Goal: Information Seeking & Learning: Learn about a topic

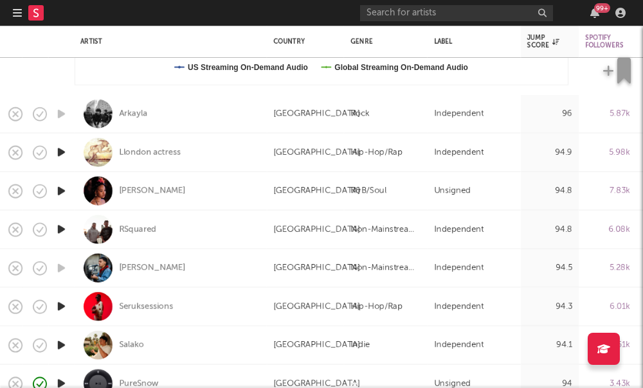
select select "1m"
select select "1w"
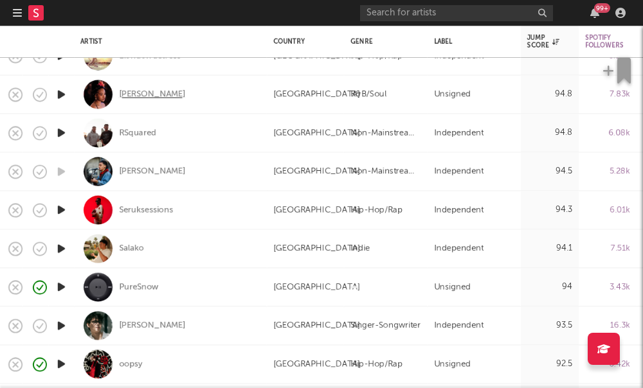
click at [129, 94] on div "[PERSON_NAME]" at bounding box center [152, 95] width 66 height 12
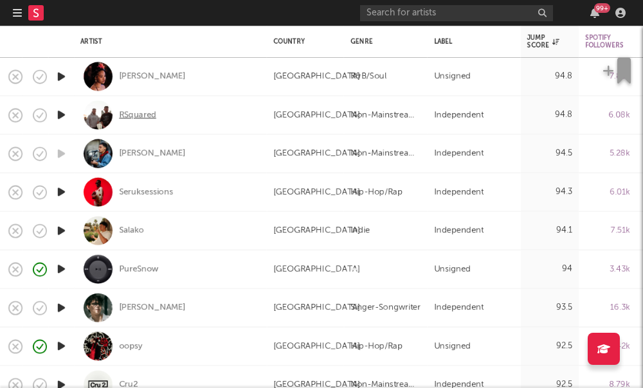
click at [123, 117] on div "RSquared" at bounding box center [137, 115] width 37 height 12
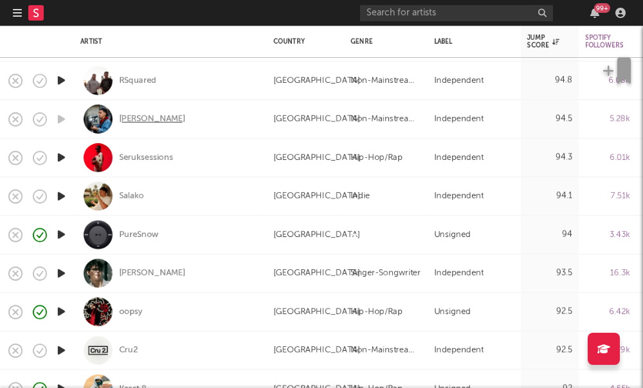
click at [130, 118] on div "Sam Rendina" at bounding box center [152, 119] width 66 height 12
click at [141, 154] on div "Seruksessions" at bounding box center [146, 158] width 54 height 12
click at [108, 201] on div at bounding box center [98, 196] width 29 height 29
select select "1w"
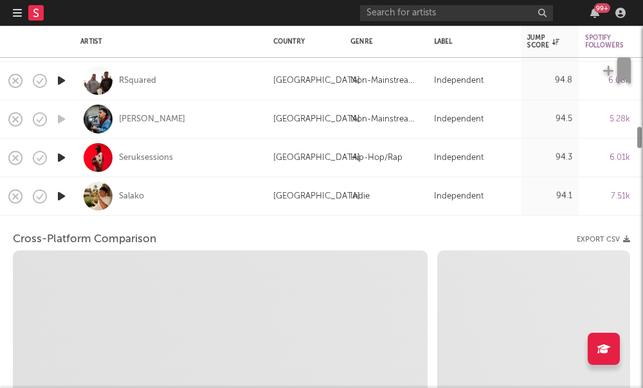
select select "6m"
click at [125, 193] on div "Salako" at bounding box center [131, 196] width 25 height 12
select select "1m"
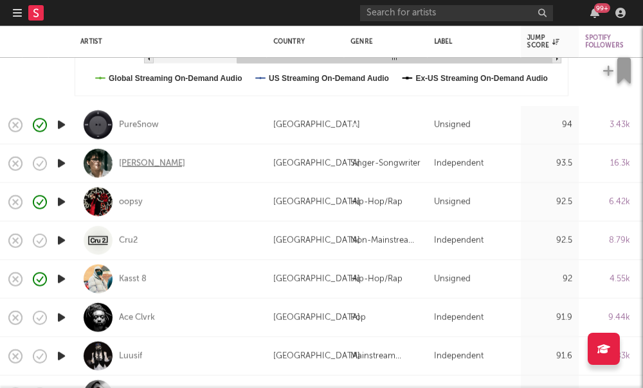
click at [132, 163] on div "Benjamin Steer" at bounding box center [152, 163] width 66 height 12
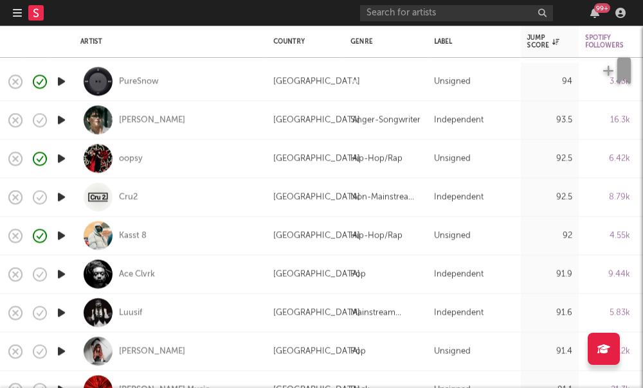
click at [116, 157] on div "oopsy" at bounding box center [170, 158] width 180 height 38
select select "1w"
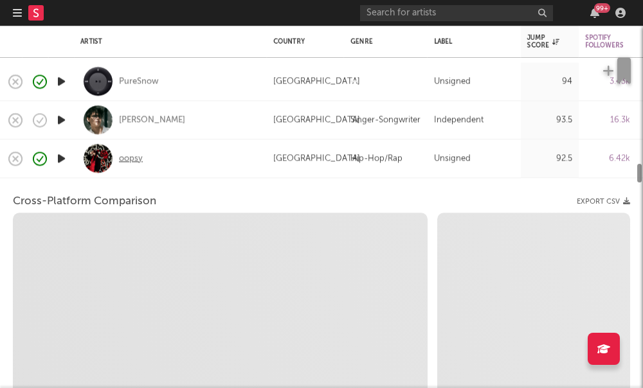
select select "6m"
click at [96, 153] on div at bounding box center [98, 158] width 29 height 29
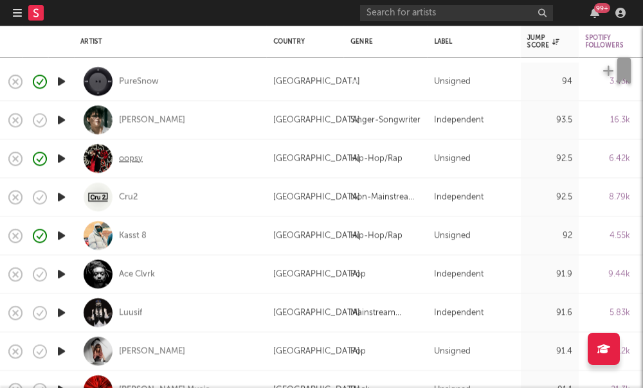
click at [120, 160] on div "oopsy" at bounding box center [131, 159] width 24 height 12
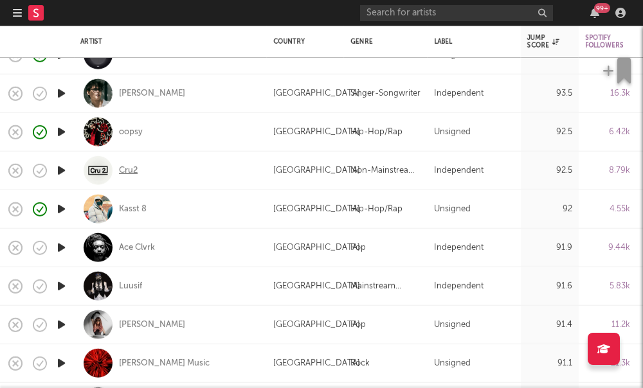
click at [129, 170] on div "Cru2" at bounding box center [128, 171] width 19 height 12
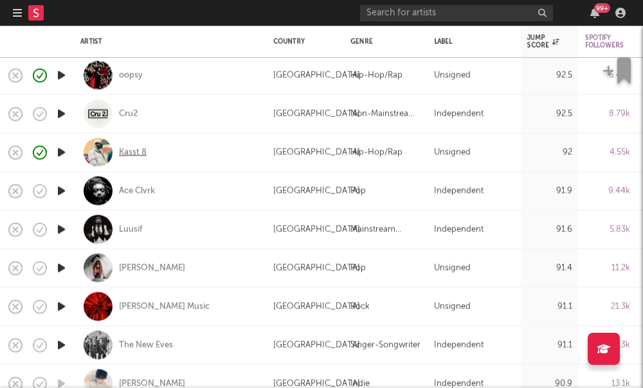
click at [129, 154] on div "Kasst 8" at bounding box center [133, 153] width 28 height 12
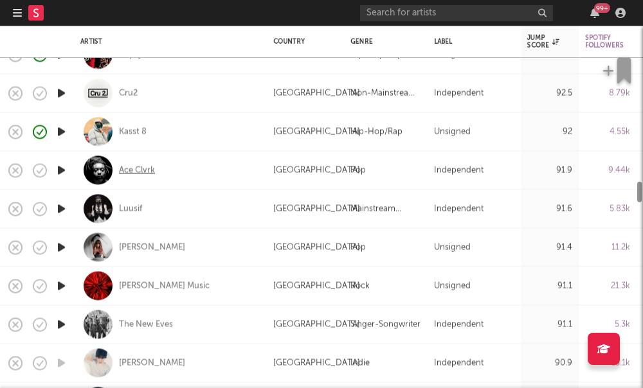
click at [126, 170] on div "Ace Clvrk" at bounding box center [137, 171] width 36 height 12
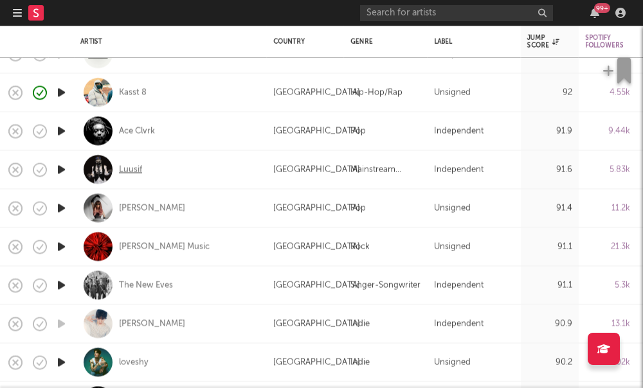
click at [127, 174] on div "Luusif" at bounding box center [130, 170] width 23 height 12
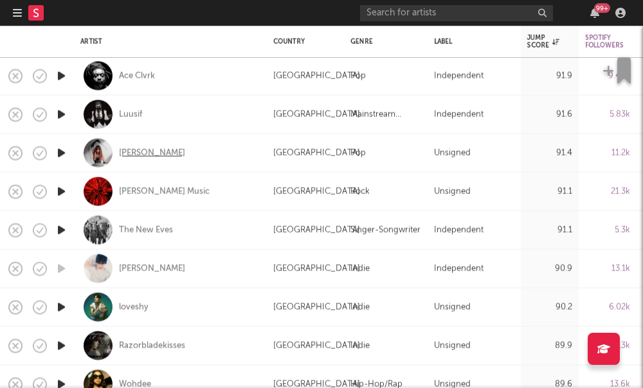
click at [127, 156] on div "Regina Hardon" at bounding box center [152, 153] width 66 height 12
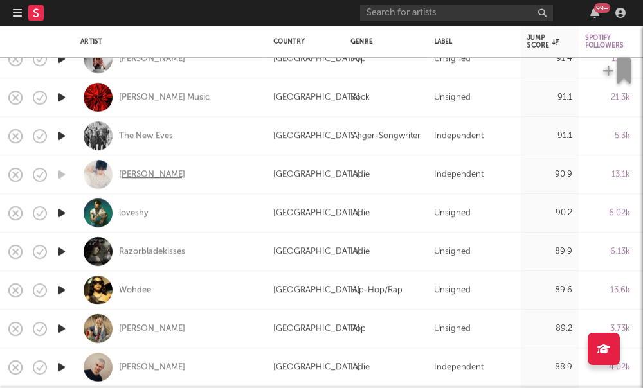
click at [138, 175] on div "Saam Sultan" at bounding box center [152, 175] width 66 height 12
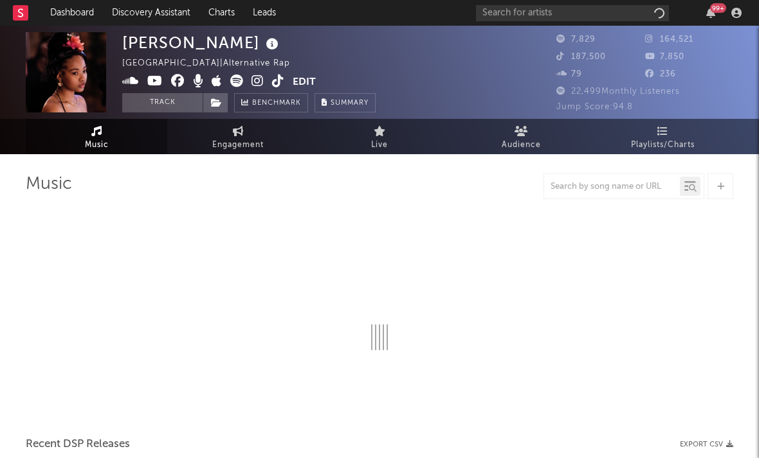
select select "6m"
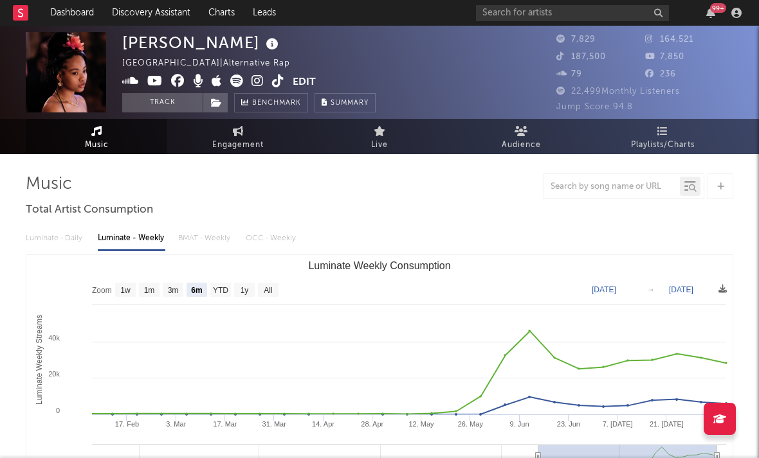
click at [256, 82] on icon at bounding box center [257, 81] width 12 height 13
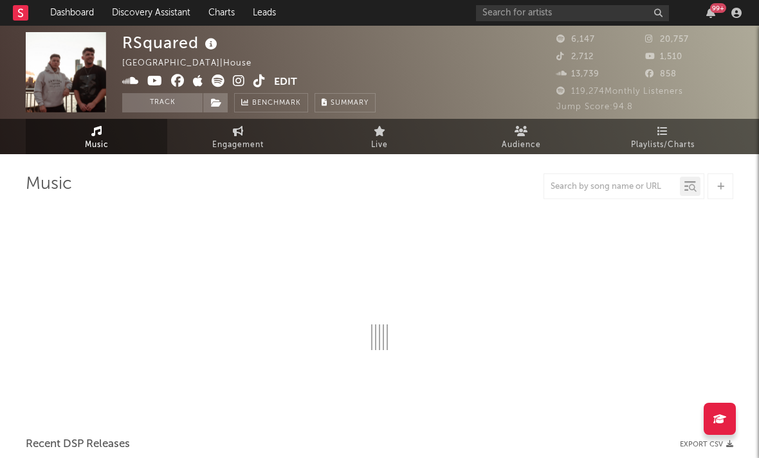
select select "6m"
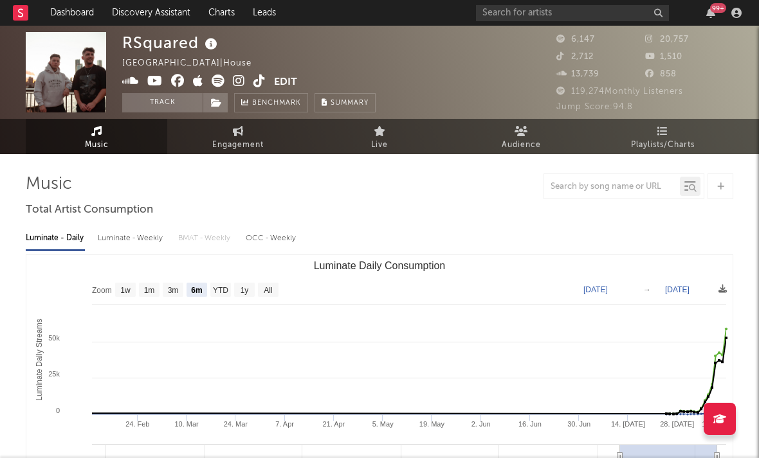
click at [244, 78] on icon at bounding box center [239, 81] width 12 height 13
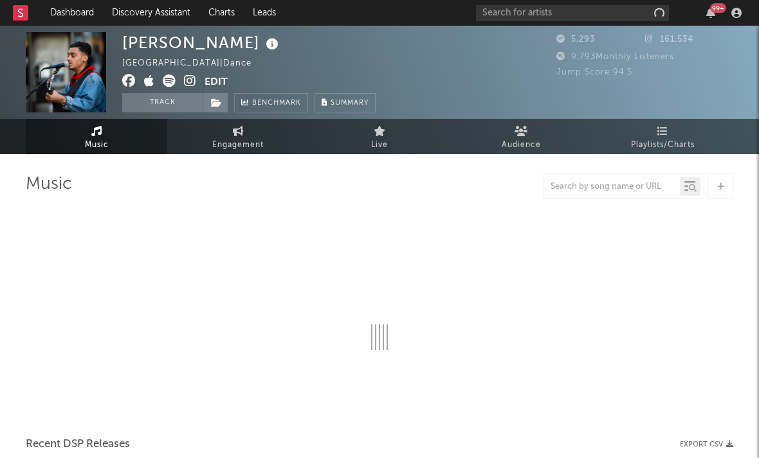
select select "6m"
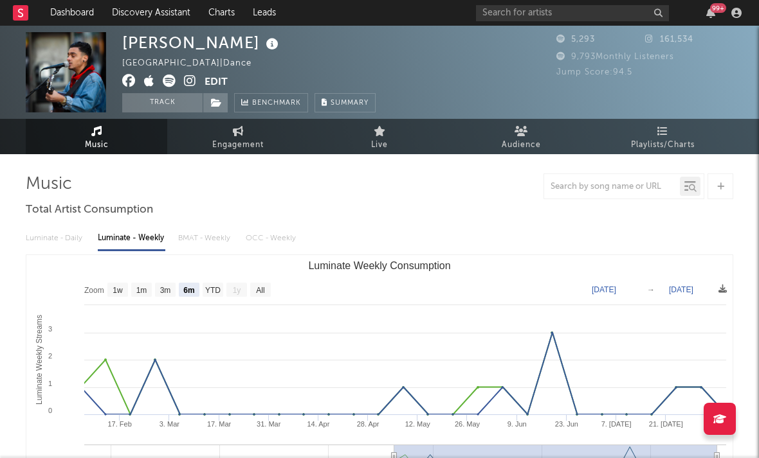
click at [186, 81] on icon at bounding box center [190, 81] width 12 height 13
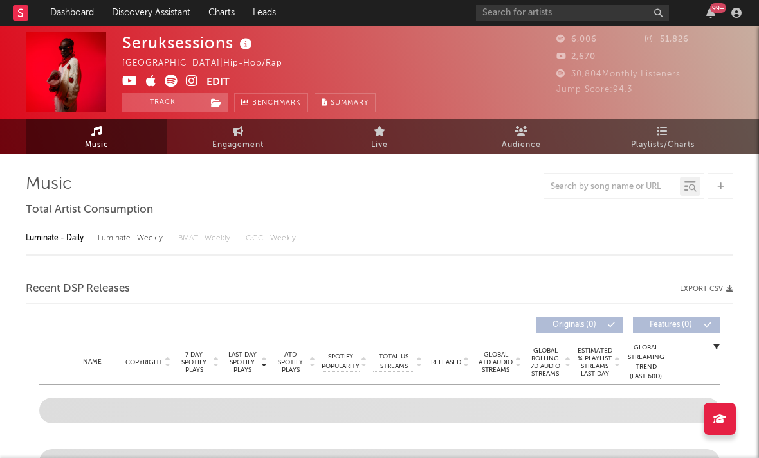
select select "1w"
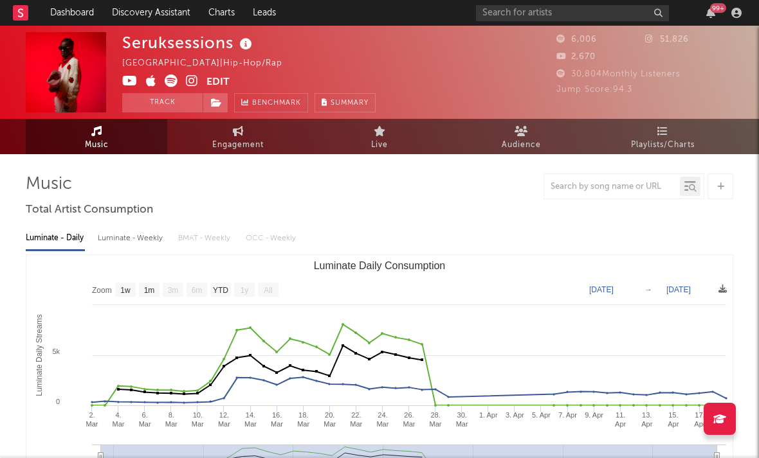
click at [188, 82] on icon at bounding box center [192, 81] width 12 height 13
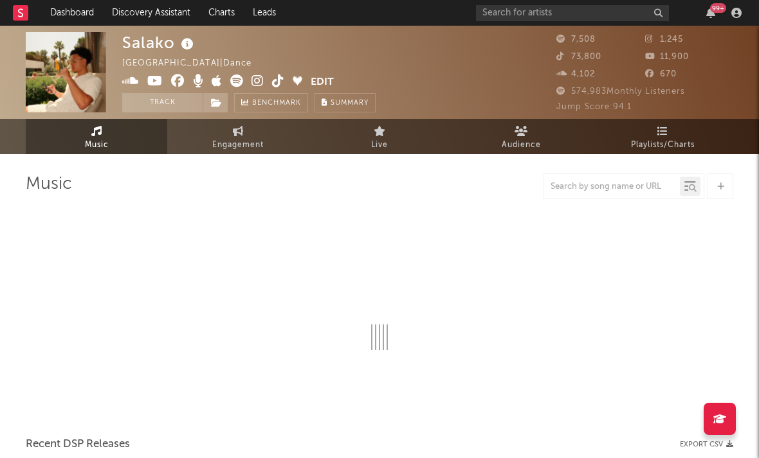
select select "6m"
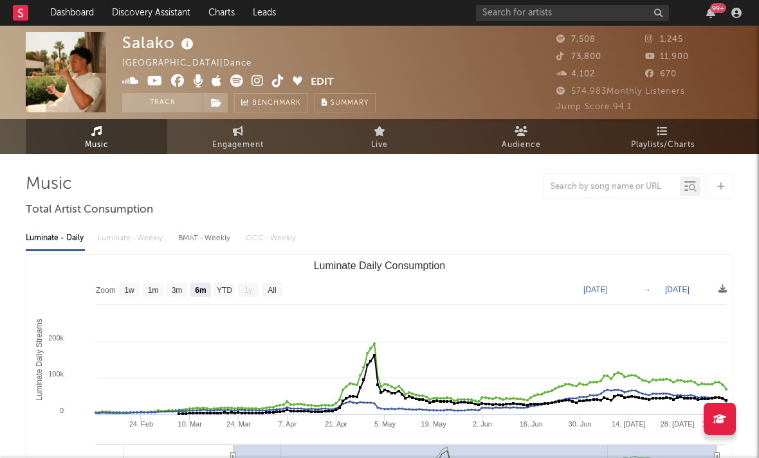
click at [258, 83] on icon at bounding box center [257, 81] width 12 height 13
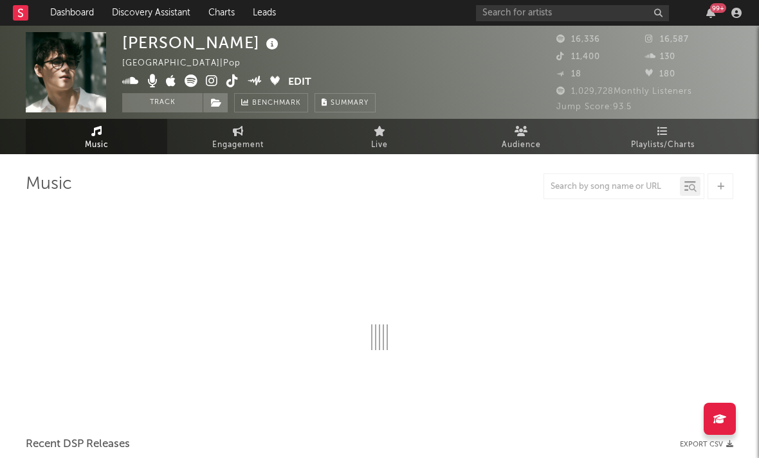
select select "6m"
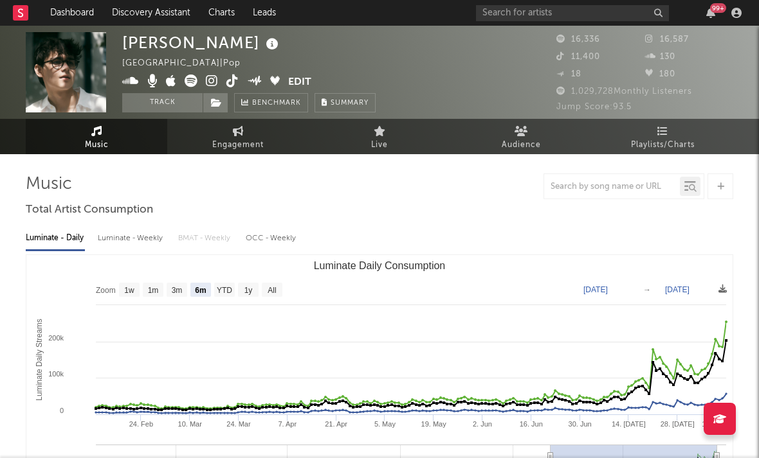
click at [206, 84] on icon at bounding box center [212, 81] width 12 height 13
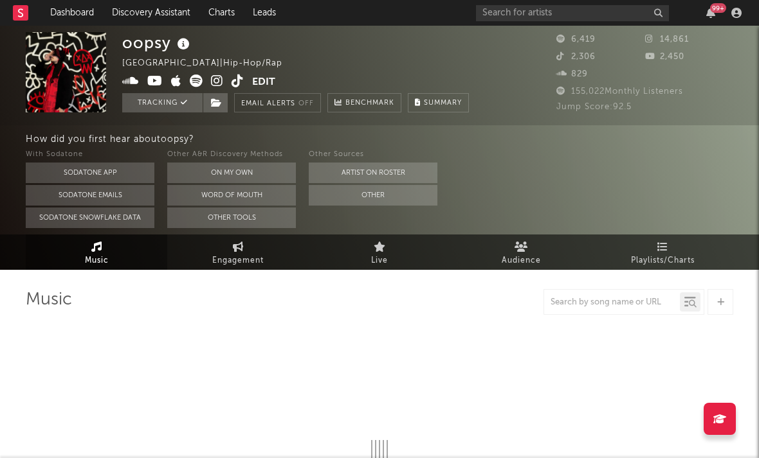
click at [216, 81] on icon at bounding box center [217, 81] width 12 height 13
click at [215, 76] on icon at bounding box center [217, 81] width 12 height 13
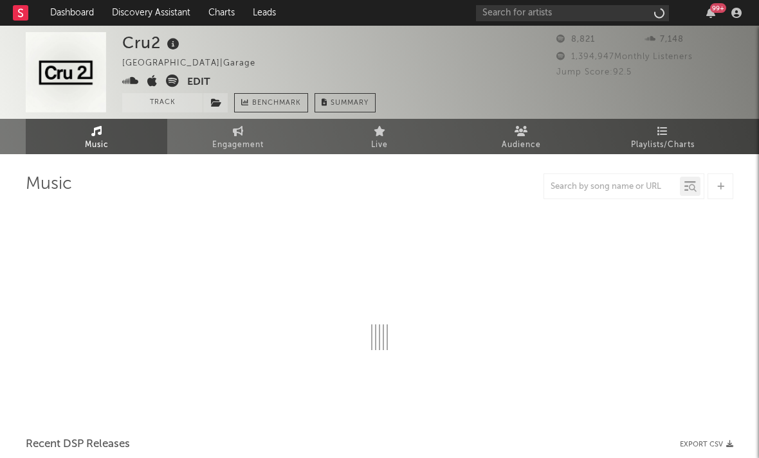
select select "1w"
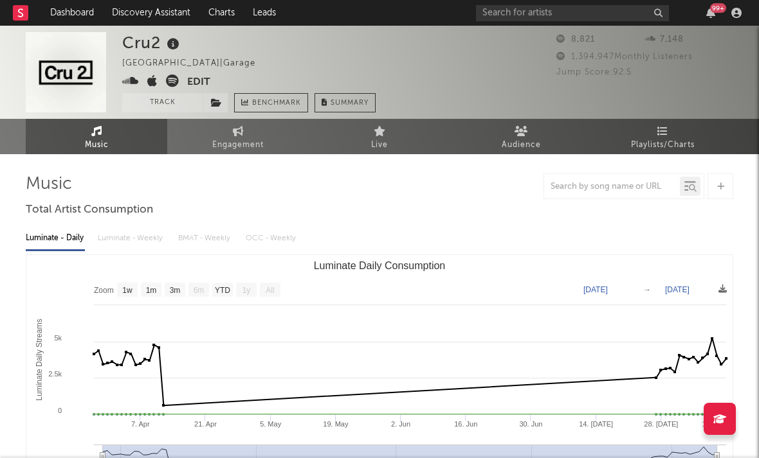
click at [170, 80] on icon at bounding box center [172, 81] width 13 height 13
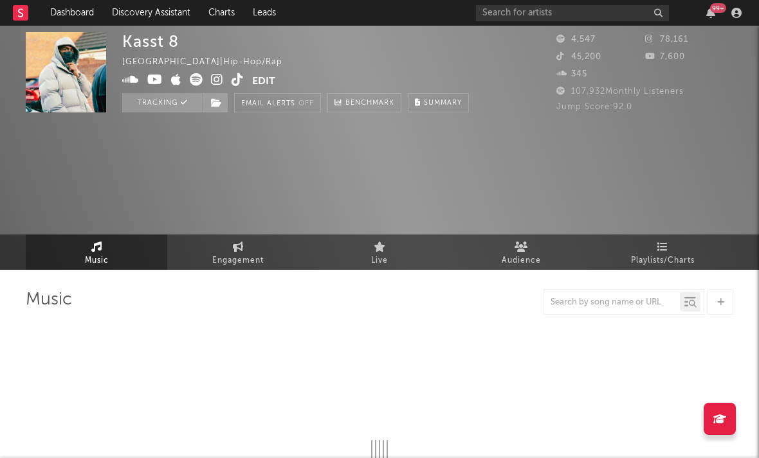
select select "1w"
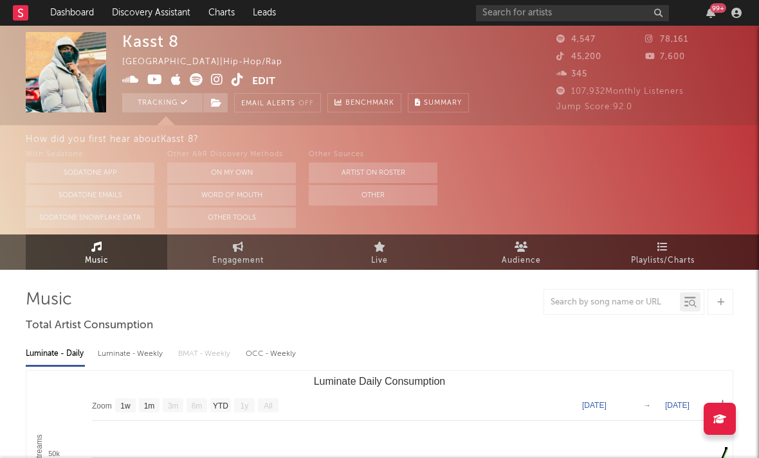
click at [214, 79] on icon at bounding box center [217, 79] width 12 height 13
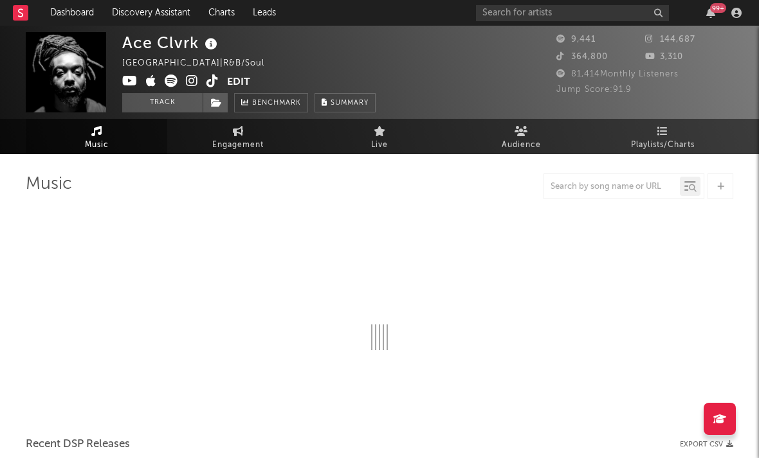
click at [193, 83] on icon at bounding box center [192, 81] width 12 height 13
select select "6m"
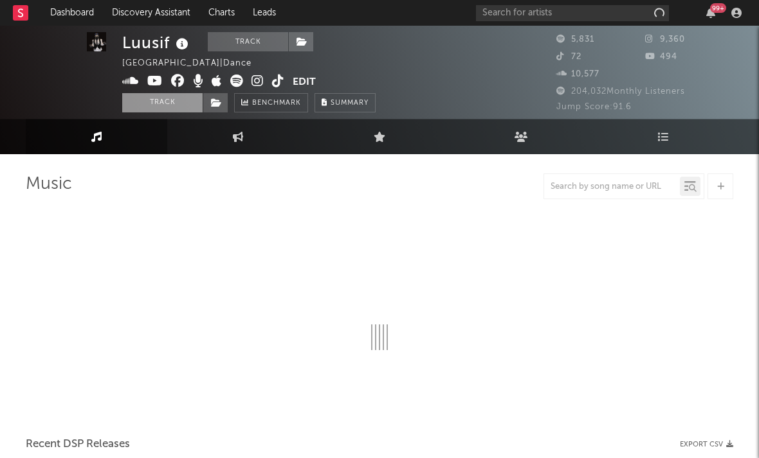
scroll to position [1, 0]
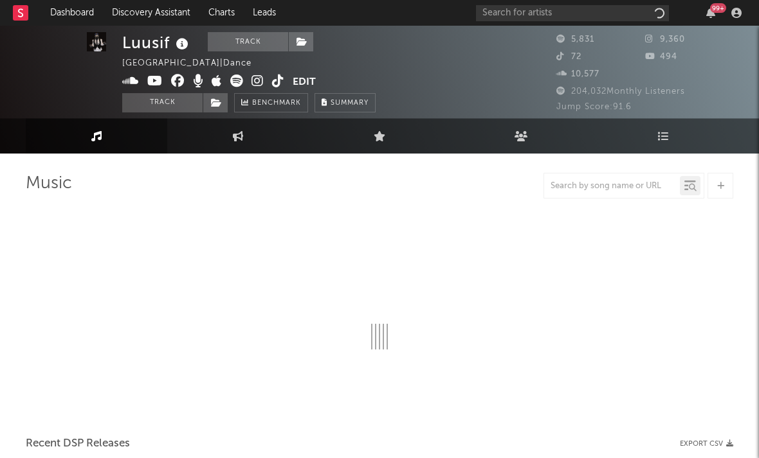
select select "1w"
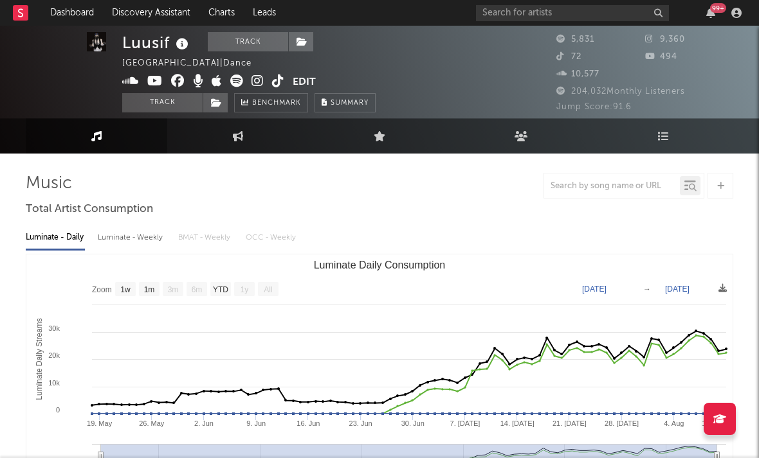
click at [258, 81] on icon at bounding box center [257, 81] width 12 height 13
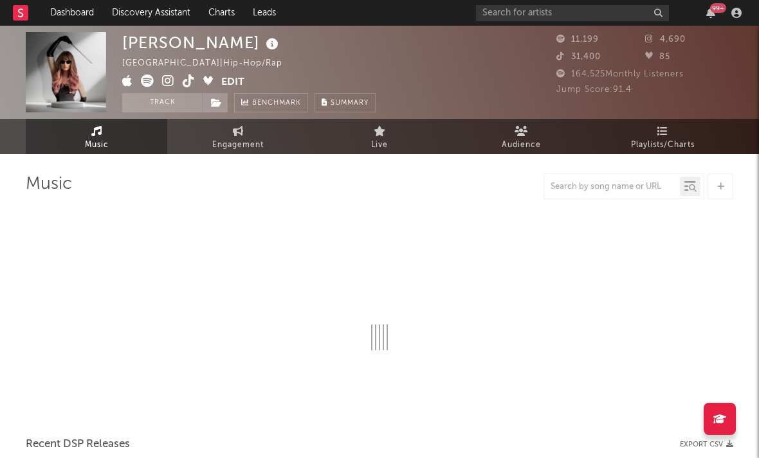
select select "6m"
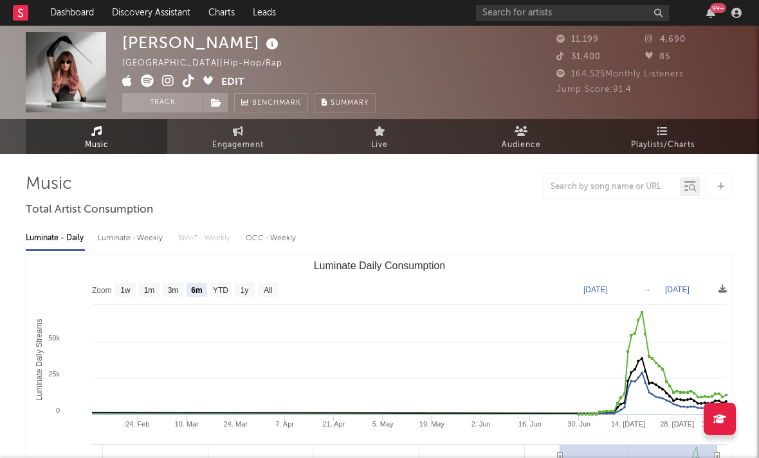
click at [164, 82] on icon at bounding box center [168, 81] width 12 height 13
click at [188, 84] on icon at bounding box center [189, 81] width 12 height 13
click at [169, 85] on icon at bounding box center [168, 81] width 12 height 13
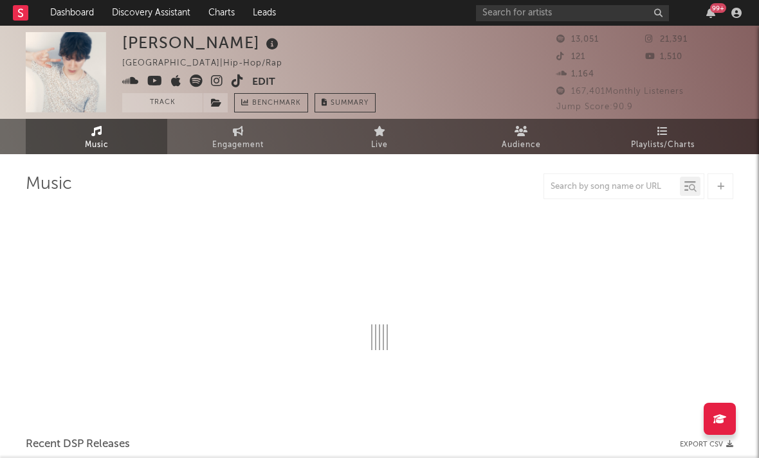
click at [216, 82] on icon at bounding box center [217, 81] width 12 height 13
select select "6m"
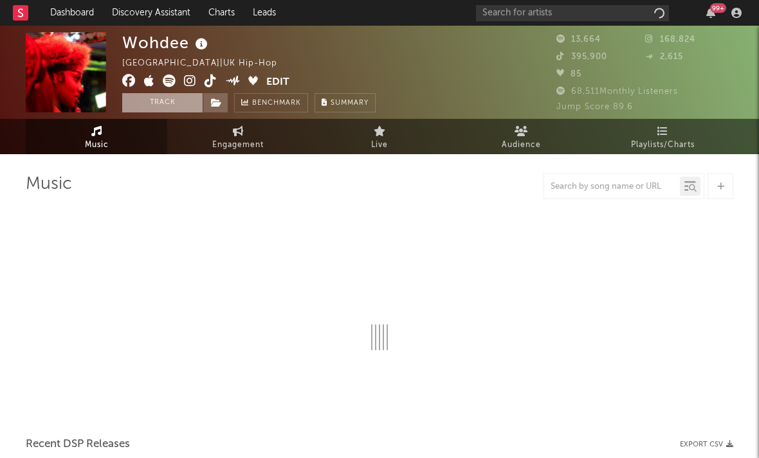
select select "6m"
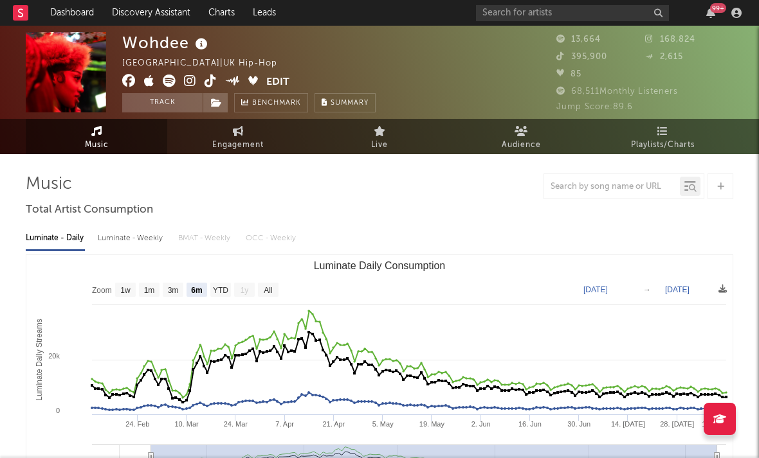
click at [180, 76] on span at bounding box center [194, 83] width 144 height 16
click at [190, 77] on icon at bounding box center [190, 81] width 12 height 13
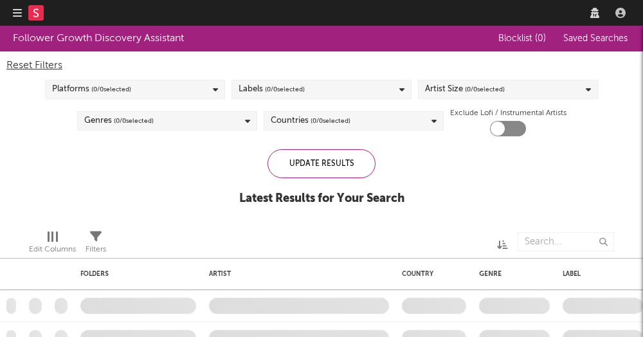
checkbox input "true"
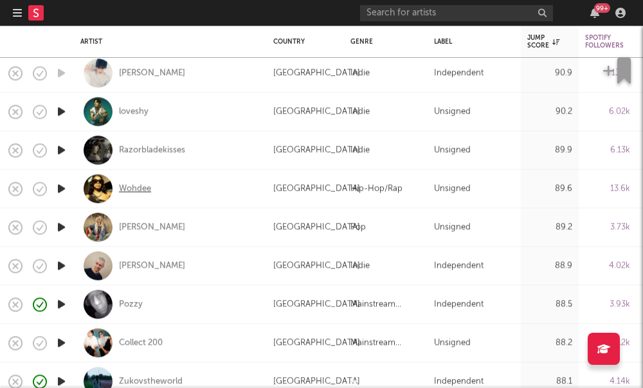
click at [133, 188] on div "Wohdee" at bounding box center [135, 189] width 32 height 12
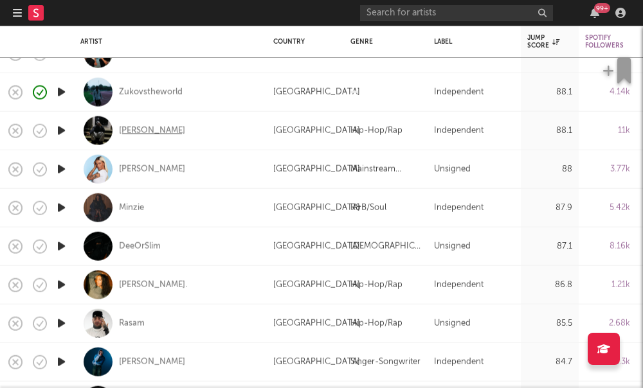
click at [127, 132] on div "[PERSON_NAME]" at bounding box center [152, 131] width 66 height 12
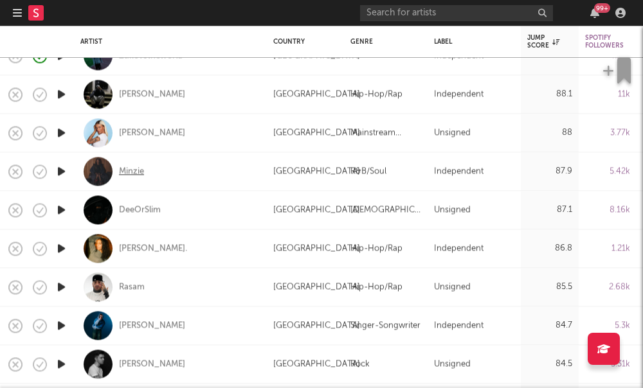
click at [128, 174] on div "Minzie" at bounding box center [131, 172] width 25 height 12
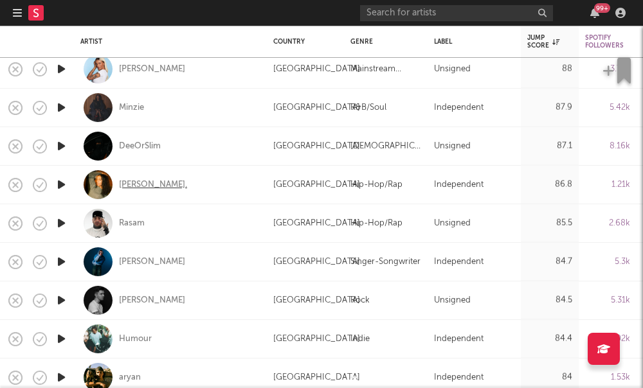
click at [127, 187] on div "Drew." at bounding box center [153, 185] width 68 height 12
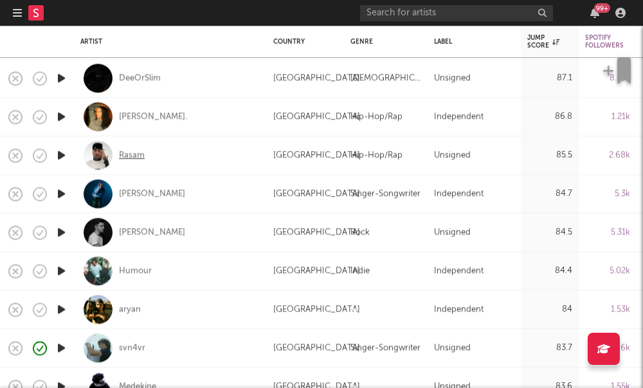
click at [119, 157] on div "Rasam" at bounding box center [132, 156] width 26 height 12
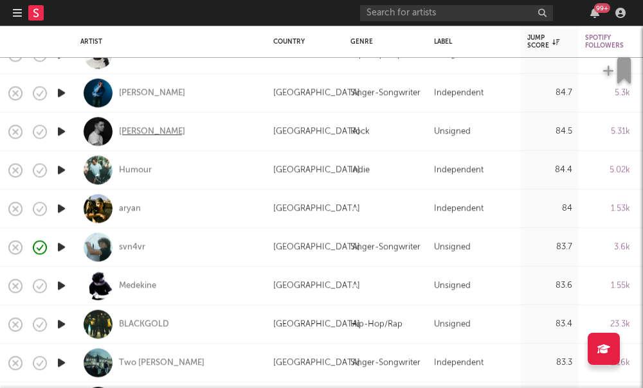
click at [134, 136] on div "Luke Pickett" at bounding box center [152, 132] width 66 height 12
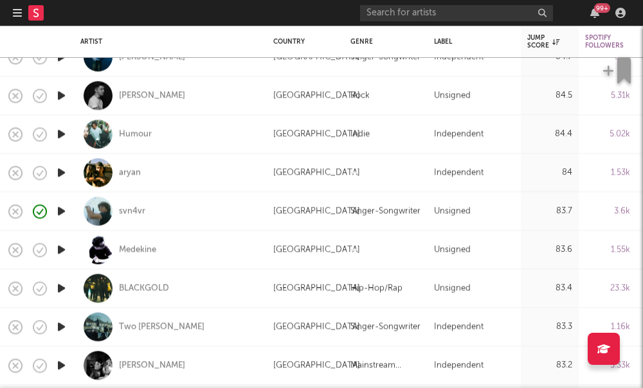
click at [114, 177] on div "aryan" at bounding box center [170, 173] width 180 height 38
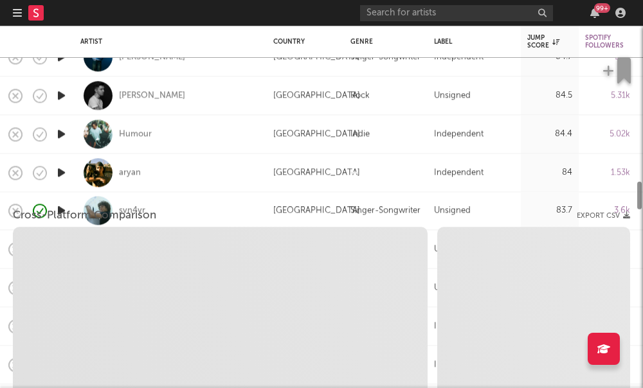
click at [118, 172] on div "aryan" at bounding box center [170, 173] width 180 height 38
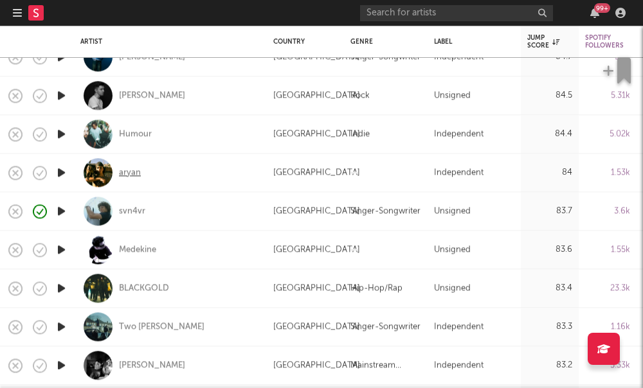
click at [124, 172] on div "aryan" at bounding box center [130, 173] width 22 height 12
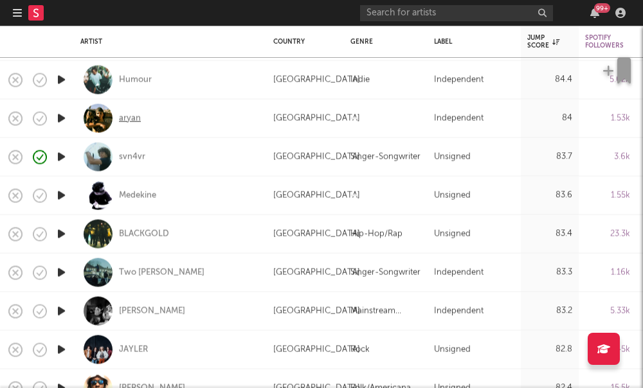
click at [120, 118] on div "aryan" at bounding box center [130, 118] width 22 height 12
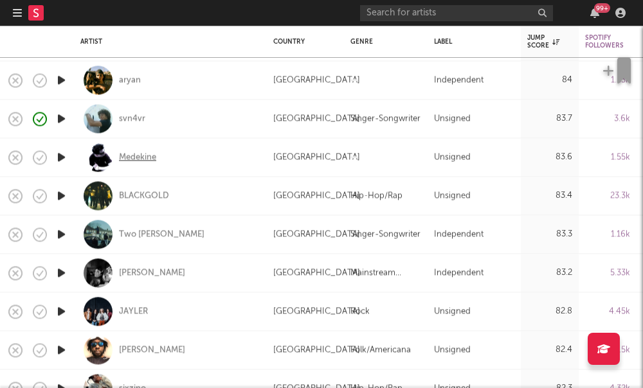
click at [129, 161] on div "Medekine" at bounding box center [137, 158] width 37 height 12
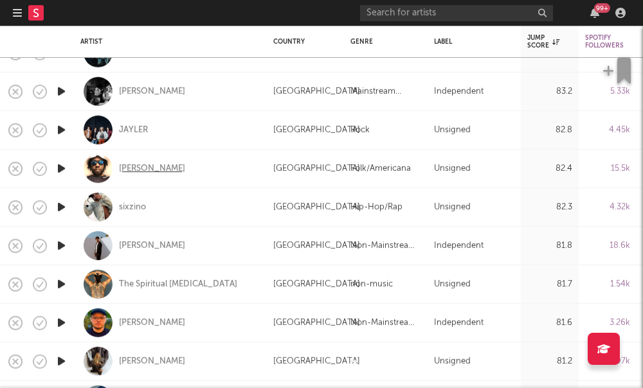
click at [130, 167] on div "Ola Zion" at bounding box center [152, 169] width 66 height 12
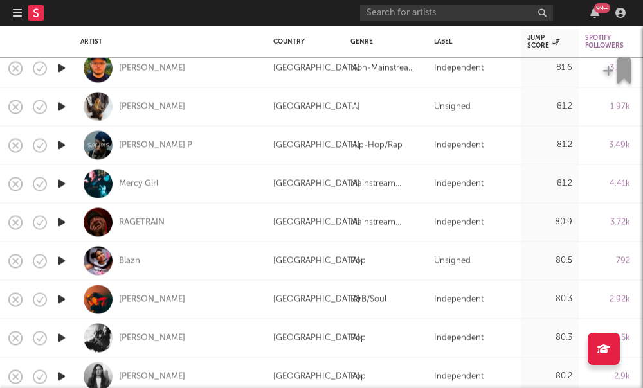
click at [95, 186] on div at bounding box center [98, 183] width 29 height 29
select select "1w"
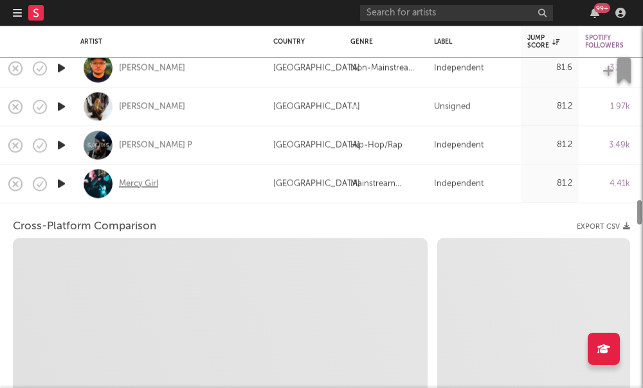
click at [120, 183] on div "Mercy Girl" at bounding box center [138, 184] width 39 height 12
select select "6m"
select select "1m"
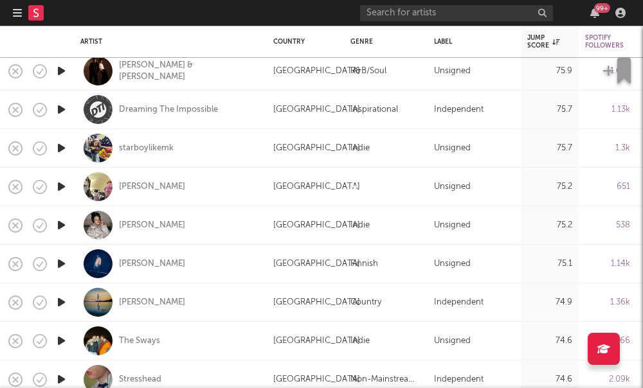
click at [27, 17] on div at bounding box center [35, 13] width 44 height 26
click at [37, 16] on icon at bounding box center [35, 12] width 5 height 8
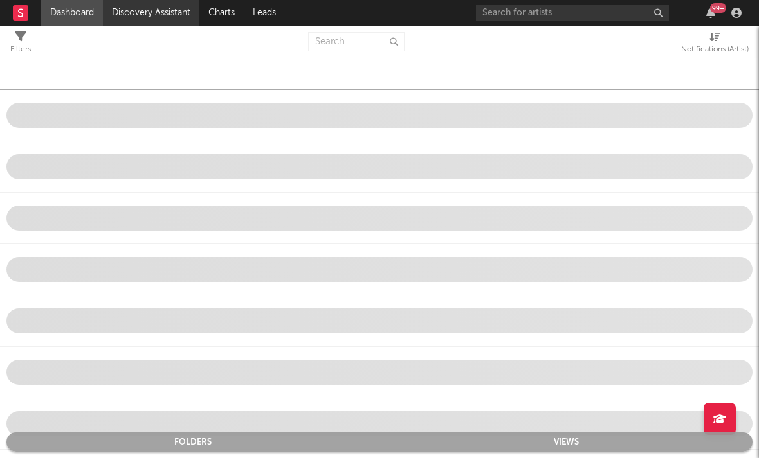
click at [118, 5] on link "Discovery Assistant" at bounding box center [151, 13] width 96 height 26
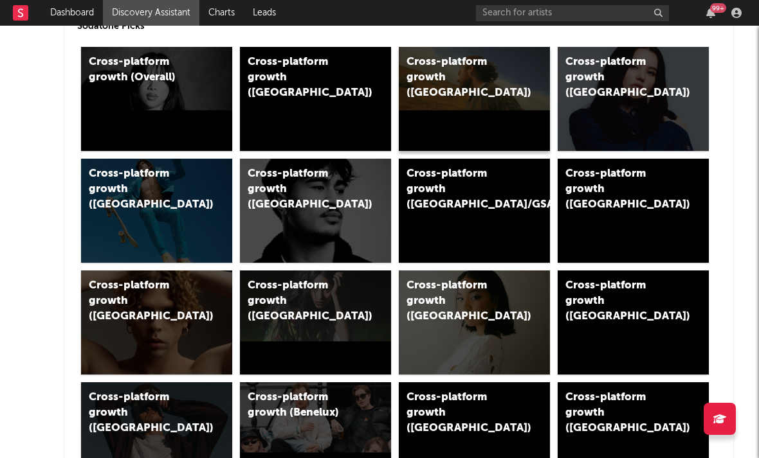
scroll to position [118, 0]
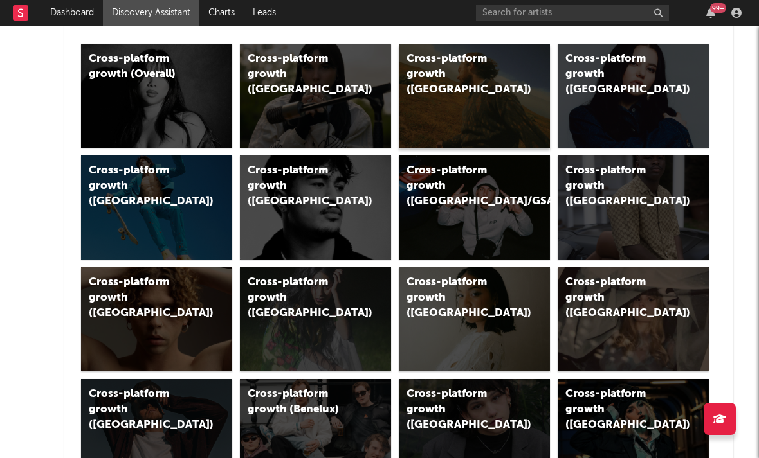
click at [453, 73] on div "Cross-platform growth (US)" at bounding box center [460, 74] width 109 height 46
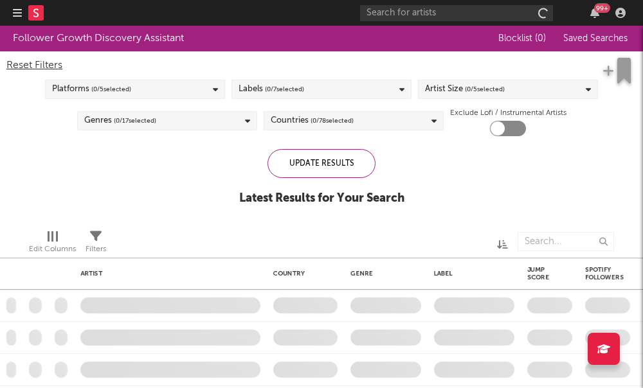
checkbox input "true"
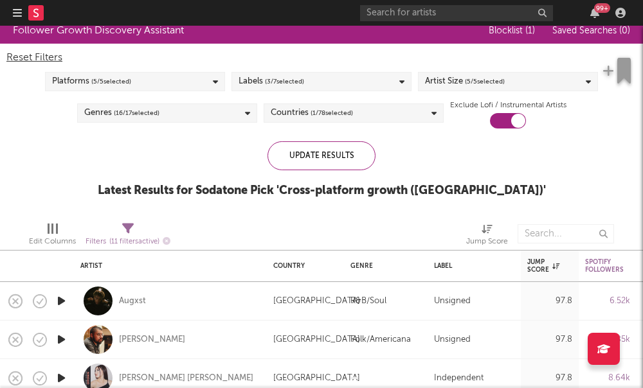
click at [456, 85] on div "Artist Size ( 5 / 5 selected)" at bounding box center [465, 81] width 80 height 15
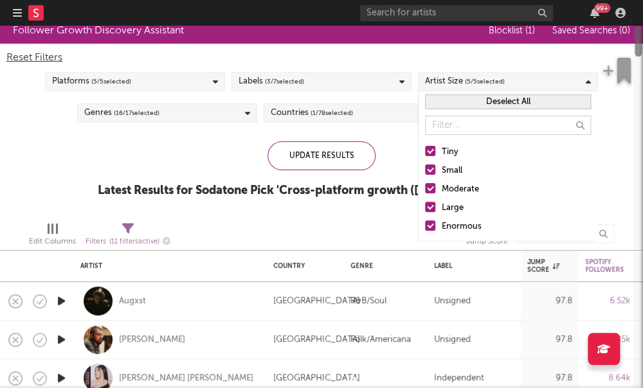
click at [636, 108] on div at bounding box center [638, 207] width 10 height 363
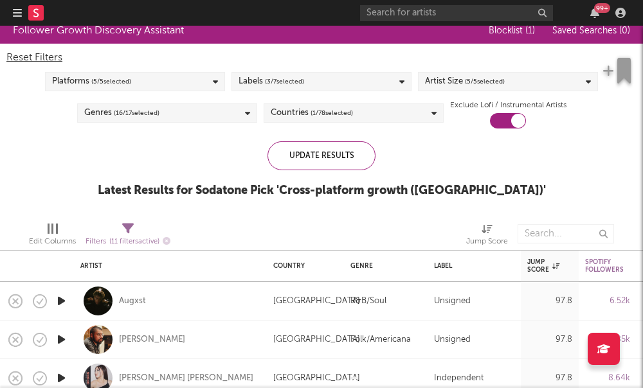
click at [510, 82] on div "Artist Size ( 5 / 5 selected)" at bounding box center [508, 81] width 180 height 19
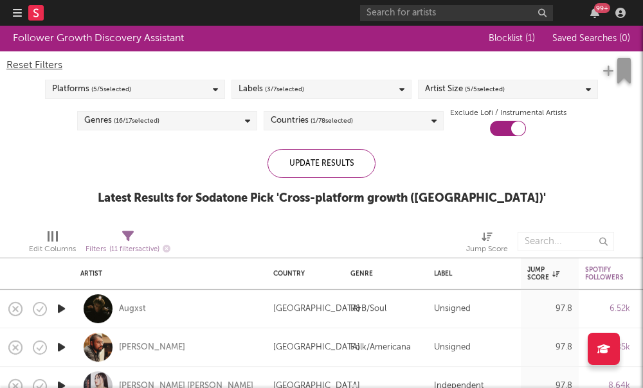
click at [456, 89] on div "Artist Size ( 5 / 5 selected)" at bounding box center [465, 89] width 80 height 15
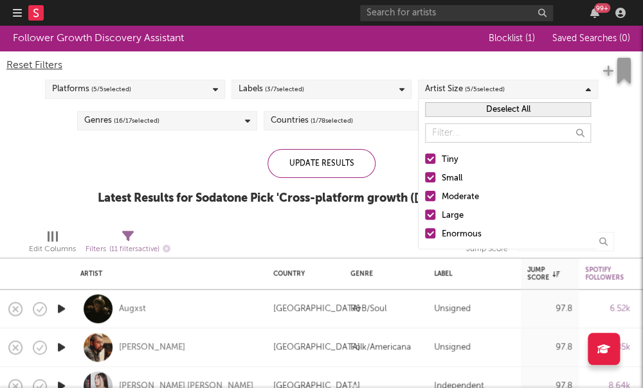
click at [427, 215] on div at bounding box center [430, 215] width 10 height 10
click at [425, 215] on input "Large" at bounding box center [425, 215] width 0 height 15
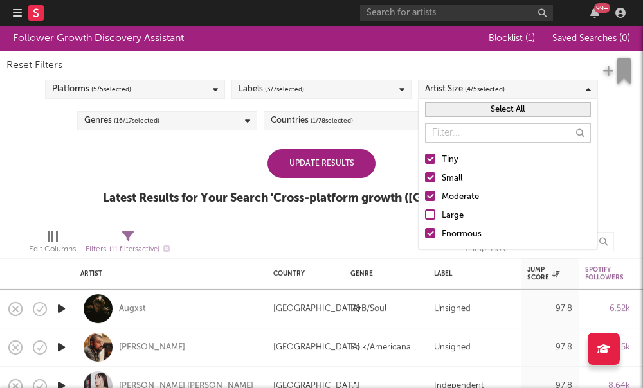
click at [427, 228] on div at bounding box center [430, 233] width 10 height 10
click at [425, 228] on input "Enormous" at bounding box center [425, 234] width 0 height 15
click at [425, 195] on div at bounding box center [430, 196] width 10 height 10
click at [425, 195] on input "Moderate" at bounding box center [425, 197] width 0 height 15
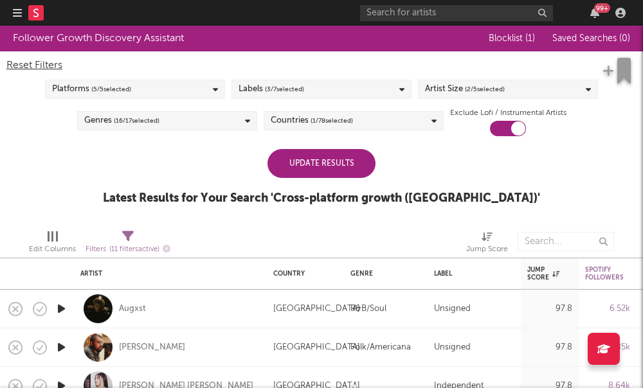
click at [380, 213] on div "Update Results Latest Results for Your Search ' Cross-platform growth (US) '" at bounding box center [321, 184] width 437 height 70
click at [330, 167] on div "Update Results" at bounding box center [321, 163] width 108 height 29
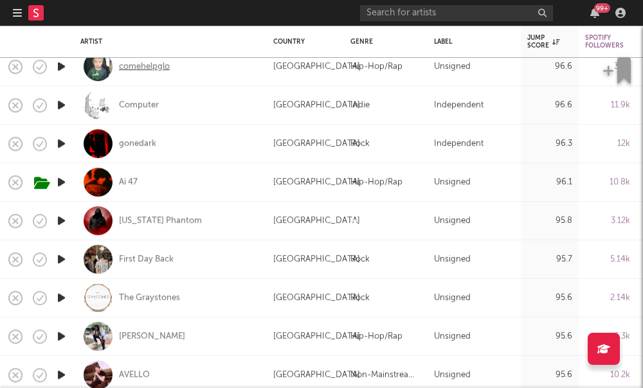
click at [125, 71] on div "comehelpglo" at bounding box center [144, 67] width 51 height 12
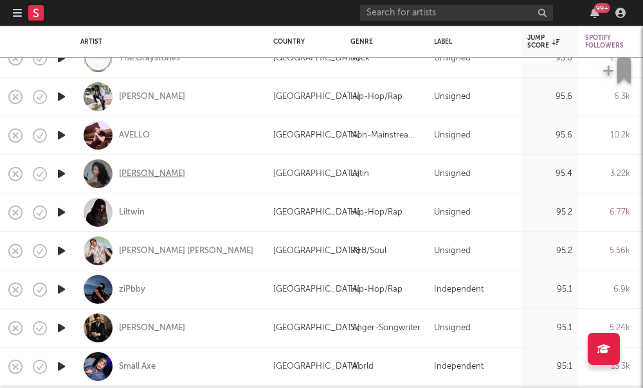
click at [161, 176] on div "[PERSON_NAME]" at bounding box center [152, 174] width 66 height 12
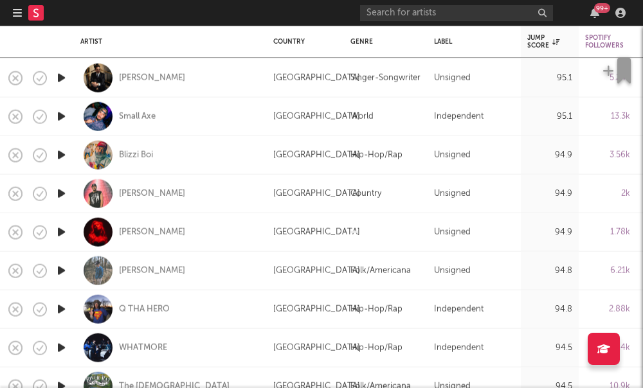
click at [118, 186] on div "Levi Todd" at bounding box center [170, 194] width 180 height 38
select select "1w"
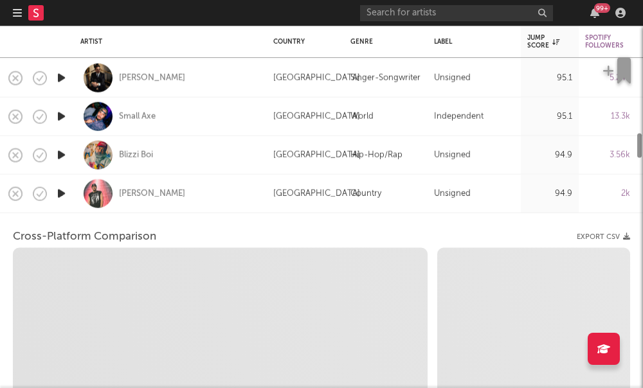
select select "1w"
click at [121, 194] on div "Levi Todd" at bounding box center [152, 194] width 66 height 12
select select "1m"
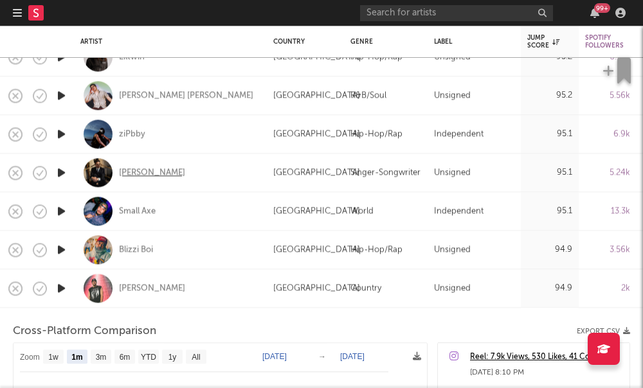
click at [122, 172] on div "Wolfberg" at bounding box center [152, 173] width 66 height 12
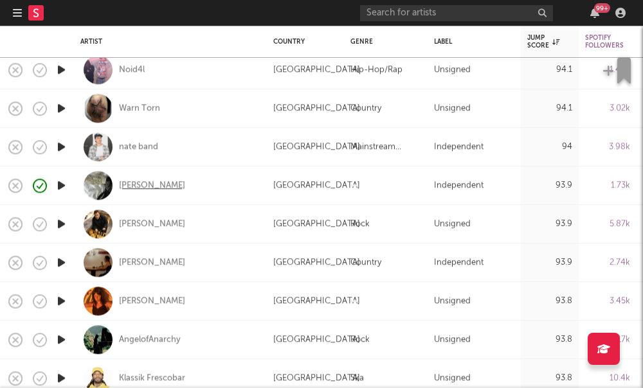
click at [120, 186] on div "Łee" at bounding box center [152, 186] width 66 height 12
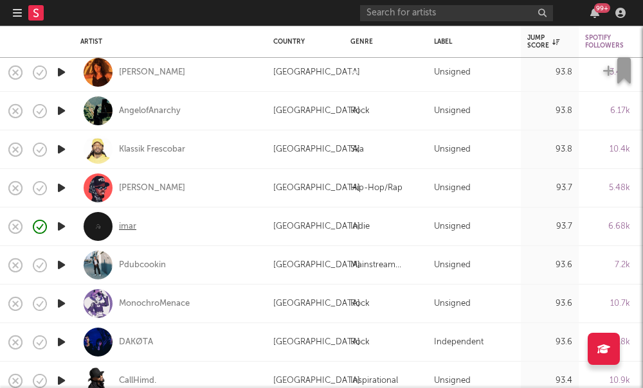
click at [125, 228] on div "imar" at bounding box center [127, 226] width 17 height 12
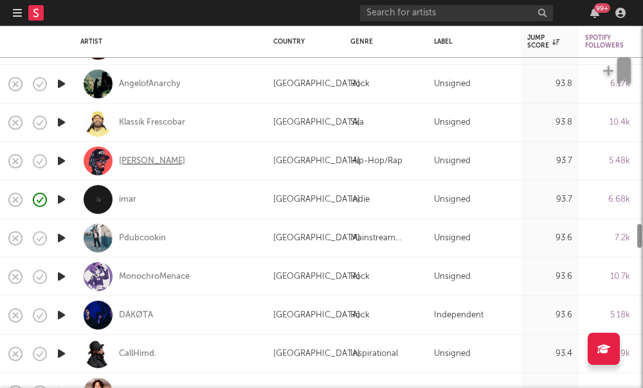
click at [130, 162] on div "Jordan Ramble" at bounding box center [152, 161] width 66 height 12
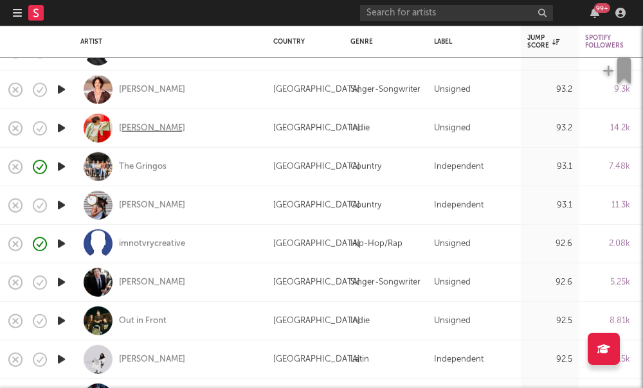
click at [126, 130] on div "[PERSON_NAME]" at bounding box center [152, 128] width 66 height 12
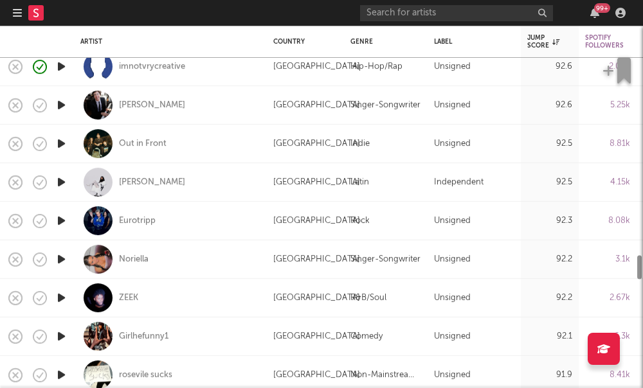
click at [107, 261] on div at bounding box center [98, 259] width 29 height 29
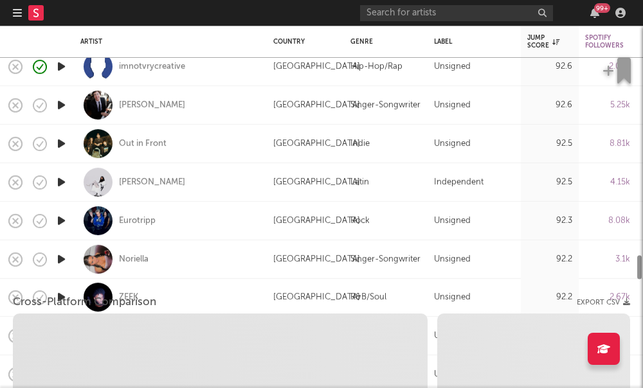
select select "1w"
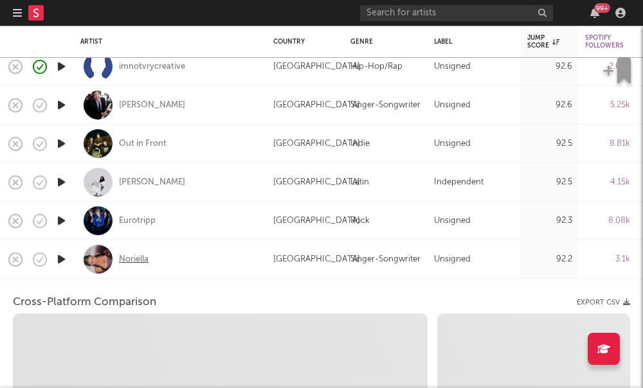
select select "1w"
click at [133, 263] on div "Noriella" at bounding box center [134, 260] width 30 height 12
select select "1m"
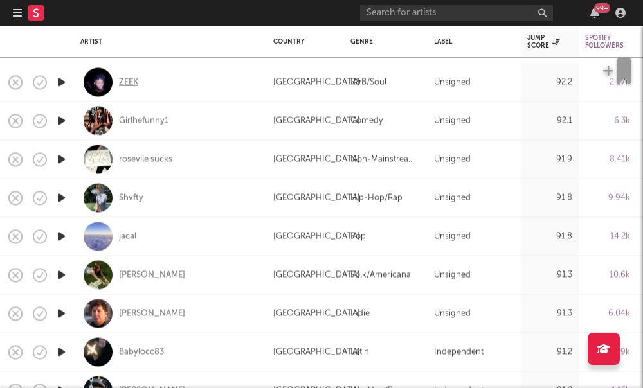
click at [123, 80] on div "ZEEK" at bounding box center [128, 82] width 19 height 12
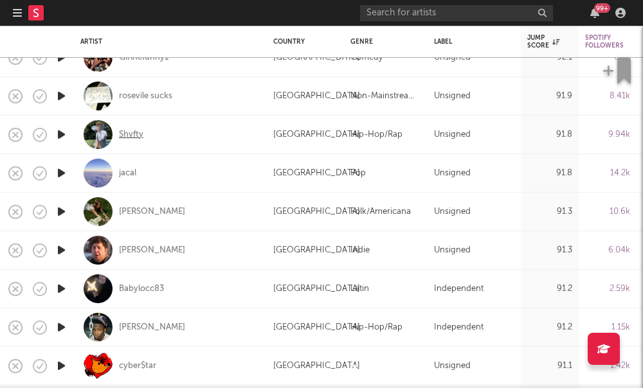
click at [127, 135] on div "Shvfty" at bounding box center [131, 135] width 24 height 12
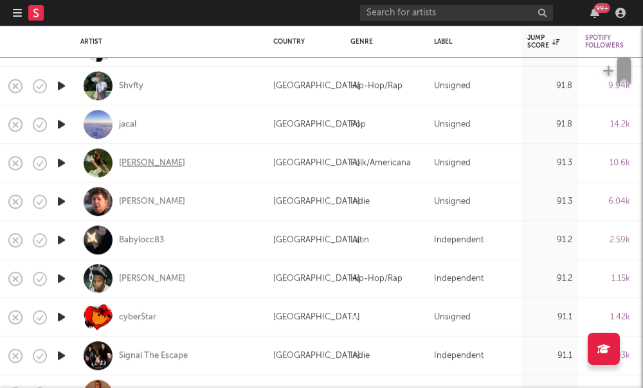
click at [130, 164] on div "[PERSON_NAME]" at bounding box center [152, 163] width 66 height 12
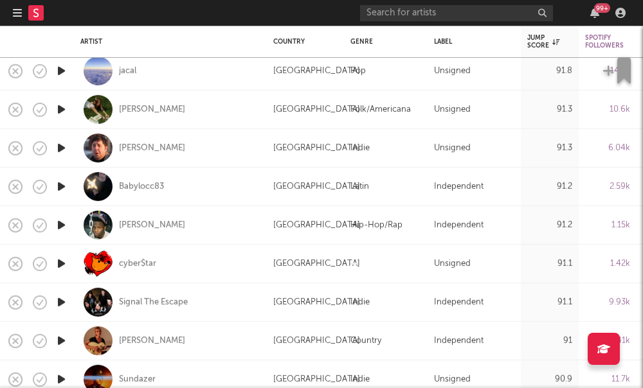
click at [125, 179] on div "Babylocc83" at bounding box center [170, 187] width 180 height 38
select select "1w"
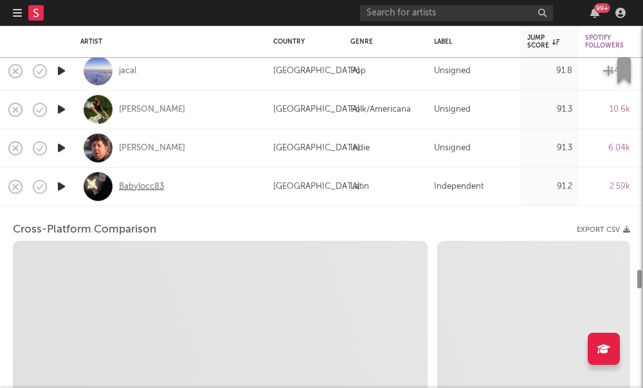
click at [132, 189] on div "Babylocc83" at bounding box center [141, 187] width 45 height 12
select select "6m"
select select "1m"
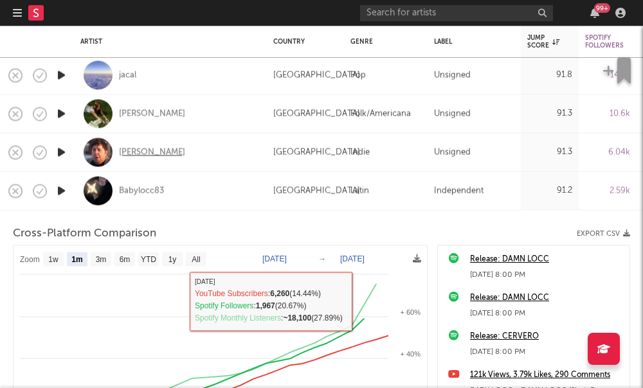
click at [143, 152] on div "Jim E. Brown" at bounding box center [152, 153] width 66 height 12
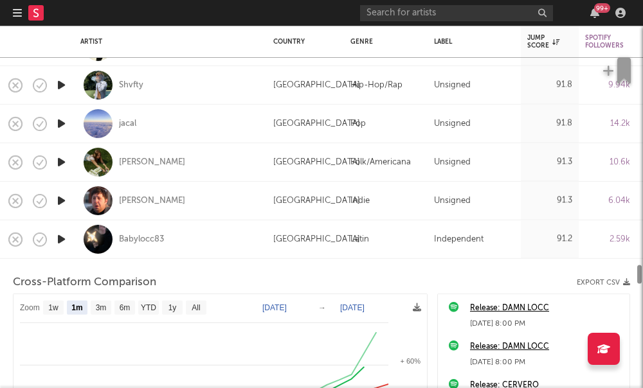
select select "1m"
select select "1w"
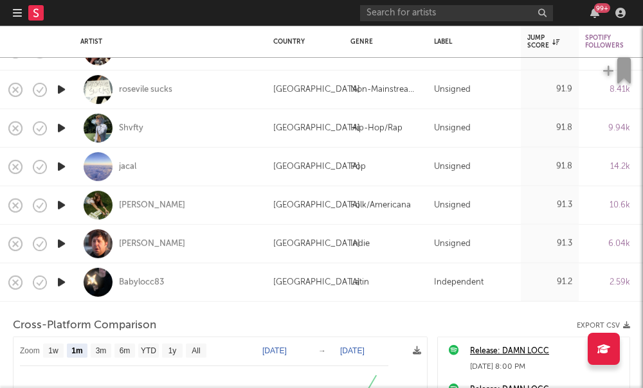
click at [105, 173] on div at bounding box center [98, 166] width 29 height 29
select select "1w"
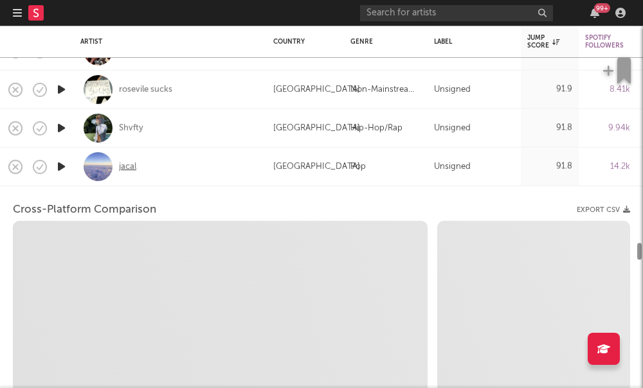
click at [128, 161] on div "jacal" at bounding box center [127, 167] width 17 height 12
select select "6m"
select select "1m"
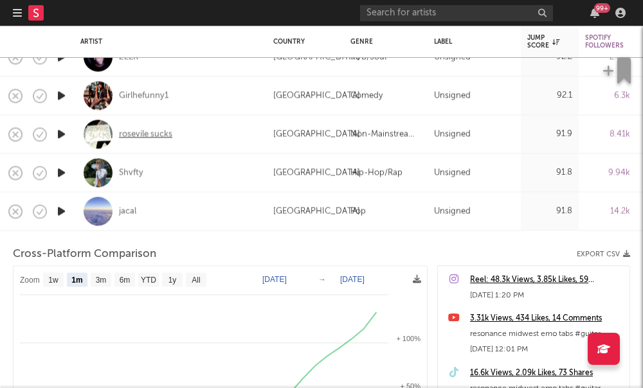
click at [122, 136] on div "rosevile sucks" at bounding box center [145, 135] width 53 height 12
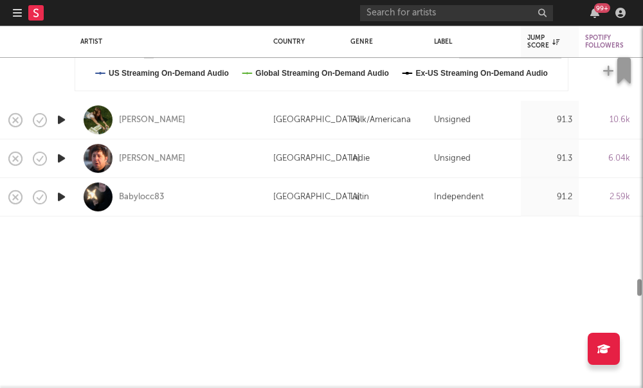
select select "6m"
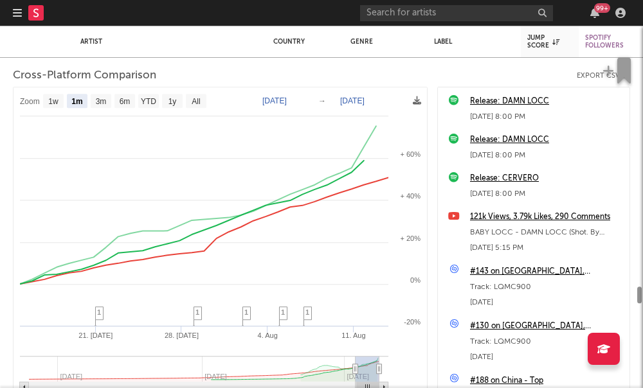
select select "1m"
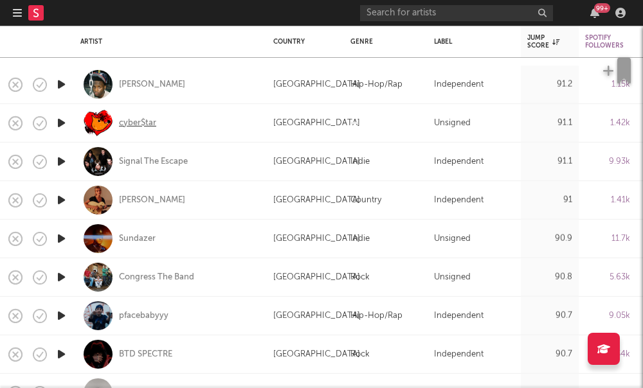
click at [131, 124] on div "cyber$tar" at bounding box center [137, 123] width 37 height 12
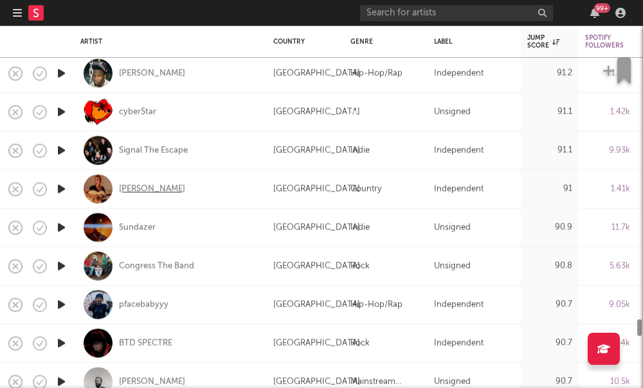
click at [132, 188] on div "Elby Faser" at bounding box center [152, 189] width 66 height 12
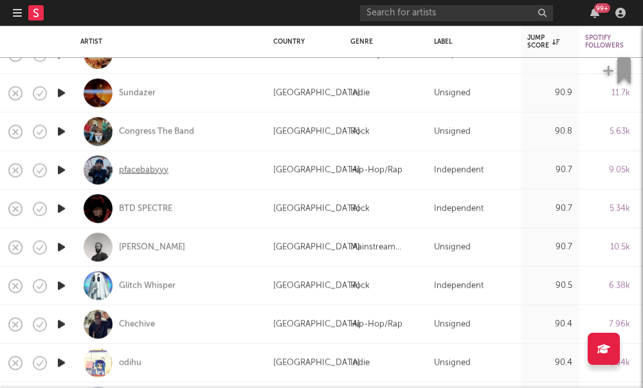
click at [139, 172] on div "pfacebabyyy" at bounding box center [143, 171] width 49 height 12
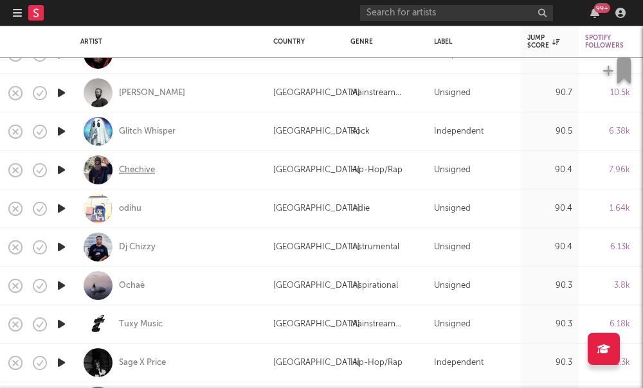
click at [132, 170] on div "Chechive" at bounding box center [137, 170] width 36 height 12
click at [116, 210] on div "odihu" at bounding box center [170, 209] width 180 height 38
select select "1w"
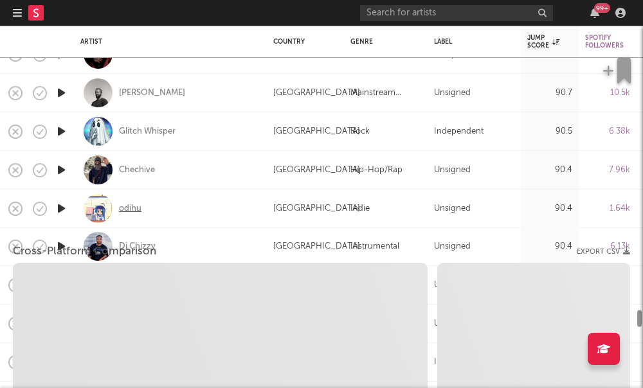
select select "1w"
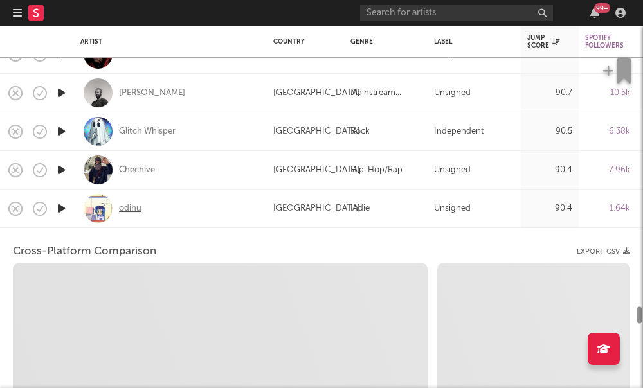
click at [127, 211] on div "odihu" at bounding box center [130, 208] width 22 height 12
select select "1m"
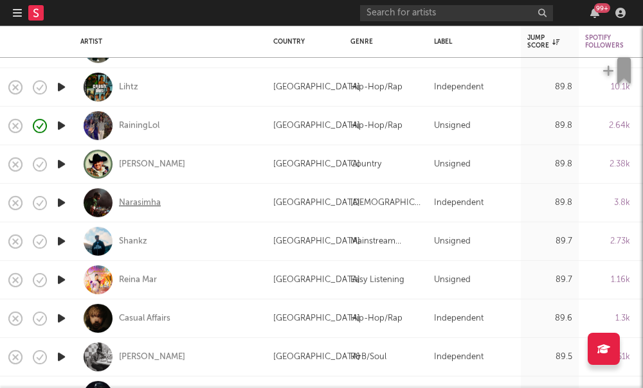
click at [125, 203] on div "Narasimha" at bounding box center [140, 203] width 42 height 12
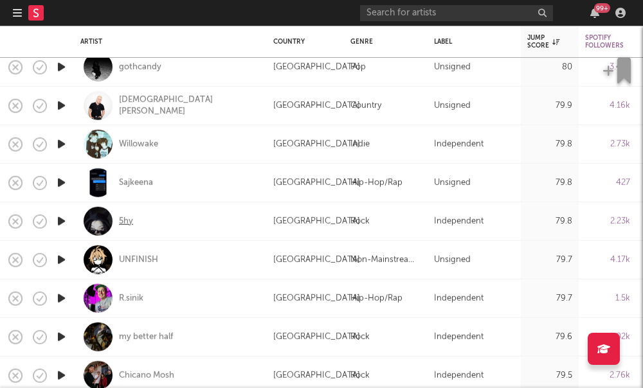
click at [123, 218] on div "5hy" at bounding box center [126, 221] width 14 height 12
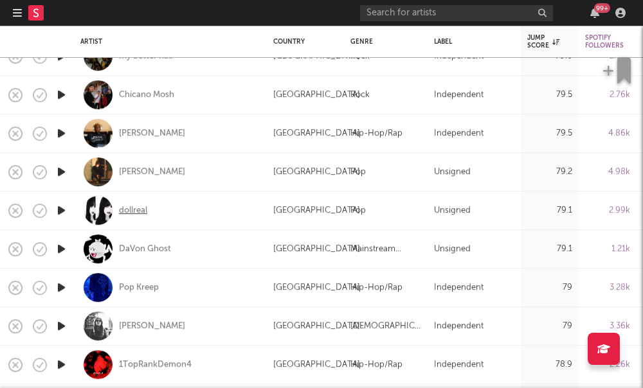
click at [133, 208] on div "dollreal" at bounding box center [133, 211] width 28 height 12
click at [147, 250] on div "DaVon Ghost" at bounding box center [145, 250] width 52 height 12
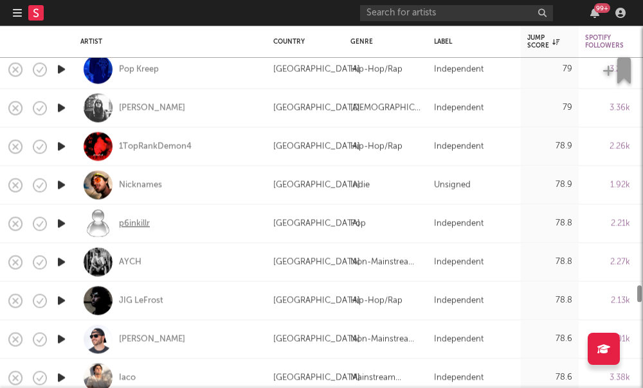
click at [133, 225] on div "p6inkillr" at bounding box center [134, 224] width 31 height 12
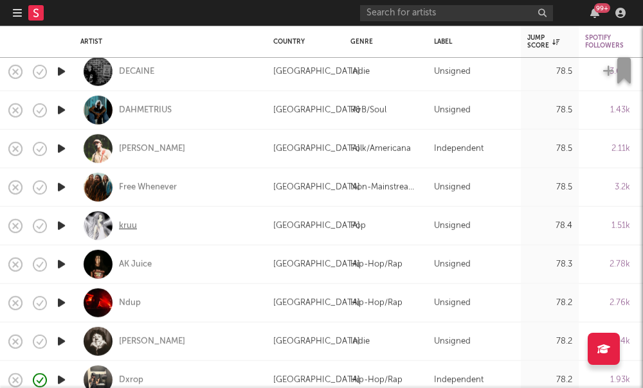
click at [127, 227] on div "kruu" at bounding box center [128, 226] width 18 height 12
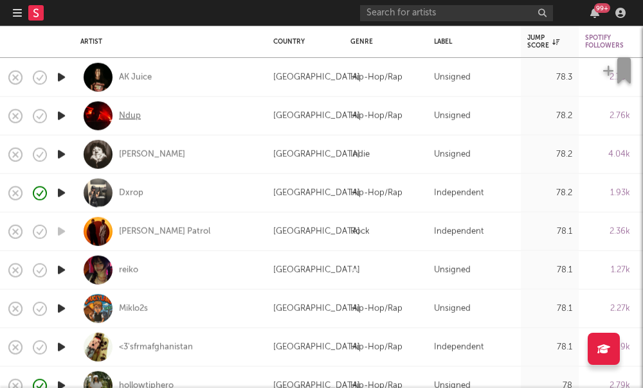
click at [127, 118] on div "Ndup" at bounding box center [130, 116] width 22 height 12
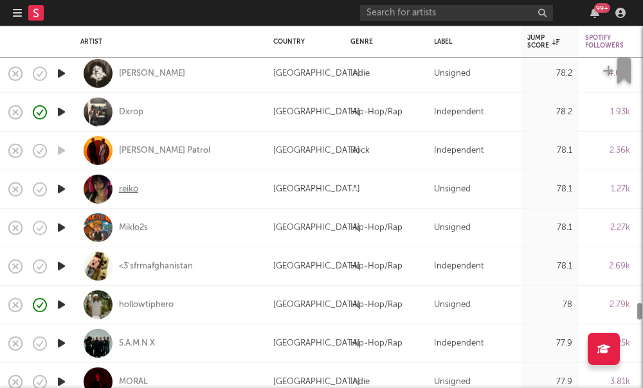
click at [127, 187] on div "reiko" at bounding box center [128, 189] width 19 height 12
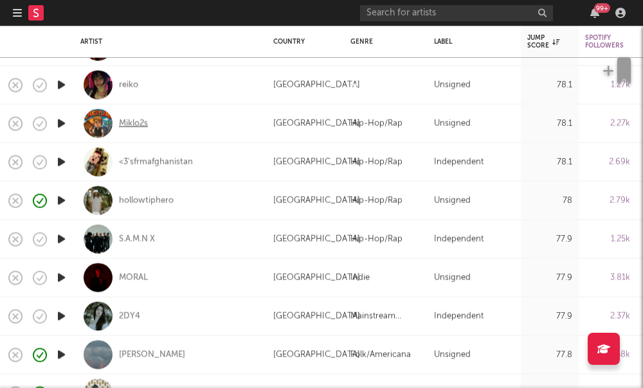
click at [127, 126] on div "Miklo2s" at bounding box center [133, 124] width 29 height 12
click at [150, 166] on div "<3'sfrmafghanistan" at bounding box center [156, 162] width 74 height 12
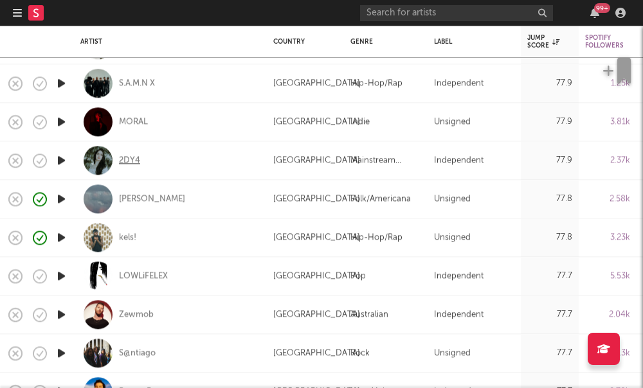
click at [132, 165] on div "2DY4" at bounding box center [129, 161] width 21 height 12
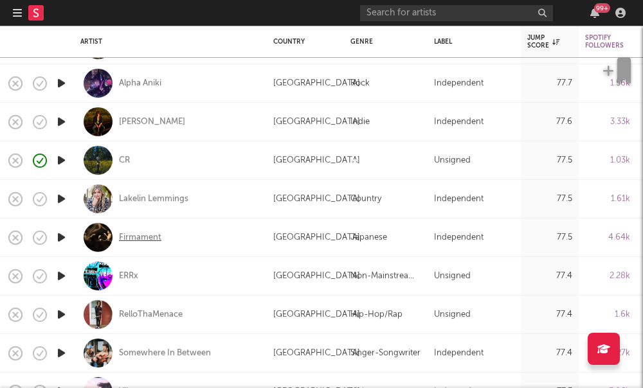
click at [125, 240] on div "Firmament" at bounding box center [140, 237] width 42 height 12
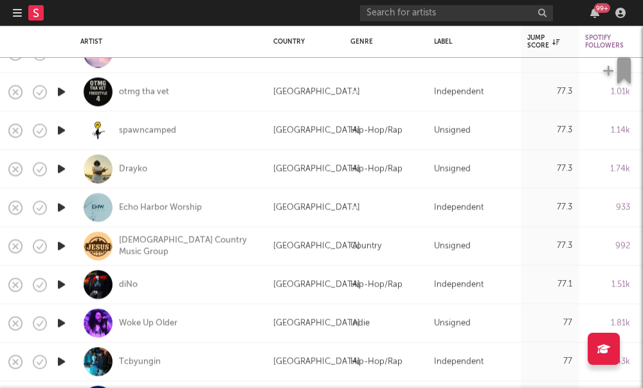
click at [107, 170] on div at bounding box center [98, 168] width 29 height 29
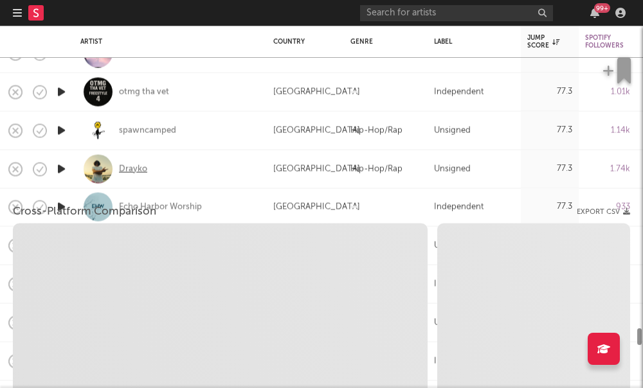
select select "1w"
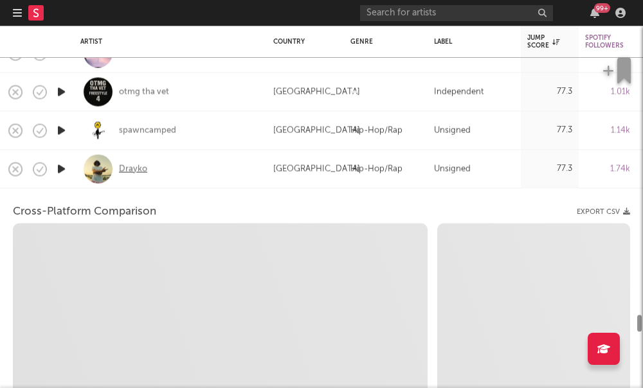
click at [125, 172] on div "Drayko" at bounding box center [133, 169] width 28 height 12
select select "6m"
select select "1m"
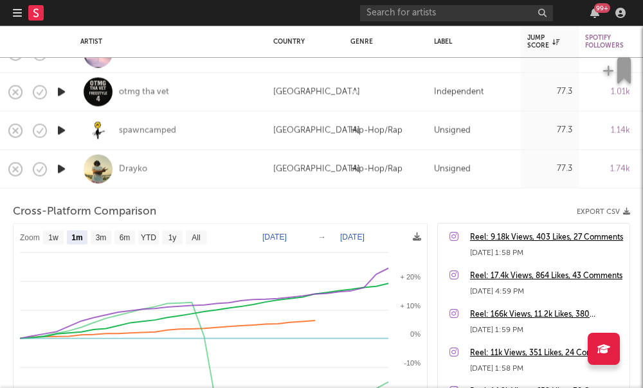
click at [148, 140] on div "spawncamped" at bounding box center [170, 130] width 180 height 38
select select "6m"
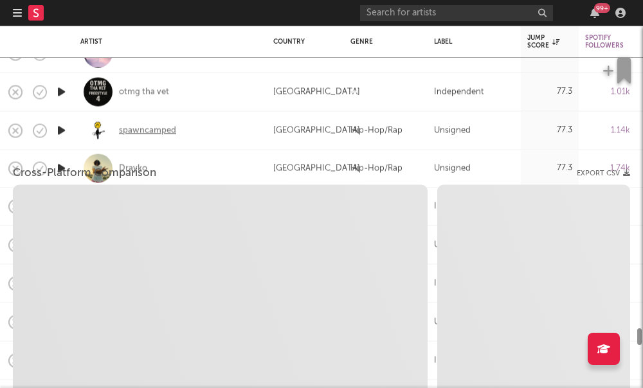
click at [146, 130] on div "spawncamped" at bounding box center [147, 131] width 57 height 12
select select "1m"
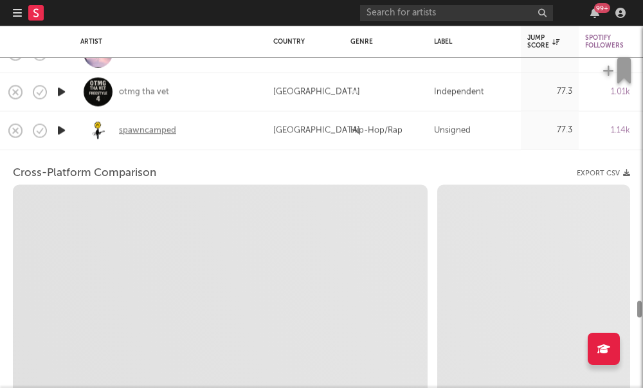
select select "1m"
select select "6m"
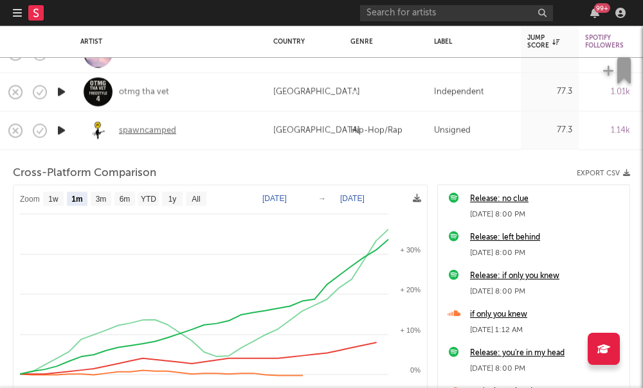
click at [151, 129] on div "spawncamped" at bounding box center [147, 131] width 57 height 12
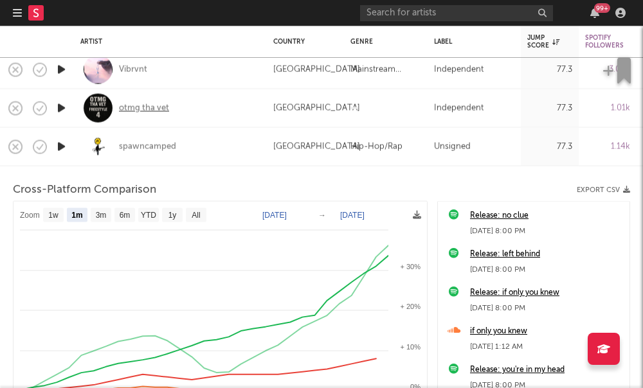
click at [127, 111] on div "otmg tha vet" at bounding box center [144, 108] width 50 height 12
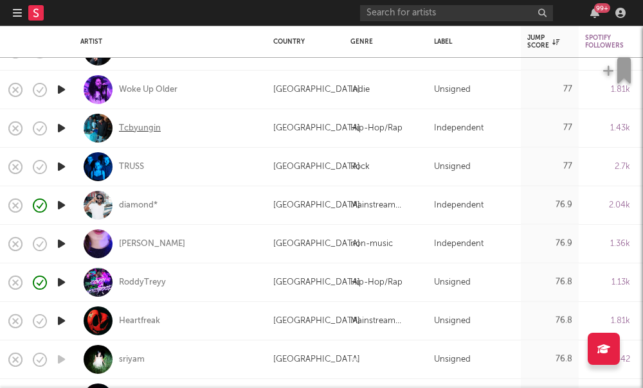
click at [137, 129] on div "Tcbyungin" at bounding box center [140, 128] width 42 height 12
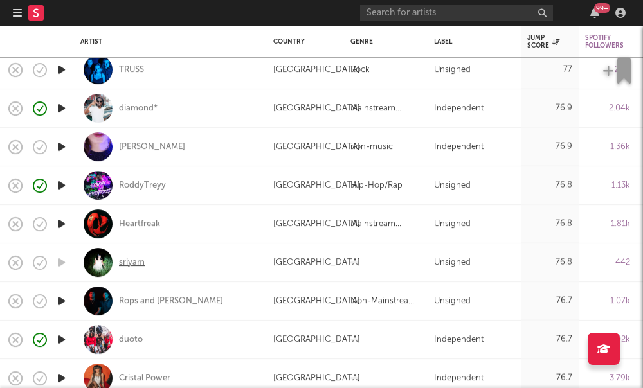
click at [121, 264] on div "sriyam" at bounding box center [132, 262] width 26 height 12
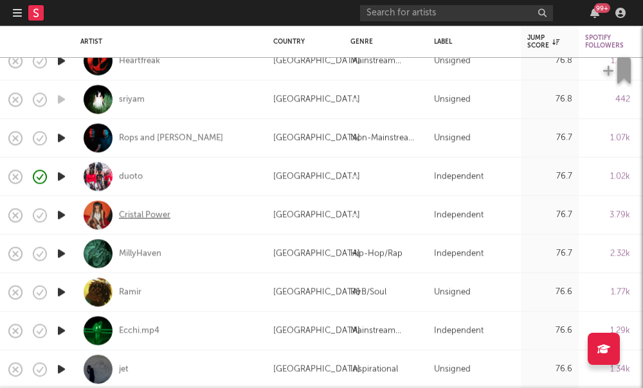
click at [135, 218] on div "Cristal Power" at bounding box center [144, 216] width 51 height 12
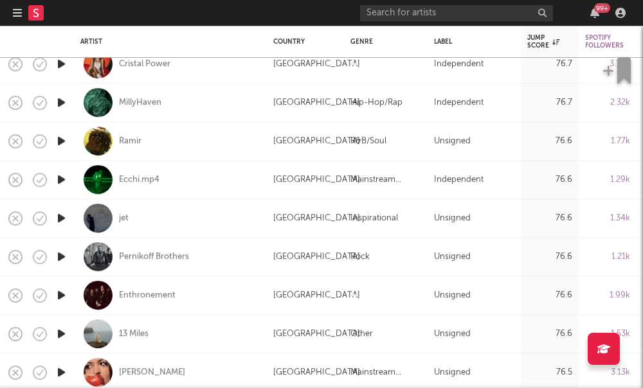
click at [118, 215] on div "jet" at bounding box center [170, 218] width 180 height 38
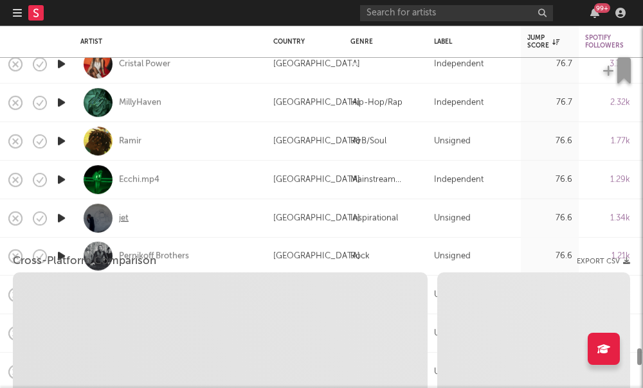
select select "1w"
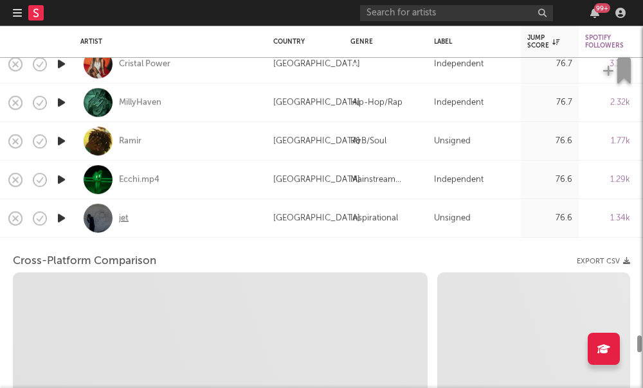
click at [120, 218] on div "jet" at bounding box center [124, 219] width 10 height 12
select select "1w"
select select "1m"
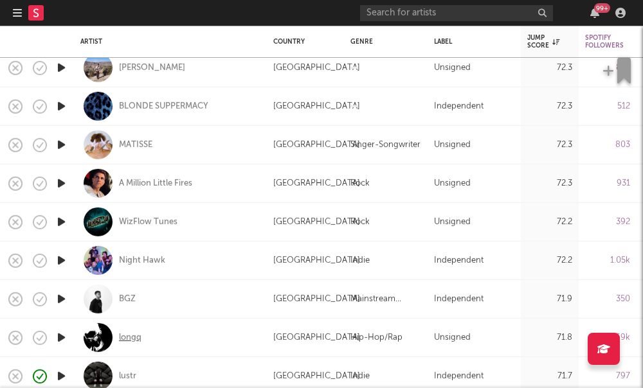
click at [130, 336] on div "longq" at bounding box center [130, 338] width 22 height 12
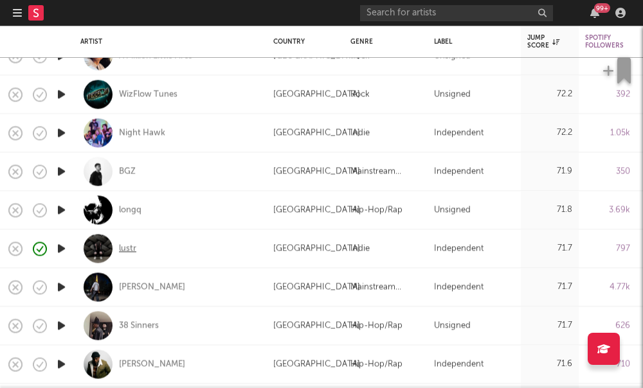
click at [121, 247] on div "lustr" at bounding box center [127, 249] width 17 height 12
click at [130, 214] on div "longq" at bounding box center [130, 210] width 22 height 12
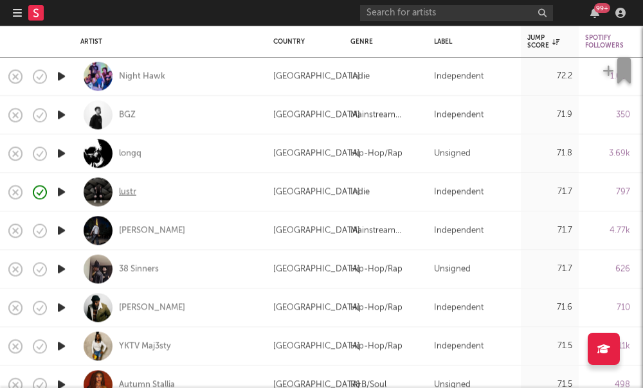
click at [123, 193] on div "lustr" at bounding box center [127, 192] width 17 height 12
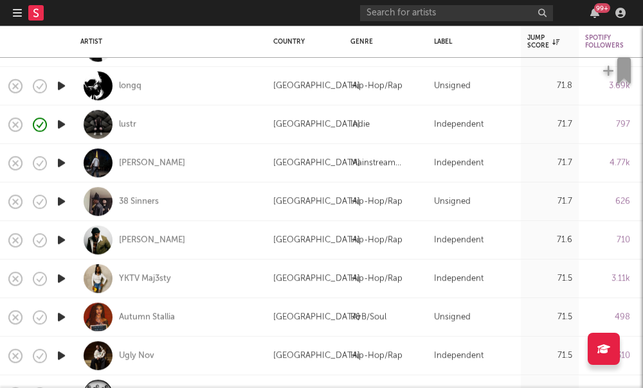
click at [108, 163] on div at bounding box center [98, 162] width 29 height 29
select select "1w"
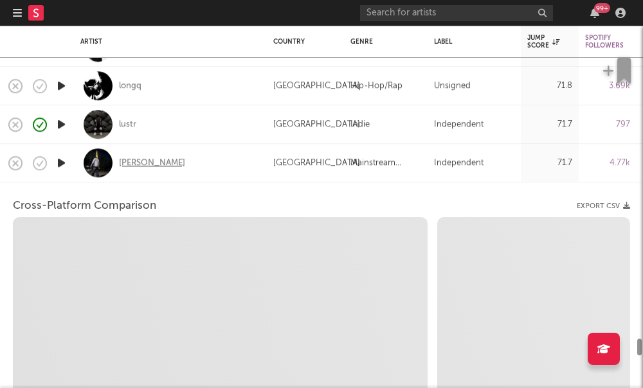
click at [123, 165] on div "kalia" at bounding box center [152, 163] width 66 height 12
select select "6m"
select select "1m"
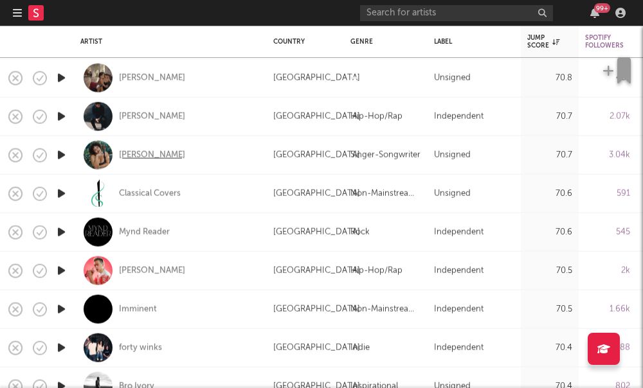
click at [120, 156] on div "AJ Odneal" at bounding box center [152, 155] width 66 height 12
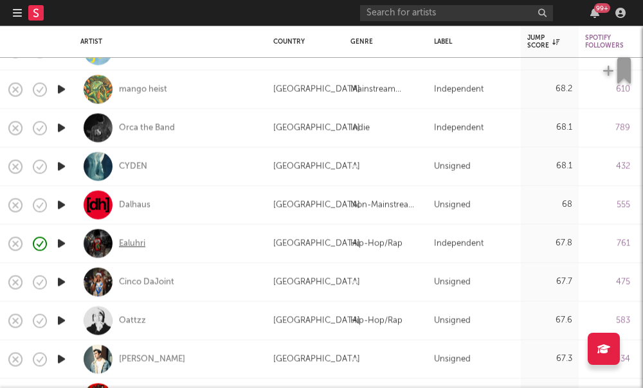
click at [127, 242] on div "Ealuhri" at bounding box center [132, 244] width 26 height 12
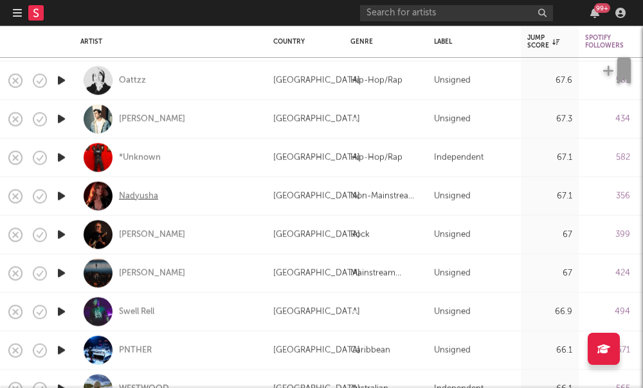
click at [128, 197] on div "Nadyusha" at bounding box center [138, 196] width 39 height 12
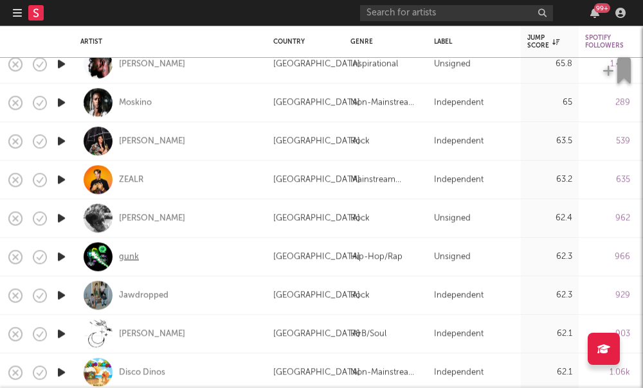
click at [125, 258] on div "gunk" at bounding box center [129, 257] width 20 height 12
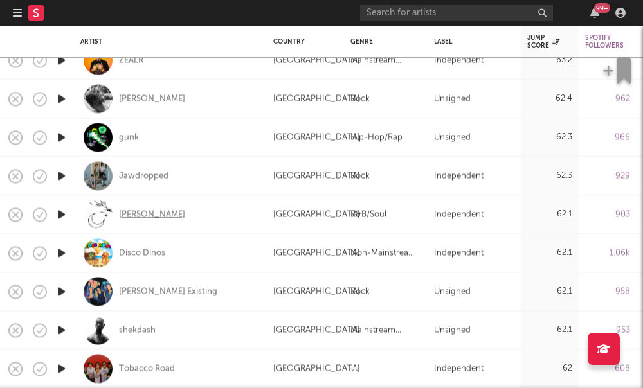
click at [127, 212] on div "hovik" at bounding box center [152, 215] width 66 height 12
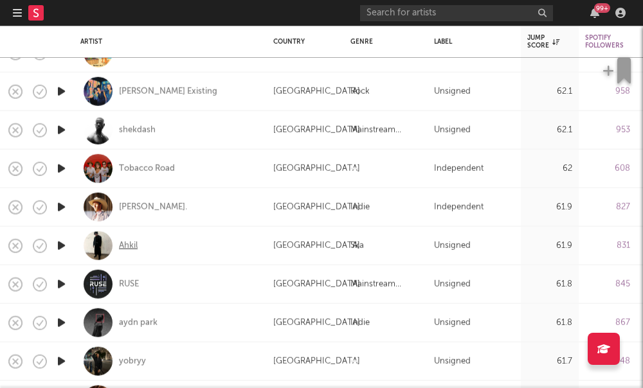
click at [124, 244] on div "Ahkil" at bounding box center [128, 246] width 19 height 12
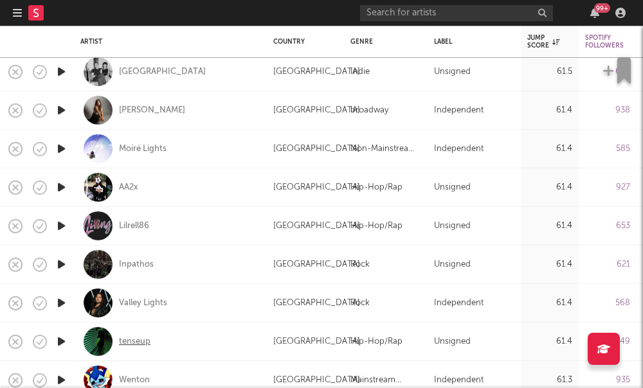
click at [126, 336] on div "tenseup" at bounding box center [134, 342] width 31 height 12
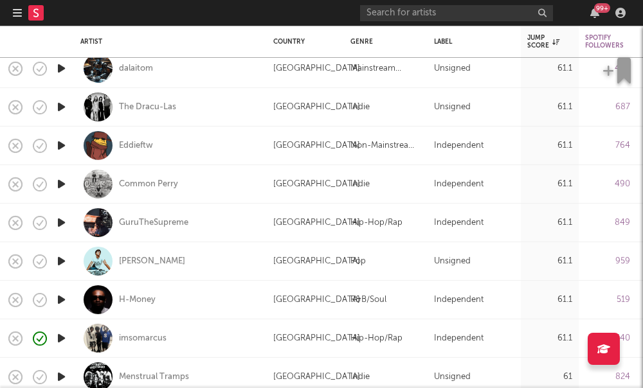
click at [41, 12] on rect at bounding box center [35, 12] width 15 height 15
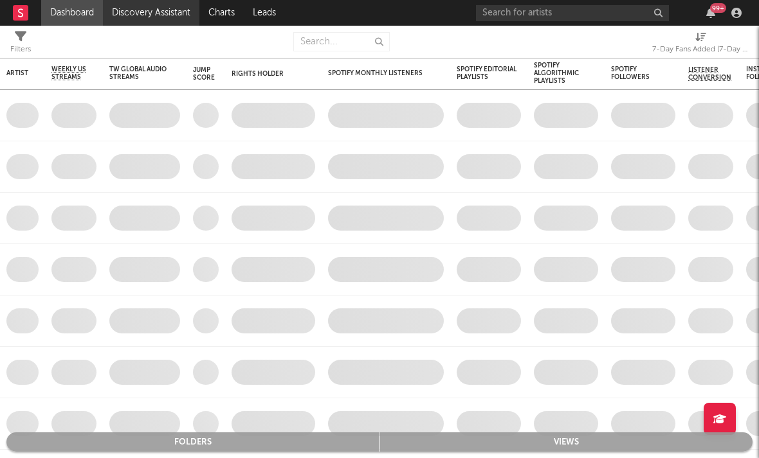
click at [152, 14] on link "Discovery Assistant" at bounding box center [151, 13] width 96 height 26
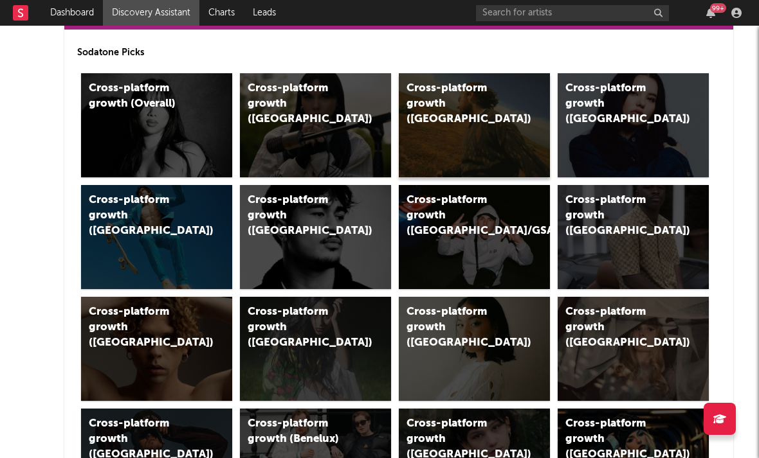
scroll to position [90, 0]
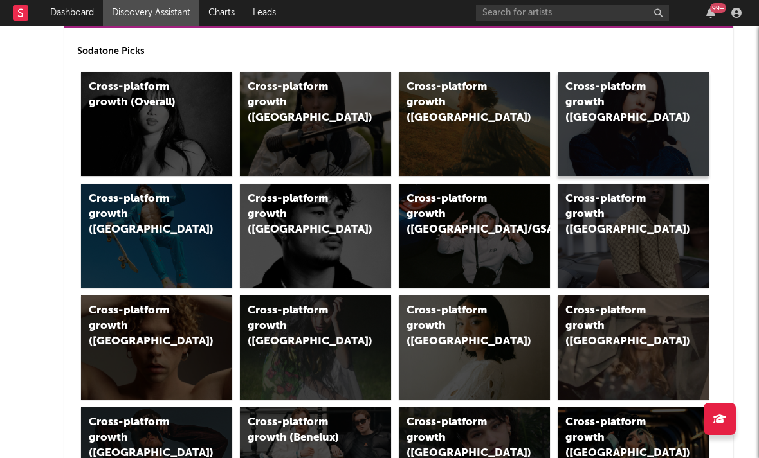
click at [609, 100] on div "Cross-platform growth (Canada)" at bounding box center [619, 103] width 109 height 46
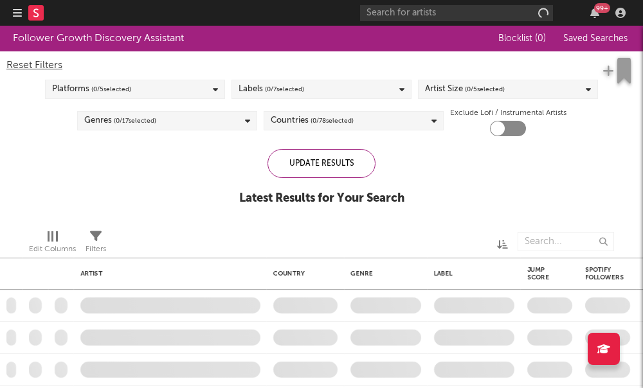
checkbox input "true"
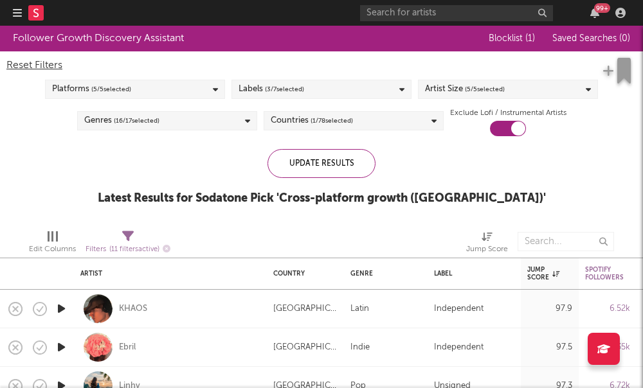
click at [456, 87] on div "Artist Size ( 5 / 5 selected)" at bounding box center [465, 89] width 80 height 15
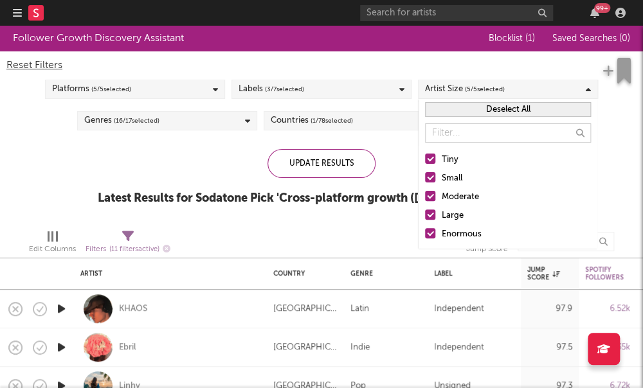
click at [431, 159] on div at bounding box center [430, 159] width 10 height 10
click at [425, 159] on input "Tiny" at bounding box center [425, 159] width 0 height 15
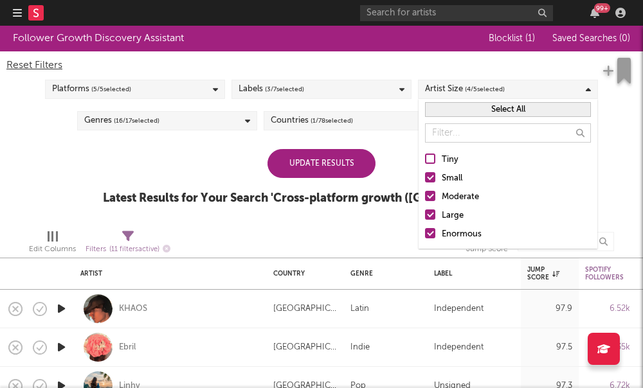
click at [427, 160] on div at bounding box center [430, 159] width 10 height 10
click at [425, 160] on input "Tiny" at bounding box center [425, 159] width 0 height 15
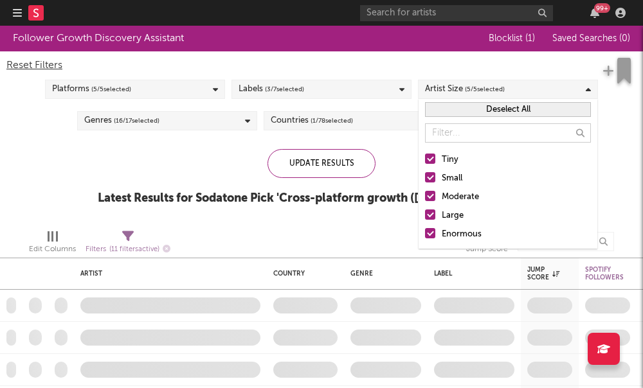
click at [427, 198] on div at bounding box center [430, 196] width 10 height 10
click at [425, 198] on input "Moderate" at bounding box center [425, 197] width 0 height 15
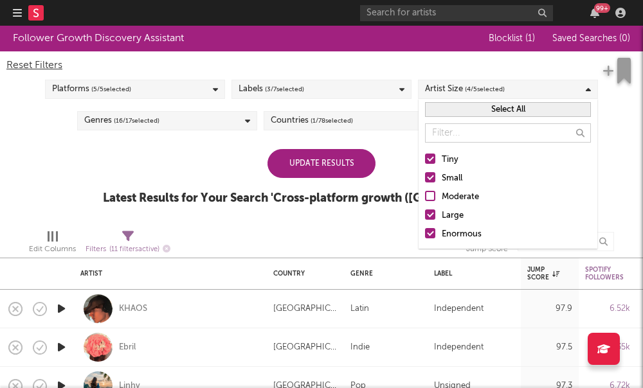
click at [427, 218] on div at bounding box center [430, 215] width 10 height 10
click at [425, 218] on input "Large" at bounding box center [425, 215] width 0 height 15
click at [427, 231] on div at bounding box center [430, 233] width 10 height 10
click at [425, 231] on input "Enormous" at bounding box center [425, 234] width 0 height 15
click at [322, 236] on div "Edit Columns Filters ( 11 filters active) Jump Score" at bounding box center [321, 238] width 643 height 39
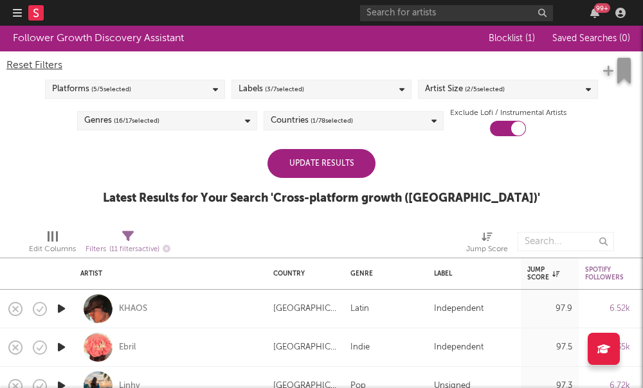
click at [316, 162] on div "Update Results" at bounding box center [321, 163] width 108 height 29
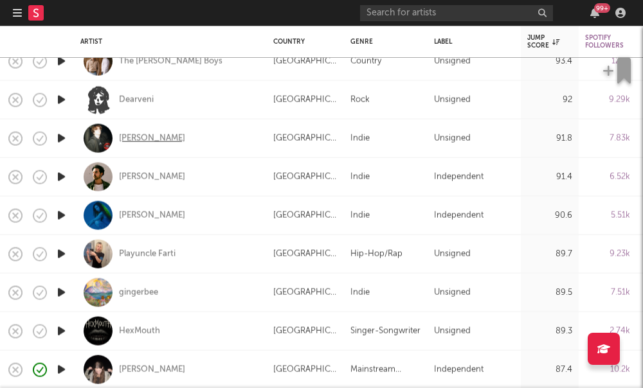
click at [121, 141] on div "retz" at bounding box center [152, 138] width 66 height 12
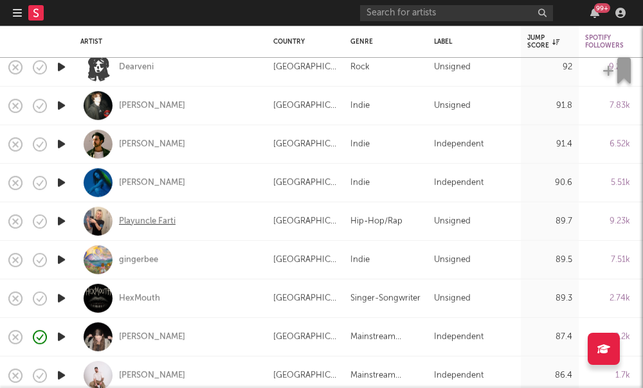
click at [136, 222] on div "Playuncle Farti" at bounding box center [147, 221] width 57 height 12
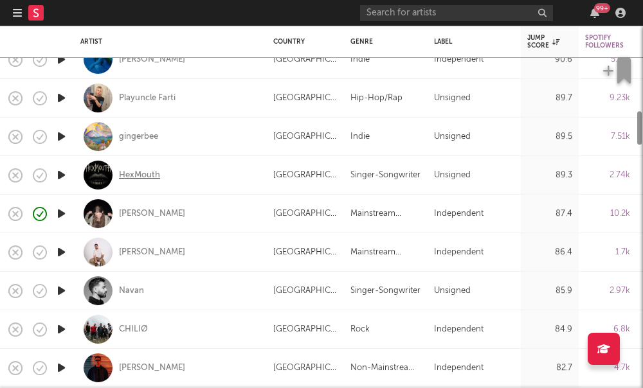
click at [130, 171] on div "HexMouth" at bounding box center [139, 176] width 41 height 12
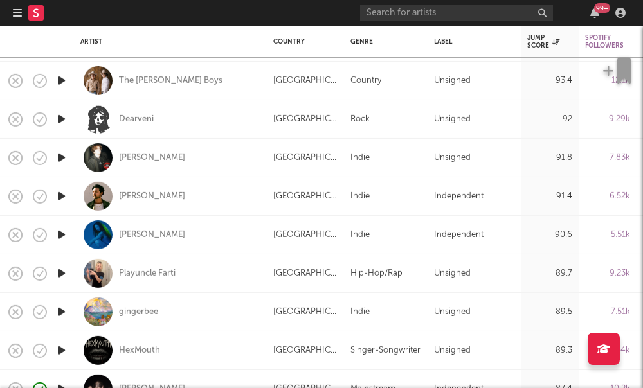
click at [116, 158] on div "retz" at bounding box center [170, 158] width 180 height 38
select select "1w"
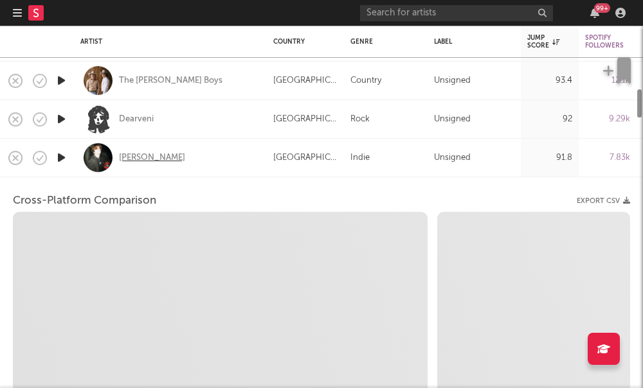
click at [123, 159] on div "retz" at bounding box center [152, 158] width 66 height 12
select select "6m"
select select "1m"
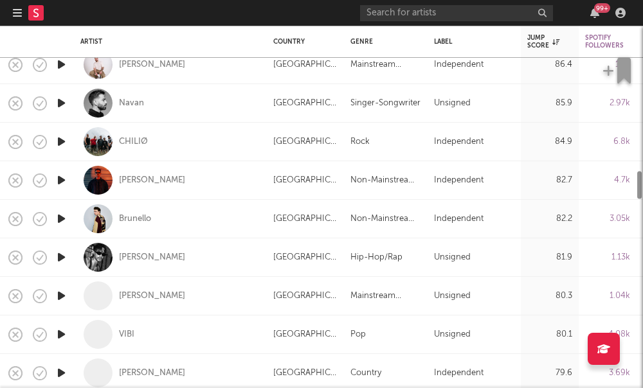
select select "6m"
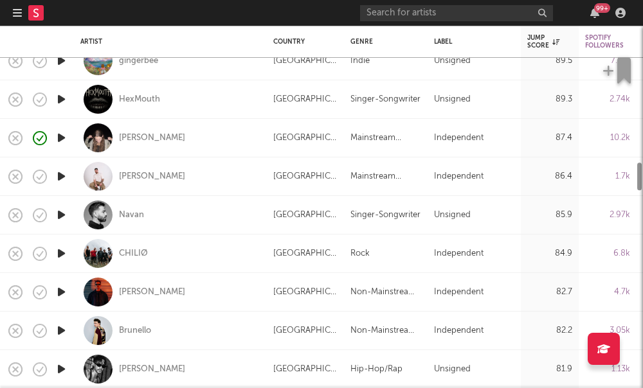
select select "1m"
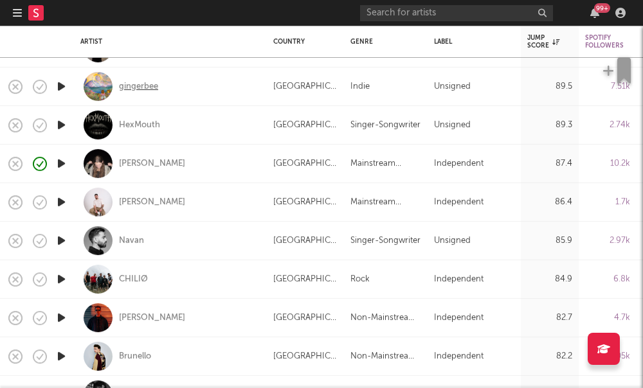
click at [121, 89] on div "gingerbee" at bounding box center [138, 87] width 39 height 12
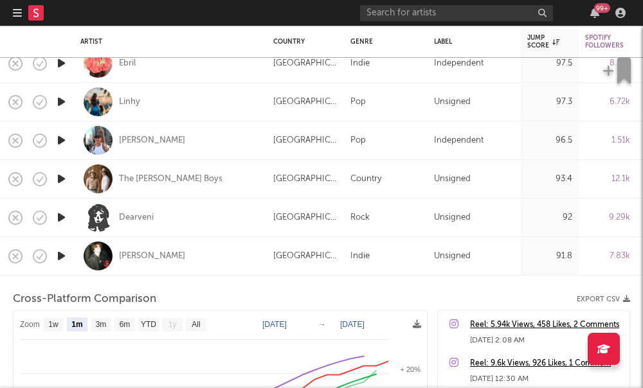
click at [107, 261] on div at bounding box center [98, 256] width 29 height 29
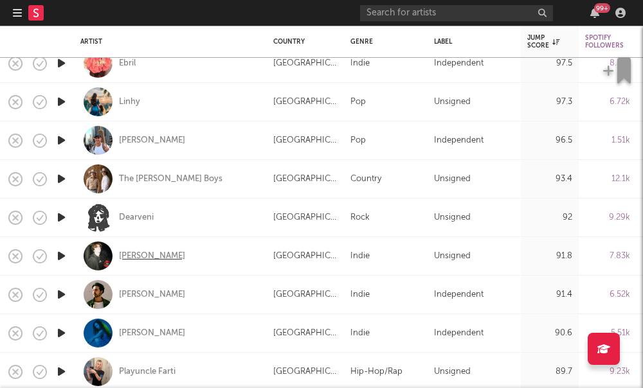
click at [121, 256] on div "retz" at bounding box center [152, 256] width 66 height 12
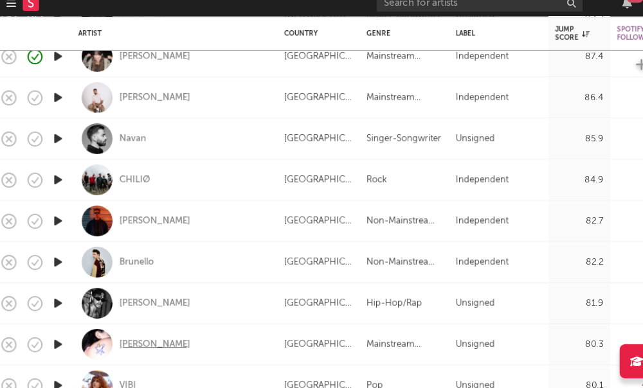
click at [119, 327] on div "Tracey" at bounding box center [152, 333] width 66 height 12
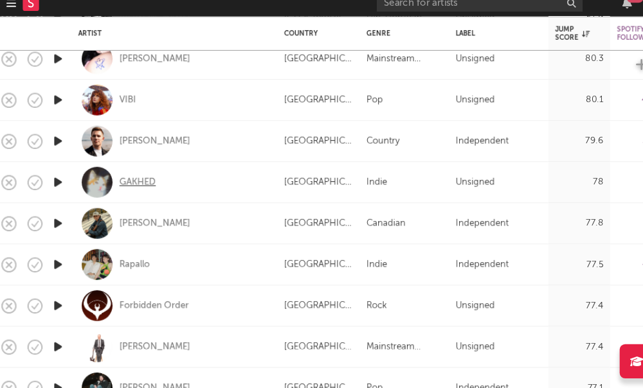
click at [119, 176] on div "GAKHED" at bounding box center [136, 181] width 34 height 12
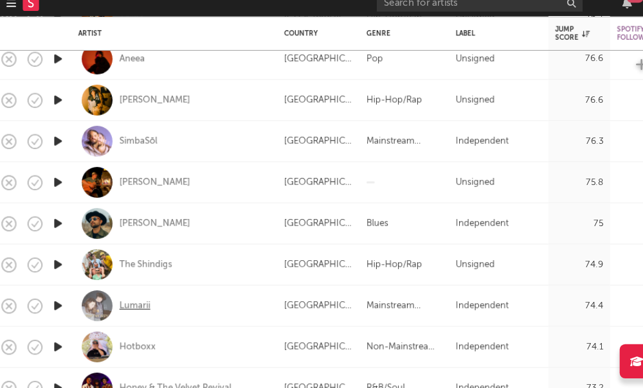
click at [126, 291] on div "Lumarii" at bounding box center [133, 297] width 29 height 12
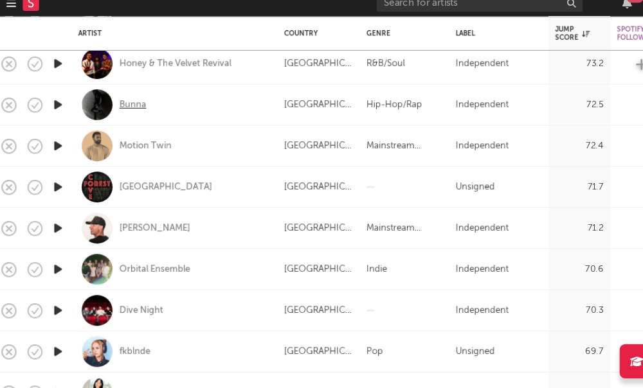
click at [120, 104] on div "Bunna" at bounding box center [131, 109] width 25 height 12
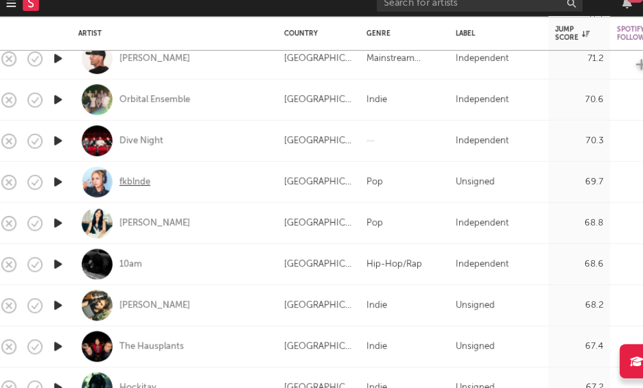
click at [126, 175] on div "fkblnde" at bounding box center [133, 181] width 29 height 12
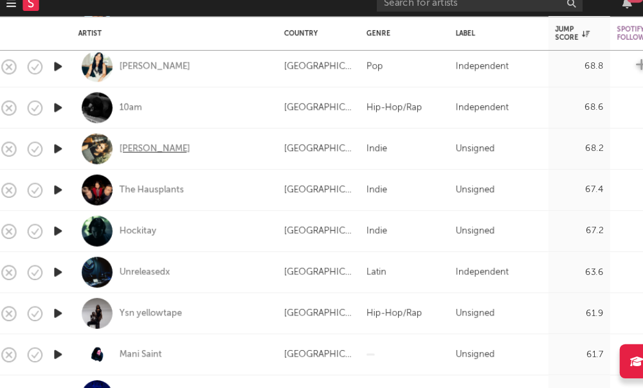
click at [143, 144] on div "Tayler Grace" at bounding box center [152, 150] width 66 height 12
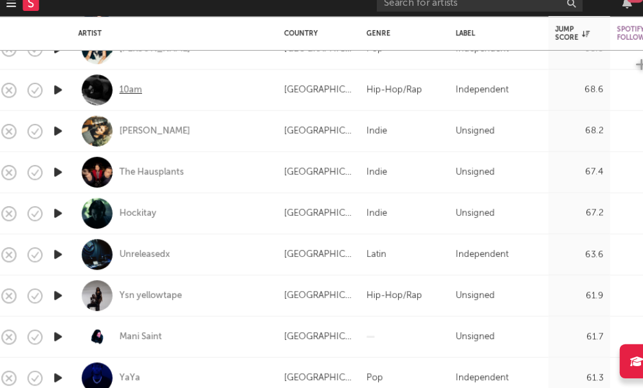
click at [119, 89] on div "10am" at bounding box center [129, 95] width 21 height 12
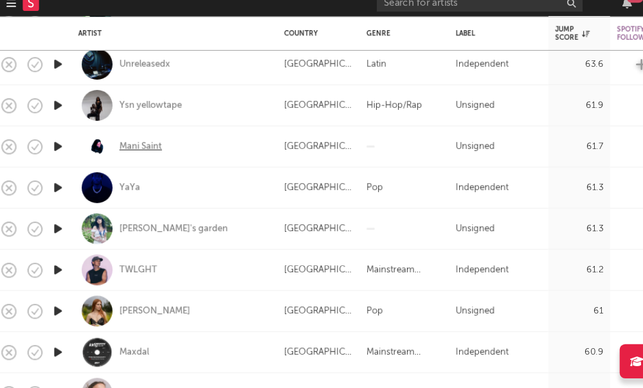
click at [132, 142] on div "Mani Saint" at bounding box center [139, 148] width 40 height 12
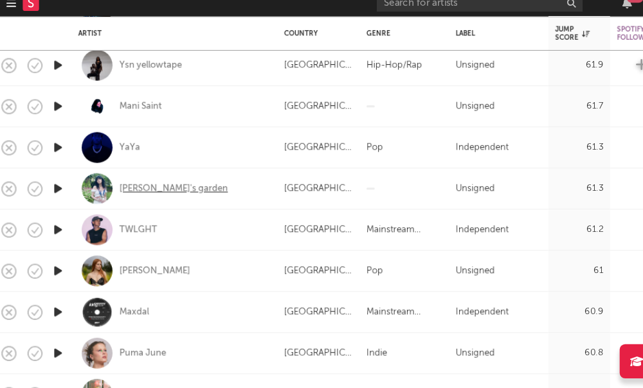
click at [129, 181] on div "violet's garden" at bounding box center [170, 187] width 102 height 12
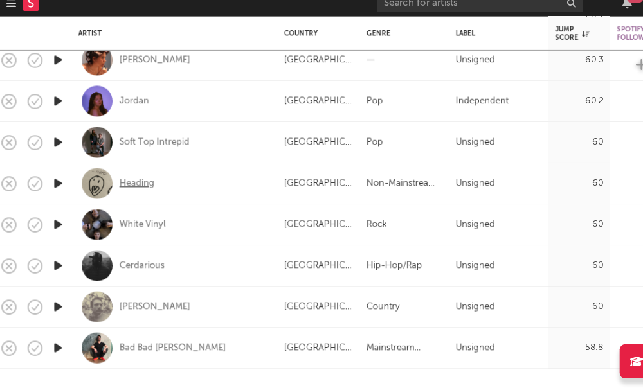
click at [119, 177] on div "Heading" at bounding box center [135, 183] width 33 height 12
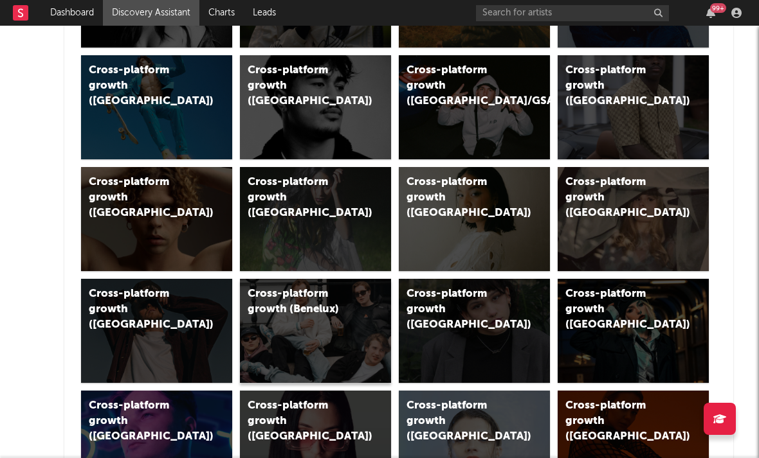
scroll to position [224, 0]
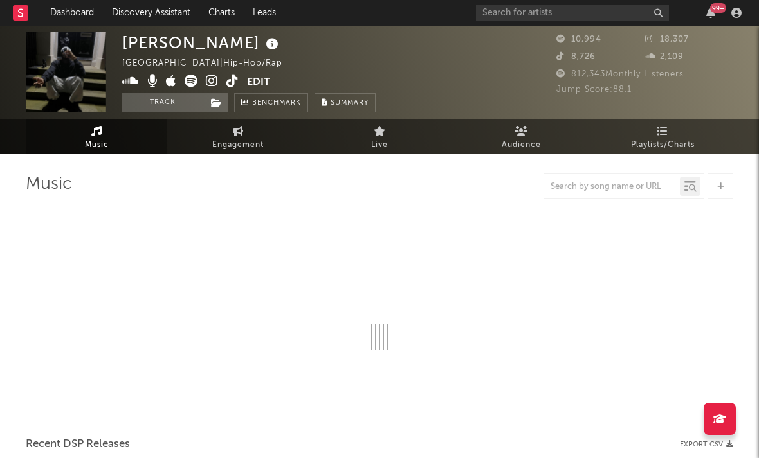
select select "6m"
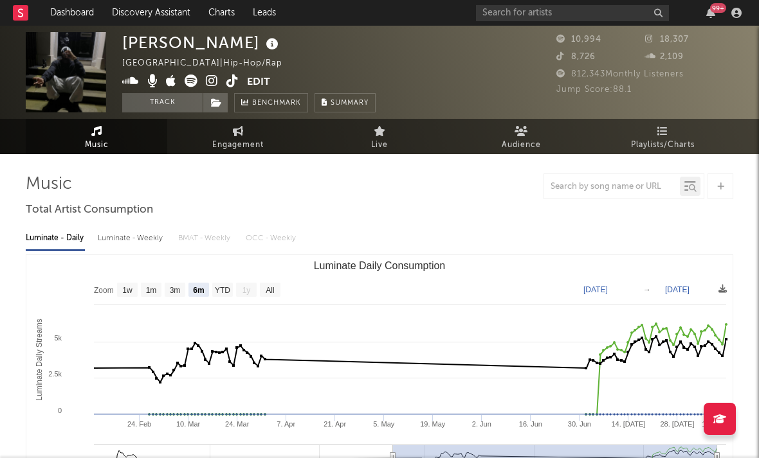
click at [208, 78] on icon at bounding box center [212, 81] width 12 height 13
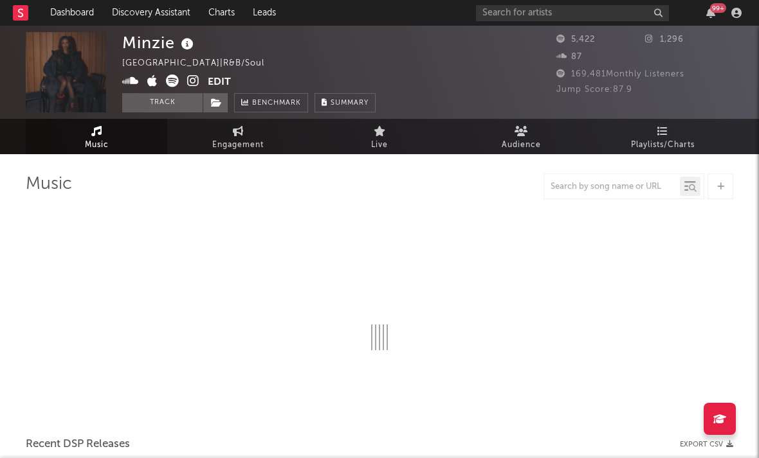
click at [195, 80] on icon at bounding box center [193, 81] width 12 height 13
click at [193, 81] on icon at bounding box center [193, 81] width 12 height 13
click at [151, 84] on icon at bounding box center [152, 81] width 10 height 13
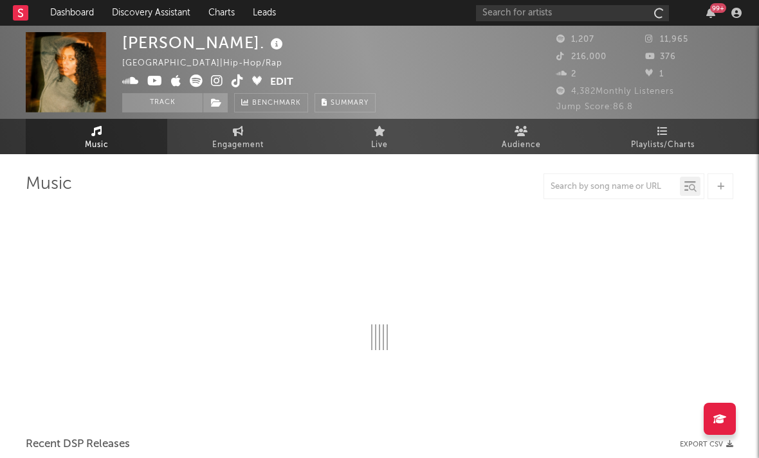
select select "1w"
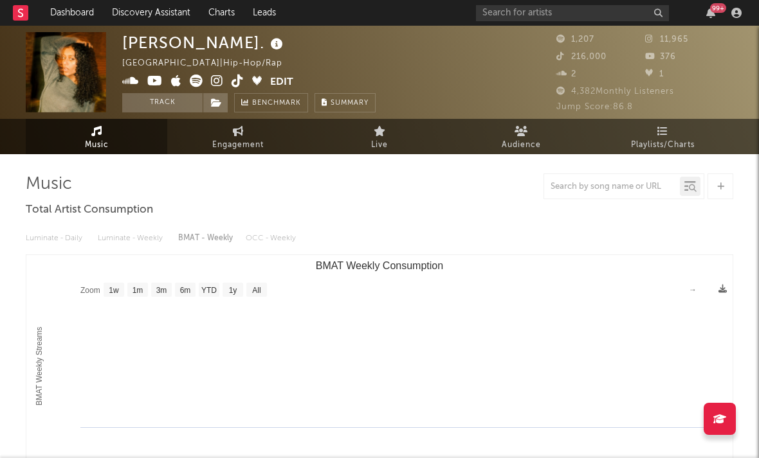
click at [213, 78] on icon at bounding box center [217, 81] width 12 height 13
click at [178, 82] on icon at bounding box center [176, 81] width 10 height 13
click at [196, 80] on icon at bounding box center [196, 81] width 13 height 13
click at [241, 87] on icon at bounding box center [237, 81] width 12 height 13
click at [242, 87] on icon at bounding box center [237, 81] width 12 height 13
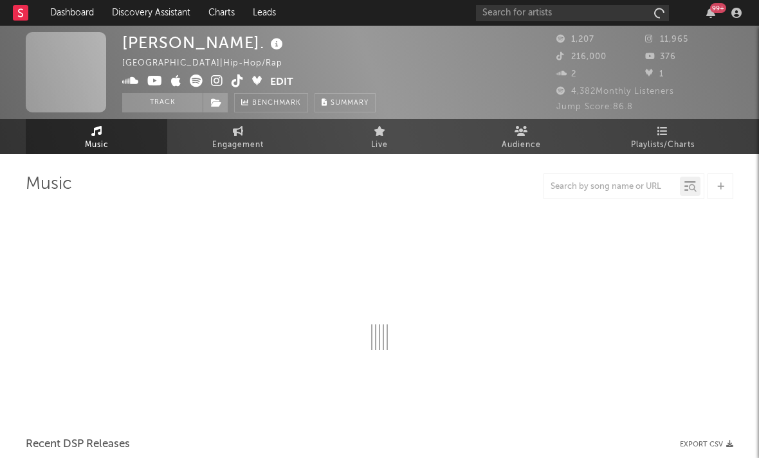
select select "1w"
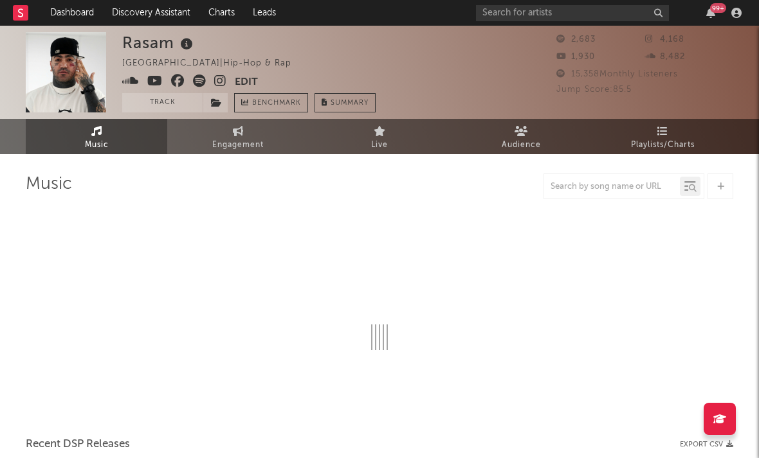
select select "1w"
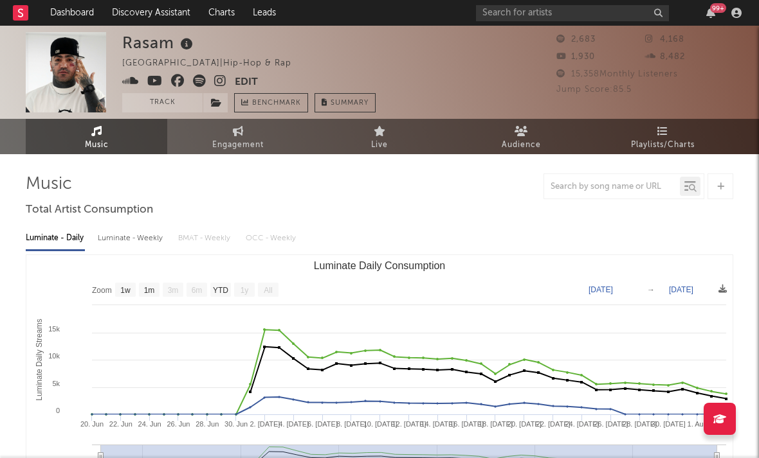
click at [220, 81] on icon at bounding box center [220, 81] width 12 height 13
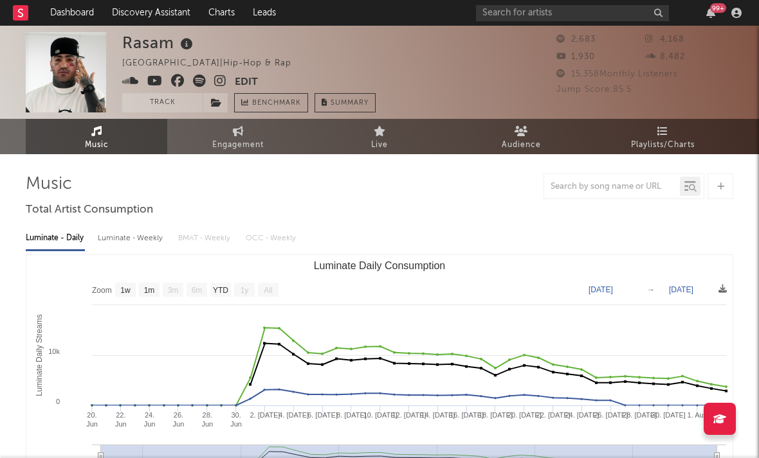
click at [202, 81] on icon at bounding box center [199, 81] width 13 height 13
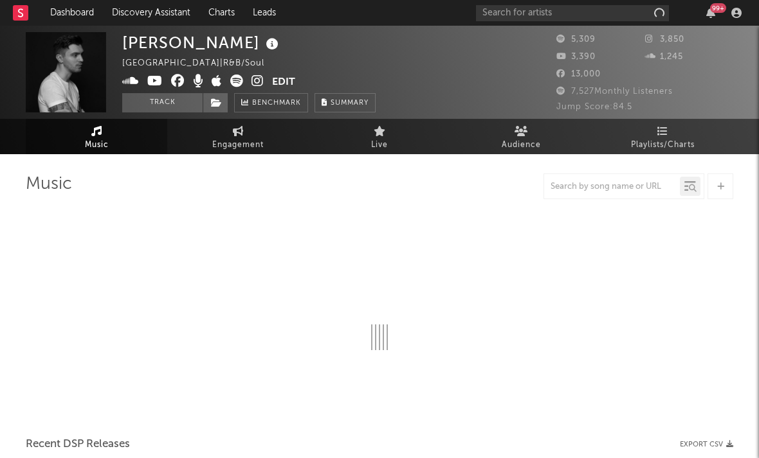
select select "6m"
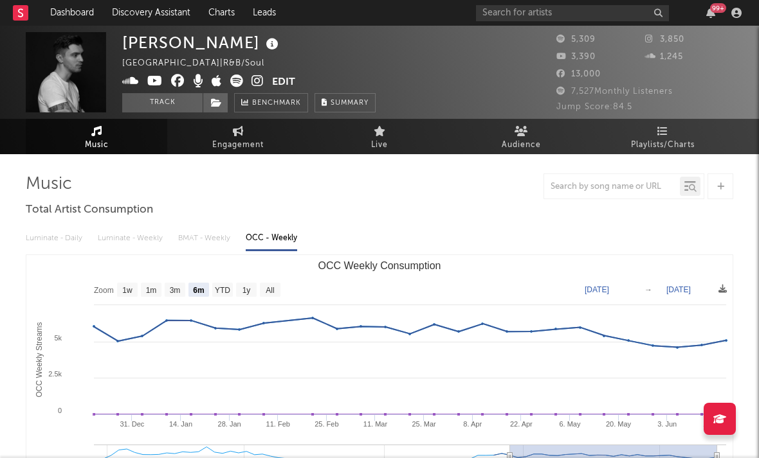
click at [253, 77] on icon at bounding box center [257, 81] width 12 height 13
click at [236, 84] on icon at bounding box center [236, 81] width 13 height 13
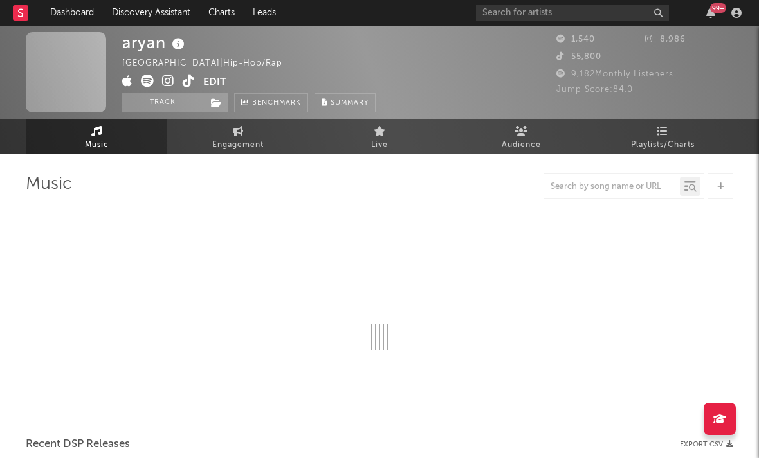
select select "1w"
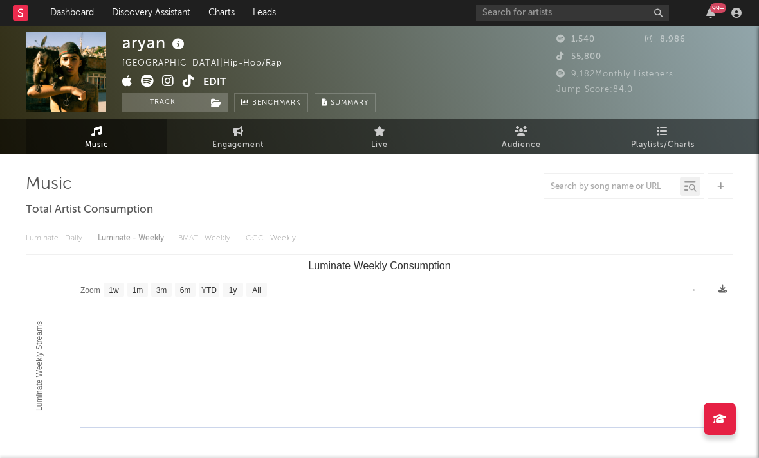
click at [168, 85] on icon at bounding box center [168, 81] width 12 height 13
click at [129, 85] on icon at bounding box center [127, 81] width 10 height 13
click at [167, 81] on icon at bounding box center [168, 81] width 12 height 13
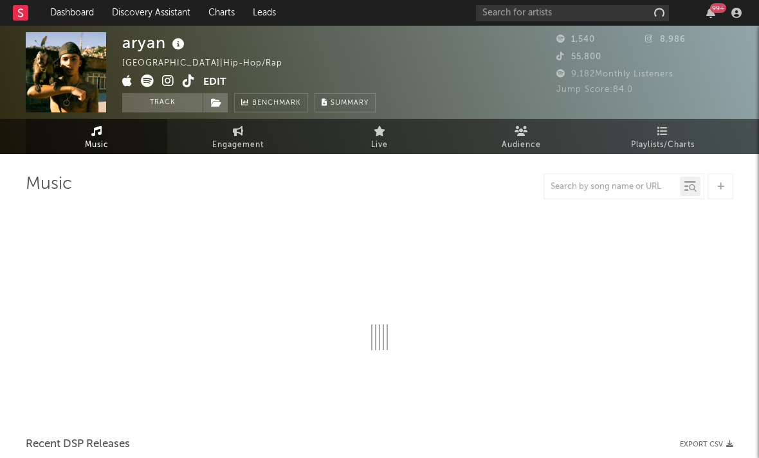
select select "1w"
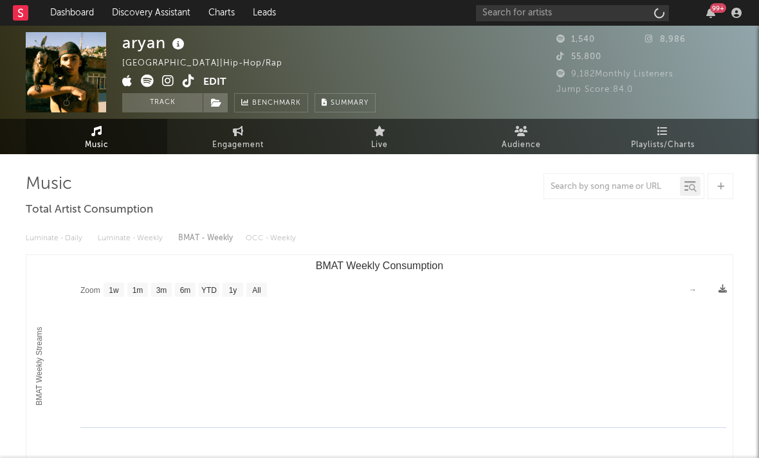
click at [188, 80] on icon at bounding box center [189, 81] width 12 height 13
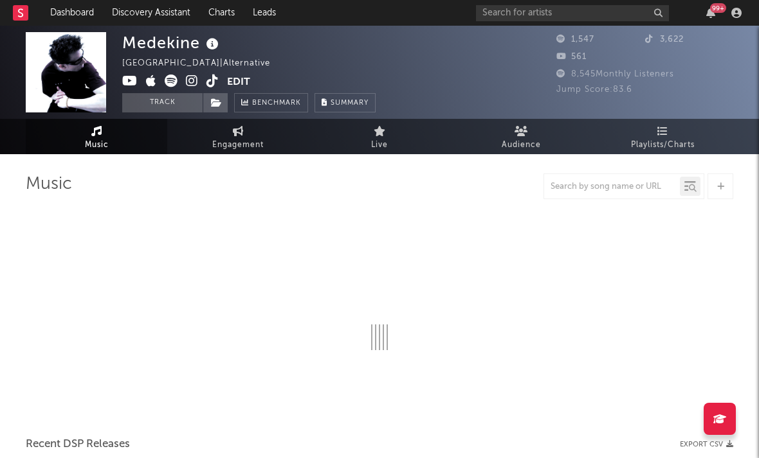
select select "1w"
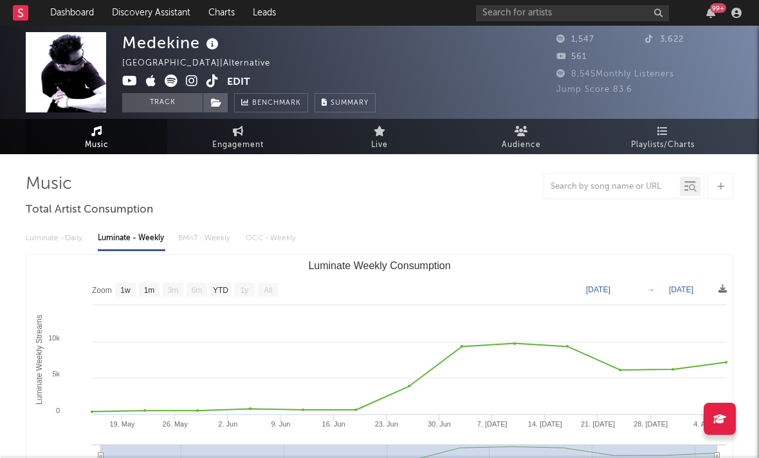
click at [188, 77] on icon at bounding box center [192, 81] width 12 height 13
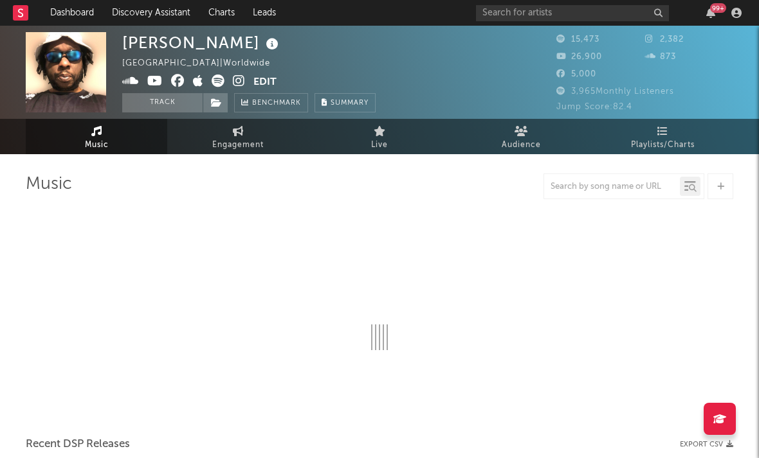
select select "1w"
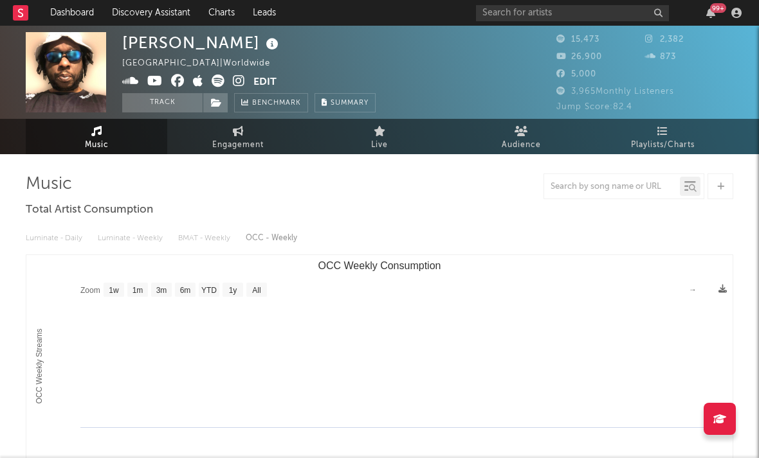
click at [235, 81] on icon at bounding box center [239, 81] width 12 height 13
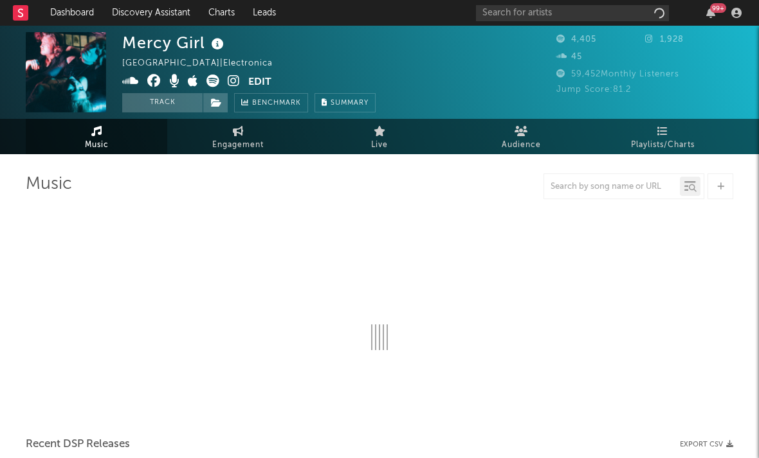
select select "6m"
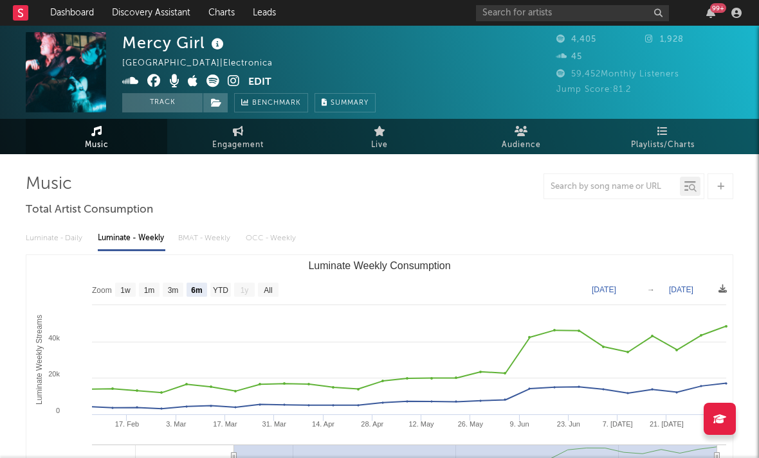
click at [233, 80] on icon at bounding box center [234, 81] width 12 height 13
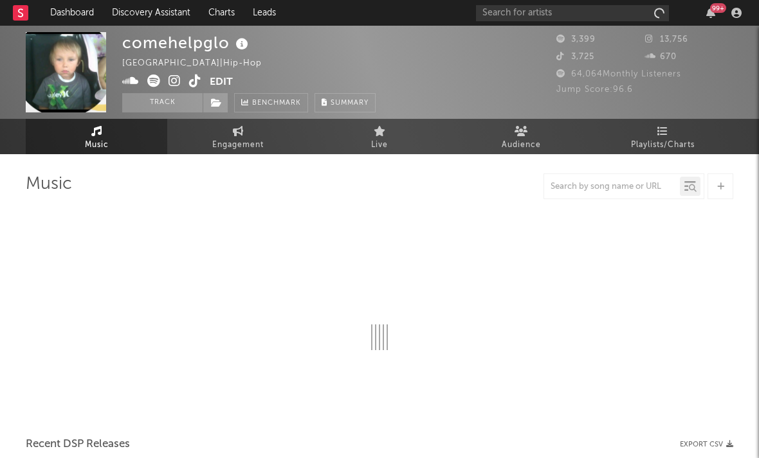
select select "1w"
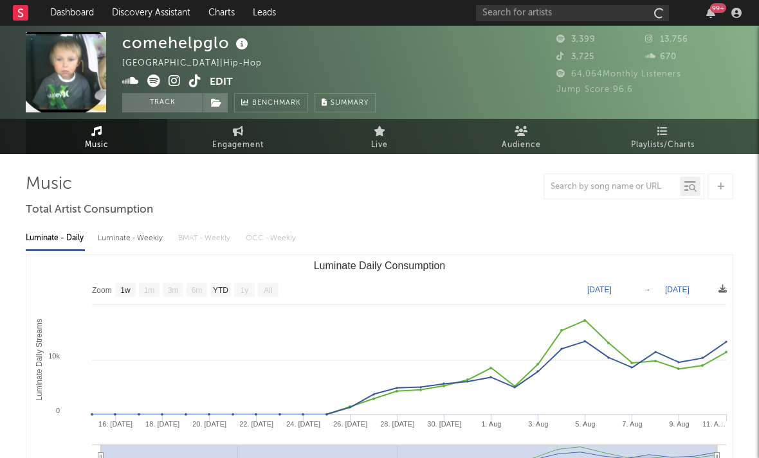
click at [175, 80] on icon at bounding box center [174, 81] width 12 height 13
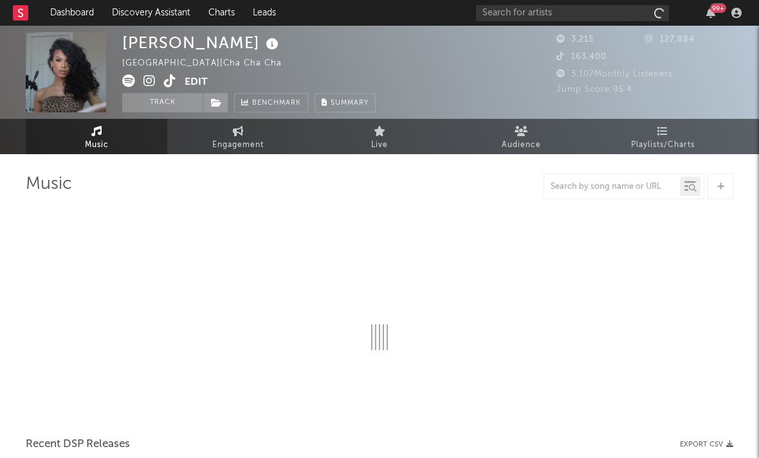
click at [148, 82] on icon at bounding box center [149, 81] width 12 height 13
select select "6m"
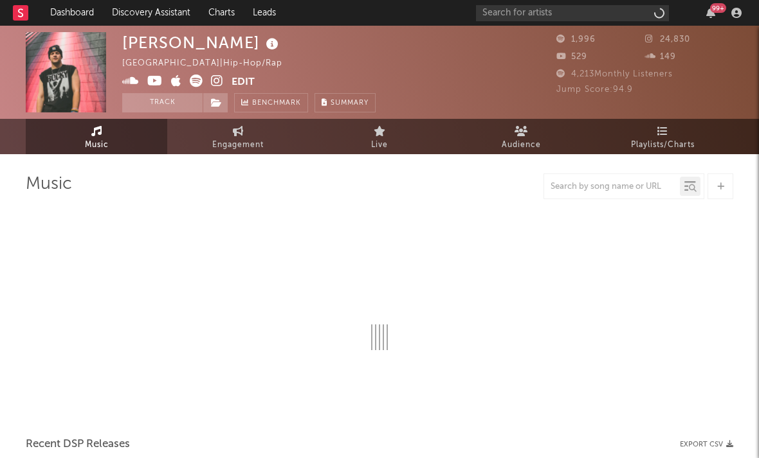
select select "1w"
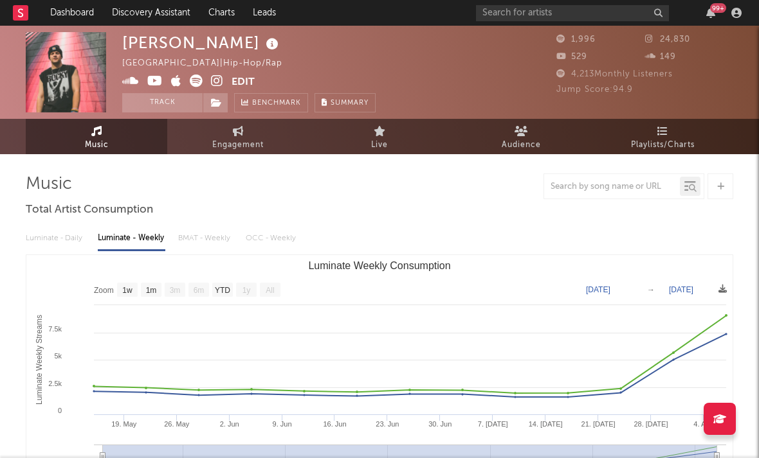
click at [214, 82] on icon at bounding box center [217, 81] width 12 height 13
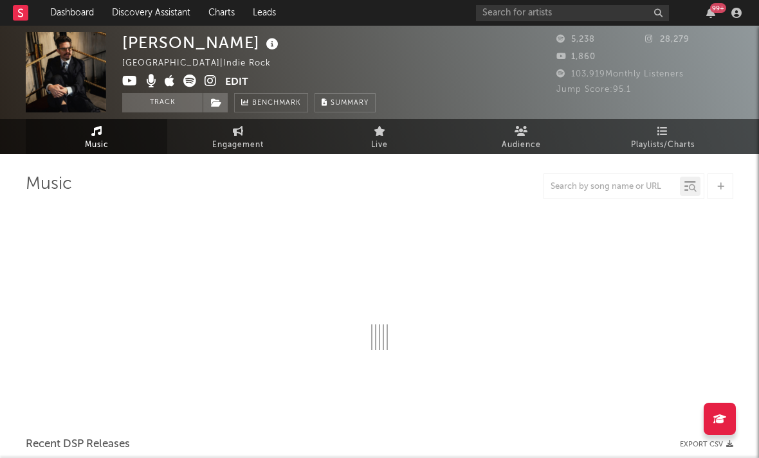
select select "1w"
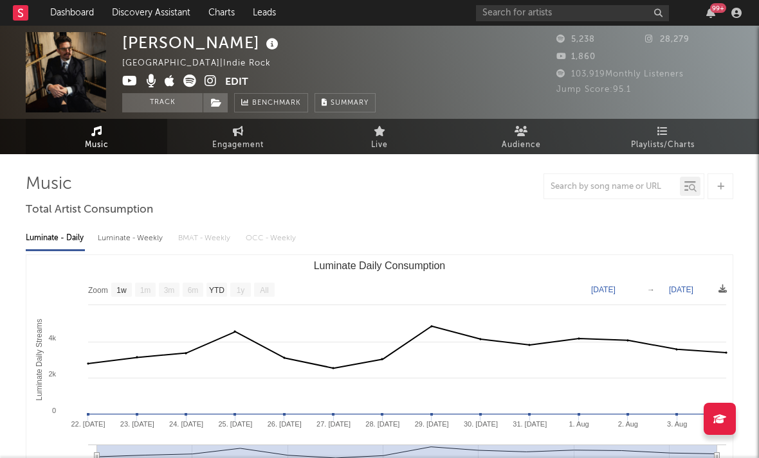
click at [213, 81] on icon at bounding box center [210, 81] width 12 height 13
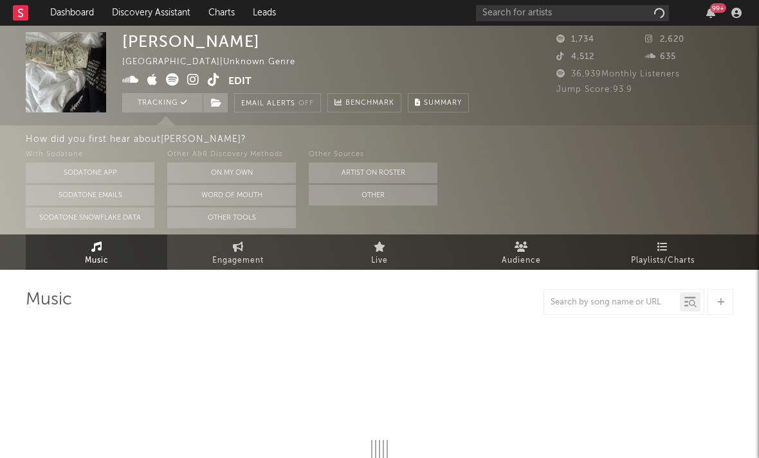
select select "1w"
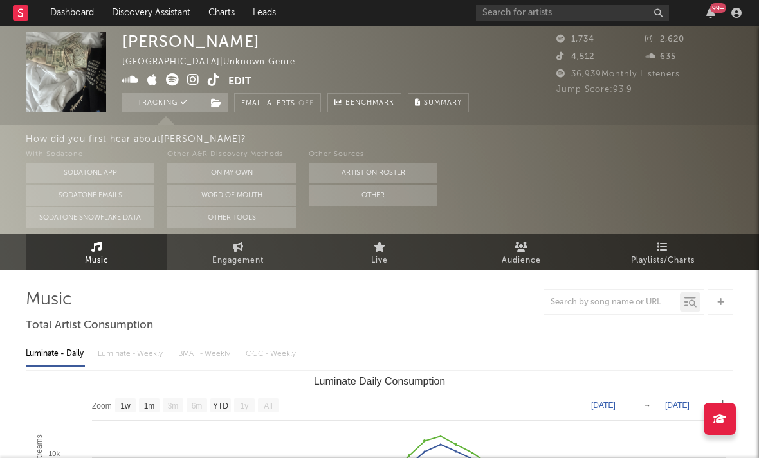
click at [193, 78] on icon at bounding box center [193, 79] width 12 height 13
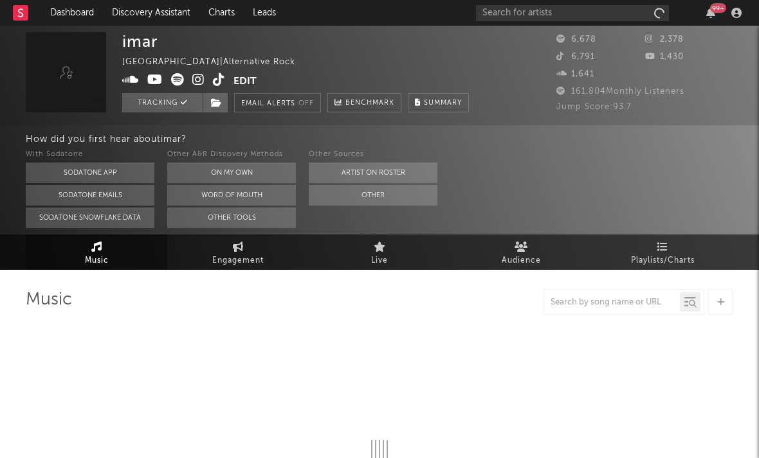
click at [201, 78] on icon at bounding box center [198, 79] width 12 height 13
select select "6m"
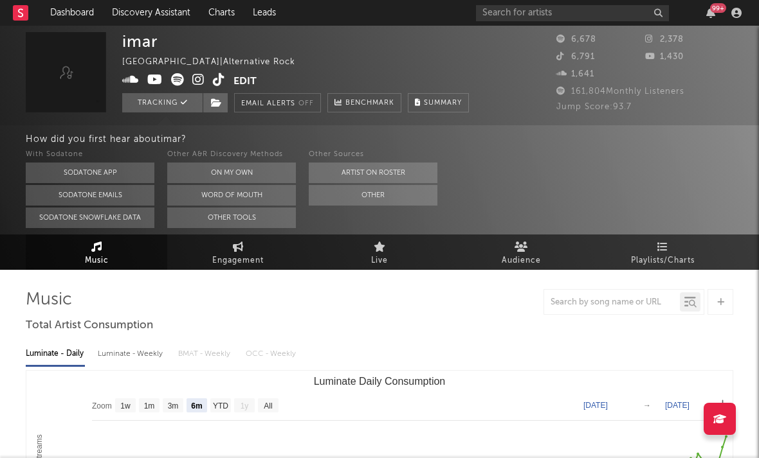
click at [177, 76] on icon at bounding box center [177, 79] width 13 height 13
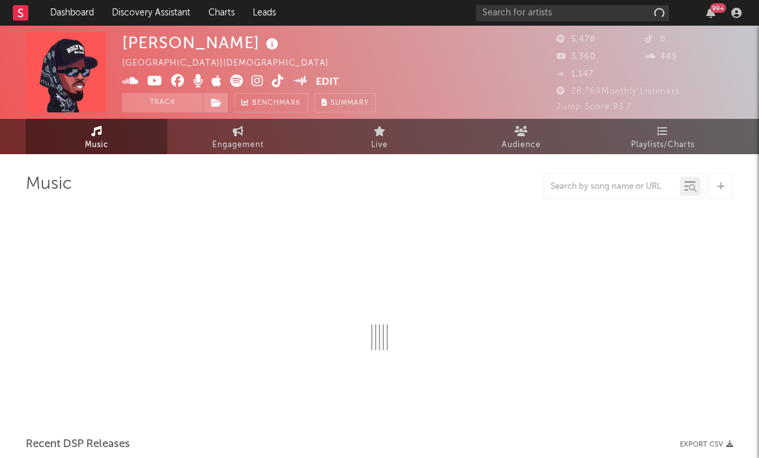
select select "6m"
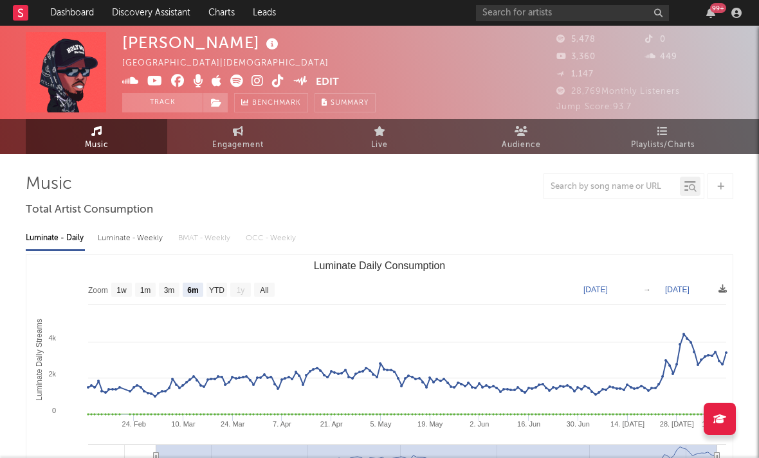
click at [256, 84] on icon at bounding box center [257, 81] width 12 height 13
click at [275, 82] on icon at bounding box center [278, 81] width 12 height 13
click at [217, 84] on icon at bounding box center [216, 81] width 10 height 13
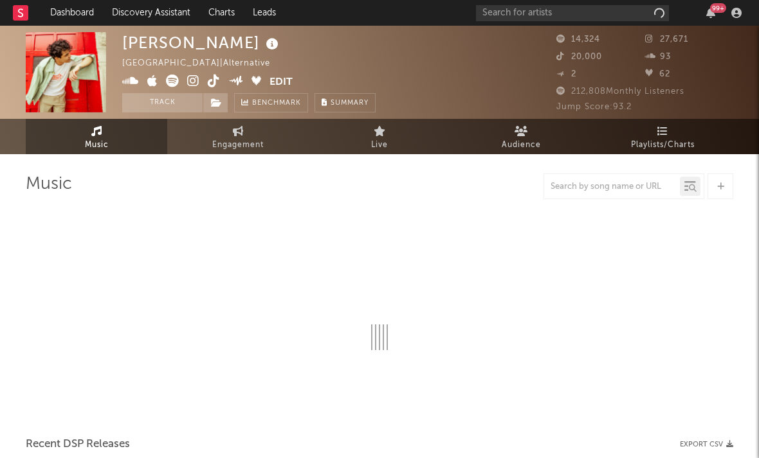
select select "6m"
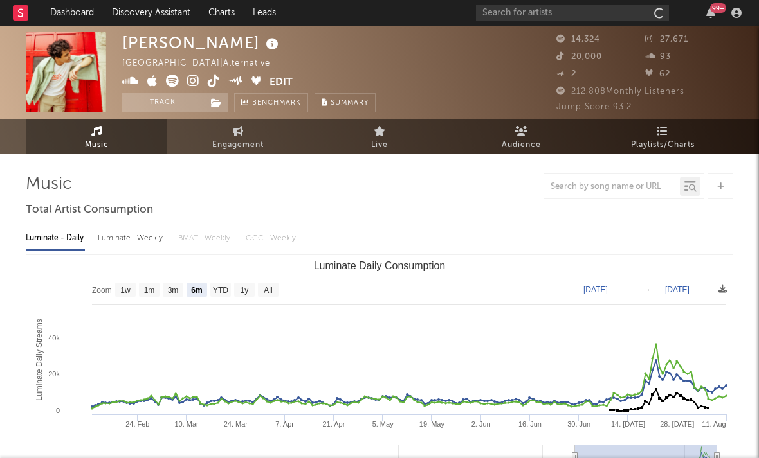
click at [191, 82] on icon at bounding box center [193, 81] width 12 height 13
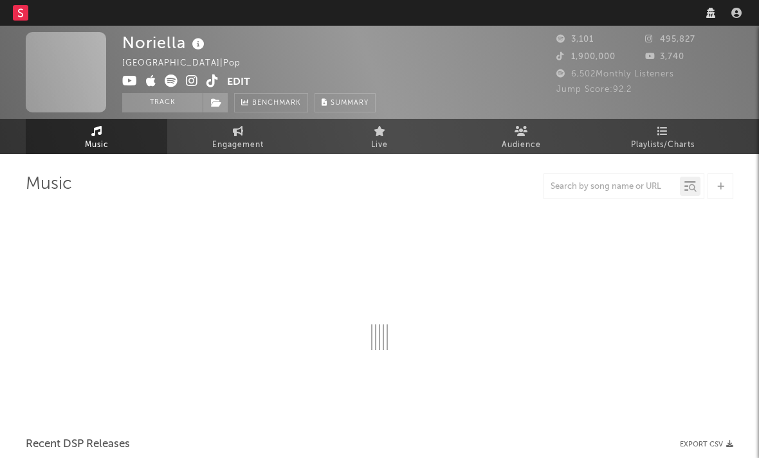
select select "1w"
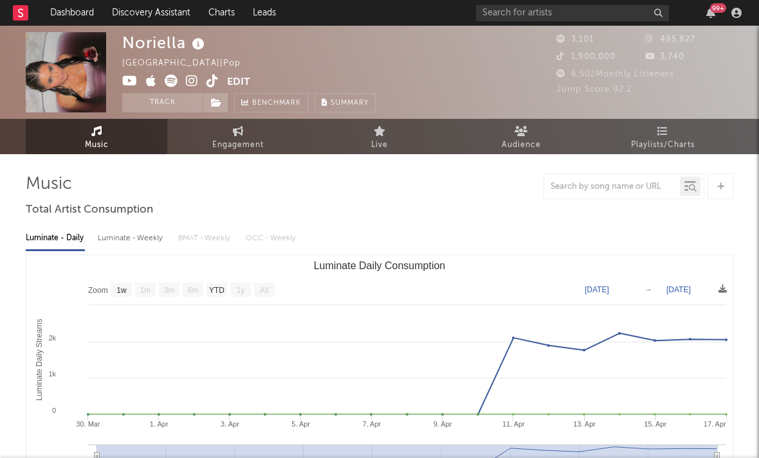
click at [190, 80] on icon at bounding box center [192, 81] width 12 height 13
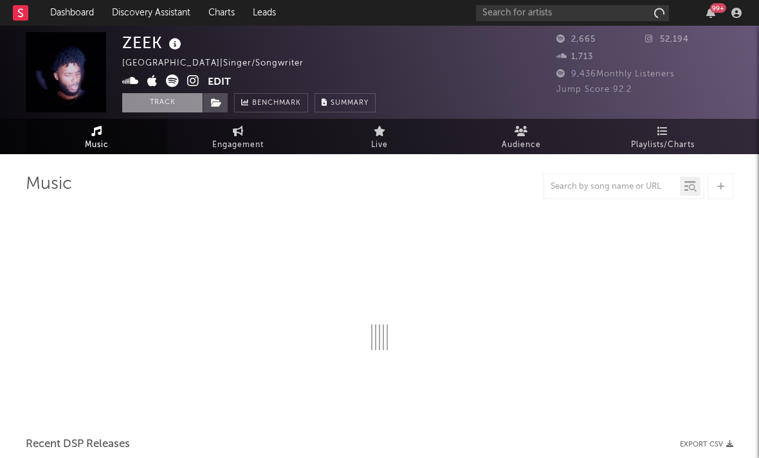
select select "1w"
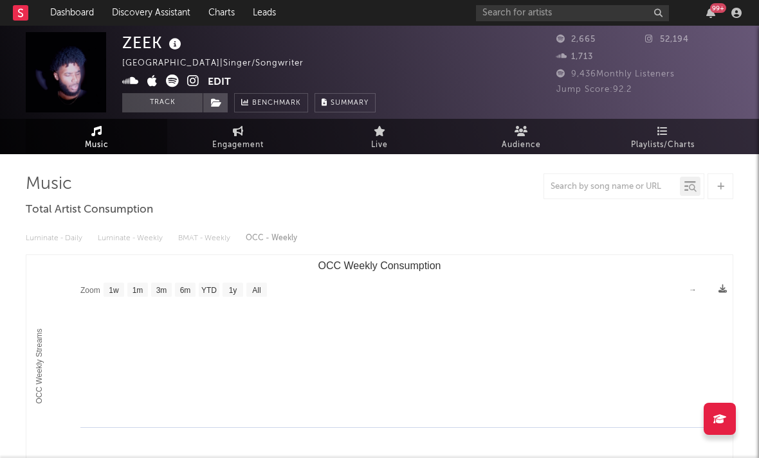
click at [194, 82] on icon at bounding box center [193, 81] width 12 height 13
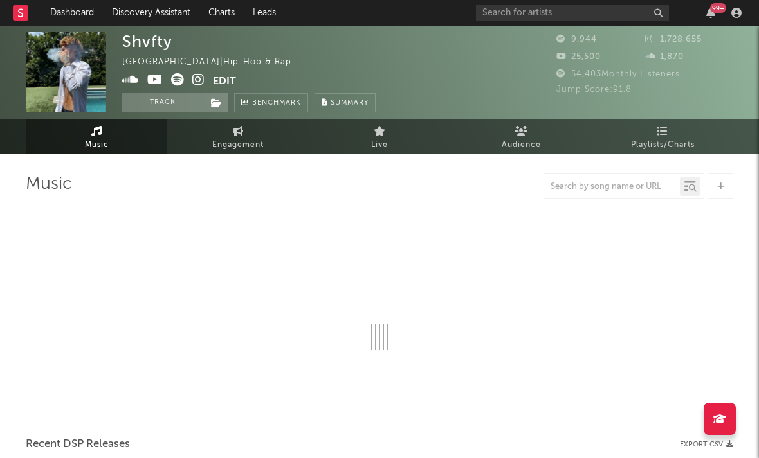
click at [202, 82] on icon at bounding box center [198, 79] width 12 height 13
select select "6m"
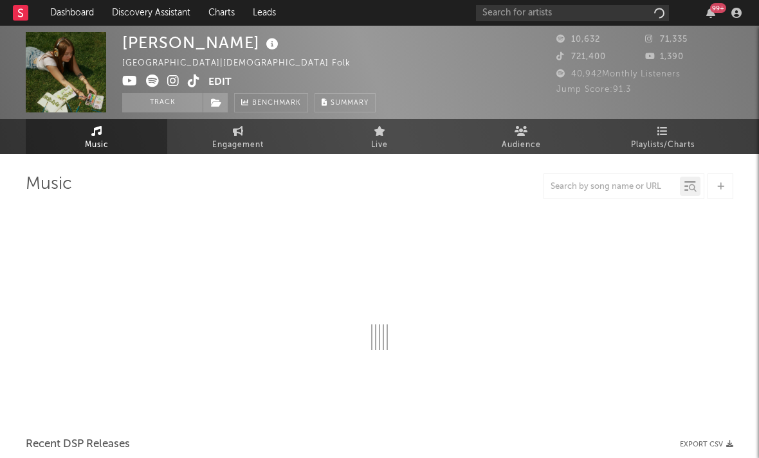
select select "1w"
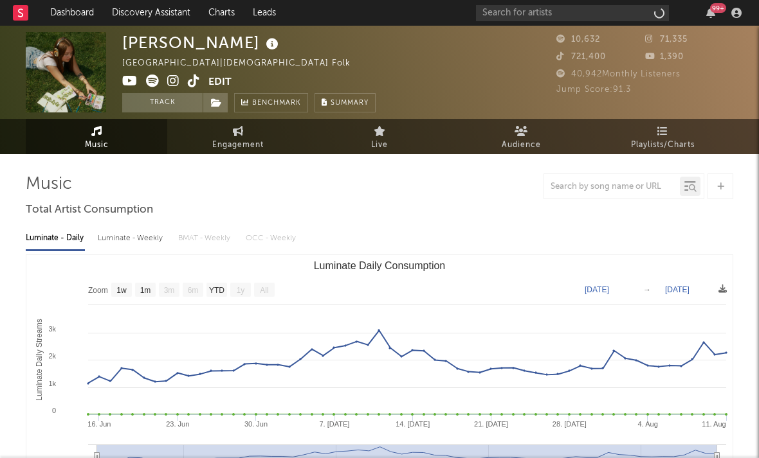
click at [176, 82] on icon at bounding box center [173, 81] width 12 height 13
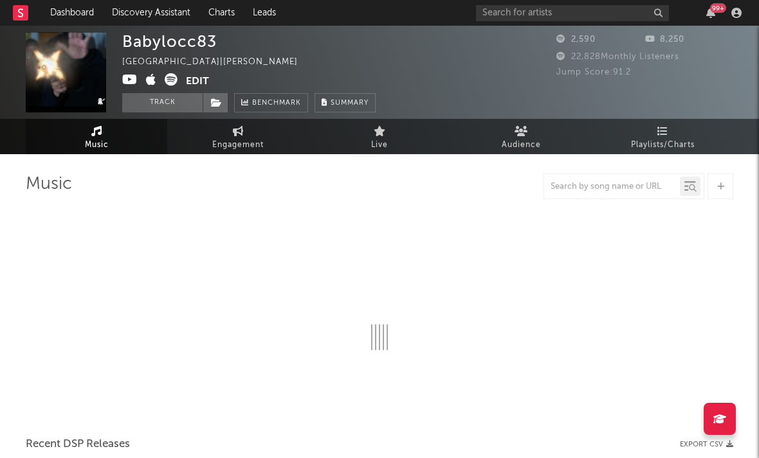
select select "6m"
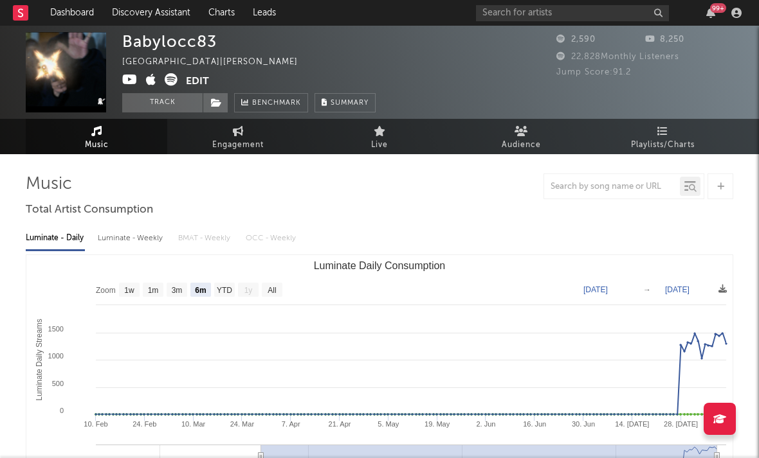
click at [154, 83] on icon at bounding box center [151, 79] width 10 height 13
click at [166, 91] on div "Babylocc83 United States | Urbano latino Edit Track Benchmark Summary" at bounding box center [248, 72] width 253 height 80
click at [166, 75] on icon at bounding box center [171, 79] width 13 height 13
click at [118, 82] on div "Babylocc83 United States | Urbano latino Edit Track Benchmark Summary 2,590 8,2…" at bounding box center [379, 72] width 759 height 93
click at [125, 80] on icon at bounding box center [129, 79] width 15 height 13
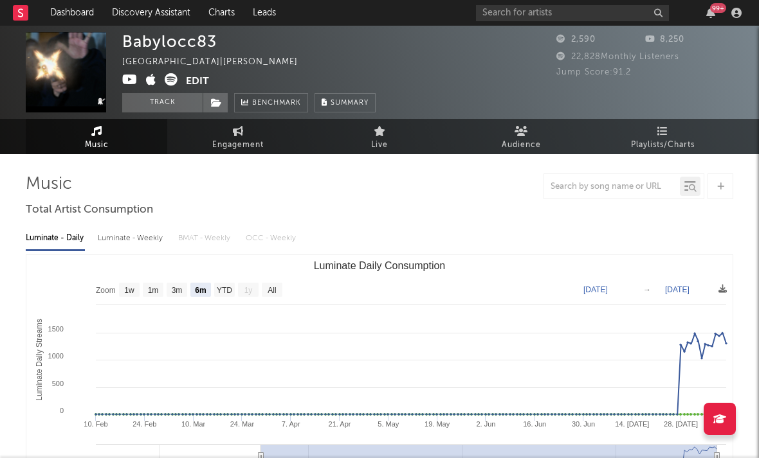
click at [147, 75] on icon at bounding box center [151, 79] width 10 height 13
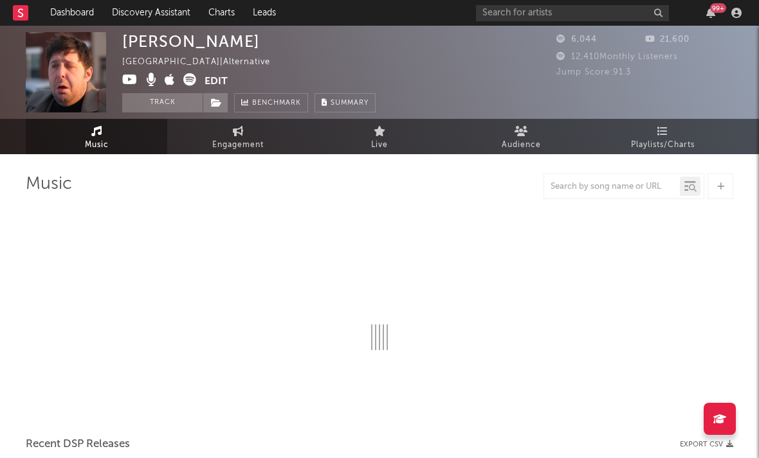
select select "1w"
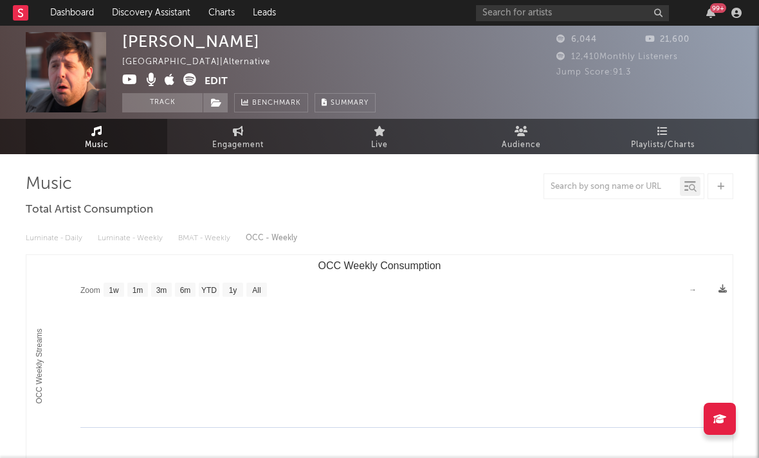
click at [135, 82] on icon at bounding box center [129, 79] width 15 height 13
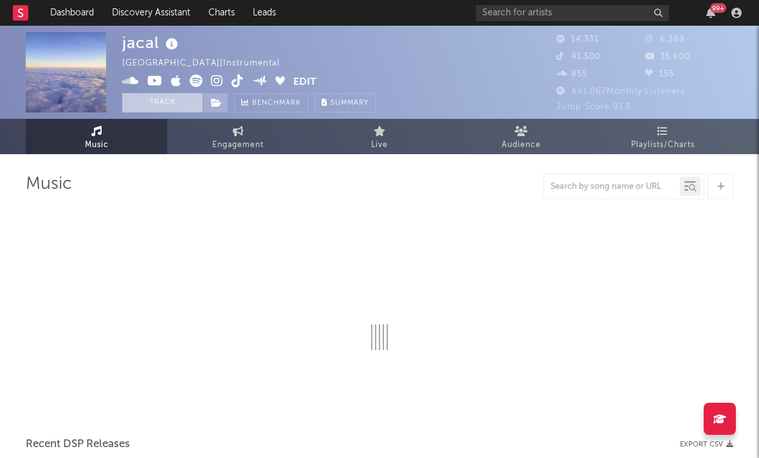
select select "6m"
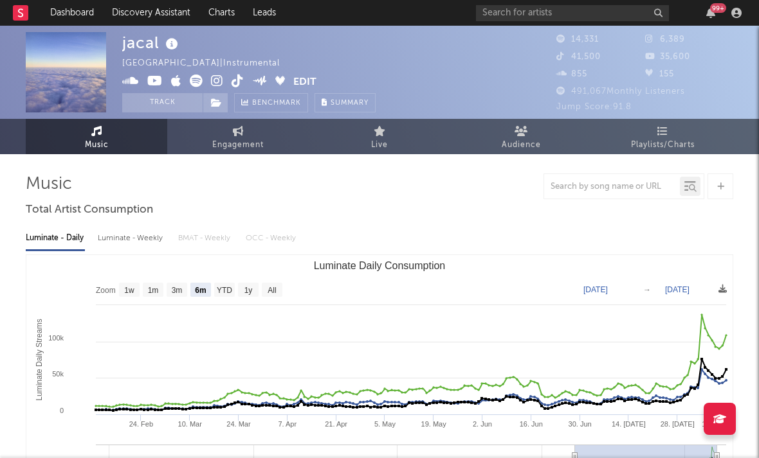
click at [213, 84] on icon at bounding box center [217, 81] width 12 height 13
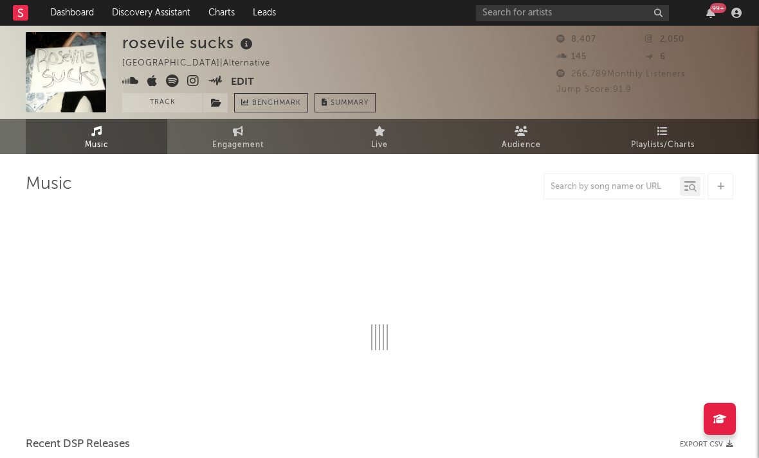
select select "6m"
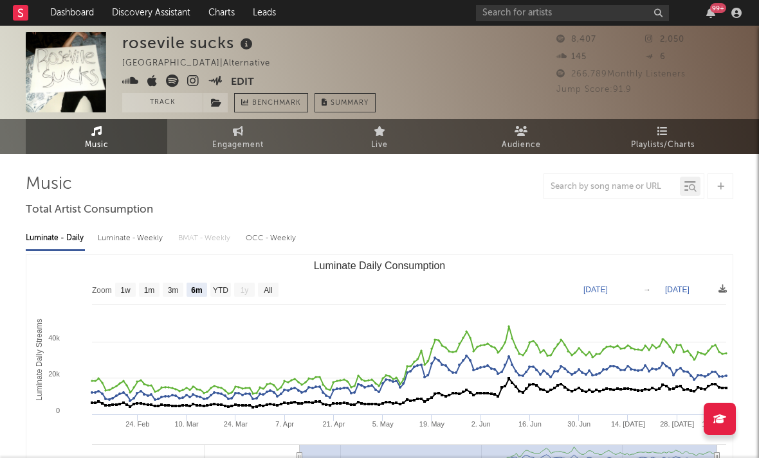
click at [195, 81] on icon at bounding box center [193, 81] width 12 height 13
click at [145, 84] on span at bounding box center [176, 83] width 109 height 16
click at [147, 81] on span at bounding box center [176, 83] width 109 height 16
click at [151, 82] on icon at bounding box center [152, 81] width 10 height 13
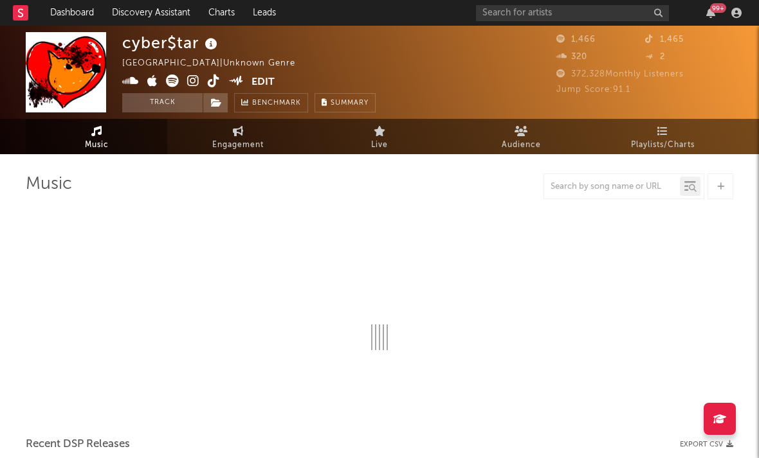
select select "1w"
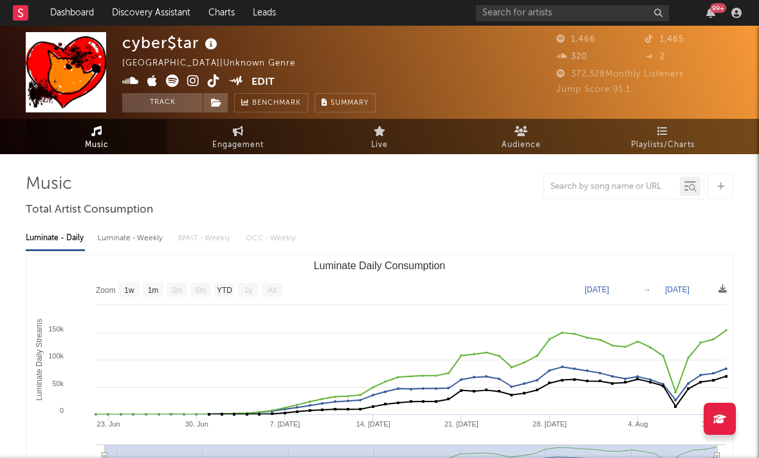
click at [196, 83] on icon at bounding box center [193, 81] width 12 height 13
click at [156, 85] on icon at bounding box center [152, 81] width 10 height 13
click at [208, 85] on icon at bounding box center [214, 81] width 12 height 13
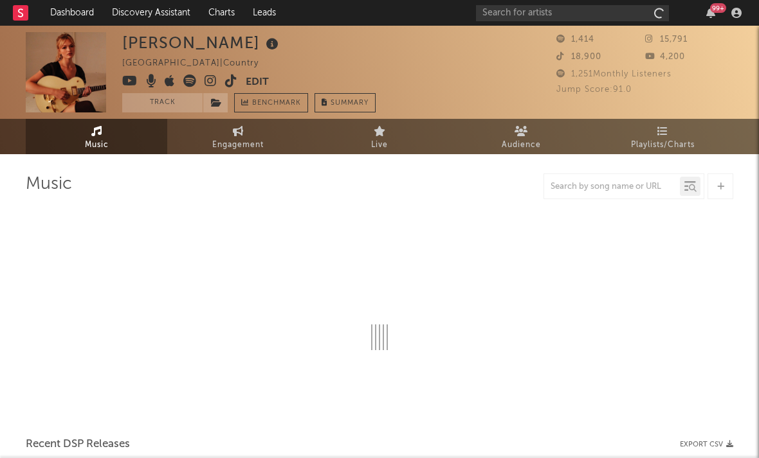
select select "6m"
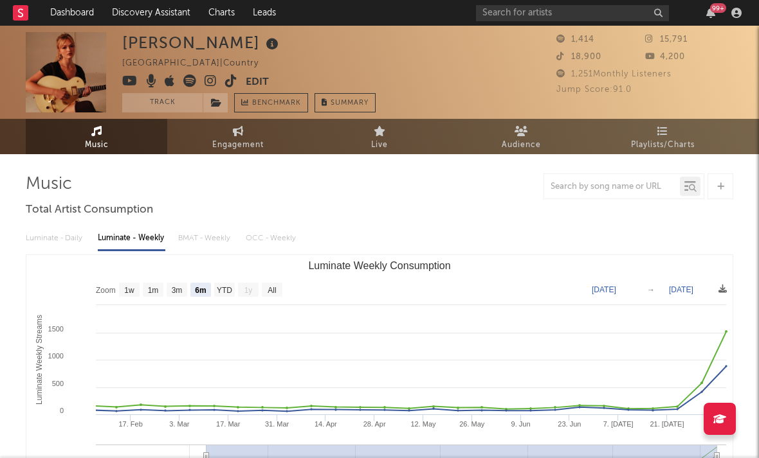
click at [204, 85] on icon at bounding box center [210, 81] width 12 height 13
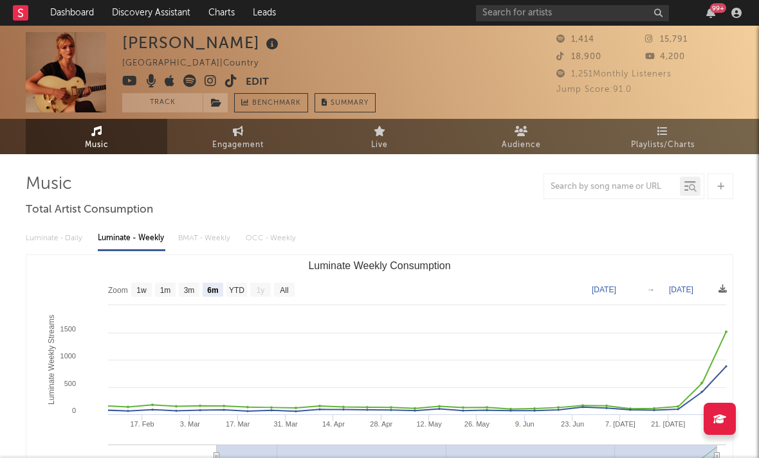
click at [214, 78] on icon at bounding box center [210, 81] width 12 height 13
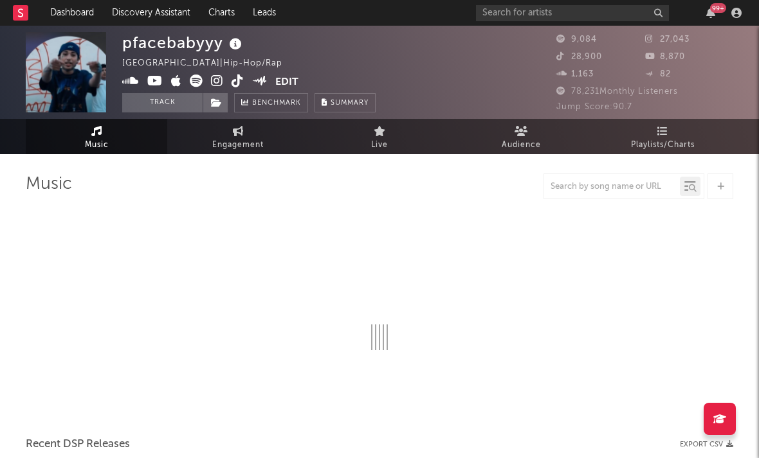
select select "6m"
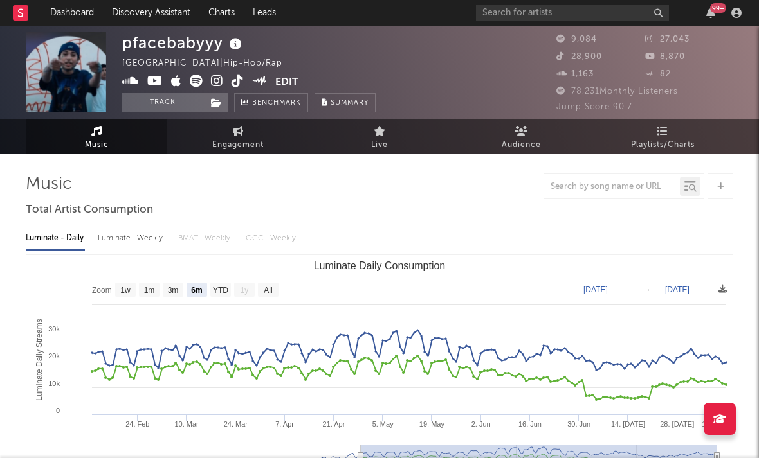
click at [216, 82] on icon at bounding box center [217, 81] width 12 height 13
click at [177, 80] on icon at bounding box center [176, 81] width 10 height 13
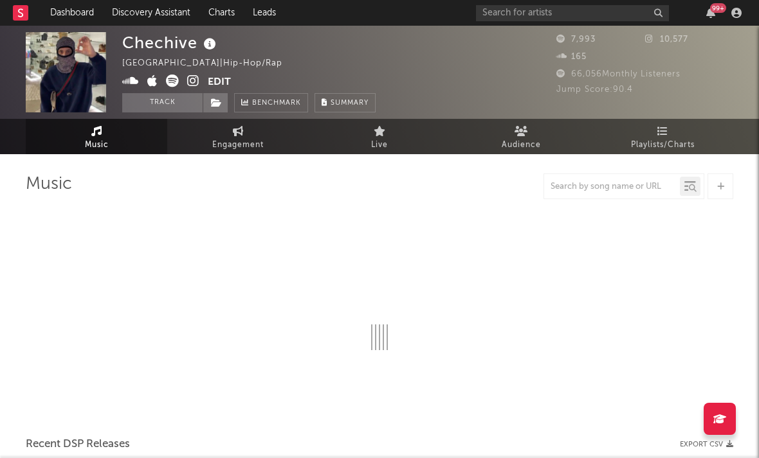
click at [193, 82] on icon at bounding box center [193, 81] width 12 height 13
select select "6m"
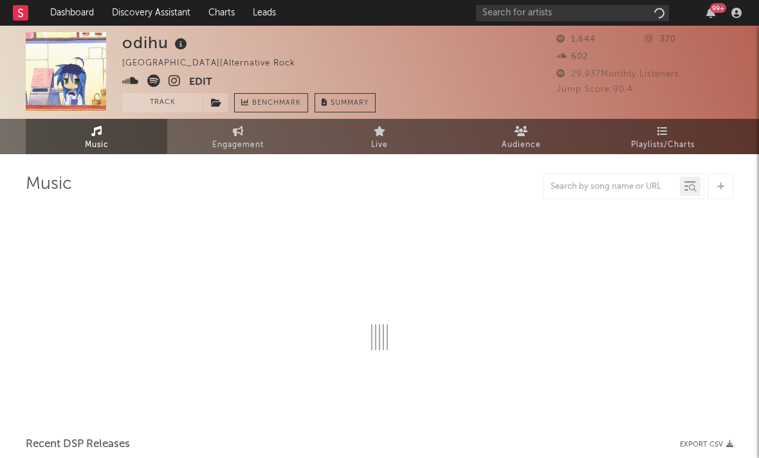
select select "1w"
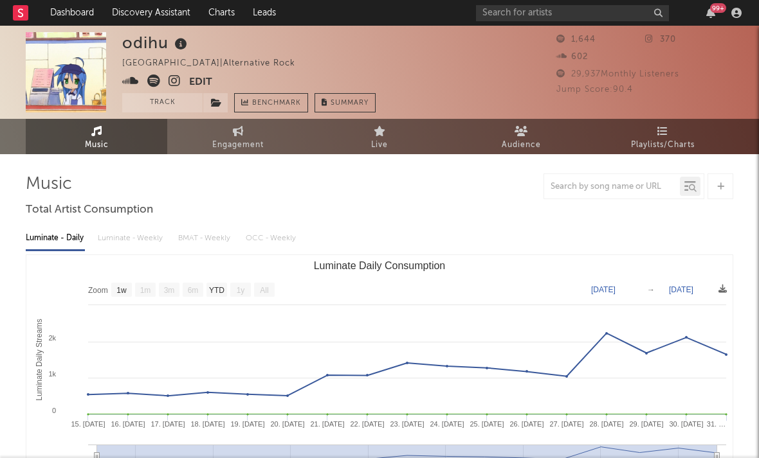
click at [173, 82] on icon at bounding box center [174, 81] width 12 height 13
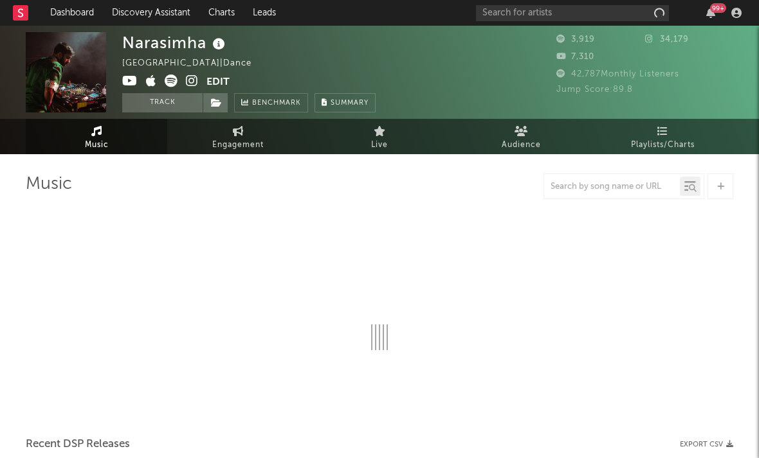
select select "1w"
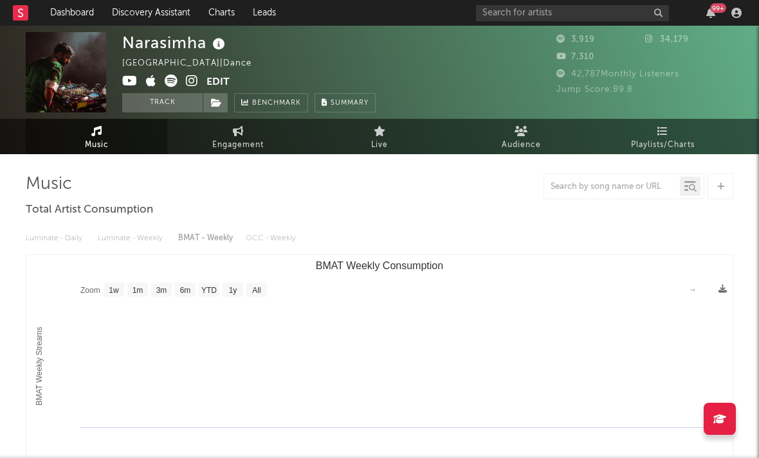
click at [196, 82] on icon at bounding box center [192, 81] width 12 height 13
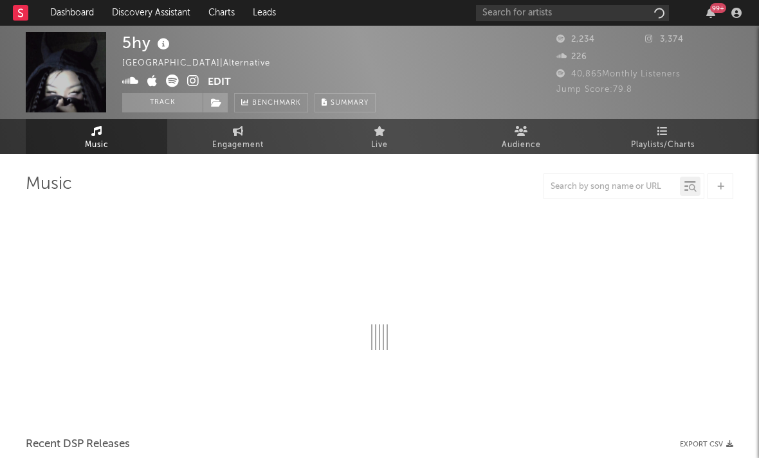
select select "1w"
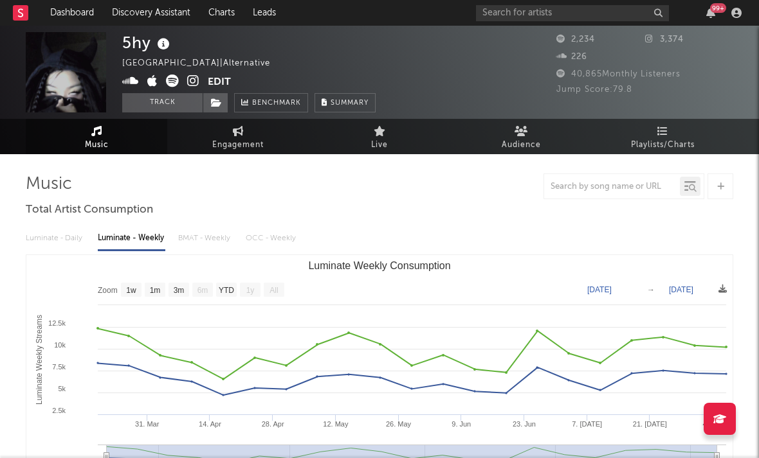
click at [193, 82] on icon at bounding box center [193, 81] width 12 height 13
click at [131, 81] on icon at bounding box center [130, 81] width 17 height 13
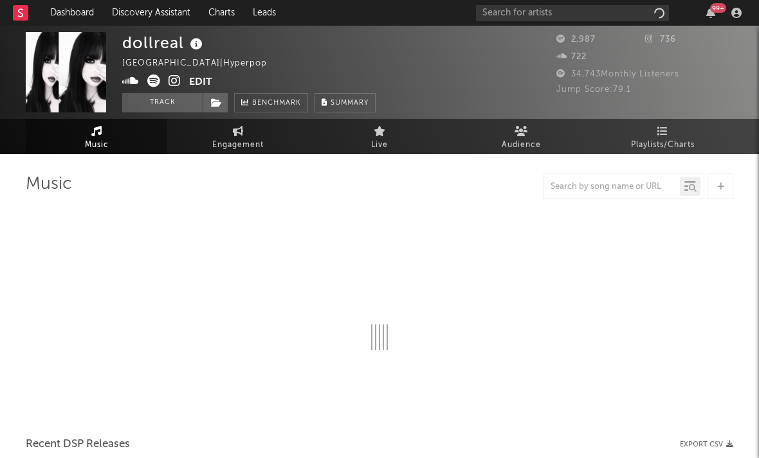
select select "1w"
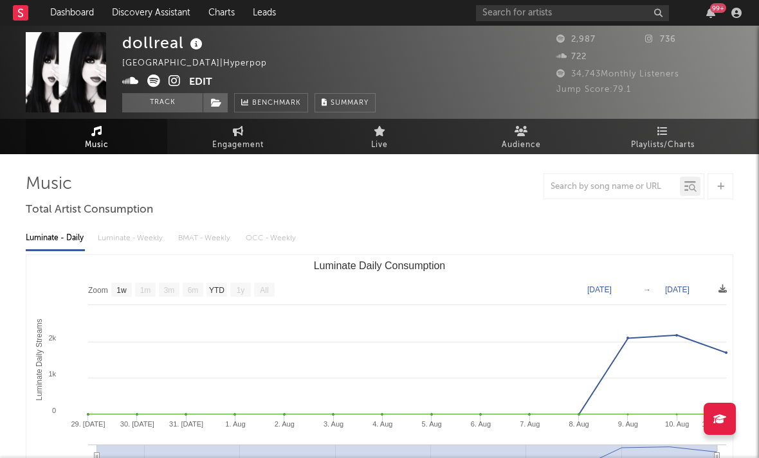
click at [174, 82] on icon at bounding box center [174, 81] width 12 height 13
click at [134, 80] on icon at bounding box center [130, 81] width 17 height 13
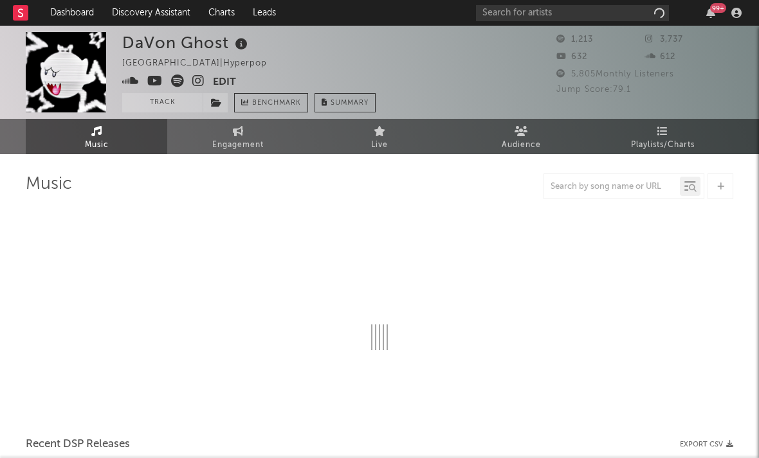
select select "1w"
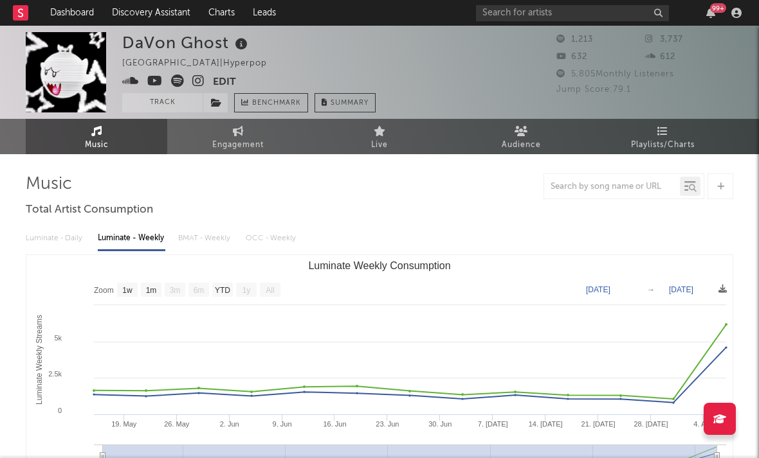
click at [201, 80] on icon at bounding box center [198, 81] width 12 height 13
click at [177, 84] on icon at bounding box center [177, 81] width 13 height 13
click at [200, 80] on icon at bounding box center [198, 81] width 12 height 13
click at [152, 82] on icon at bounding box center [154, 81] width 15 height 13
click at [179, 80] on icon at bounding box center [177, 81] width 13 height 13
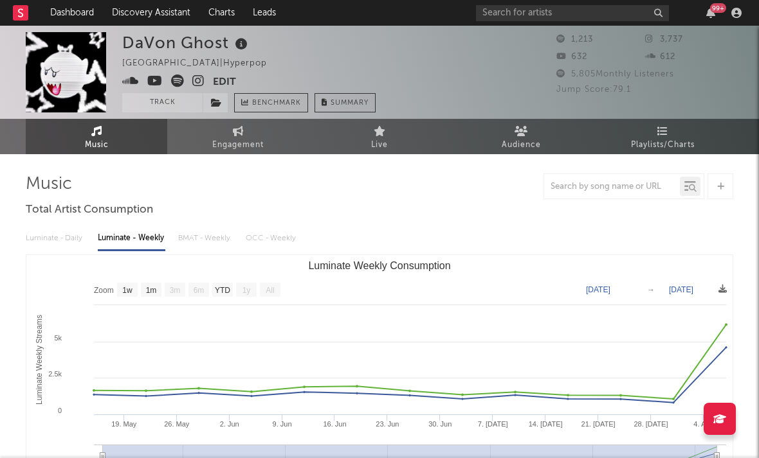
click at [131, 79] on icon at bounding box center [130, 81] width 17 height 13
click at [195, 78] on icon at bounding box center [198, 81] width 12 height 13
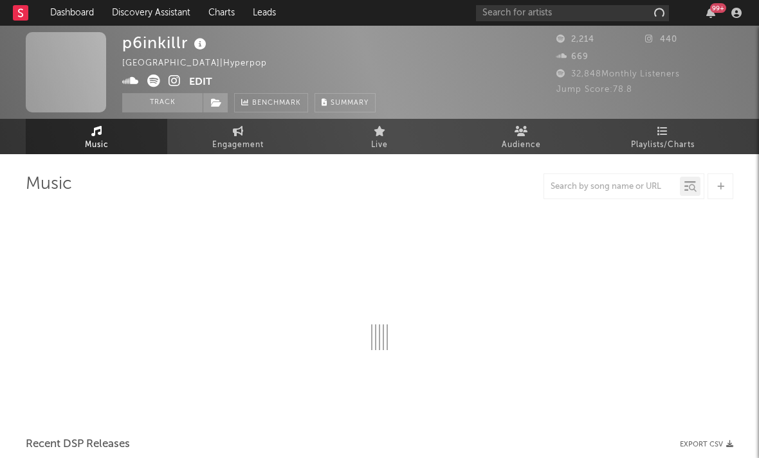
select select "6m"
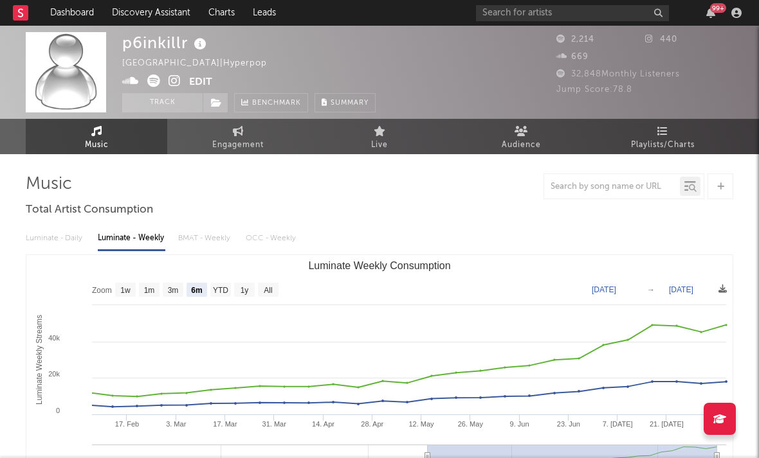
click at [177, 82] on icon at bounding box center [174, 81] width 12 height 13
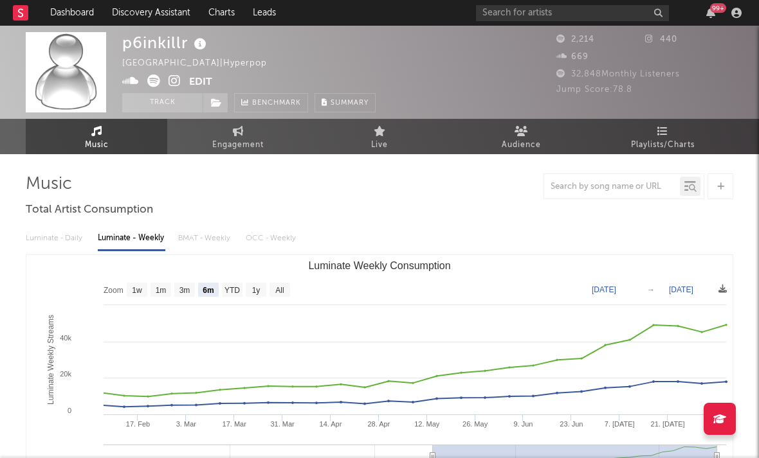
click at [132, 79] on icon at bounding box center [130, 81] width 17 height 13
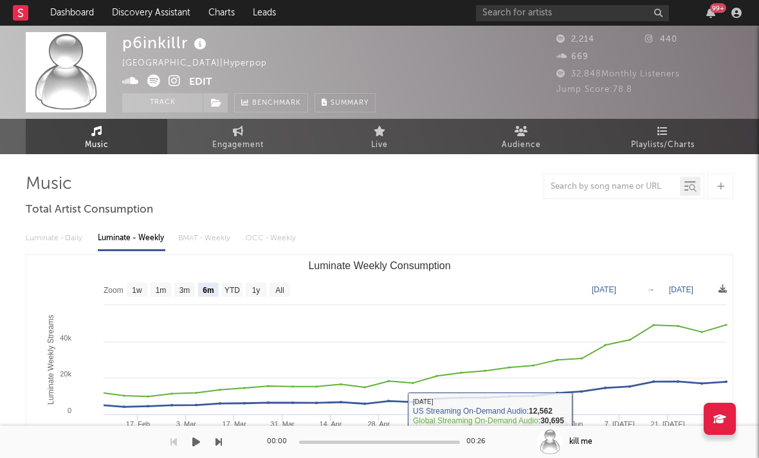
type input "2024-10-05"
type input "2025-04-04"
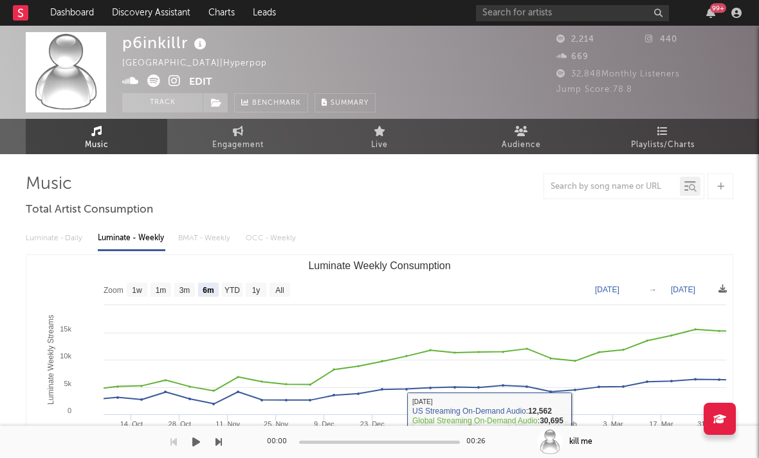
click at [380, 451] on g "Luminate Weekly Consumption" at bounding box center [414, 462] width 622 height 35
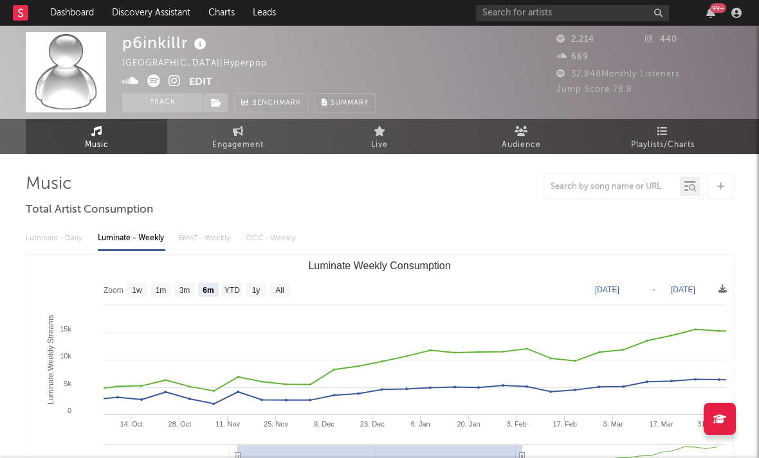
click at [175, 85] on icon at bounding box center [174, 81] width 12 height 13
click at [176, 83] on icon at bounding box center [174, 81] width 12 height 13
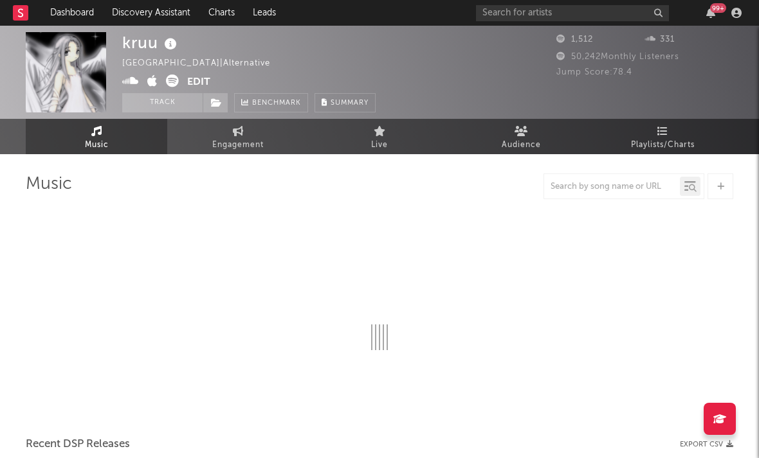
select select "1w"
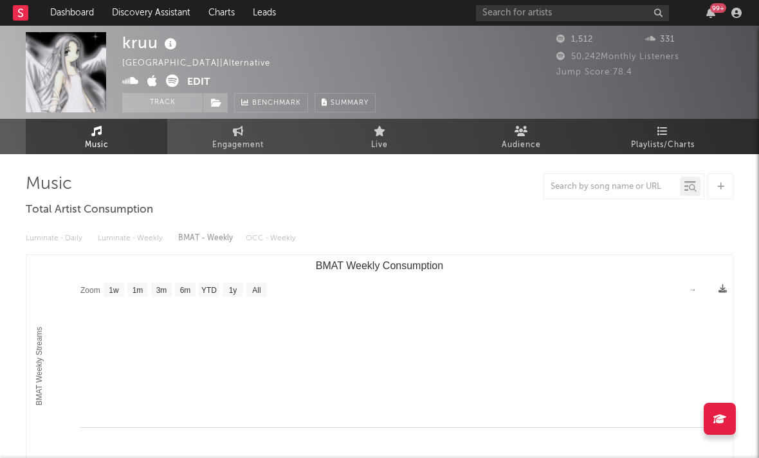
click at [172, 83] on icon at bounding box center [172, 81] width 13 height 13
click at [154, 78] on icon at bounding box center [152, 81] width 10 height 13
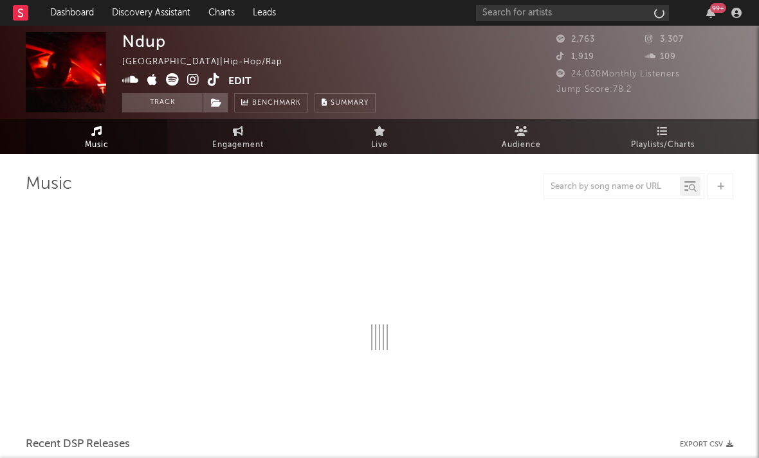
select select "6m"
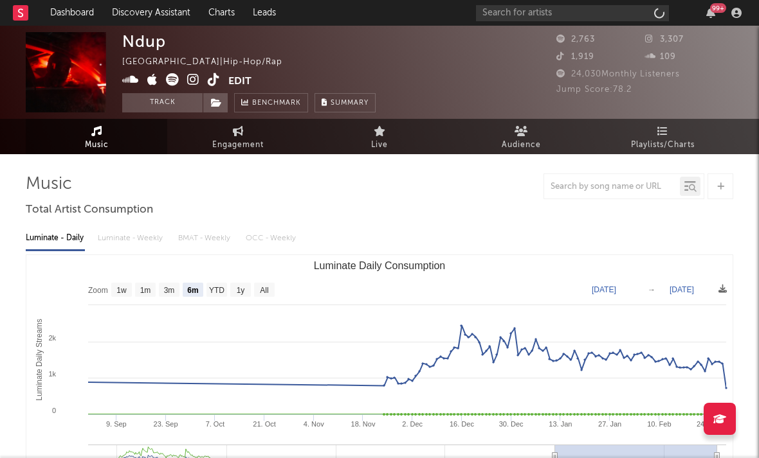
click at [197, 80] on icon at bounding box center [193, 79] width 12 height 13
click at [152, 88] on span at bounding box center [175, 81] width 106 height 16
click at [153, 76] on icon at bounding box center [152, 79] width 10 height 13
click at [154, 82] on icon at bounding box center [152, 79] width 10 height 13
click at [168, 80] on icon at bounding box center [172, 79] width 13 height 13
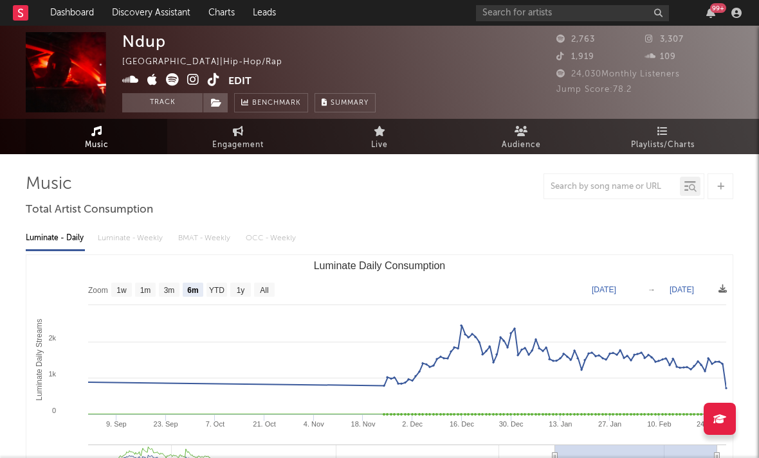
click at [157, 81] on span at bounding box center [175, 81] width 106 height 16
click at [152, 82] on icon at bounding box center [152, 79] width 10 height 13
click at [211, 83] on icon at bounding box center [214, 79] width 12 height 13
click at [192, 75] on icon at bounding box center [193, 79] width 12 height 13
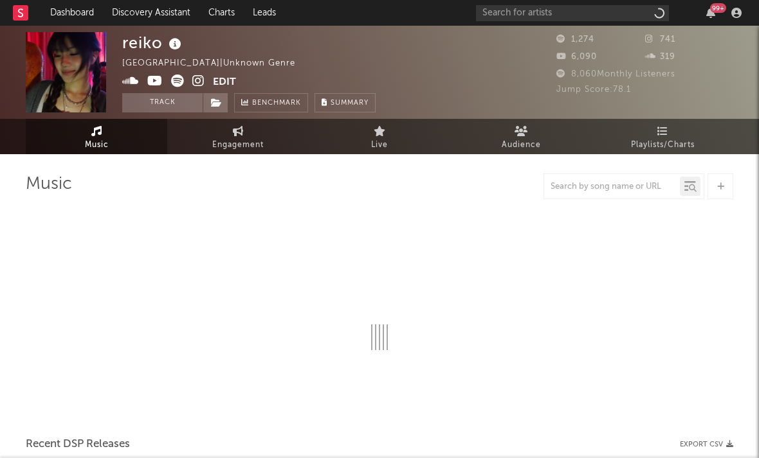
select select "1w"
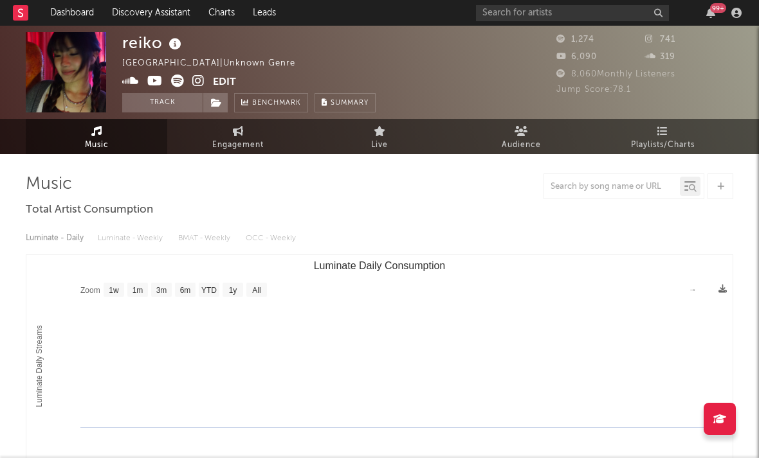
click at [199, 82] on icon at bounding box center [198, 81] width 12 height 13
click at [178, 83] on icon at bounding box center [177, 81] width 13 height 13
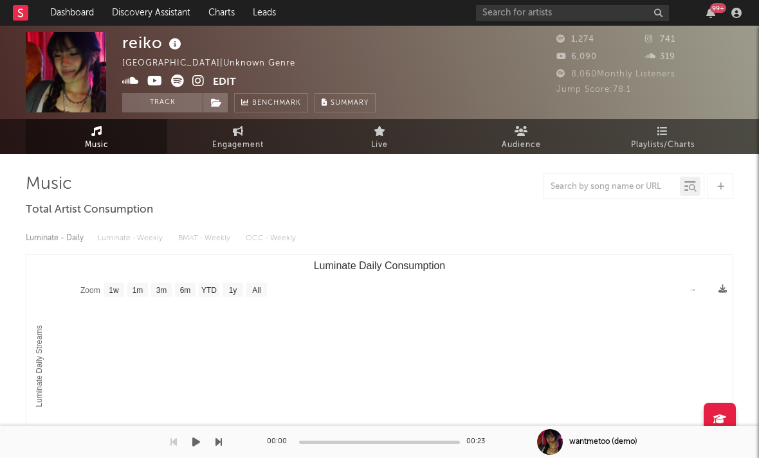
click at [406, 449] on rect "Luminate Daily Consumption" at bounding box center [379, 383] width 706 height 257
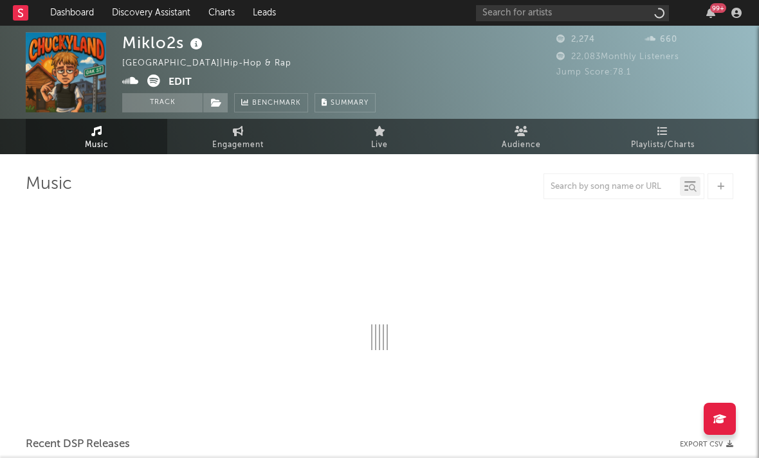
select select "6m"
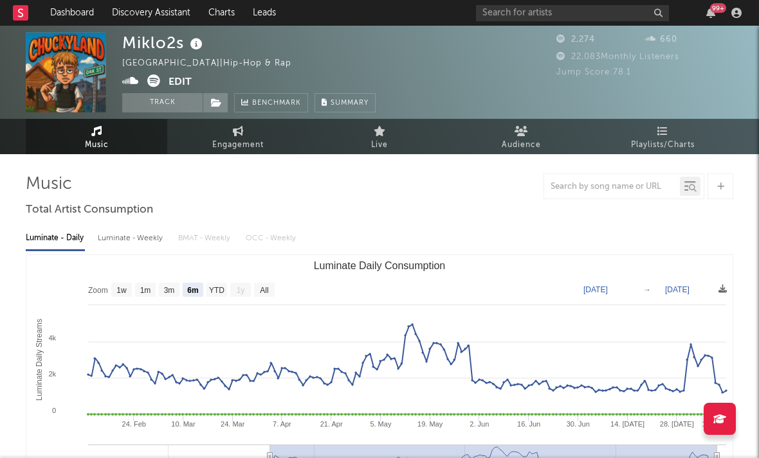
click at [149, 82] on icon at bounding box center [153, 81] width 13 height 13
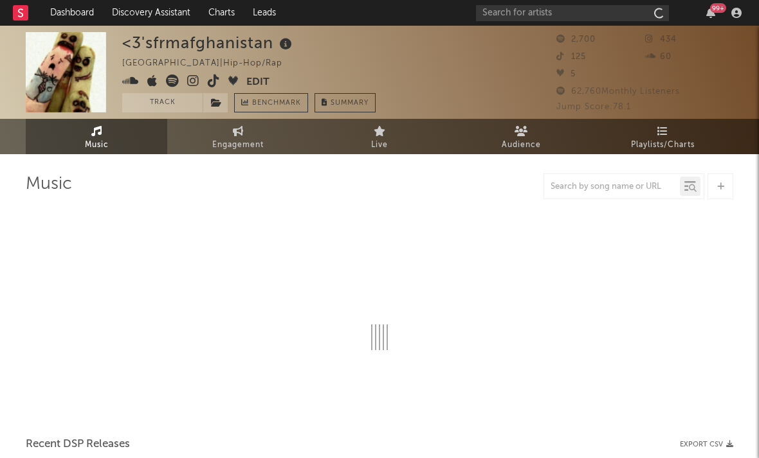
select select "6m"
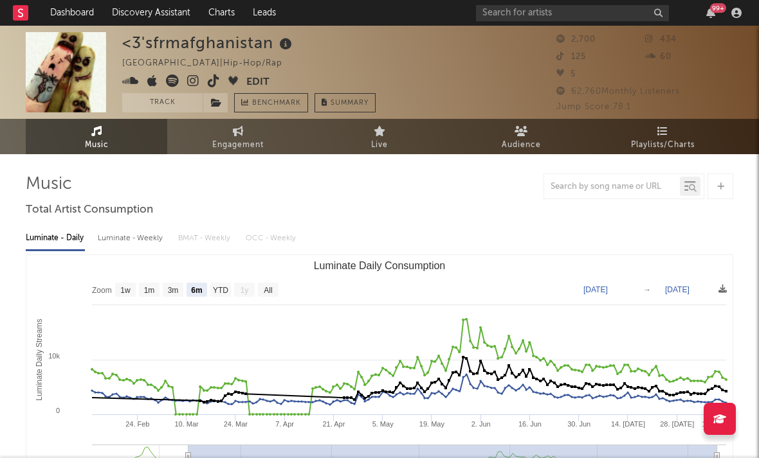
click at [193, 80] on icon at bounding box center [193, 81] width 12 height 13
click at [216, 85] on icon at bounding box center [214, 81] width 12 height 13
click at [155, 84] on icon at bounding box center [152, 81] width 10 height 13
click at [192, 83] on icon at bounding box center [193, 81] width 12 height 13
click at [192, 85] on icon at bounding box center [193, 81] width 12 height 13
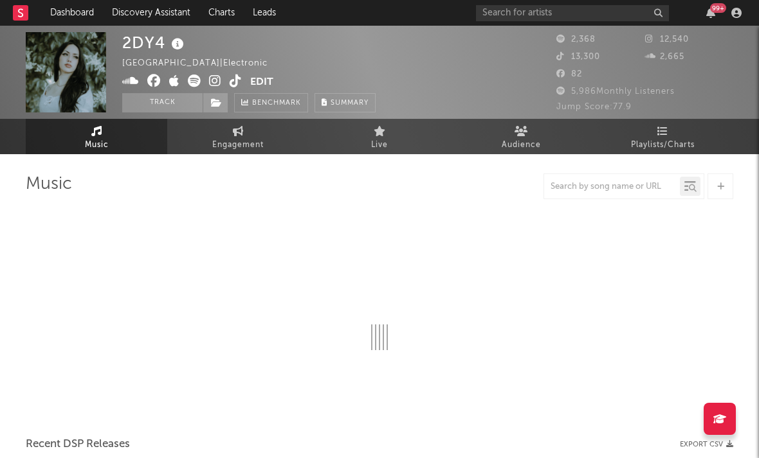
select select "6m"
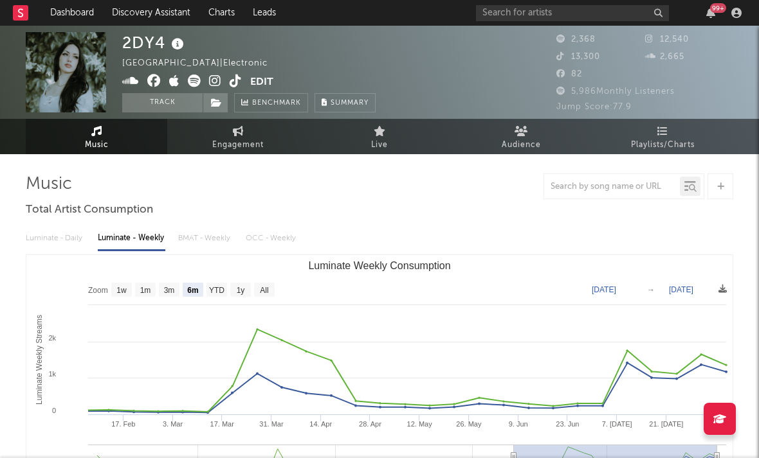
click at [217, 85] on icon at bounding box center [215, 81] width 12 height 13
click at [169, 82] on icon at bounding box center [174, 81] width 10 height 13
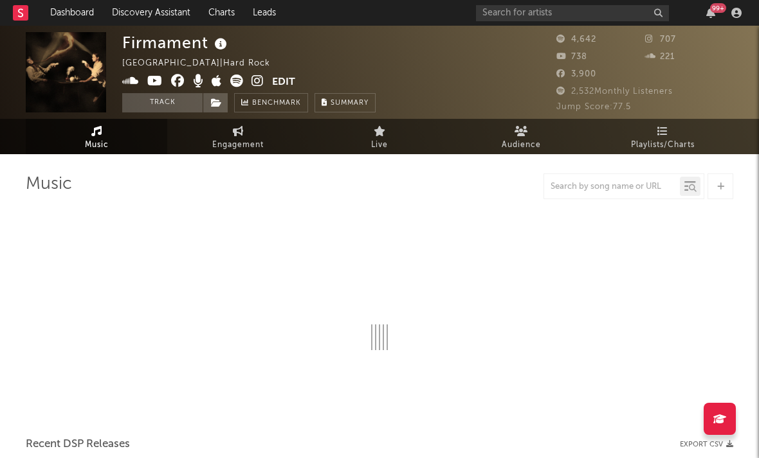
select select "1w"
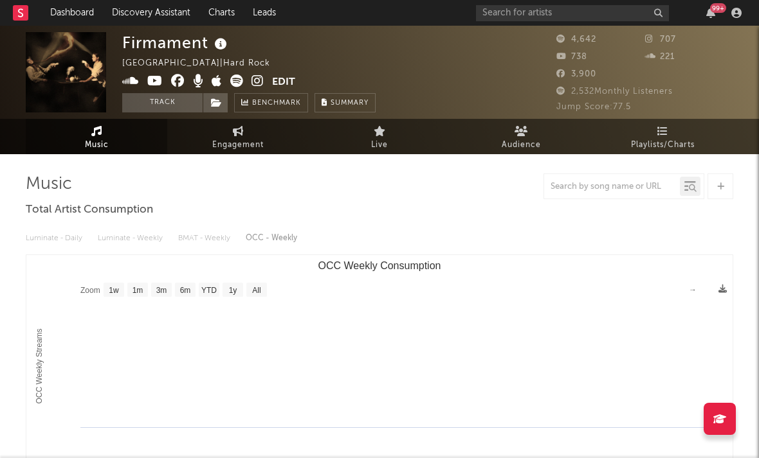
click at [256, 78] on icon at bounding box center [257, 81] width 12 height 13
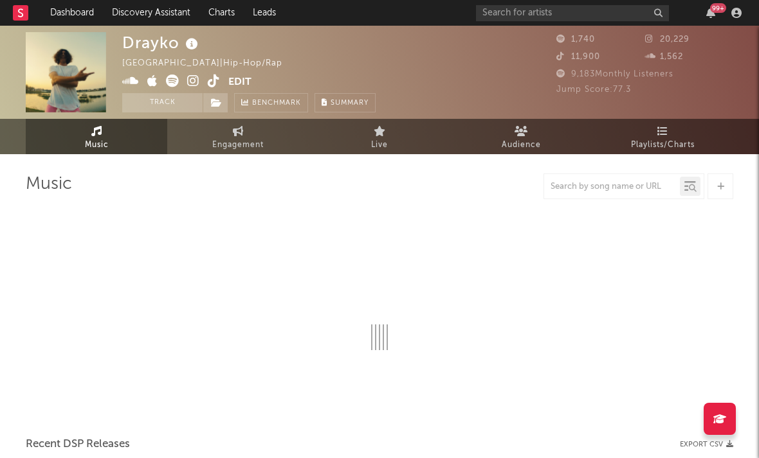
select select "6m"
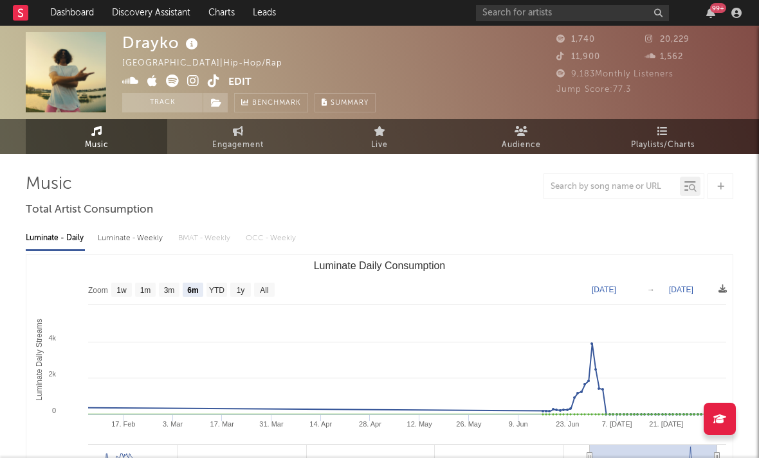
click at [193, 81] on icon at bounding box center [193, 81] width 12 height 13
click at [188, 81] on icon at bounding box center [193, 81] width 12 height 13
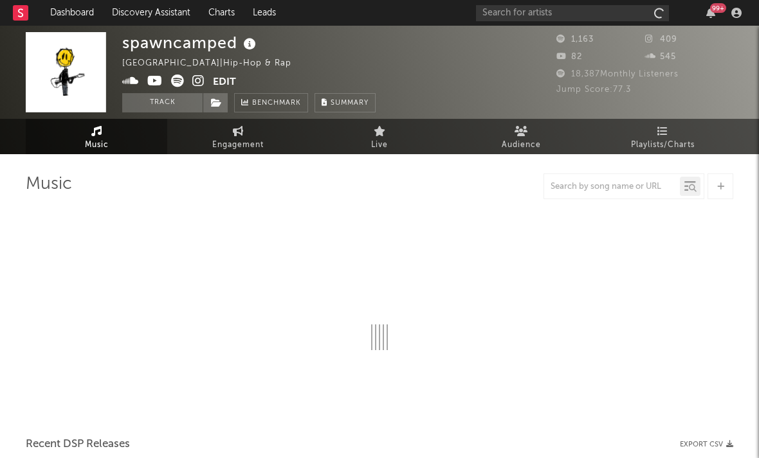
select select "6m"
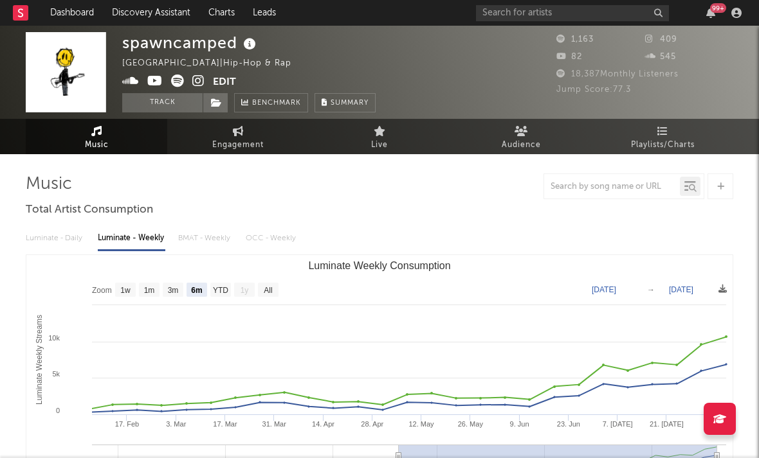
click at [198, 84] on icon at bounding box center [198, 81] width 12 height 13
click at [160, 82] on icon at bounding box center [154, 81] width 15 height 13
click at [132, 80] on icon at bounding box center [130, 81] width 17 height 13
click at [155, 87] on icon at bounding box center [154, 81] width 15 height 13
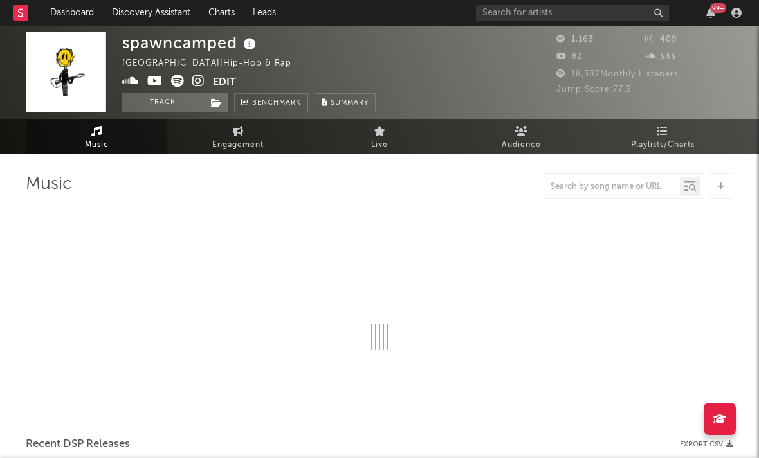
click at [180, 80] on icon at bounding box center [177, 81] width 13 height 13
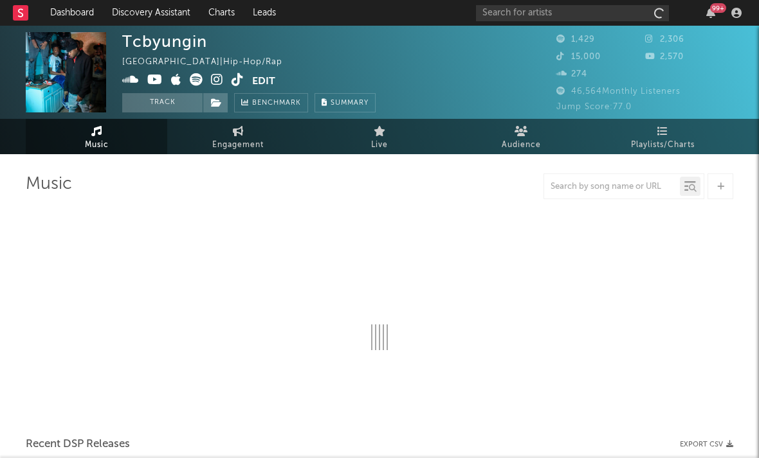
select select "1w"
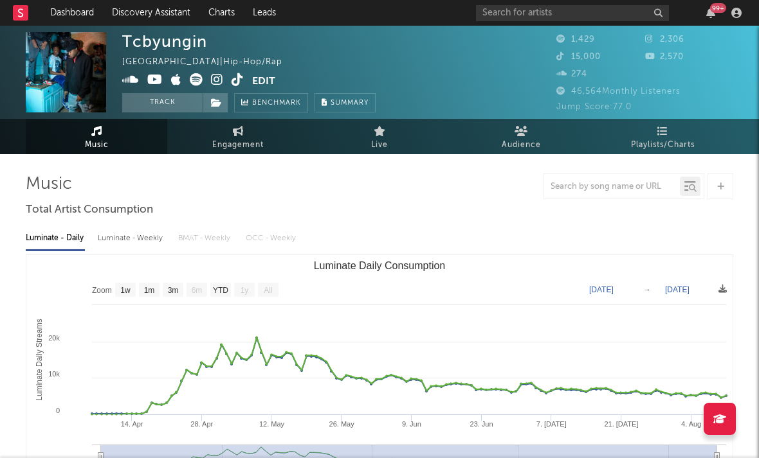
click at [218, 82] on icon at bounding box center [217, 79] width 12 height 13
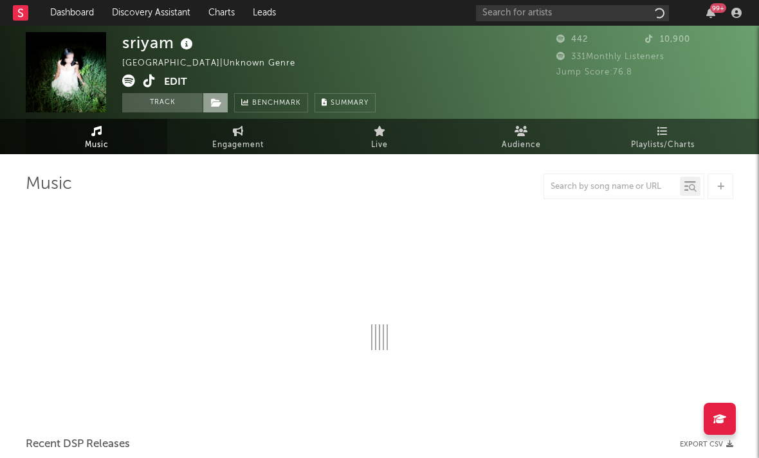
select select "1w"
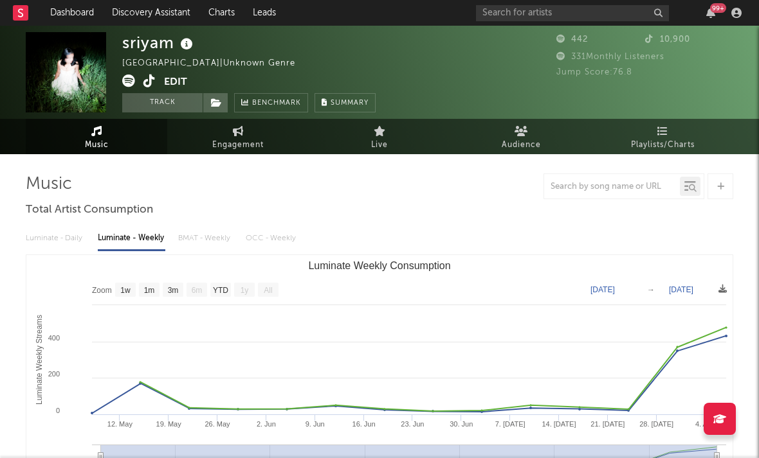
click at [150, 81] on icon at bounding box center [149, 81] width 12 height 13
click at [132, 78] on icon at bounding box center [128, 81] width 13 height 13
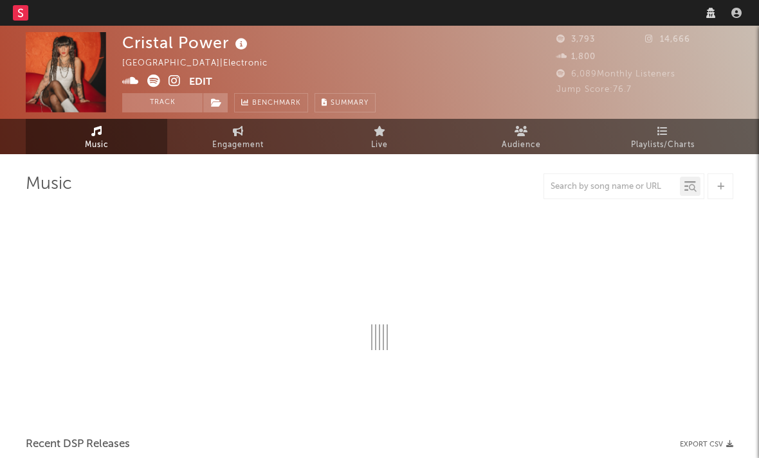
select select "1w"
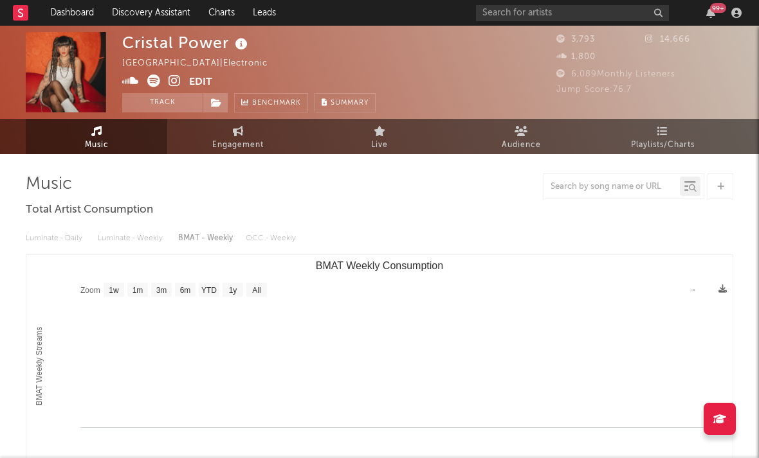
click at [177, 83] on icon at bounding box center [174, 81] width 12 height 13
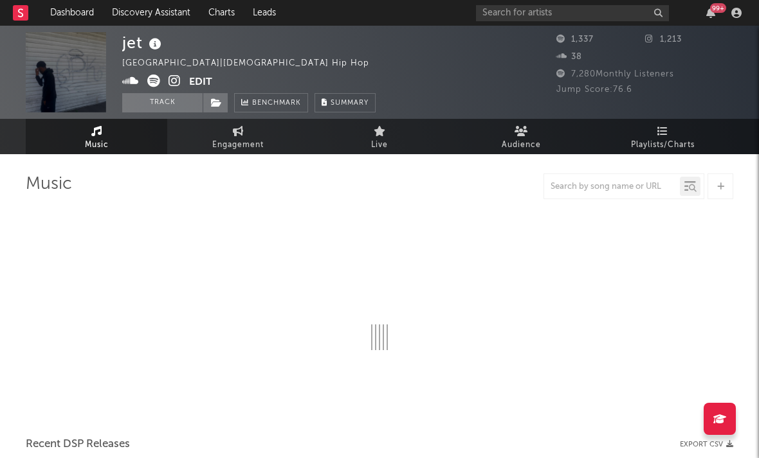
select select "1w"
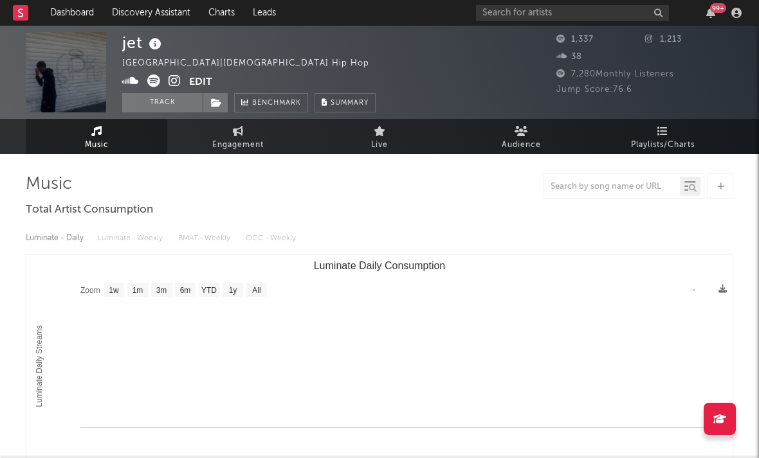
click at [170, 85] on icon at bounding box center [174, 81] width 12 height 13
click at [172, 87] on icon at bounding box center [174, 81] width 12 height 13
click at [150, 87] on icon at bounding box center [153, 81] width 13 height 13
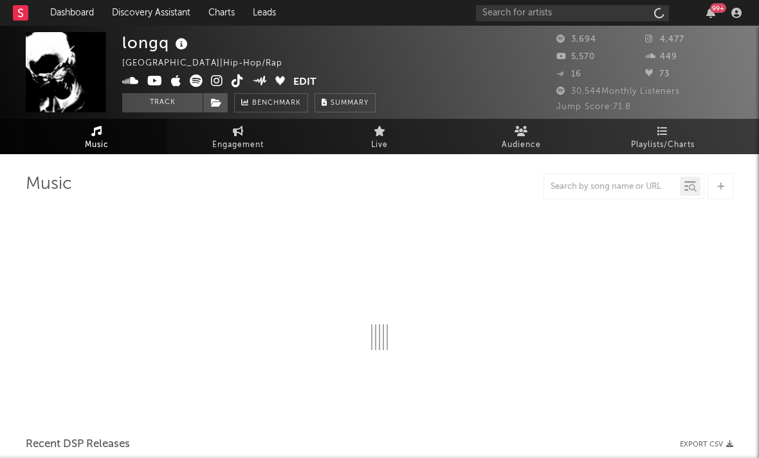
select select "6m"
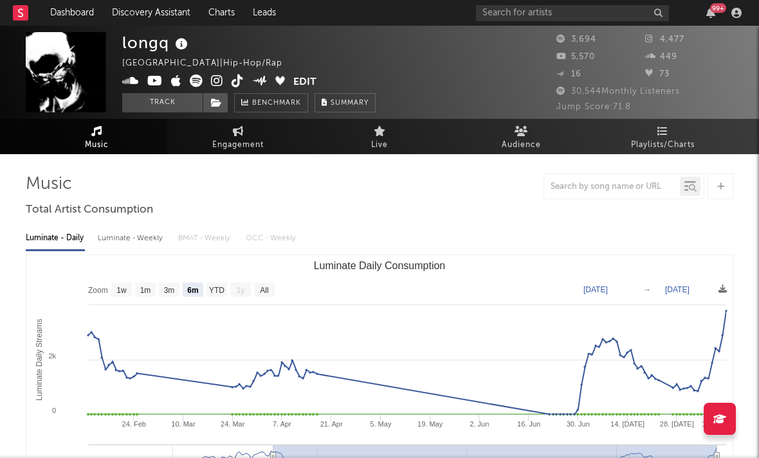
click at [218, 82] on icon at bounding box center [217, 81] width 12 height 13
click at [176, 78] on icon at bounding box center [176, 81] width 10 height 13
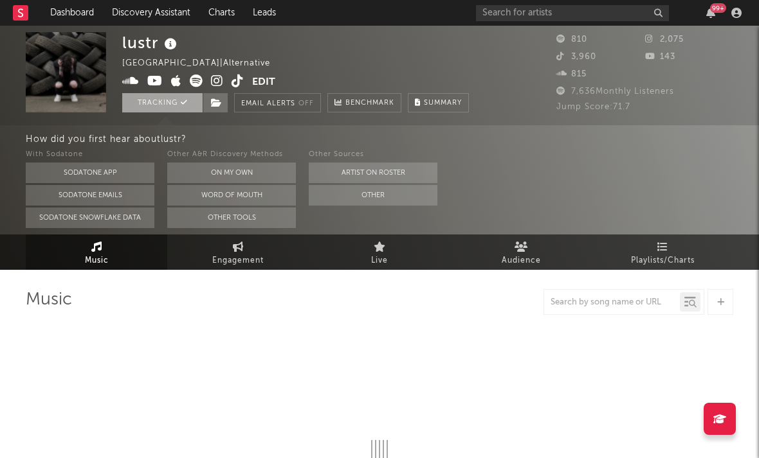
select select "1w"
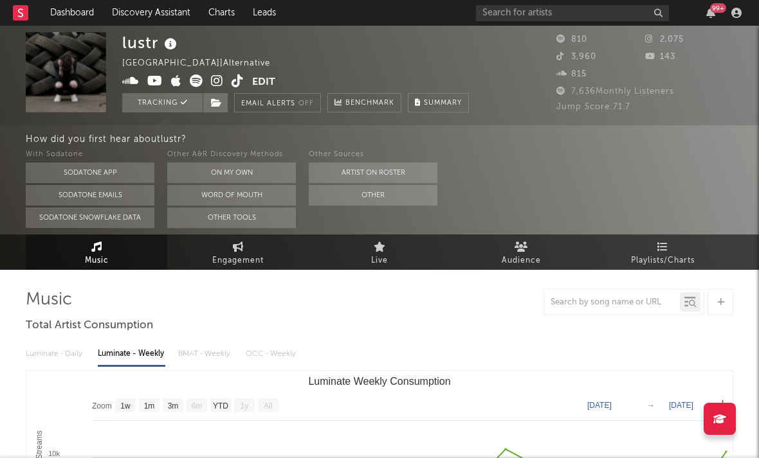
click at [214, 80] on icon at bounding box center [217, 81] width 12 height 13
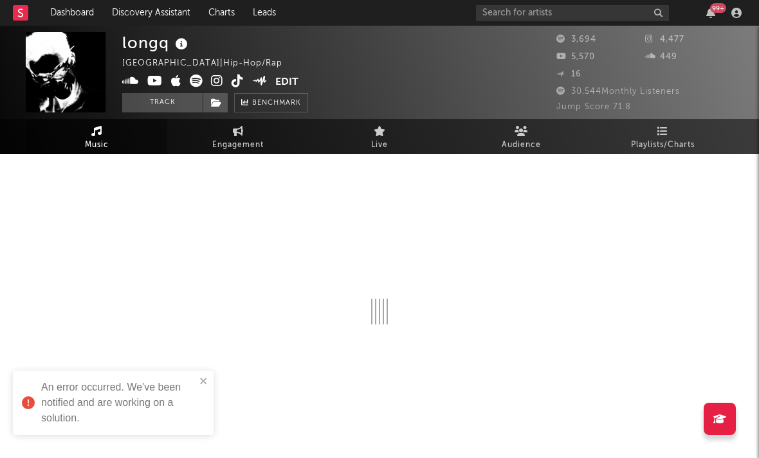
click at [219, 76] on icon at bounding box center [217, 81] width 12 height 13
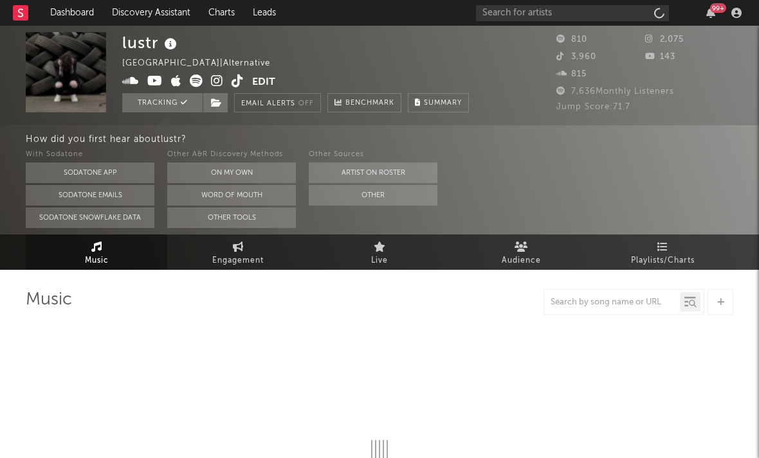
select select "1w"
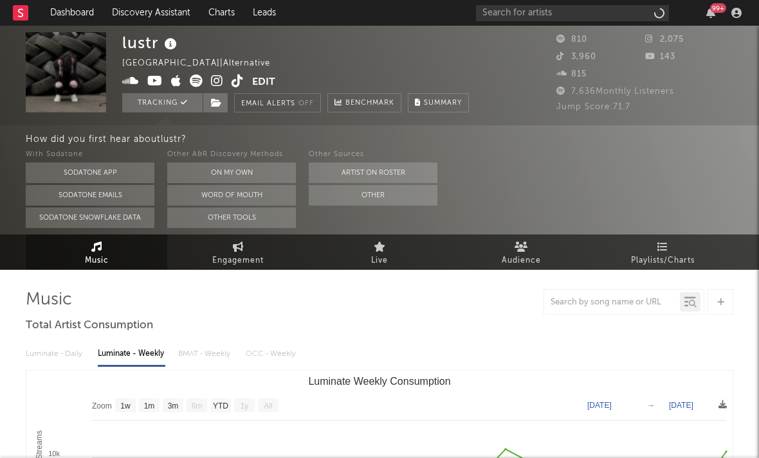
click at [222, 81] on icon at bounding box center [217, 81] width 12 height 13
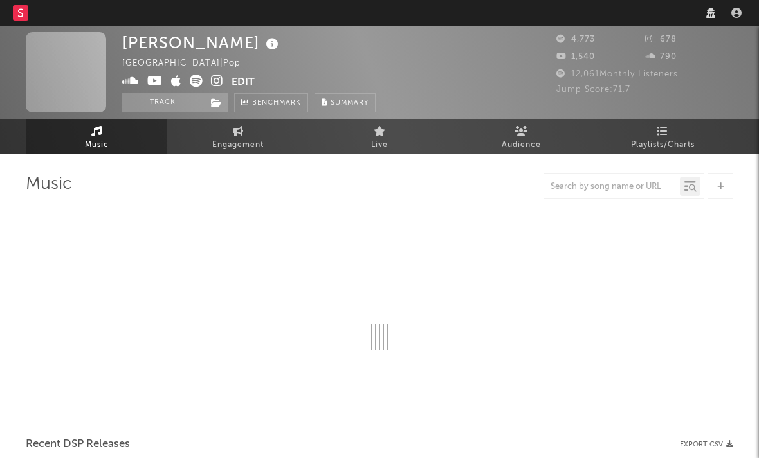
select select "6m"
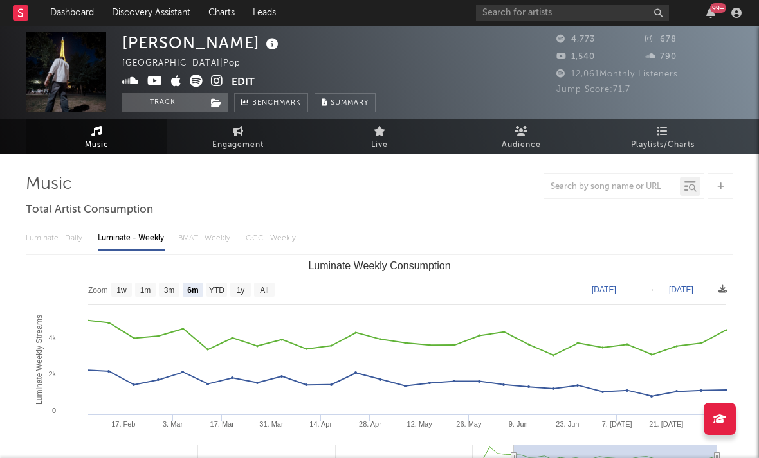
click at [214, 80] on icon at bounding box center [217, 81] width 12 height 13
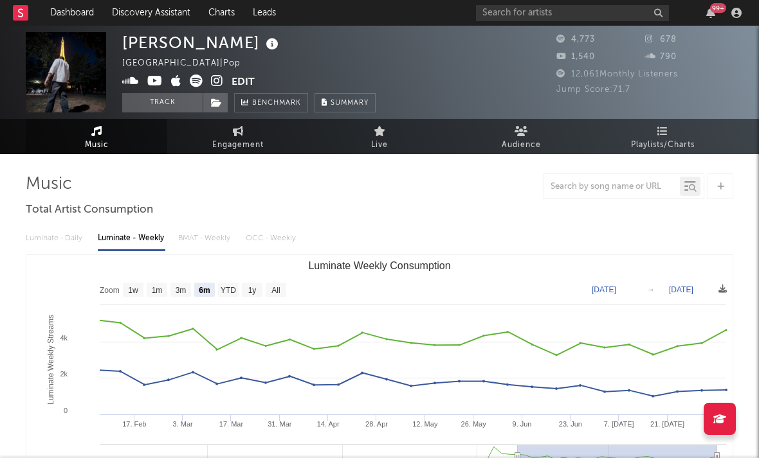
click at [156, 81] on icon at bounding box center [154, 81] width 15 height 13
click at [128, 83] on icon at bounding box center [130, 81] width 17 height 13
click at [177, 78] on icon at bounding box center [176, 81] width 10 height 13
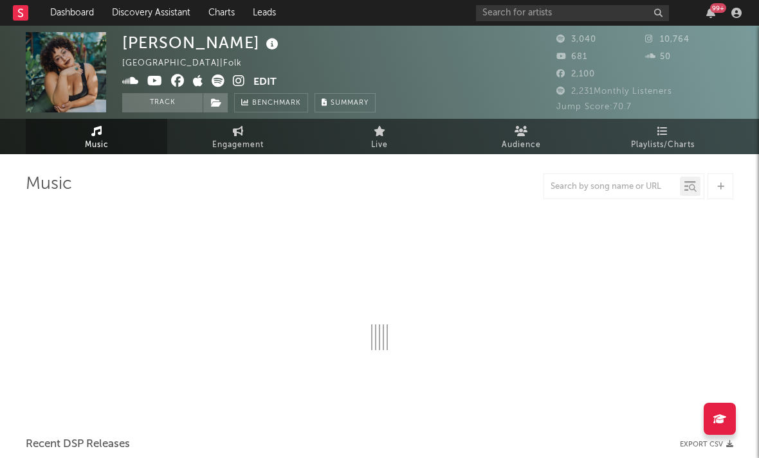
select select "1w"
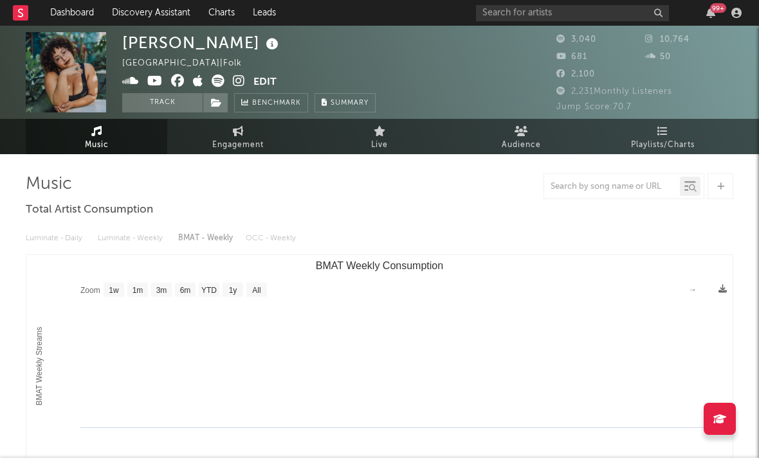
click at [243, 86] on icon at bounding box center [239, 81] width 12 height 13
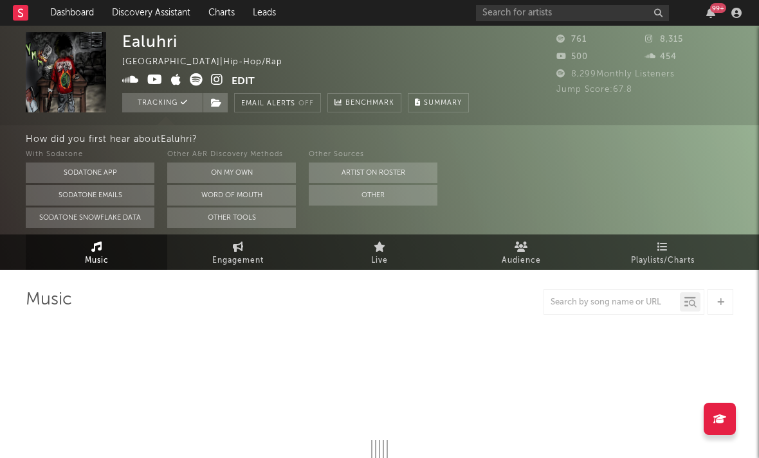
select select "1w"
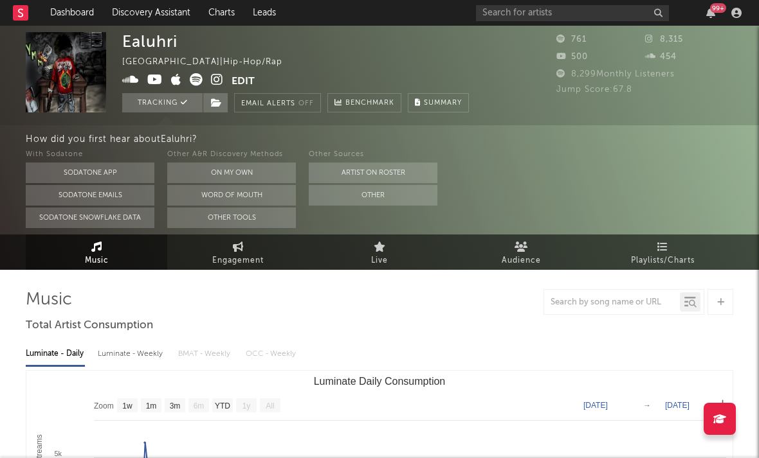
click at [213, 78] on icon at bounding box center [217, 79] width 12 height 13
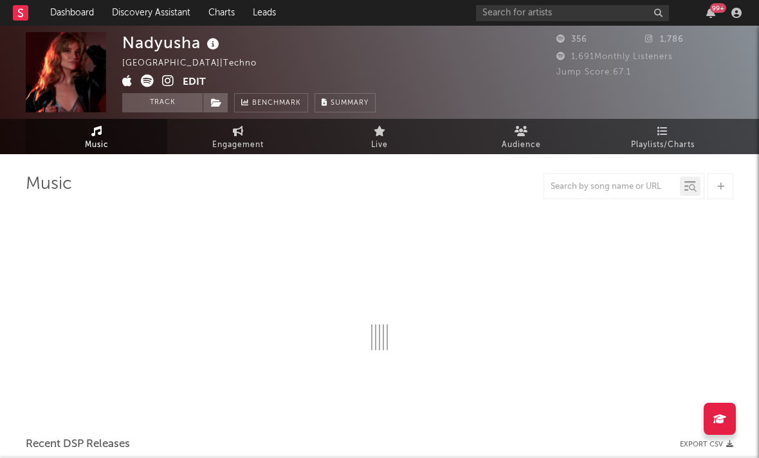
click at [165, 80] on icon at bounding box center [168, 81] width 12 height 13
select select "1w"
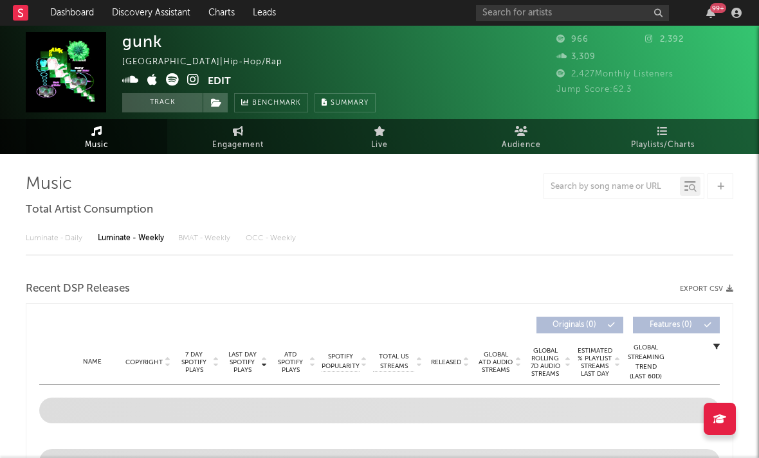
click at [197, 79] on icon at bounding box center [193, 79] width 12 height 13
select select "6m"
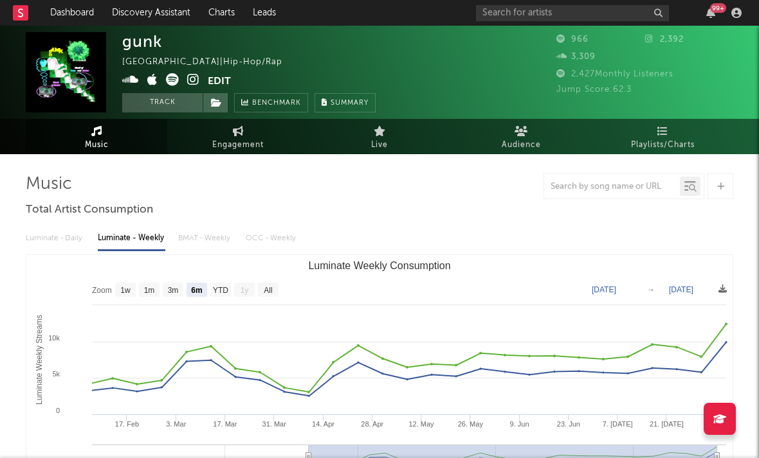
click at [149, 78] on icon at bounding box center [152, 79] width 10 height 13
click at [177, 73] on icon at bounding box center [172, 79] width 13 height 13
click at [192, 81] on icon at bounding box center [193, 79] width 12 height 13
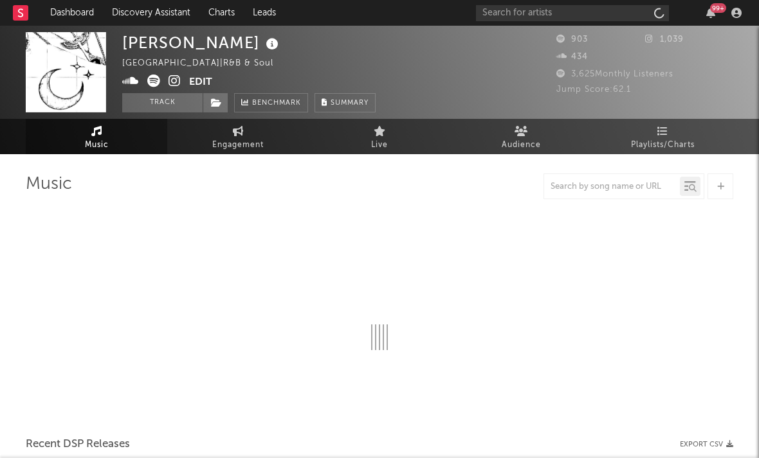
select select "1w"
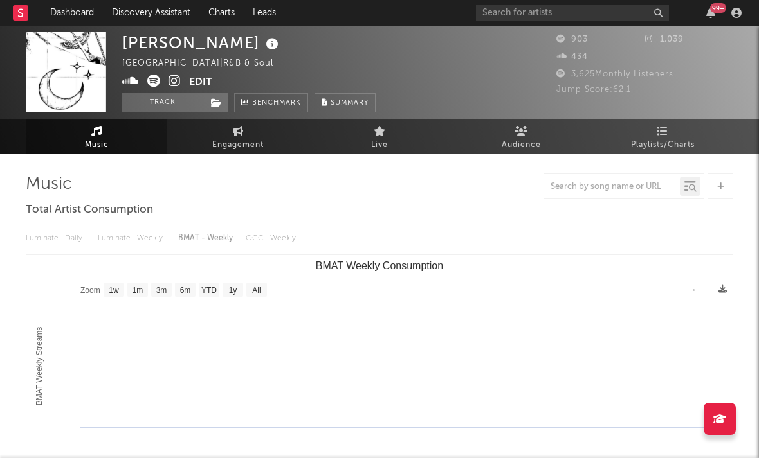
click at [178, 81] on icon at bounding box center [174, 81] width 12 height 13
click at [168, 81] on icon at bounding box center [174, 81] width 12 height 13
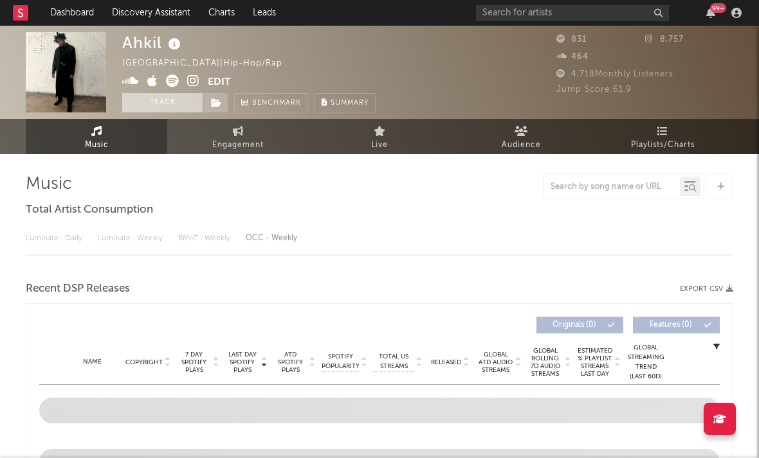
select select "1w"
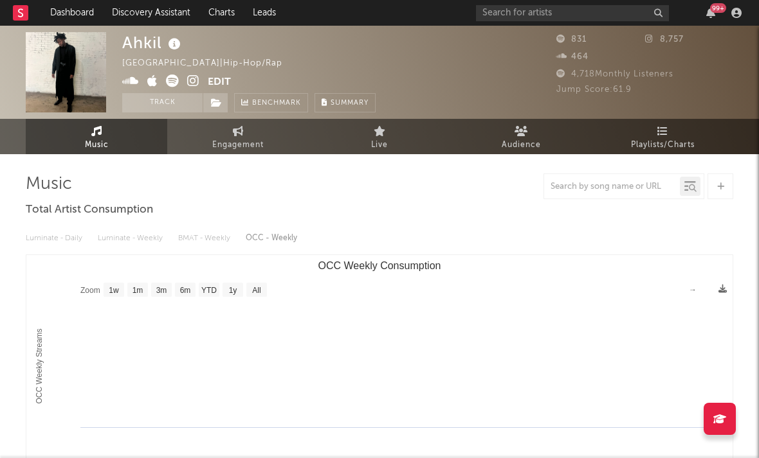
click at [194, 78] on icon at bounding box center [193, 81] width 12 height 13
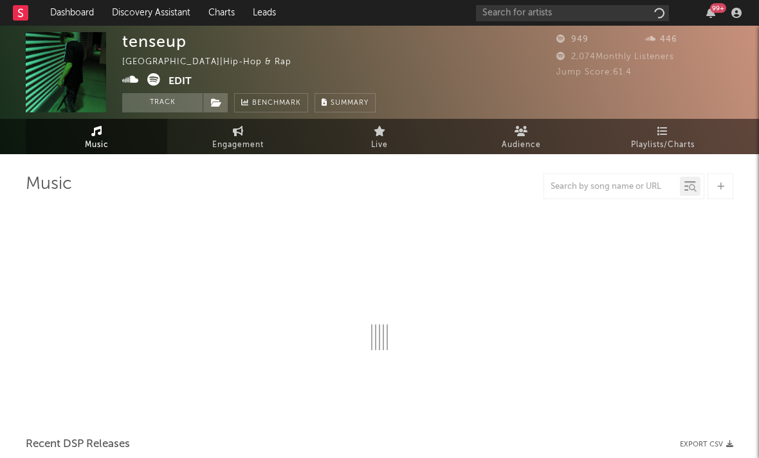
select select "6m"
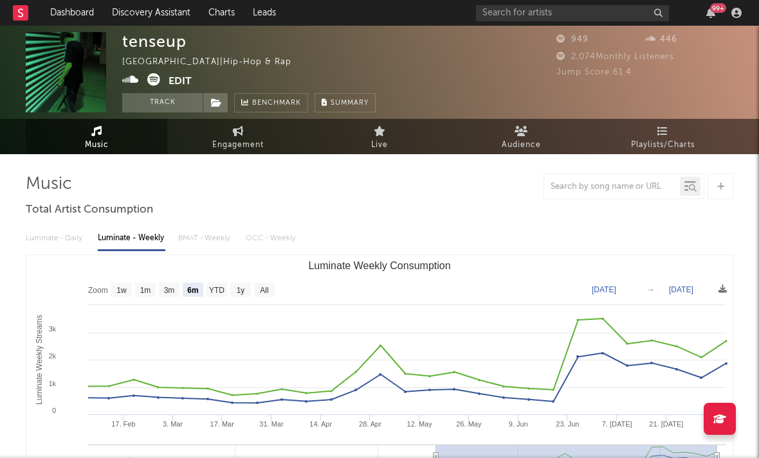
click at [150, 80] on icon at bounding box center [153, 79] width 13 height 13
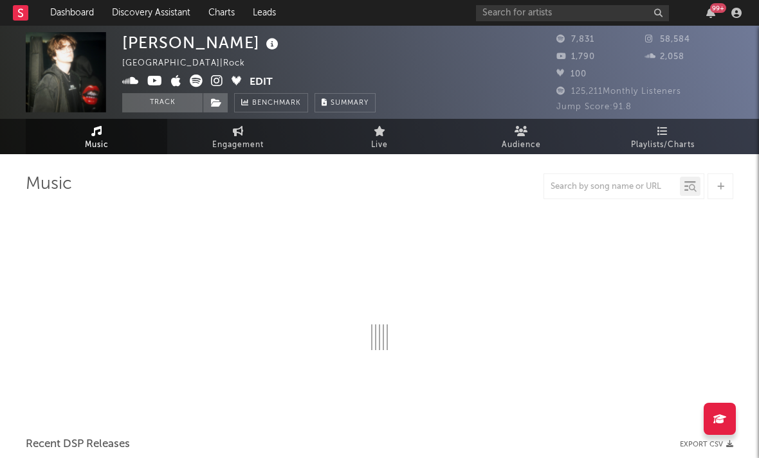
select select "6m"
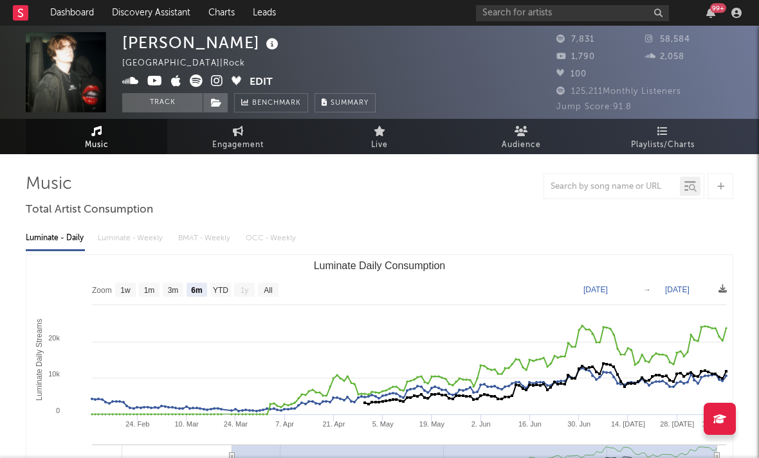
click at [208, 81] on span at bounding box center [185, 83] width 127 height 16
click at [222, 81] on icon at bounding box center [217, 81] width 12 height 13
click at [192, 86] on icon at bounding box center [196, 81] width 13 height 13
click at [156, 83] on icon at bounding box center [154, 81] width 15 height 13
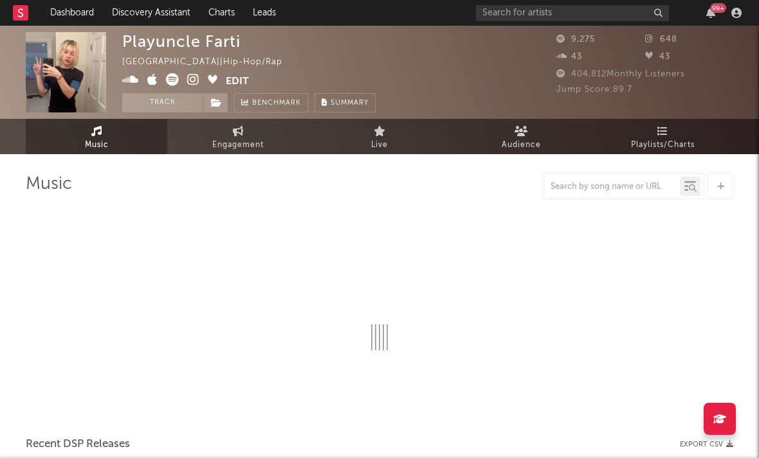
click at [195, 83] on icon at bounding box center [193, 79] width 12 height 13
select select "6m"
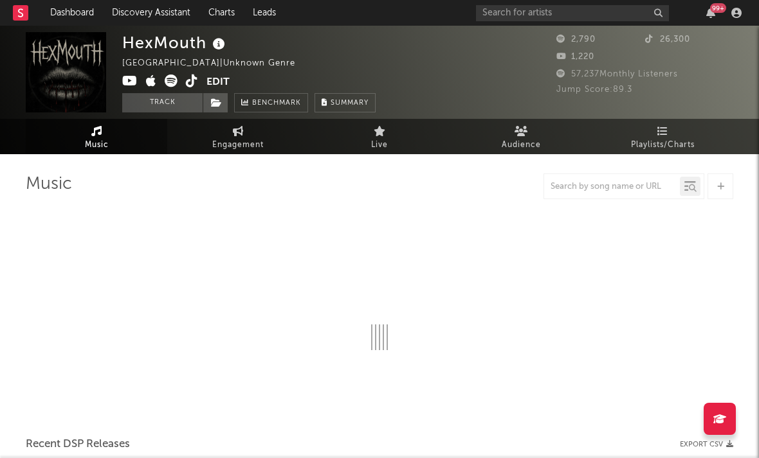
select select "1w"
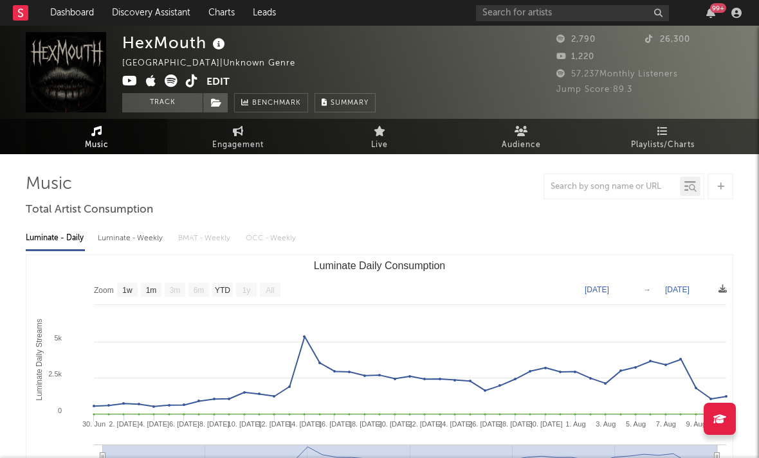
click at [136, 82] on icon at bounding box center [129, 81] width 15 height 13
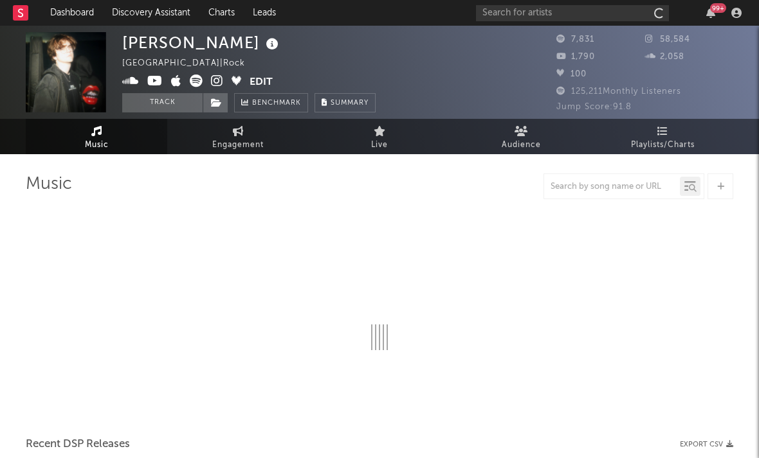
select select "6m"
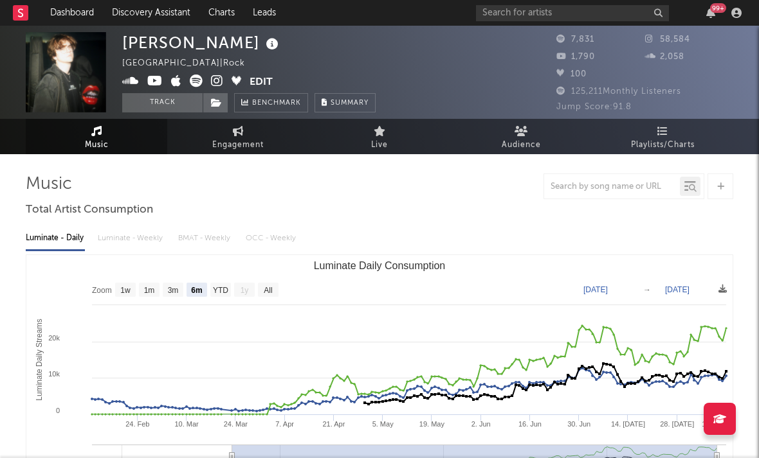
click at [175, 85] on icon at bounding box center [176, 81] width 10 height 13
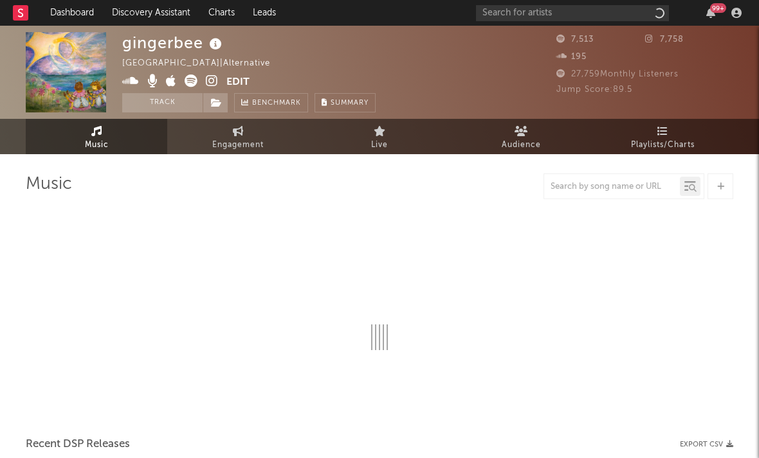
select select "1w"
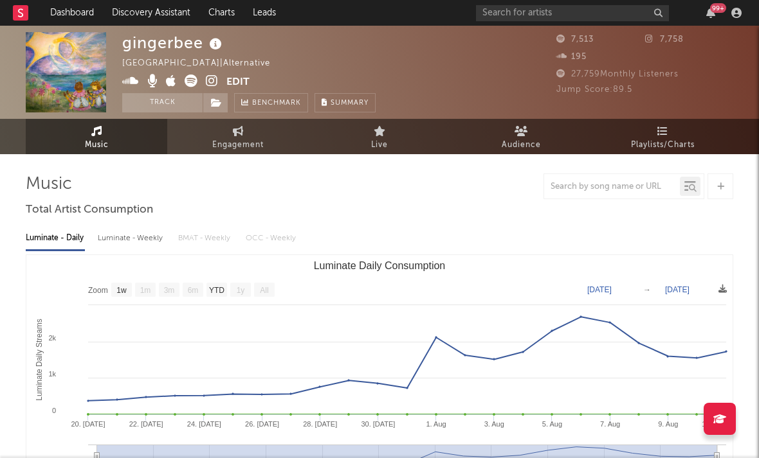
click at [212, 83] on icon at bounding box center [212, 81] width 12 height 13
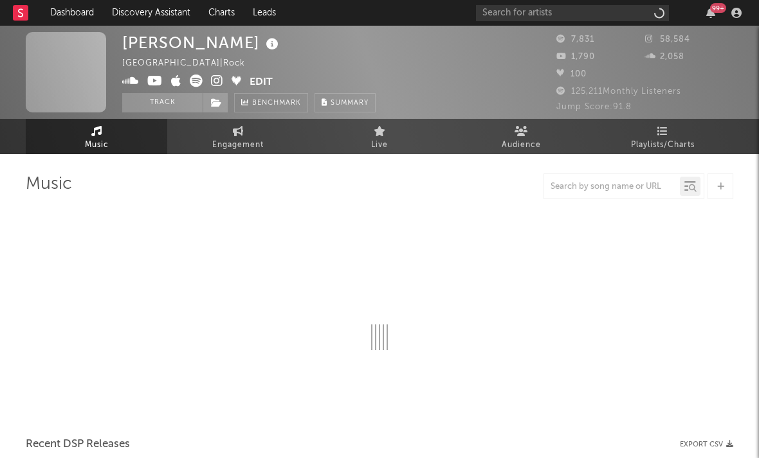
select select "6m"
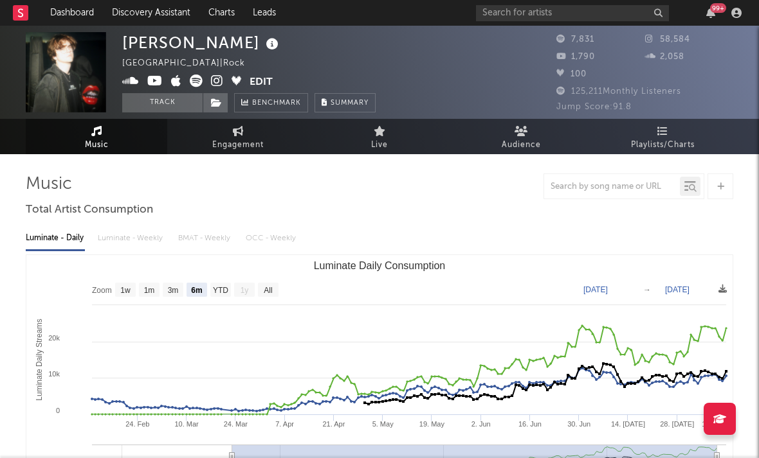
click at [158, 85] on icon at bounding box center [154, 81] width 15 height 13
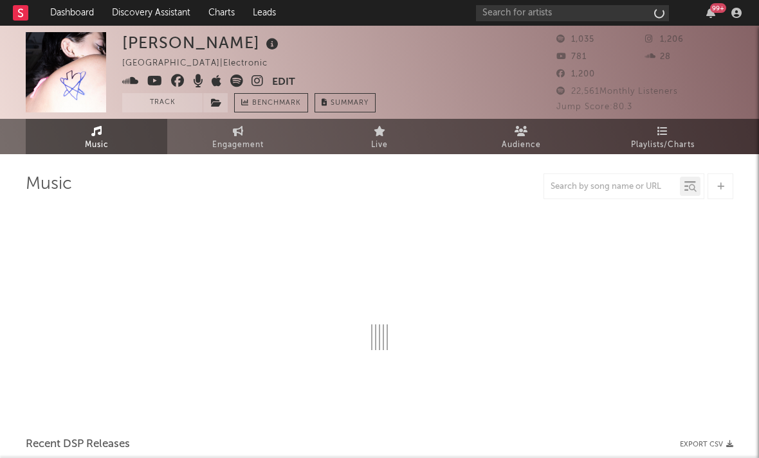
select select "1w"
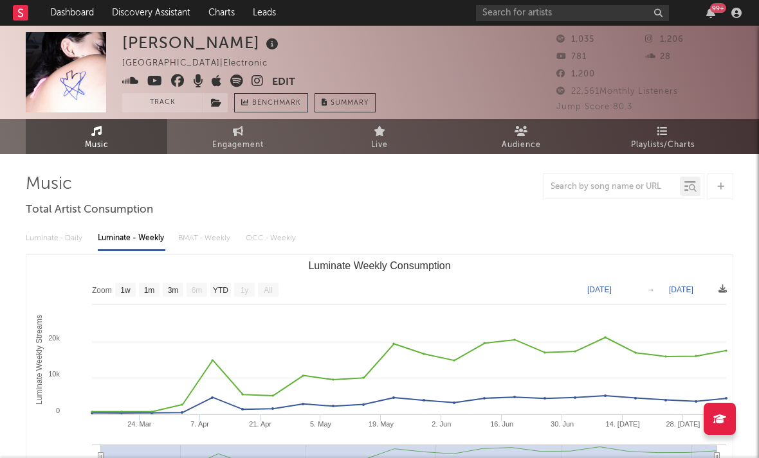
click at [255, 79] on icon at bounding box center [257, 81] width 12 height 13
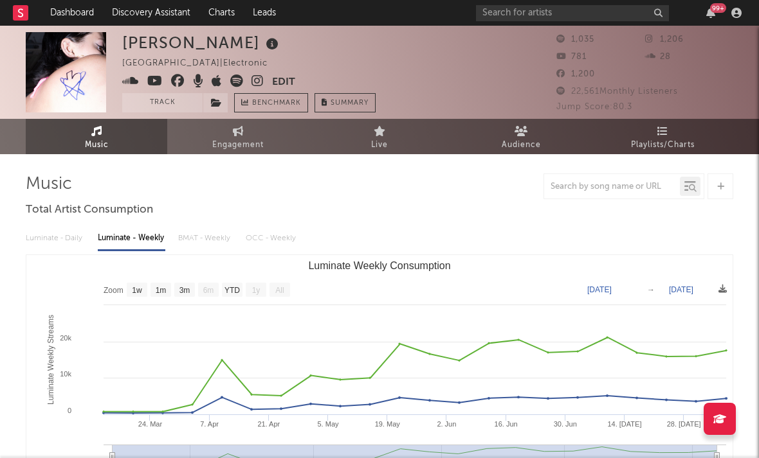
click at [255, 82] on icon at bounding box center [257, 81] width 12 height 13
click at [213, 81] on icon at bounding box center [216, 81] width 10 height 13
click at [136, 82] on icon at bounding box center [130, 81] width 17 height 13
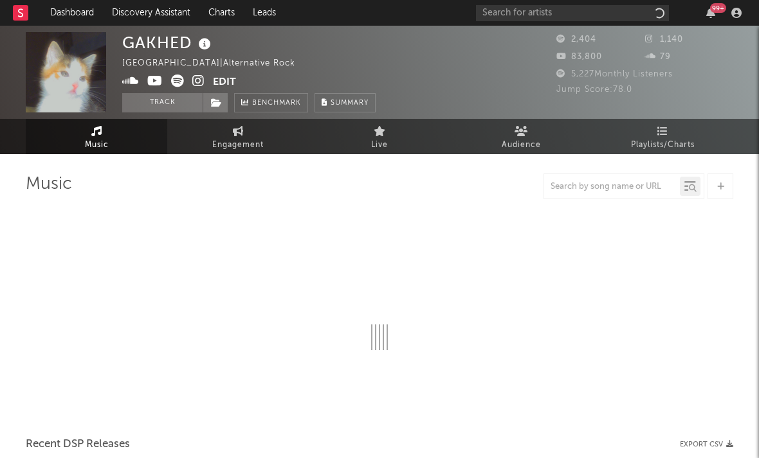
select select "6m"
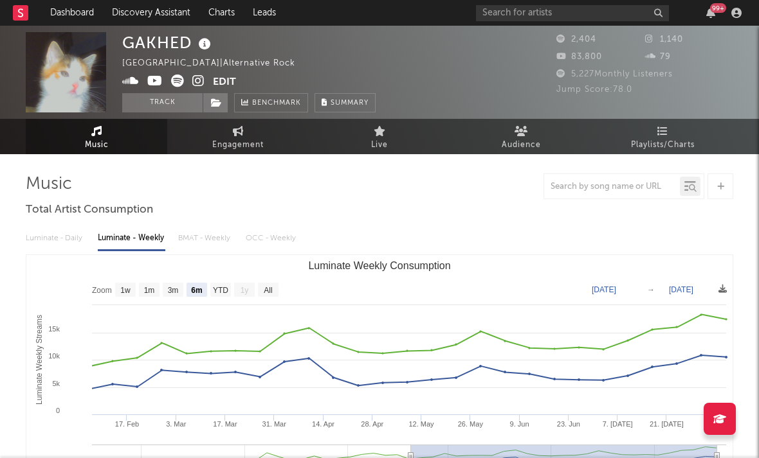
click at [194, 82] on icon at bounding box center [198, 81] width 12 height 13
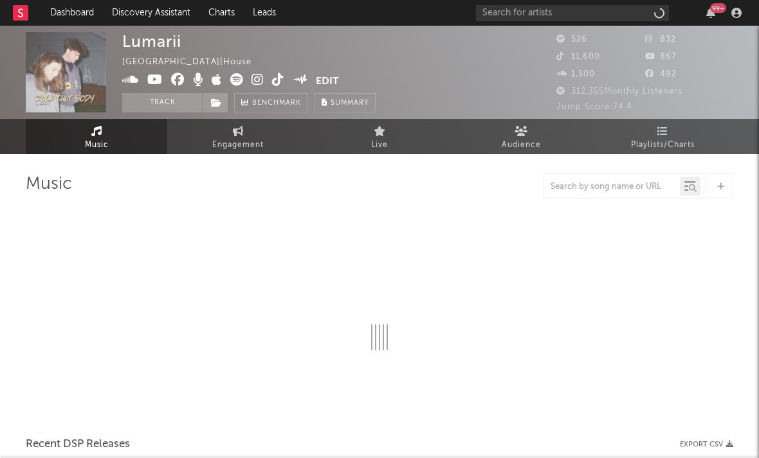
select select "1w"
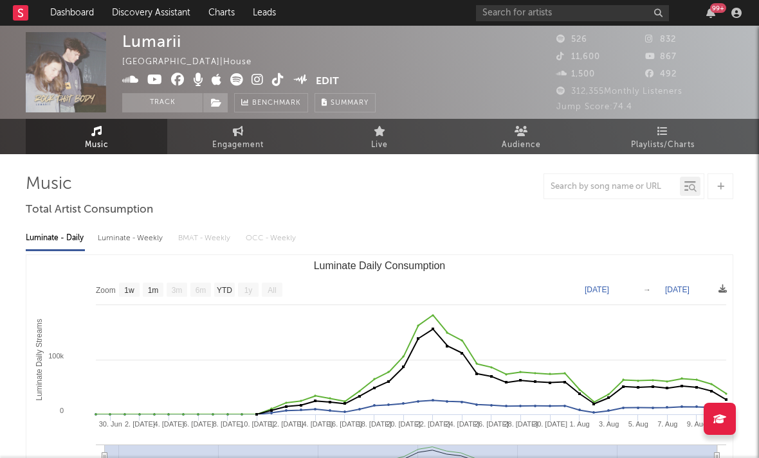
click at [262, 73] on icon at bounding box center [257, 79] width 12 height 13
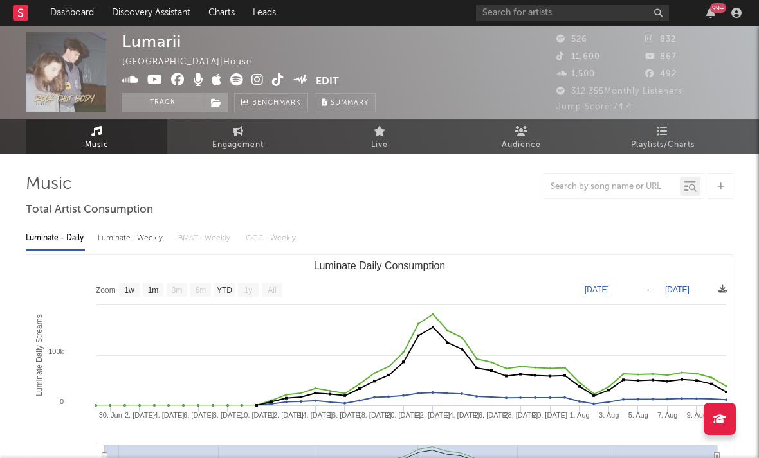
click at [274, 77] on icon at bounding box center [278, 79] width 12 height 13
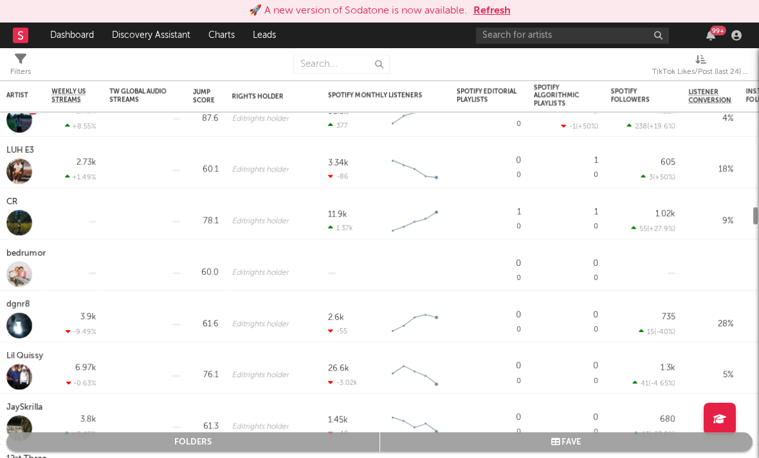
scroll to position [0, 50]
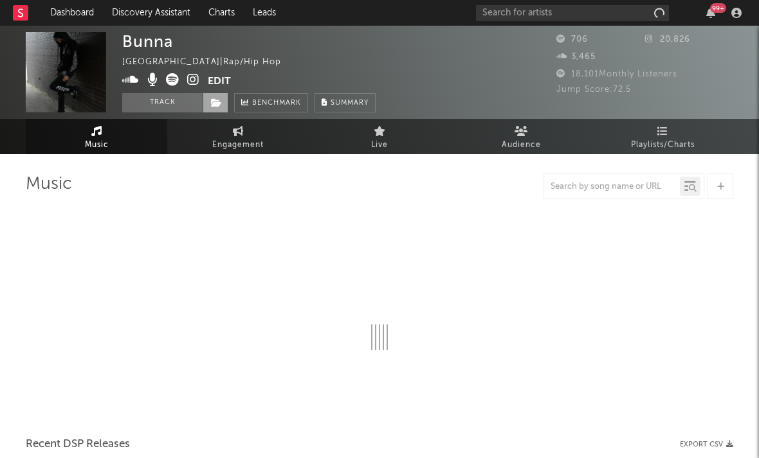
select select "1w"
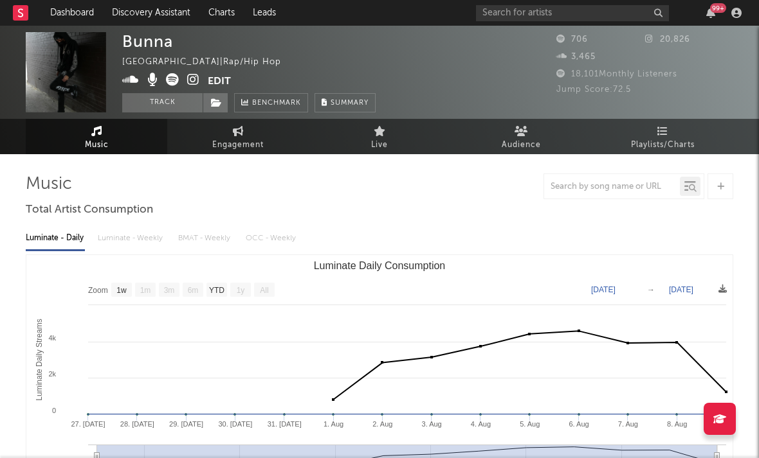
click at [189, 82] on icon at bounding box center [193, 79] width 12 height 13
click at [173, 76] on icon at bounding box center [172, 79] width 13 height 13
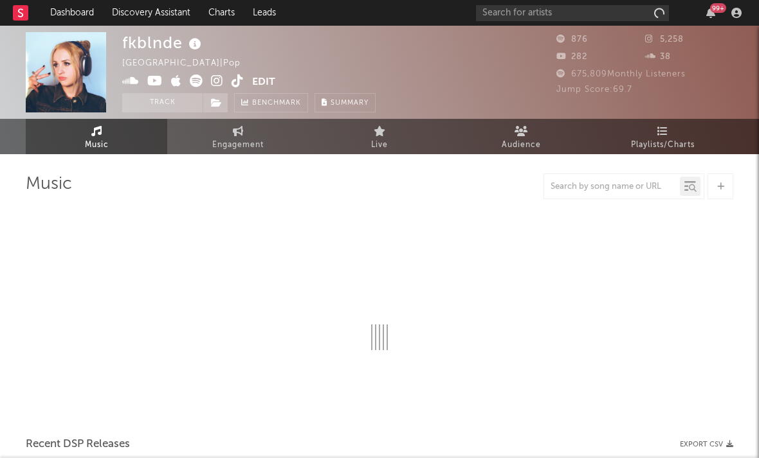
select select "1w"
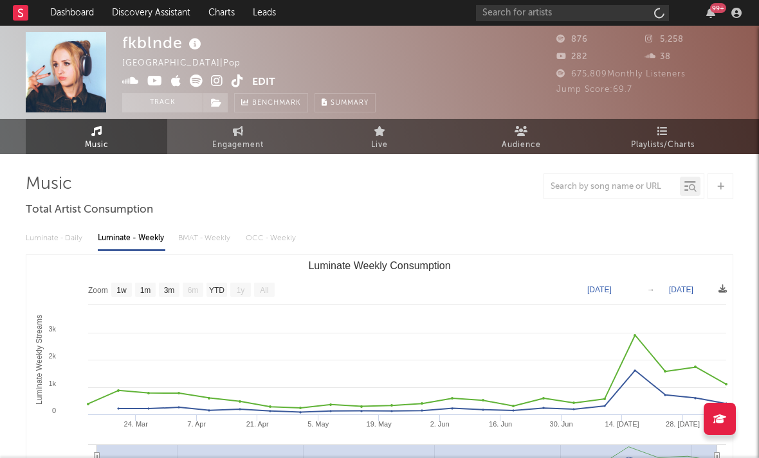
click at [215, 81] on icon at bounding box center [217, 81] width 12 height 13
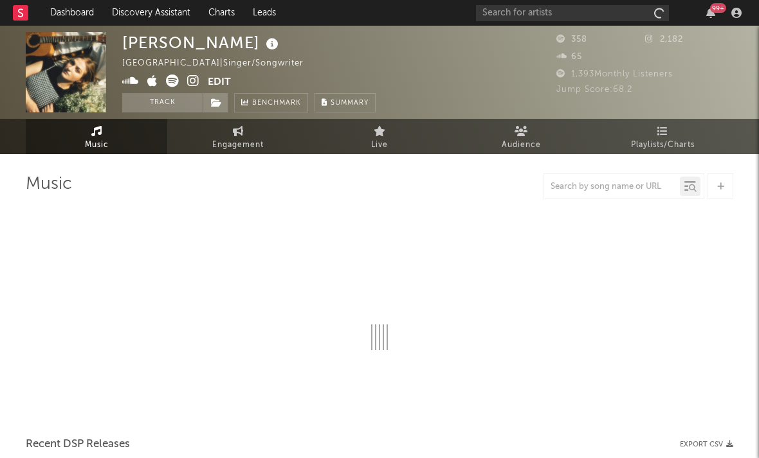
select select "1w"
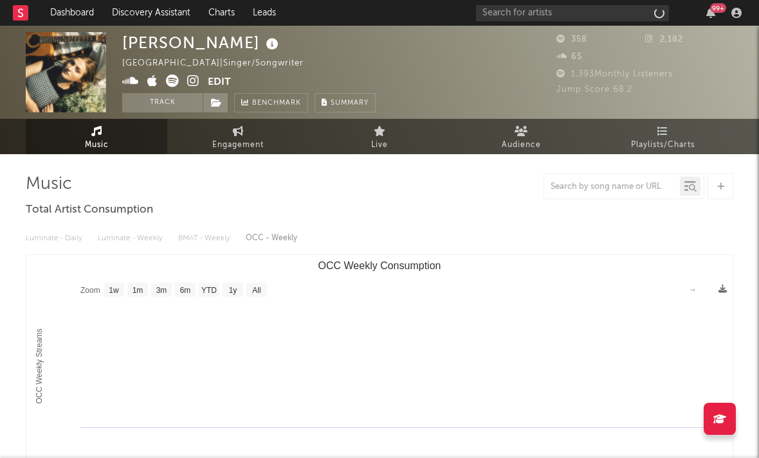
click at [199, 81] on icon at bounding box center [193, 81] width 12 height 13
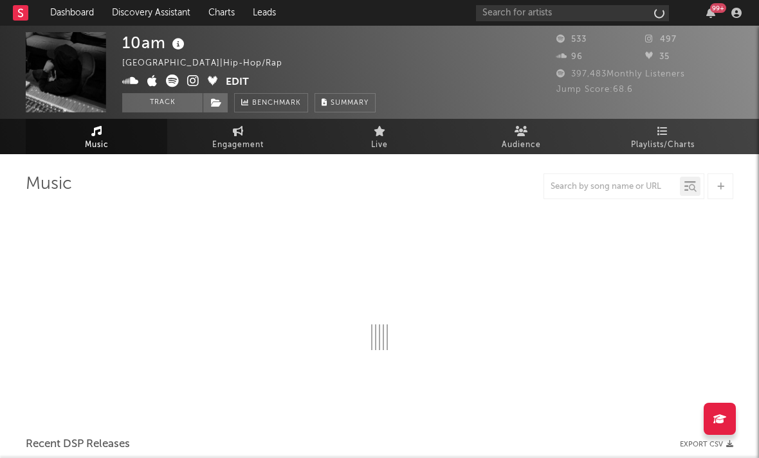
click at [191, 82] on icon at bounding box center [193, 81] width 12 height 13
click at [192, 77] on icon at bounding box center [193, 81] width 12 height 13
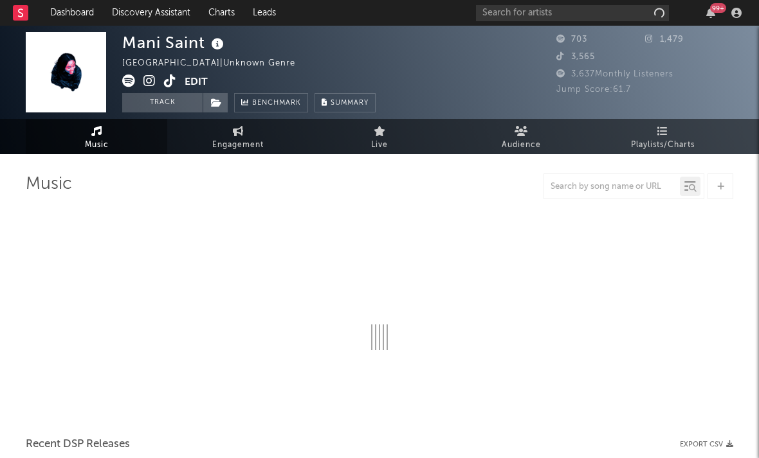
select select "6m"
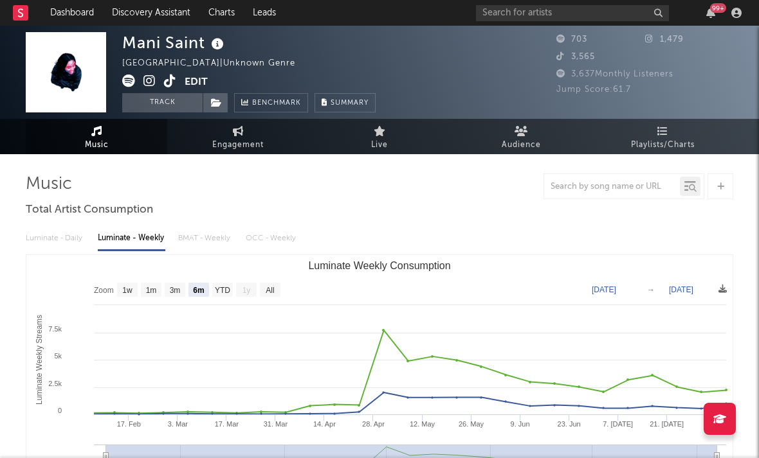
click at [151, 82] on icon at bounding box center [149, 81] width 12 height 13
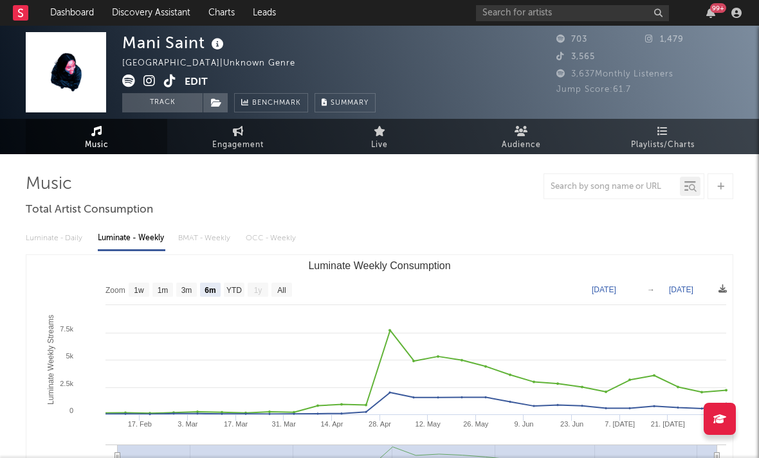
click at [154, 80] on icon at bounding box center [149, 81] width 12 height 13
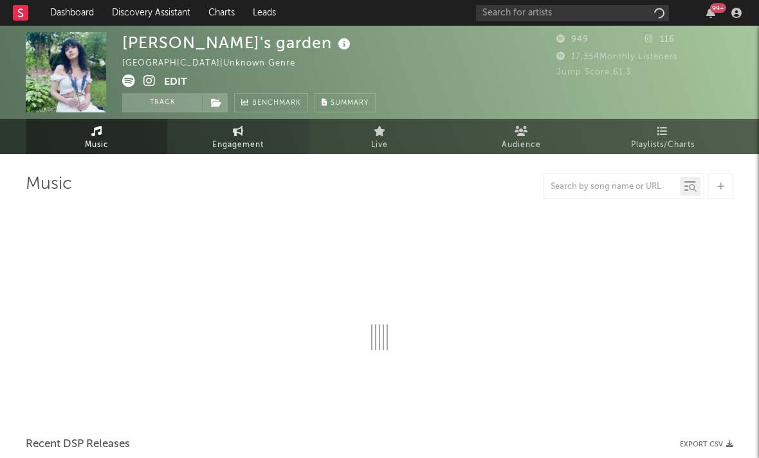
select select "1w"
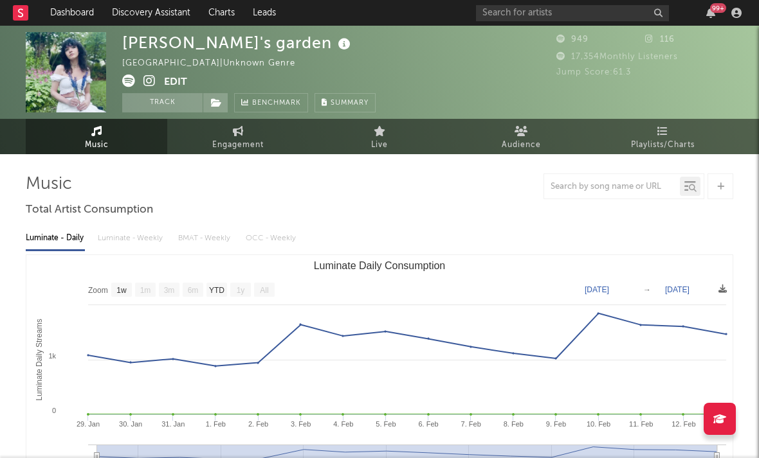
click at [149, 84] on icon at bounding box center [149, 81] width 12 height 13
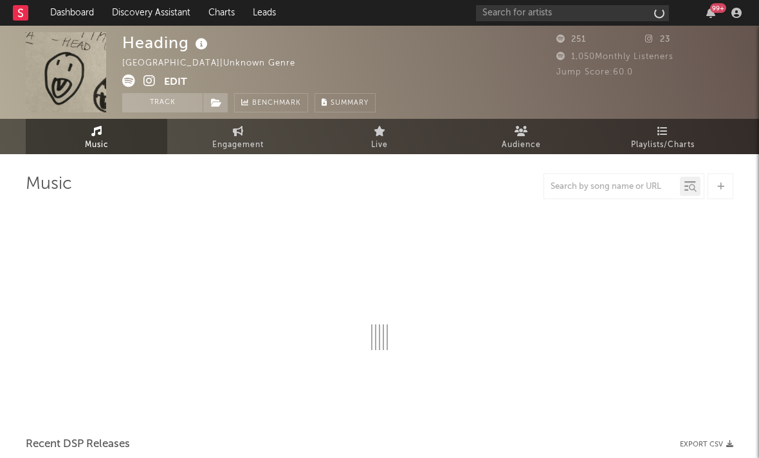
select select "1w"
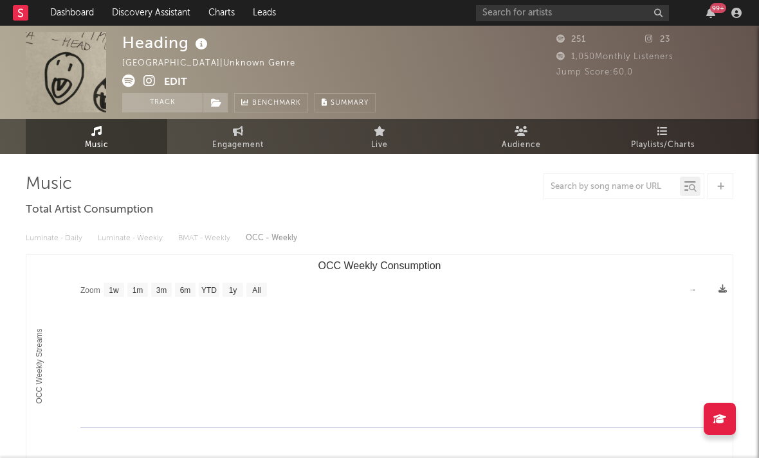
click at [148, 80] on icon at bounding box center [149, 81] width 12 height 13
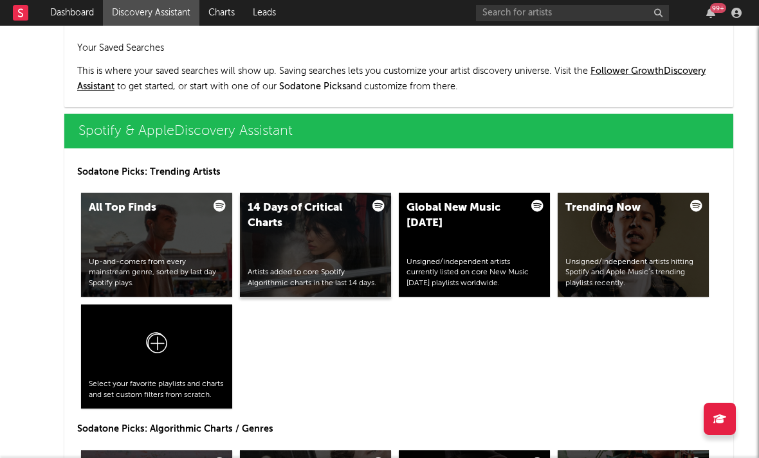
scroll to position [1257, 0]
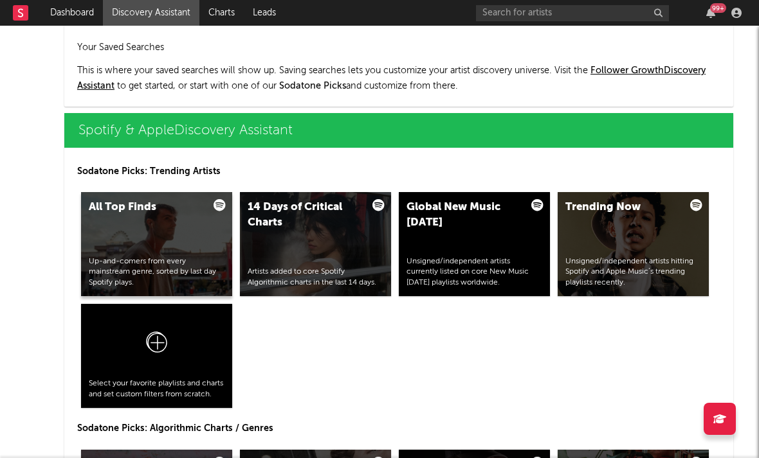
click at [193, 256] on div "All Top Finds Up-and-comers from every mainstream genre, sorted by last day Spo…" at bounding box center [156, 244] width 151 height 104
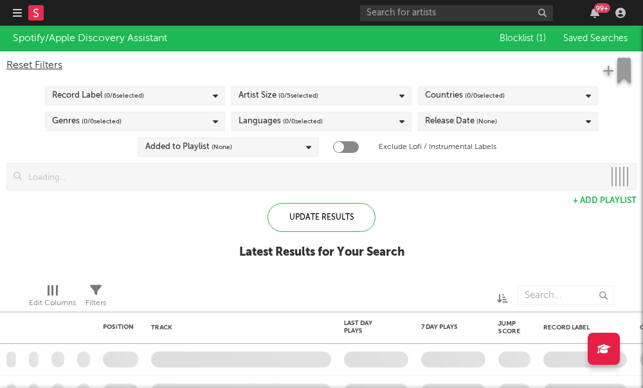
checkbox input "true"
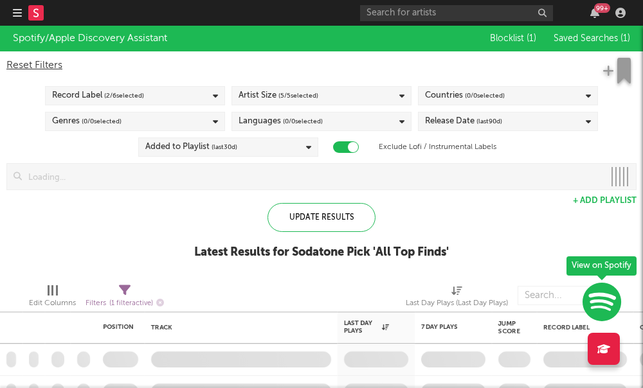
click at [359, 96] on div "Artist Size ( 5 / 5 selected)" at bounding box center [321, 95] width 180 height 19
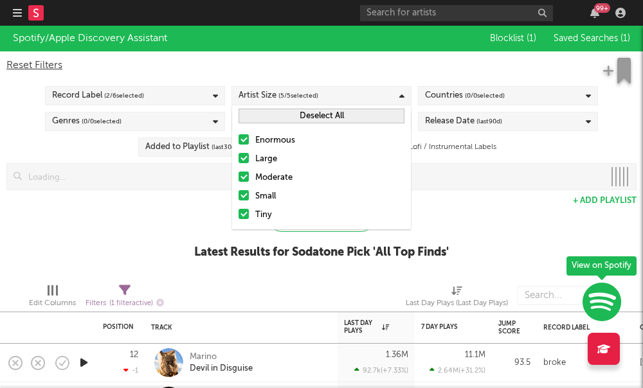
click at [244, 162] on div at bounding box center [243, 158] width 10 height 10
click at [238, 162] on input "Large" at bounding box center [238, 159] width 0 height 15
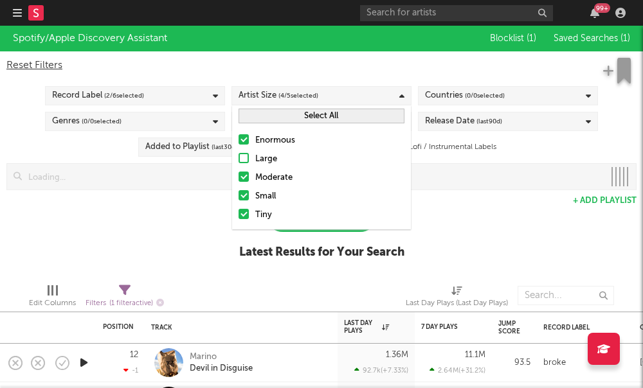
click at [240, 141] on div at bounding box center [243, 139] width 10 height 10
click at [238, 141] on input "Enormous" at bounding box center [238, 140] width 0 height 15
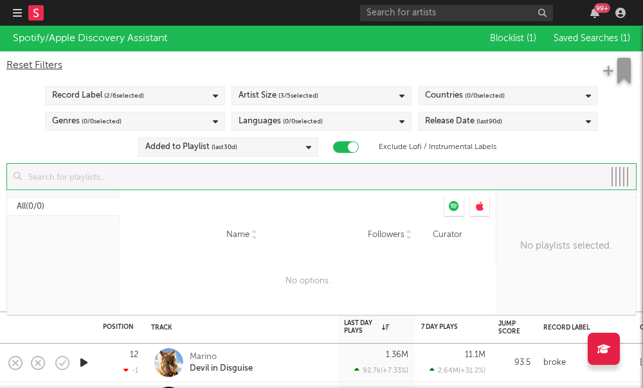
click at [471, 188] on input at bounding box center [313, 177] width 582 height 26
click at [156, 229] on div "Name Followers Curator" at bounding box center [308, 235] width 376 height 26
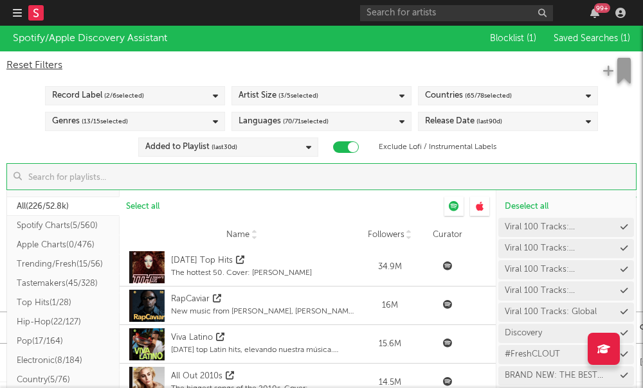
click at [170, 175] on input at bounding box center [329, 177] width 614 height 26
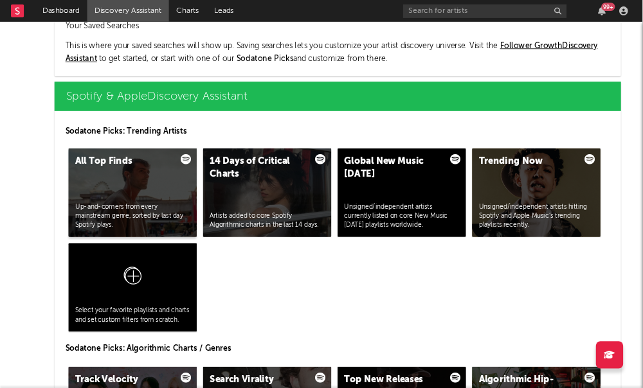
scroll to position [1275, 0]
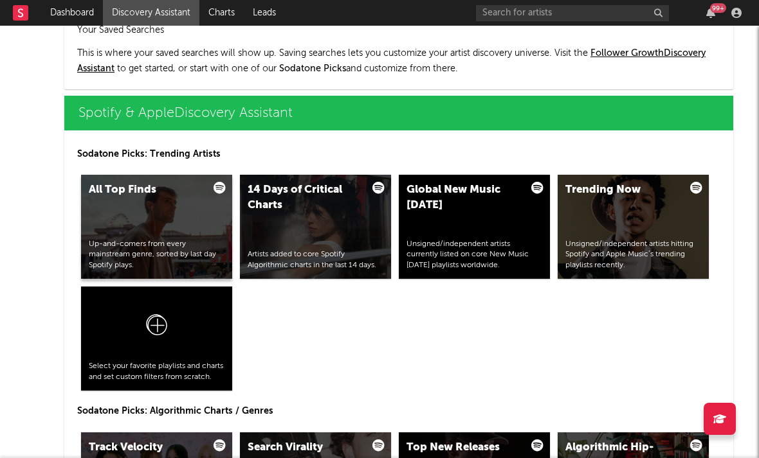
click at [173, 247] on div "Up-and-comers from every mainstream genre, sorted by last day Spotify plays." at bounding box center [157, 255] width 136 height 32
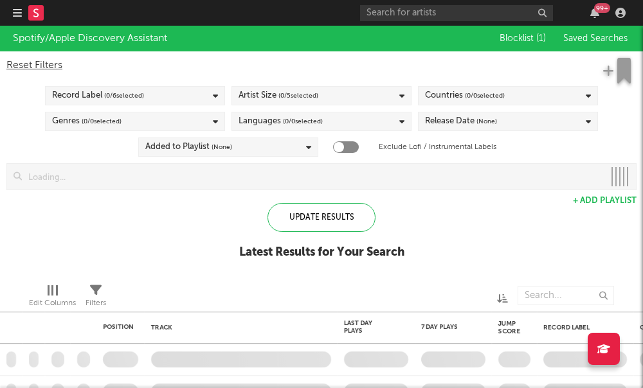
checkbox input "true"
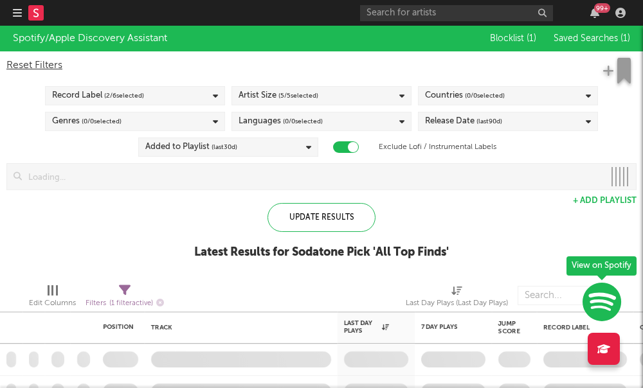
click at [332, 98] on div "Artist Size ( 5 / 5 selected)" at bounding box center [321, 95] width 180 height 19
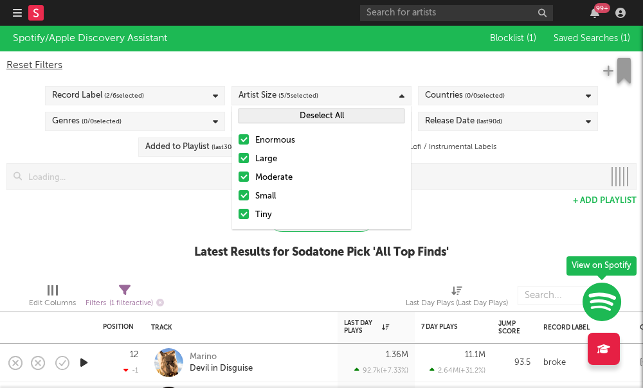
click at [247, 157] on div at bounding box center [243, 158] width 10 height 10
click at [238, 157] on input "Large" at bounding box center [238, 159] width 0 height 15
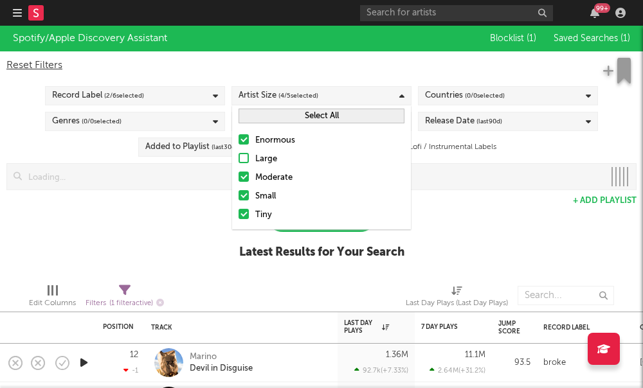
click at [246, 142] on div at bounding box center [243, 139] width 10 height 10
click at [238, 142] on input "Enormous" at bounding box center [238, 140] width 0 height 15
click at [474, 94] on span "( 0 / 0 selected)" at bounding box center [485, 95] width 40 height 15
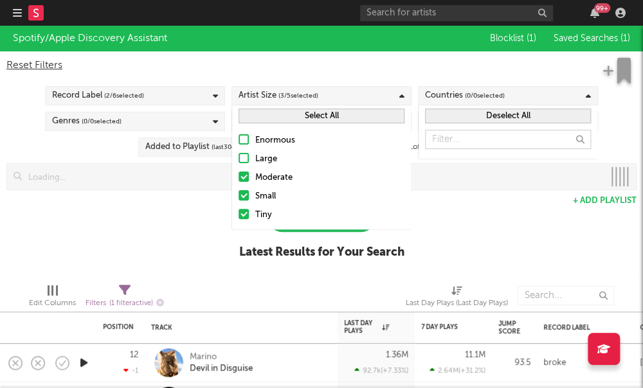
click at [399, 100] on icon at bounding box center [401, 96] width 5 height 8
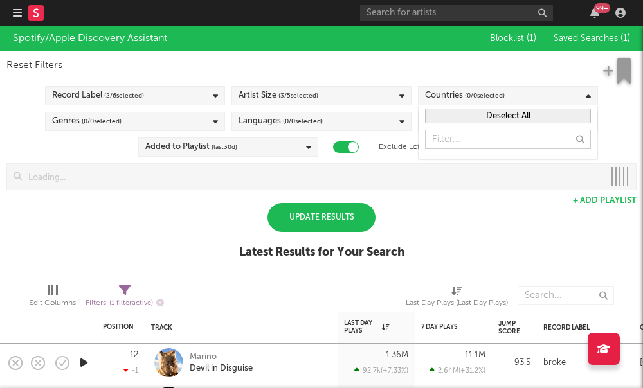
click at [253, 93] on div "Artist Size ( 3 / 5 selected)" at bounding box center [278, 95] width 80 height 15
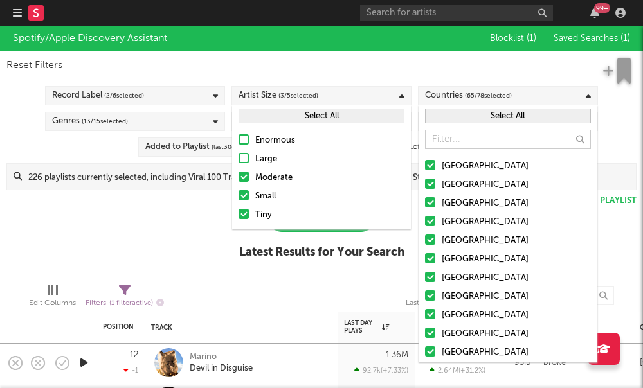
click at [169, 201] on div "Spotify/Apple Discovery Assistant Blocklist ( 1 ) Saved Searches ( 1 ) Reset Fi…" at bounding box center [321, 149] width 643 height 247
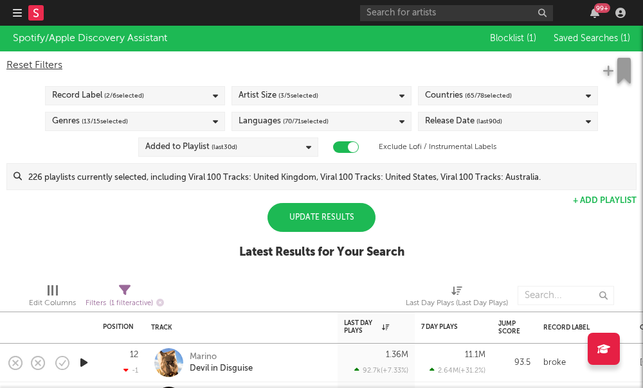
click at [195, 96] on div "Record Label ( 2 / 6 selected)" at bounding box center [135, 95] width 180 height 19
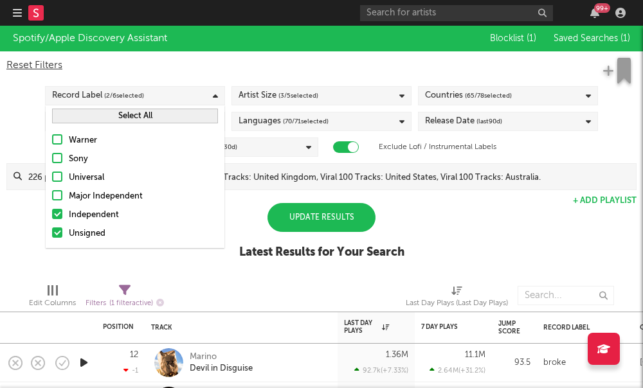
click at [9, 211] on div "Spotify/Apple Discovery Assistant Blocklist ( 1 ) Saved Searches ( 1 ) Reset Fi…" at bounding box center [321, 149] width 643 height 247
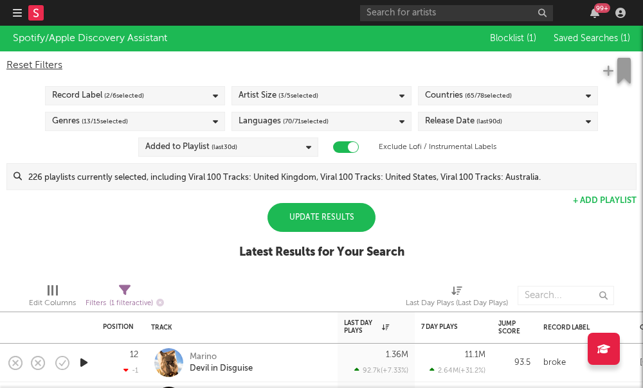
click at [150, 120] on div "Genres ( 13 / 15 selected)" at bounding box center [135, 121] width 180 height 19
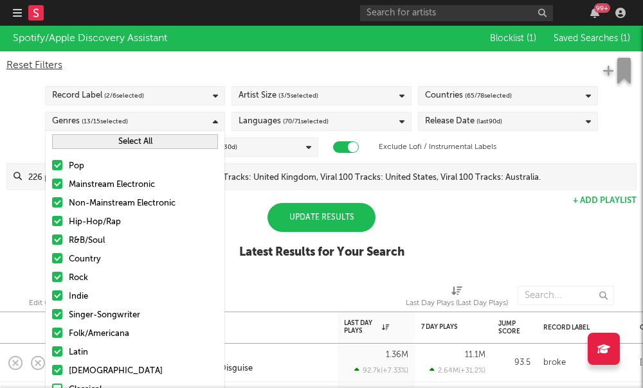
click at [0, 267] on div "Spotify/Apple Discovery Assistant Blocklist ( 1 ) Saved Searches ( 1 ) Reset Fi…" at bounding box center [321, 149] width 643 height 247
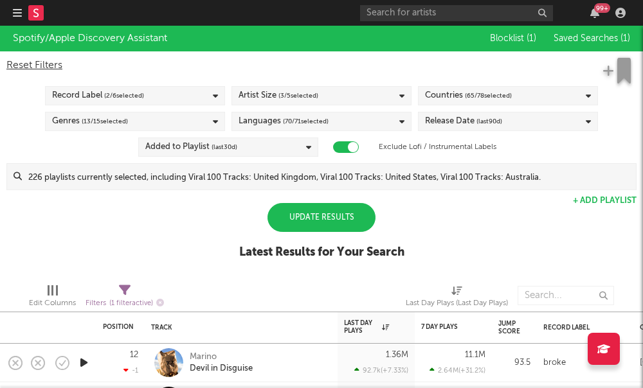
click at [507, 123] on div "Release Date (last 90 d)" at bounding box center [508, 121] width 180 height 19
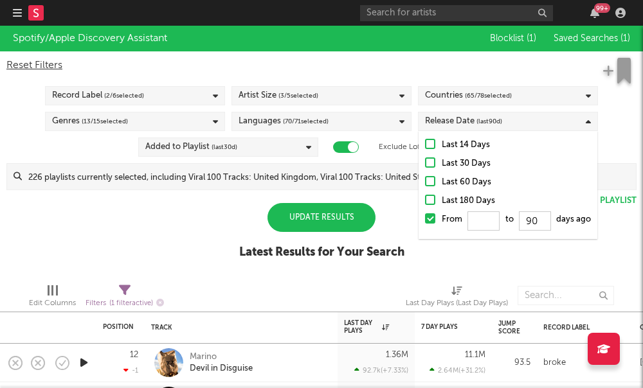
click at [466, 96] on span "( 65 / 78 selected)" at bounding box center [488, 95] width 47 height 15
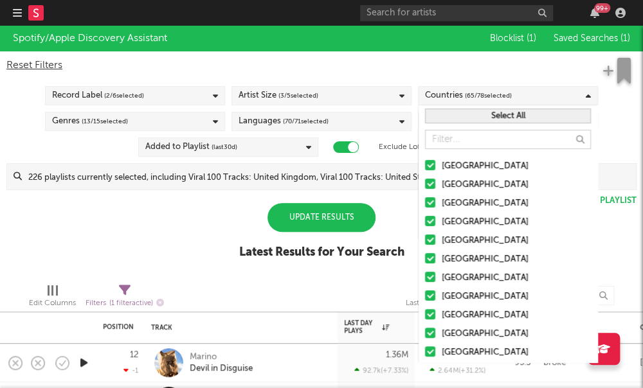
click at [431, 183] on div at bounding box center [430, 184] width 10 height 10
click at [425, 183] on input "Australia" at bounding box center [425, 184] width 0 height 15
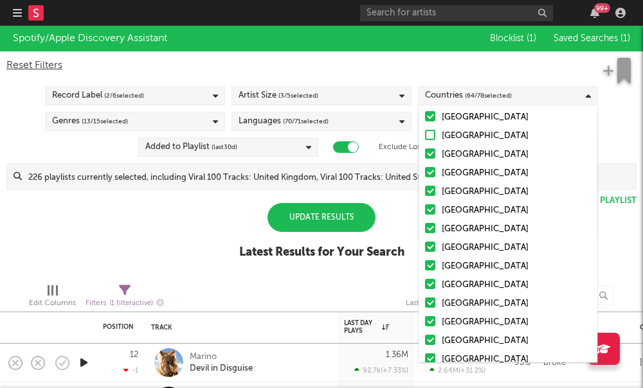
scroll to position [55, 0]
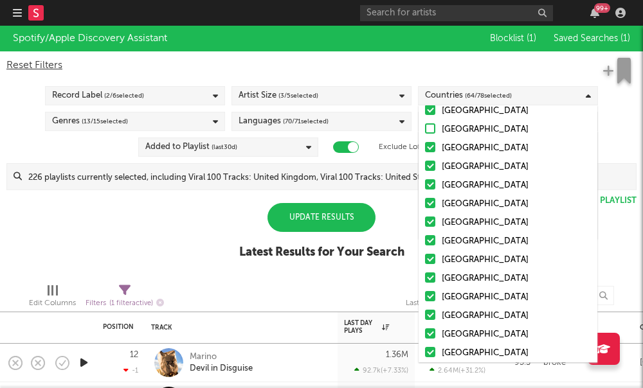
click at [429, 186] on div at bounding box center [430, 184] width 10 height 10
click at [425, 186] on input "Ireland" at bounding box center [425, 185] width 0 height 15
click at [429, 204] on div at bounding box center [430, 203] width 10 height 10
click at [425, 204] on input "Germany" at bounding box center [425, 204] width 0 height 15
click at [429, 217] on div at bounding box center [430, 222] width 10 height 10
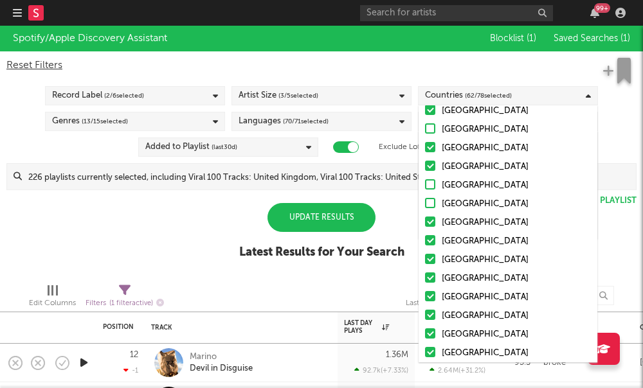
click at [425, 217] on input "Belgium" at bounding box center [425, 222] width 0 height 15
click at [431, 235] on div at bounding box center [430, 240] width 10 height 10
click at [425, 235] on input "France" at bounding box center [425, 241] width 0 height 15
click at [431, 255] on div at bounding box center [430, 259] width 10 height 10
click at [425, 255] on input "Netherlands" at bounding box center [425, 260] width 0 height 15
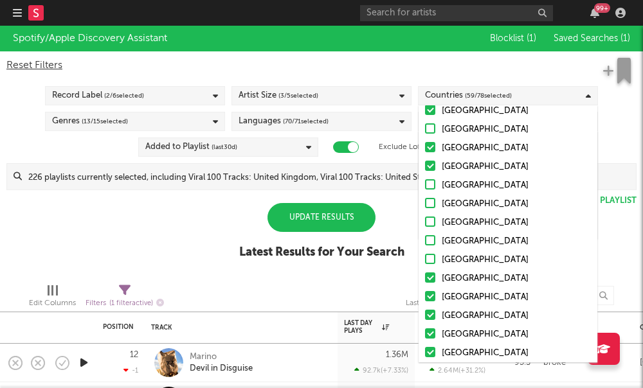
click at [431, 272] on label "Austria" at bounding box center [508, 278] width 166 height 15
click at [425, 272] on input "Austria" at bounding box center [425, 278] width 0 height 15
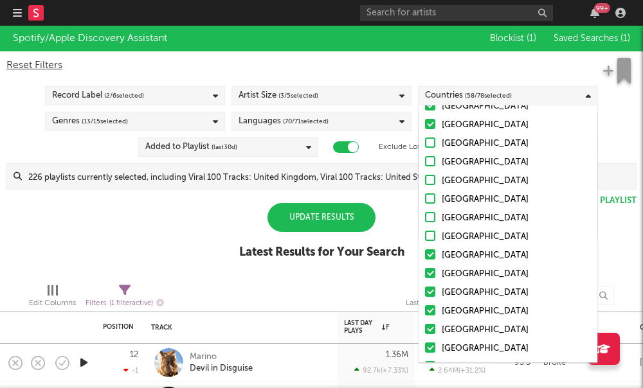
scroll to position [102, 0]
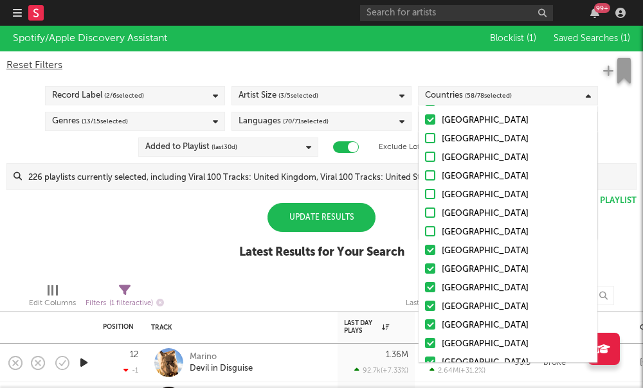
click at [430, 245] on div at bounding box center [430, 250] width 10 height 10
click at [425, 245] on input "Switzerland" at bounding box center [425, 251] width 0 height 15
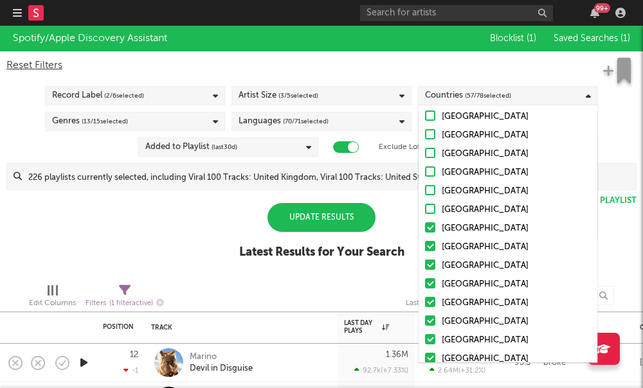
scroll to position [145, 0]
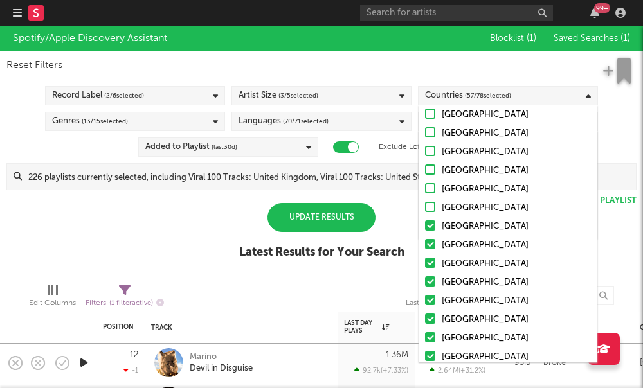
click at [427, 226] on div at bounding box center [430, 225] width 10 height 10
click at [425, 226] on input "Brazil" at bounding box center [425, 226] width 0 height 15
click at [428, 265] on div at bounding box center [430, 263] width 10 height 10
click at [425, 265] on input "Argentina" at bounding box center [425, 263] width 0 height 15
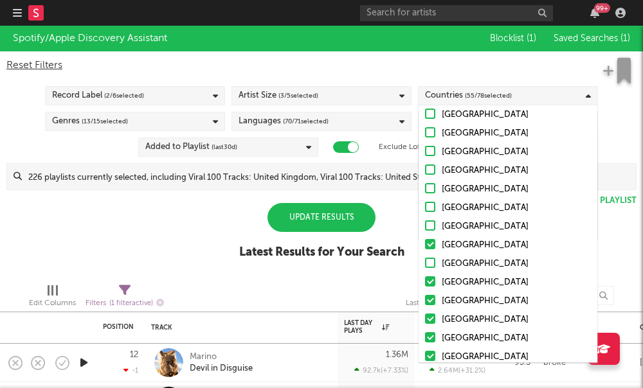
click at [430, 285] on div at bounding box center [430, 281] width 10 height 10
click at [425, 285] on input "Chile" at bounding box center [425, 282] width 0 height 15
click at [429, 264] on div at bounding box center [430, 263] width 10 height 10
click at [425, 264] on input "Argentina" at bounding box center [425, 263] width 0 height 15
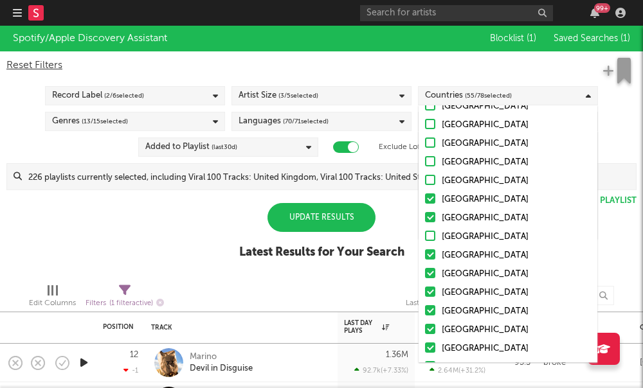
scroll to position [231, 0]
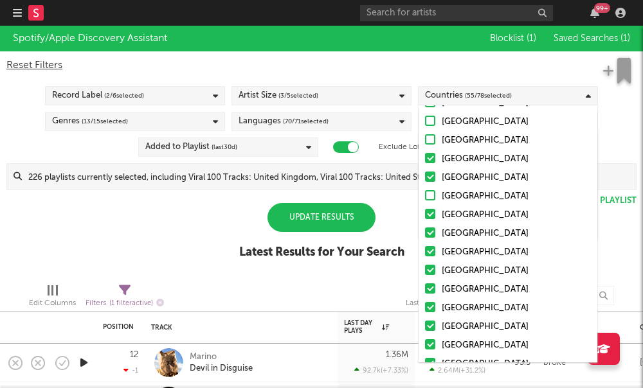
click at [429, 254] on div at bounding box center [430, 251] width 10 height 10
click at [425, 254] on input "Sweden" at bounding box center [425, 252] width 0 height 15
click at [433, 278] on label "Russia" at bounding box center [508, 271] width 166 height 15
click at [425, 278] on input "Russia" at bounding box center [425, 271] width 0 height 15
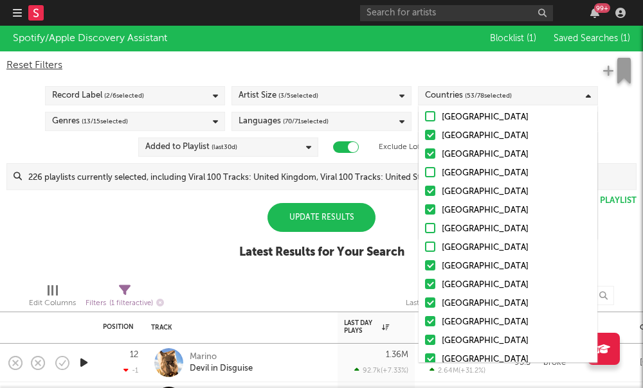
scroll to position [255, 0]
click at [427, 270] on label "China" at bounding box center [508, 265] width 166 height 15
click at [425, 270] on input "China" at bounding box center [425, 265] width 0 height 15
click at [427, 282] on div at bounding box center [430, 283] width 10 height 10
click at [425, 282] on input "Taiwan" at bounding box center [425, 284] width 0 height 15
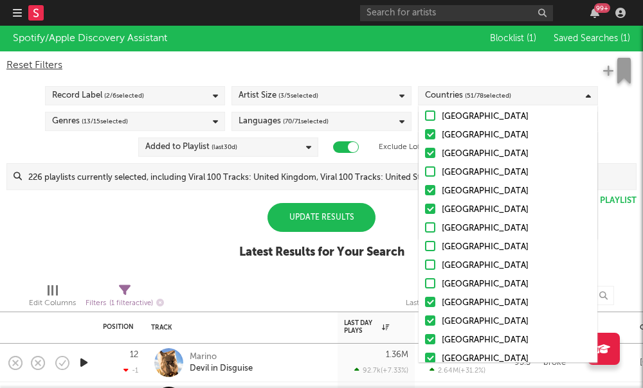
click at [430, 300] on div at bounding box center [430, 302] width 10 height 10
click at [425, 300] on input "Hong Kong" at bounding box center [425, 303] width 0 height 15
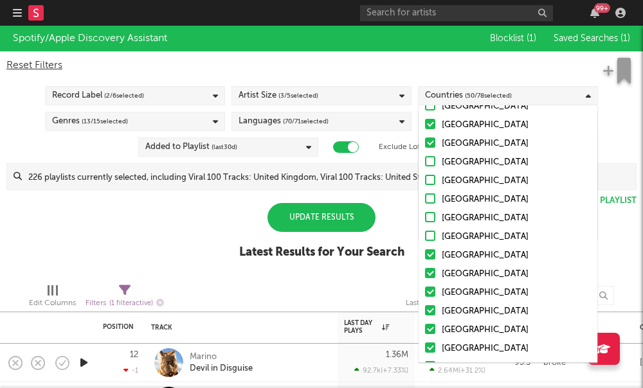
scroll to position [330, 0]
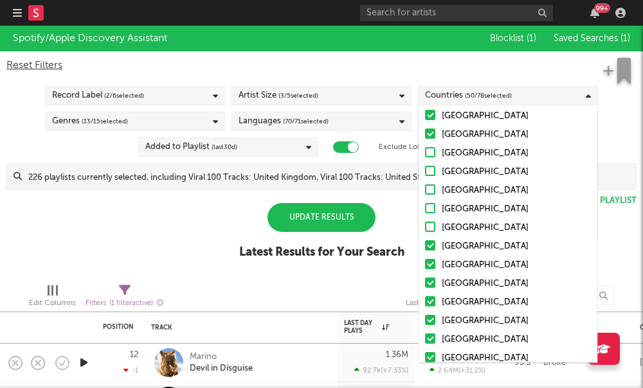
click at [432, 262] on div at bounding box center [430, 264] width 10 height 10
click at [425, 262] on input "Norway" at bounding box center [425, 265] width 0 height 15
click at [429, 239] on label "South Korea" at bounding box center [508, 246] width 166 height 15
click at [425, 239] on input "South Korea" at bounding box center [425, 246] width 0 height 15
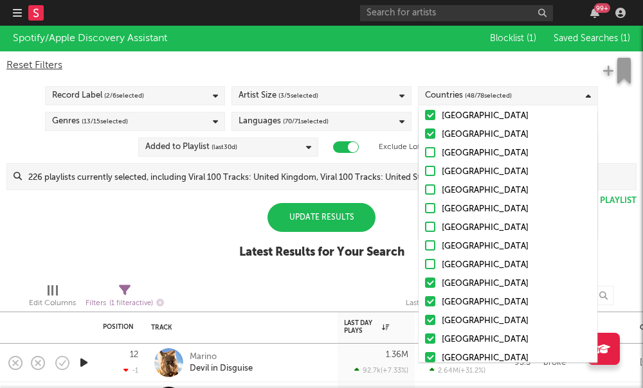
click at [431, 278] on div at bounding box center [430, 283] width 10 height 10
click at [425, 278] on input "Japan" at bounding box center [425, 283] width 0 height 15
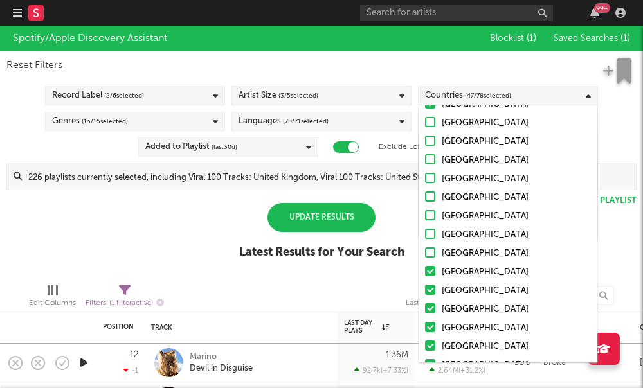
scroll to position [386, 0]
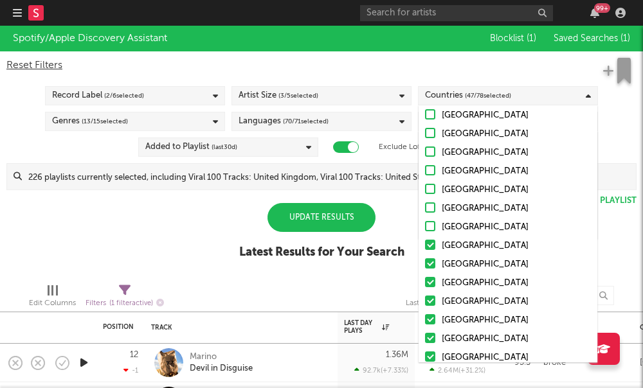
click at [431, 244] on div at bounding box center [430, 245] width 10 height 10
click at [425, 244] on input "India" at bounding box center [425, 245] width 0 height 15
click at [433, 260] on div at bounding box center [430, 263] width 10 height 10
click at [425, 260] on input "Turkey" at bounding box center [425, 264] width 0 height 15
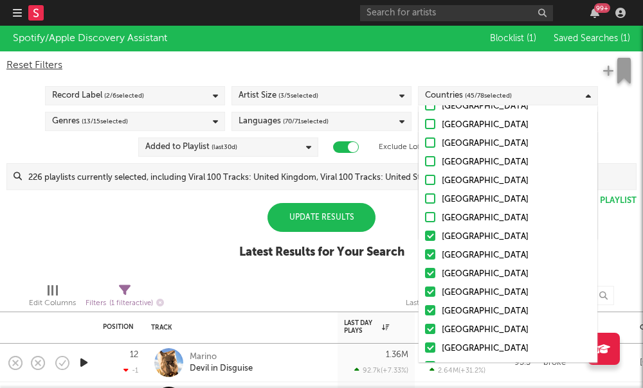
click at [432, 241] on label "Denmark" at bounding box center [508, 236] width 166 height 15
click at [425, 241] on input "Denmark" at bounding box center [425, 236] width 0 height 15
click at [432, 253] on div at bounding box center [430, 254] width 10 height 10
click at [425, 253] on input "Finland" at bounding box center [425, 255] width 0 height 15
click at [430, 271] on div at bounding box center [430, 273] width 10 height 10
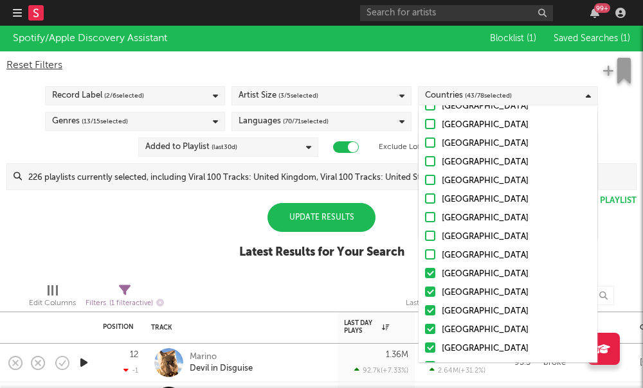
click at [425, 271] on input "Poland" at bounding box center [425, 274] width 0 height 15
click at [430, 294] on div at bounding box center [430, 292] width 10 height 10
click at [425, 294] on input "Colombia" at bounding box center [425, 292] width 0 height 15
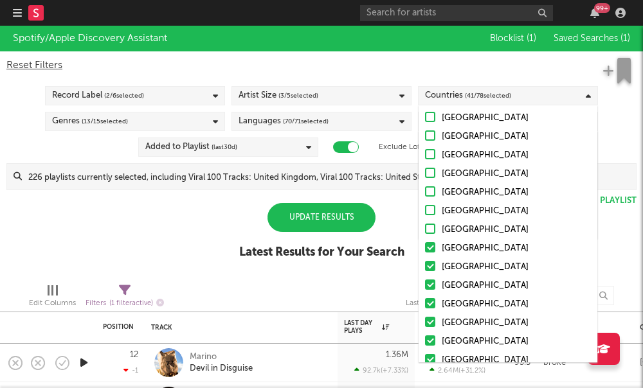
click at [429, 254] on label "Indonesia" at bounding box center [508, 248] width 166 height 15
click at [425, 254] on input "Indonesia" at bounding box center [425, 248] width 0 height 15
click at [429, 271] on div at bounding box center [430, 266] width 10 height 10
click at [425, 271] on input "South Africa" at bounding box center [425, 267] width 0 height 15
click at [431, 291] on label "Philippines" at bounding box center [508, 285] width 166 height 15
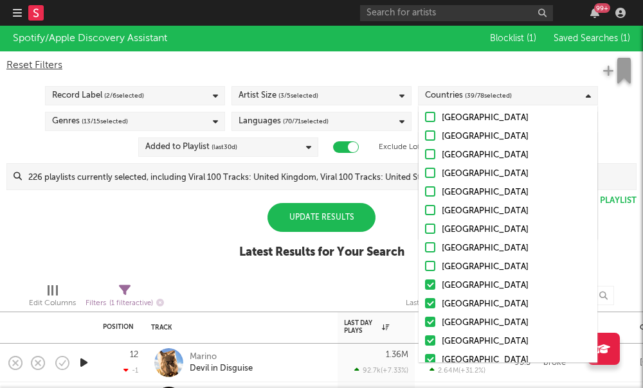
click at [425, 291] on input "Philippines" at bounding box center [425, 285] width 0 height 15
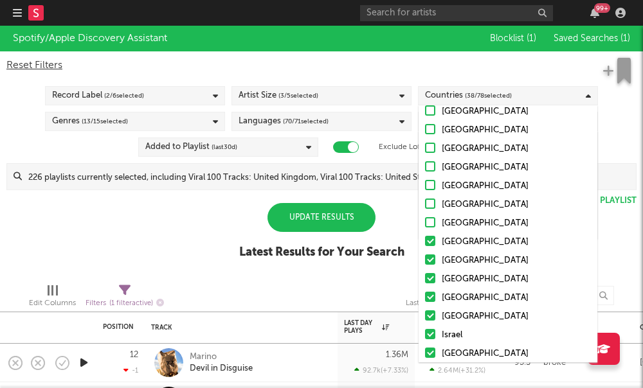
scroll to position [576, 0]
click at [429, 233] on div "United States Australia Canada United Kingdom Ireland Germany Belgium France Ne…" at bounding box center [507, 308] width 179 height 1464
click at [431, 238] on div at bounding box center [430, 242] width 10 height 10
click at [425, 238] on input "New Zealand" at bounding box center [425, 242] width 0 height 15
click at [429, 213] on label "Philippines" at bounding box center [508, 205] width 166 height 15
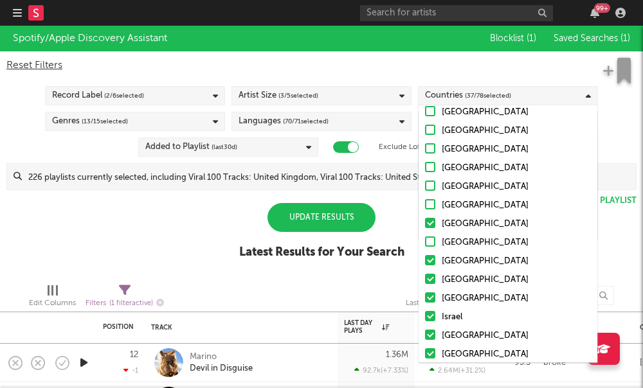
click at [425, 213] on input "Philippines" at bounding box center [425, 205] width 0 height 15
click at [429, 201] on div at bounding box center [430, 204] width 10 height 10
click at [425, 201] on input "Philippines" at bounding box center [425, 205] width 0 height 15
click at [428, 219] on div at bounding box center [430, 223] width 10 height 10
click at [425, 219] on input "Portugal" at bounding box center [425, 224] width 0 height 15
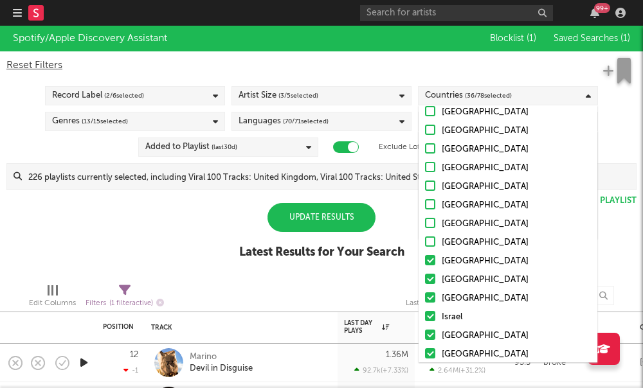
click at [428, 259] on div at bounding box center [430, 260] width 10 height 10
click at [425, 259] on input "Greece" at bounding box center [425, 261] width 0 height 15
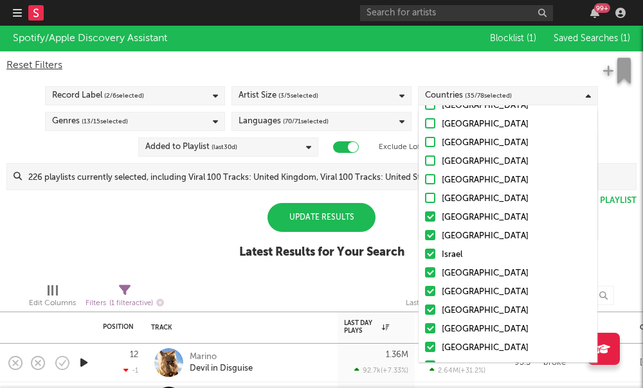
scroll to position [650, 0]
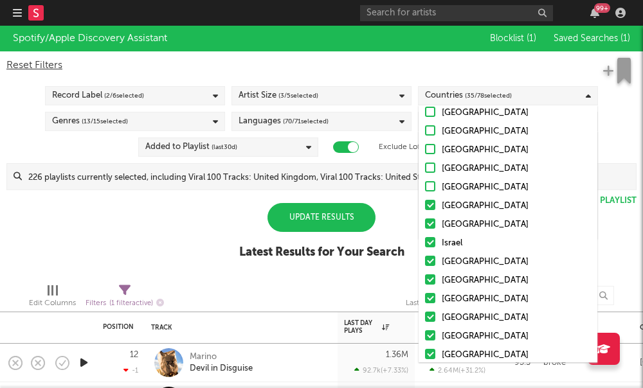
click at [432, 215] on div "United States Australia Canada United Kingdom Ireland Germany Belgium France Ne…" at bounding box center [507, 234] width 179 height 1464
click at [434, 228] on div at bounding box center [430, 224] width 10 height 10
click at [425, 228] on input "Czech Republic" at bounding box center [425, 224] width 0 height 15
click at [430, 205] on div at bounding box center [430, 205] width 10 height 10
click at [425, 205] on input "Hungary" at bounding box center [425, 206] width 0 height 15
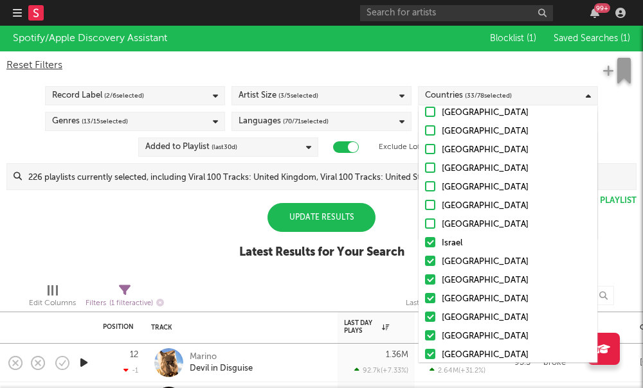
click at [430, 245] on div at bounding box center [430, 242] width 10 height 10
click at [425, 245] on input "Israel" at bounding box center [425, 243] width 0 height 15
click at [431, 265] on div at bounding box center [430, 261] width 10 height 10
click at [425, 265] on input "Peru" at bounding box center [425, 262] width 0 height 15
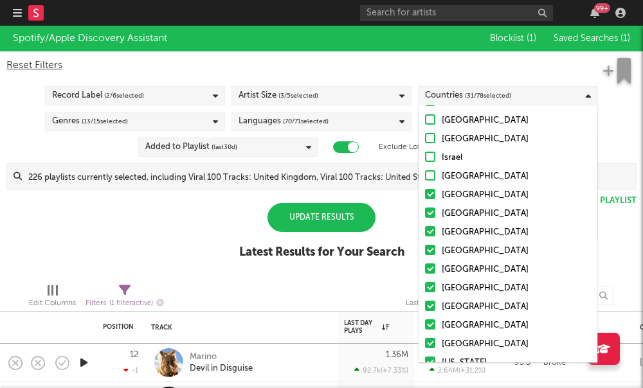
scroll to position [753, 0]
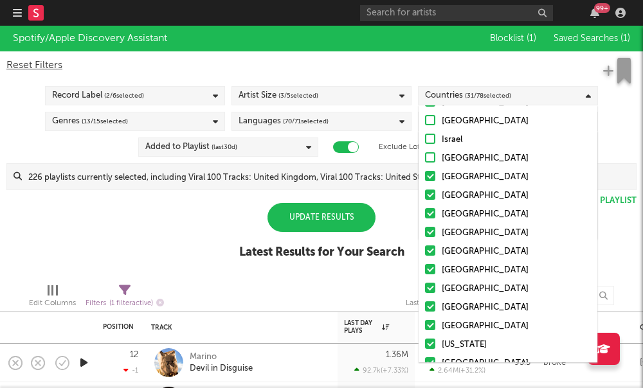
click at [429, 182] on label "Thailand" at bounding box center [508, 177] width 166 height 15
click at [425, 182] on input "Thailand" at bounding box center [425, 177] width 0 height 15
click at [430, 195] on div at bounding box center [430, 195] width 10 height 10
click at [425, 195] on input "Malaysia" at bounding box center [425, 195] width 0 height 15
click at [431, 224] on div "United States Australia Canada United Kingdom Ireland Germany Belgium France Ne…" at bounding box center [507, 131] width 179 height 1464
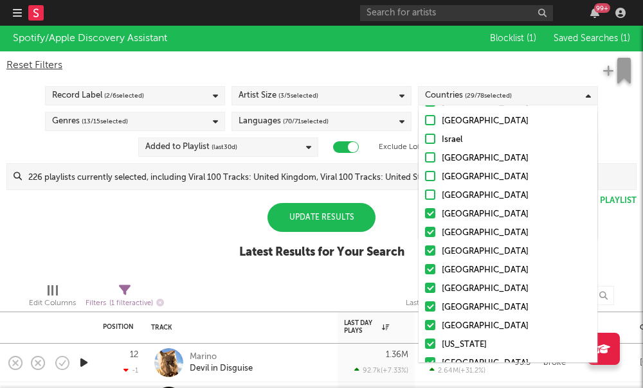
click at [431, 210] on div at bounding box center [430, 213] width 10 height 10
click at [425, 210] on input "Nigeria" at bounding box center [425, 214] width 0 height 15
click at [434, 233] on div at bounding box center [430, 232] width 10 height 10
click at [425, 233] on input "Iceland" at bounding box center [425, 233] width 0 height 15
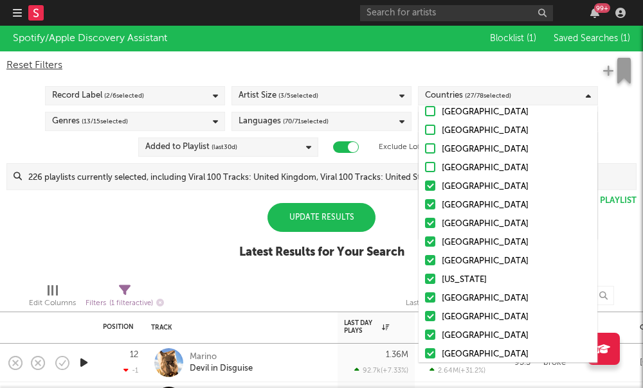
scroll to position [821, 0]
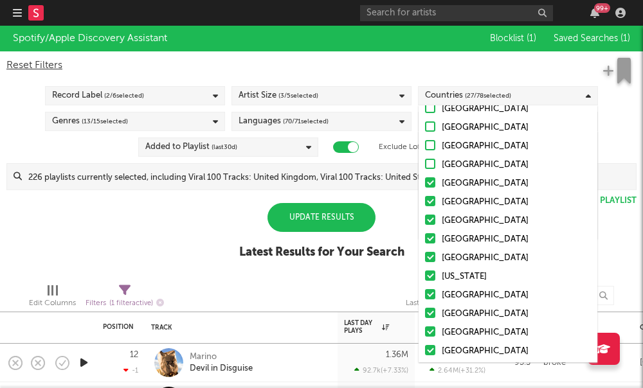
click at [431, 188] on label "Romania" at bounding box center [508, 183] width 166 height 15
click at [425, 188] on input "Romania" at bounding box center [425, 183] width 0 height 15
click at [431, 202] on div at bounding box center [430, 201] width 10 height 10
click at [425, 202] on input "Dominican Republic" at bounding box center [425, 202] width 0 height 15
click at [430, 220] on div at bounding box center [430, 220] width 10 height 10
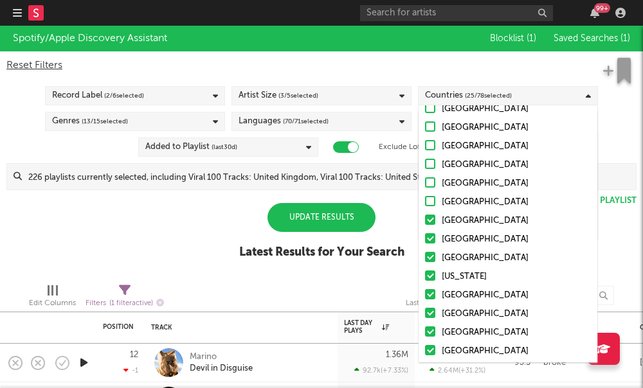
click at [425, 220] on input "Jamaica" at bounding box center [425, 220] width 0 height 15
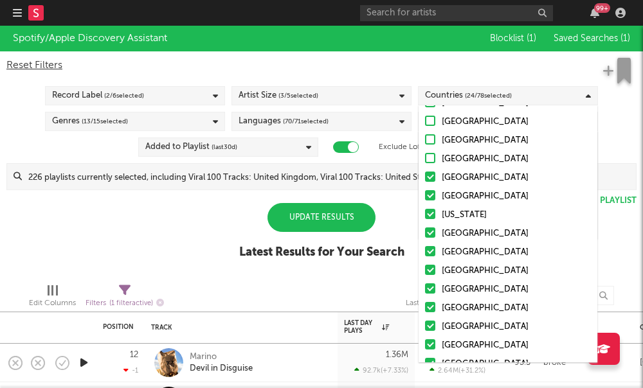
click at [432, 172] on div at bounding box center [430, 177] width 10 height 10
click at [425, 172] on input "Ukraine" at bounding box center [425, 177] width 0 height 15
click at [434, 191] on div at bounding box center [430, 195] width 10 height 10
click at [425, 191] on input "Vietnam" at bounding box center [425, 196] width 0 height 15
click at [433, 218] on div at bounding box center [430, 214] width 10 height 10
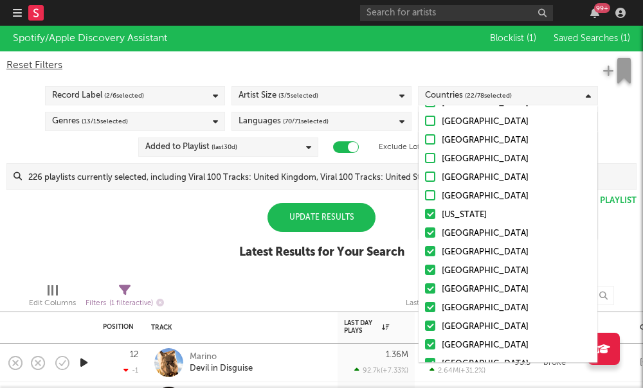
click at [425, 218] on input "Puerto Rico" at bounding box center [425, 215] width 0 height 15
click at [433, 232] on div at bounding box center [430, 233] width 10 height 10
click at [425, 232] on input "Bulgaria" at bounding box center [425, 233] width 0 height 15
click at [433, 250] on div at bounding box center [430, 251] width 10 height 10
click at [425, 250] on input "Serbia" at bounding box center [425, 252] width 0 height 15
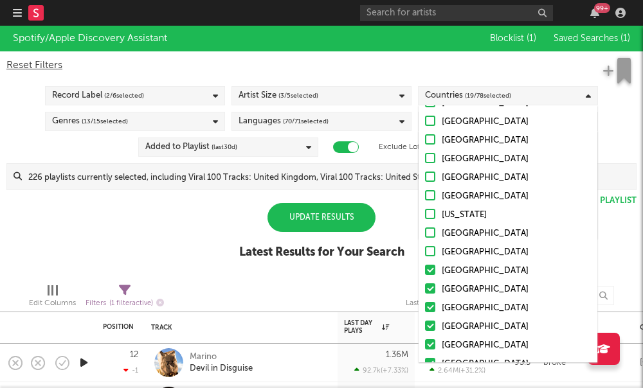
click at [432, 271] on div at bounding box center [430, 270] width 10 height 10
click at [425, 271] on input "Singapore" at bounding box center [425, 271] width 0 height 15
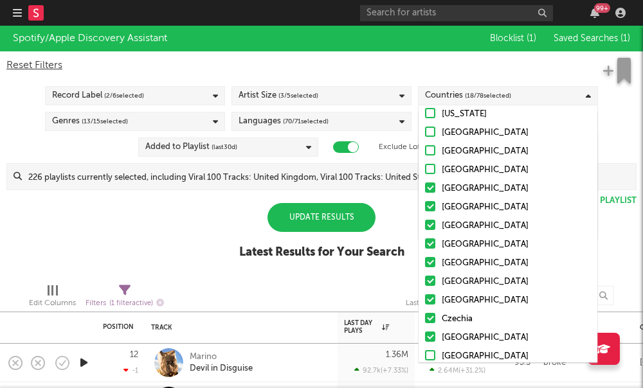
scroll to position [1003, 0]
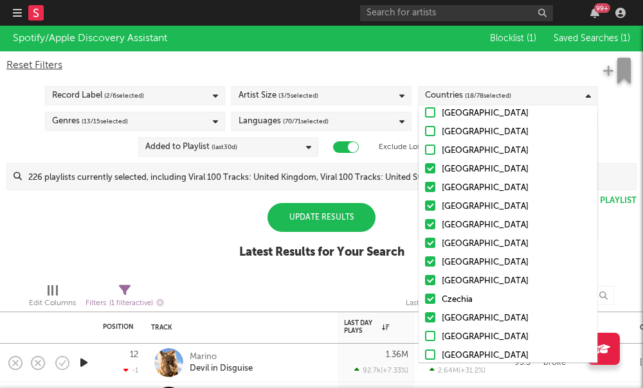
click at [427, 172] on div at bounding box center [430, 168] width 10 height 10
click at [425, 172] on input "Ecuador" at bounding box center [425, 169] width 0 height 15
click at [429, 184] on div at bounding box center [430, 187] width 10 height 10
click at [425, 184] on input "Venezuela" at bounding box center [425, 188] width 0 height 15
click at [433, 211] on label "Croatia" at bounding box center [508, 206] width 166 height 15
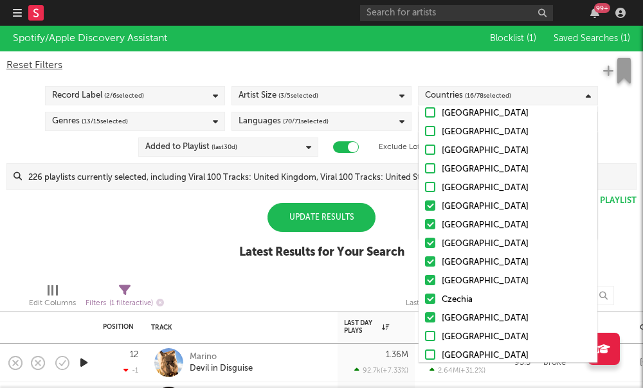
click at [425, 211] on input "Croatia" at bounding box center [425, 206] width 0 height 15
click at [431, 251] on label "Latvia" at bounding box center [508, 244] width 166 height 15
click at [425, 251] on input "Latvia" at bounding box center [425, 244] width 0 height 15
click at [428, 223] on div at bounding box center [430, 224] width 10 height 10
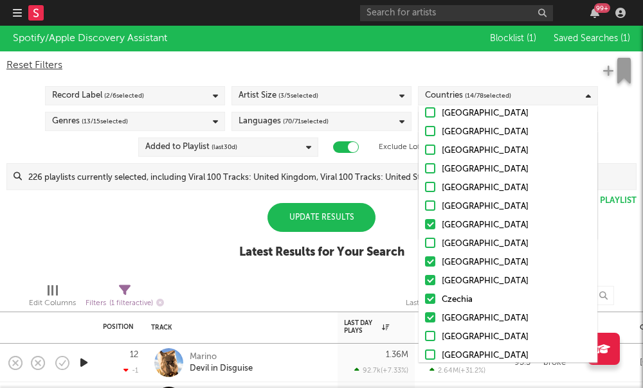
click at [425, 223] on input "Slovakia" at bounding box center [425, 225] width 0 height 15
click at [429, 257] on div at bounding box center [430, 261] width 10 height 10
click at [425, 257] on input "Lithuania" at bounding box center [425, 262] width 0 height 15
click at [432, 280] on div at bounding box center [430, 280] width 10 height 10
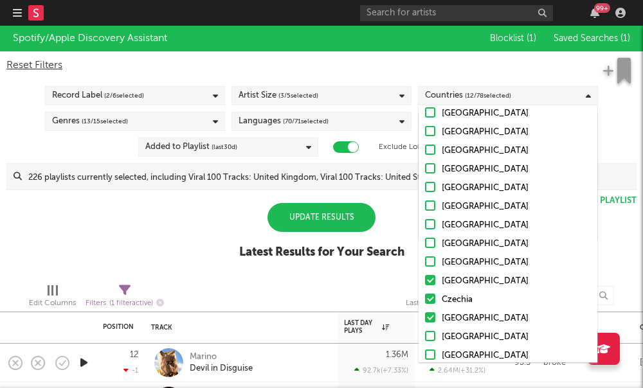
click at [425, 280] on input "Ghana" at bounding box center [425, 281] width 0 height 15
click at [432, 295] on div at bounding box center [430, 299] width 10 height 10
click at [425, 295] on input "Czechia" at bounding box center [425, 299] width 0 height 15
click at [434, 317] on div at bounding box center [430, 317] width 10 height 10
click at [425, 317] on input "Luxembourg" at bounding box center [425, 318] width 0 height 15
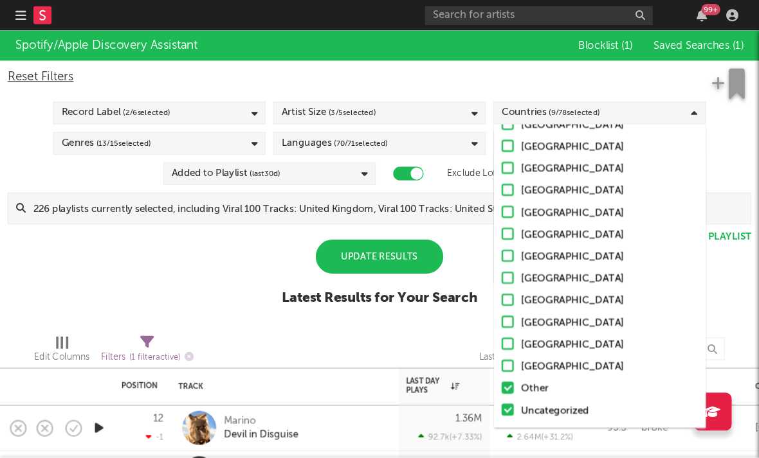
scroll to position [1253, 0]
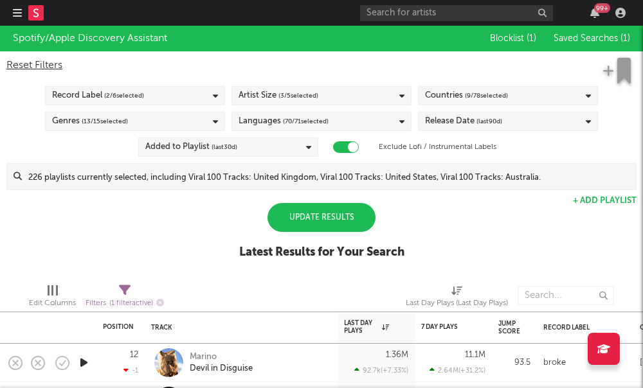
click at [210, 245] on div "Spotify/Apple Discovery Assistant Blocklist ( 1 ) Saved Searches ( 1 ) Reset Fi…" at bounding box center [321, 149] width 643 height 247
click at [314, 220] on div "Update Results" at bounding box center [321, 217] width 108 height 29
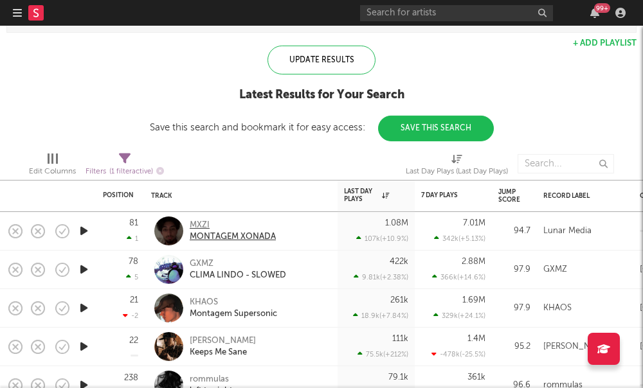
click at [197, 225] on div "MXZI" at bounding box center [233, 225] width 86 height 12
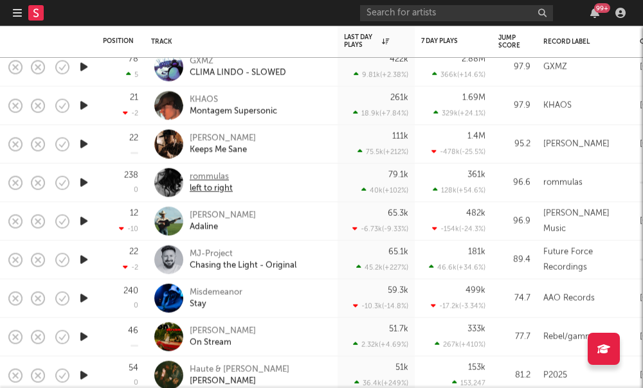
click at [215, 180] on div "rommulas" at bounding box center [211, 177] width 43 height 12
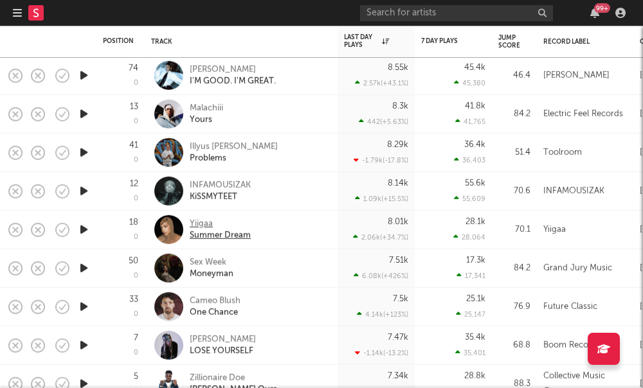
click at [204, 222] on div "Yiigaa" at bounding box center [220, 224] width 61 height 12
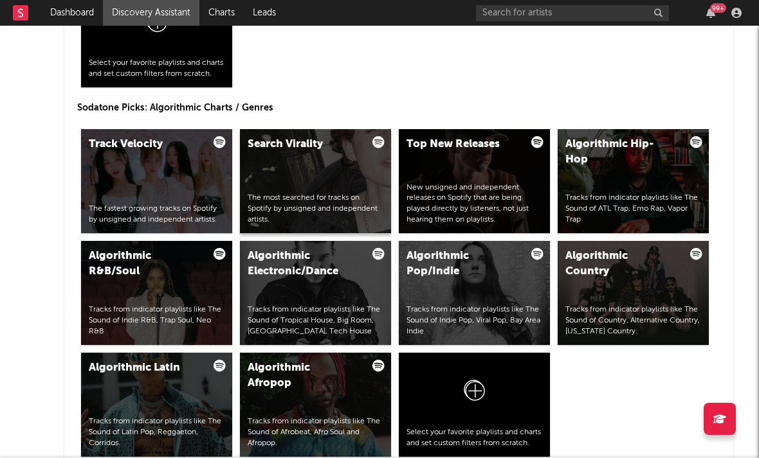
scroll to position [1579, 0]
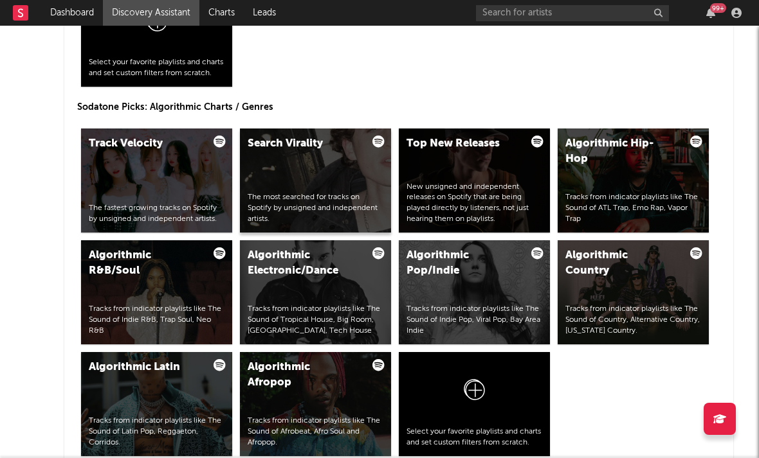
click at [297, 194] on div "The most searched for tracks on Spotify by unsigned and independent artists." at bounding box center [315, 208] width 136 height 32
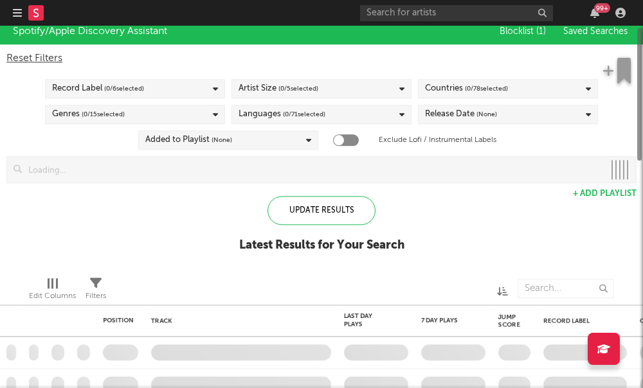
checkbox input "true"
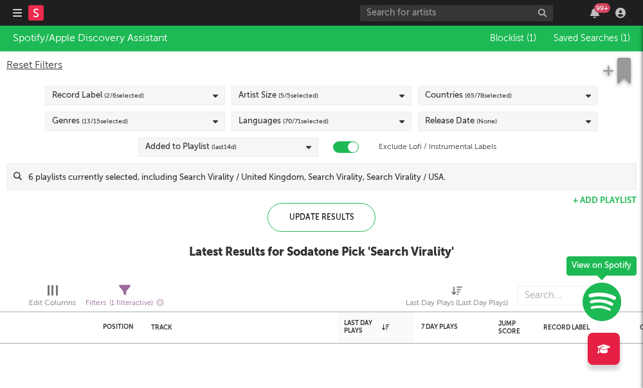
click at [323, 101] on div "Artist Size ( 5 / 5 selected)" at bounding box center [321, 95] width 180 height 19
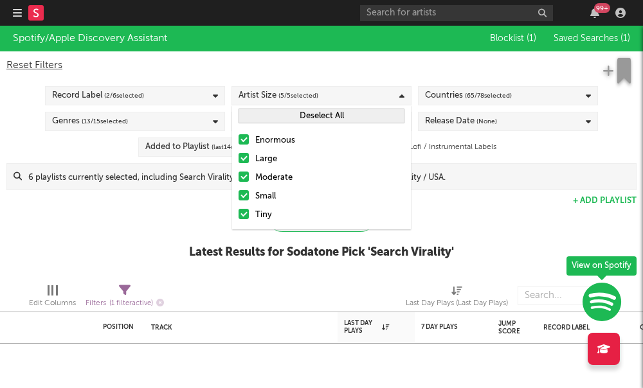
click at [243, 159] on div at bounding box center [243, 158] width 10 height 10
click at [238, 159] on input "Large" at bounding box center [238, 159] width 0 height 15
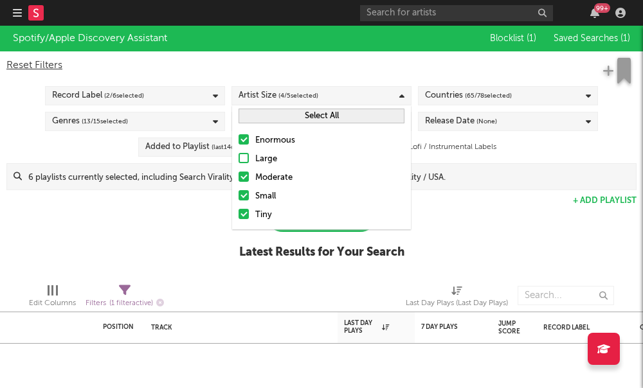
click at [243, 128] on div "Enormous Large Moderate Small Tiny" at bounding box center [321, 178] width 179 height 103
click at [244, 137] on div at bounding box center [243, 139] width 10 height 10
click at [238, 137] on input "Enormous" at bounding box center [238, 140] width 0 height 15
click at [251, 179] on label "Moderate" at bounding box center [321, 177] width 166 height 15
click at [238, 179] on input "Moderate" at bounding box center [238, 177] width 0 height 15
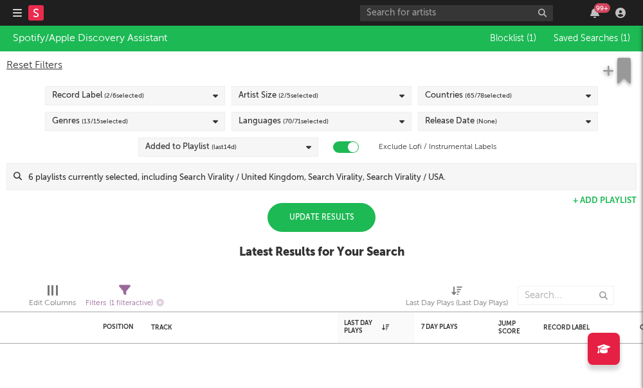
click at [205, 214] on div "Spotify/Apple Discovery Assistant Blocklist ( 1 ) Saved Searches ( 1 ) Reset Fi…" at bounding box center [321, 149] width 643 height 247
click at [296, 216] on div "Update Results" at bounding box center [321, 217] width 108 height 29
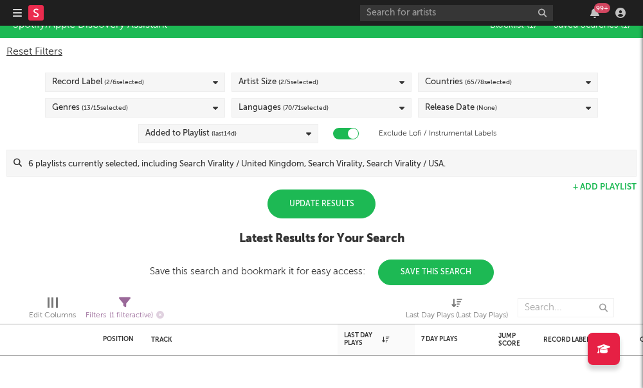
click at [341, 206] on div "Update Results" at bounding box center [321, 204] width 108 height 29
click at [290, 78] on span "( 2 / 5 selected)" at bounding box center [298, 82] width 40 height 15
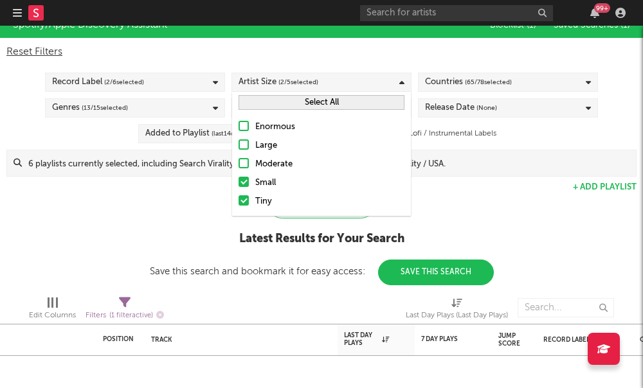
click at [245, 152] on label "Large" at bounding box center [321, 145] width 166 height 15
click at [238, 152] on input "Large" at bounding box center [238, 145] width 0 height 15
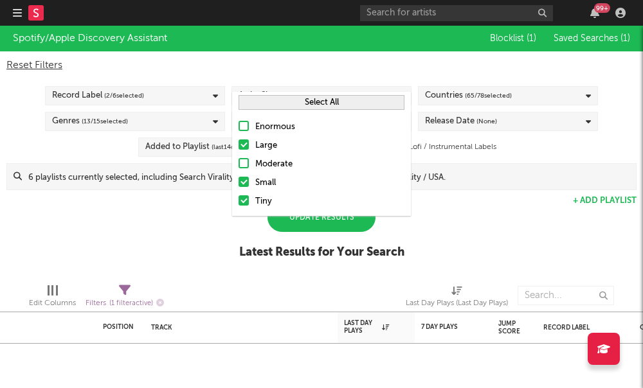
click at [244, 137] on div "Enormous Large Moderate Small Tiny" at bounding box center [321, 164] width 179 height 103
click at [244, 136] on div "Enormous Large Moderate Small Tiny" at bounding box center [321, 164] width 179 height 103
click at [246, 128] on div at bounding box center [243, 126] width 10 height 10
click at [238, 128] on input "Enormous" at bounding box center [238, 127] width 0 height 15
click at [247, 160] on div at bounding box center [243, 163] width 10 height 10
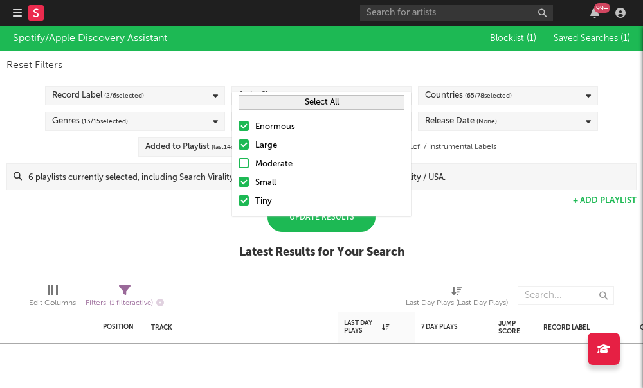
click at [238, 160] on input "Moderate" at bounding box center [238, 164] width 0 height 15
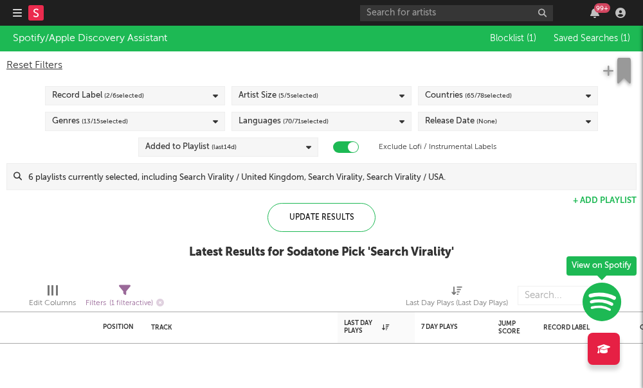
click at [180, 262] on div "Spotify/Apple Discovery Assistant Blocklist ( 1 ) Saved Searches ( 1 ) Reset Fi…" at bounding box center [321, 149] width 643 height 247
click at [290, 218] on div "Update Results" at bounding box center [321, 217] width 108 height 29
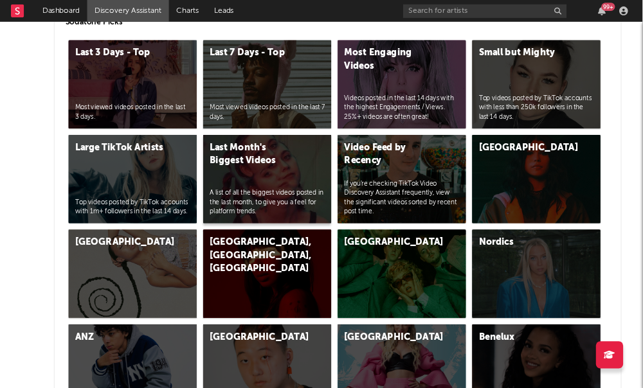
scroll to position [3128, 0]
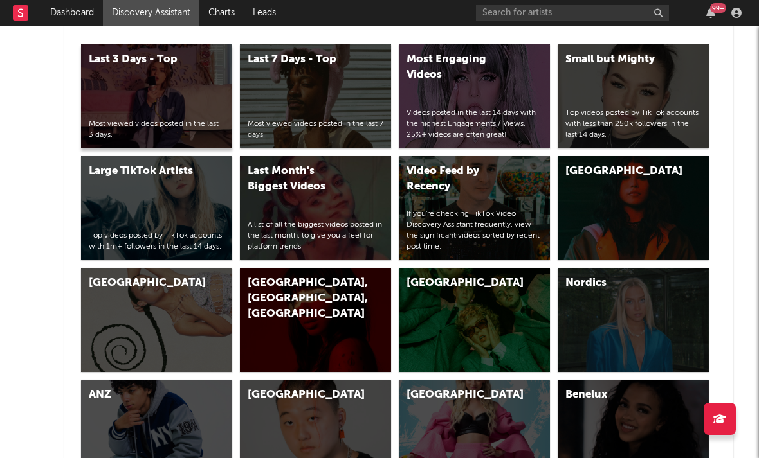
click at [190, 122] on div "Most viewed videos posted in the last 3 days." at bounding box center [157, 130] width 136 height 22
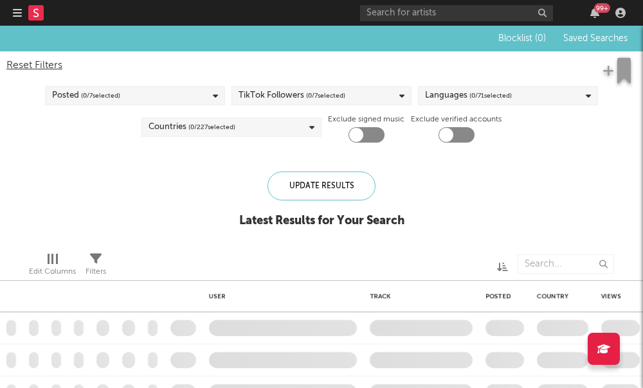
checkbox input "true"
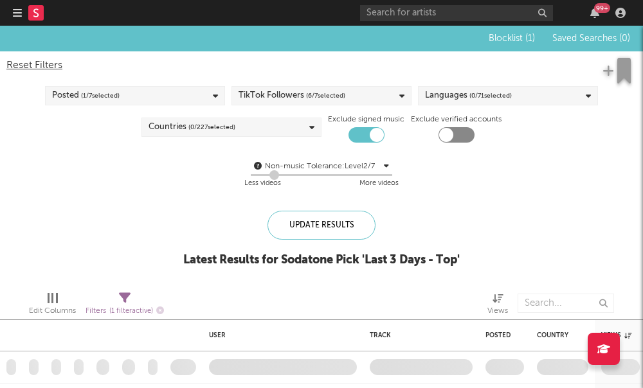
click at [378, 98] on div "TikTok Followers ( 6 / 7 selected)" at bounding box center [321, 95] width 180 height 19
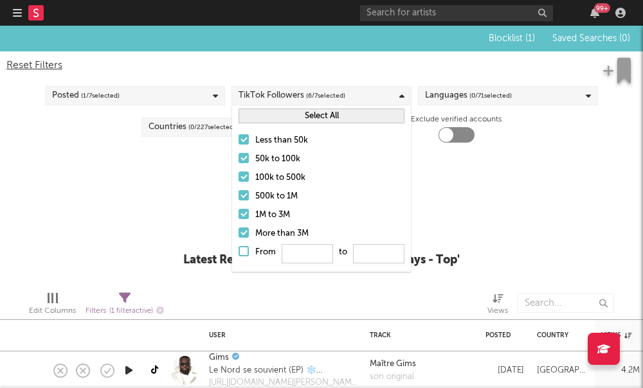
click at [244, 181] on div at bounding box center [243, 177] width 10 height 10
click at [238, 181] on input "100k to 500k" at bounding box center [238, 177] width 0 height 15
click at [246, 199] on div at bounding box center [243, 195] width 10 height 10
click at [238, 199] on input "500k to 1M" at bounding box center [238, 196] width 0 height 15
click at [242, 218] on div at bounding box center [243, 214] width 10 height 10
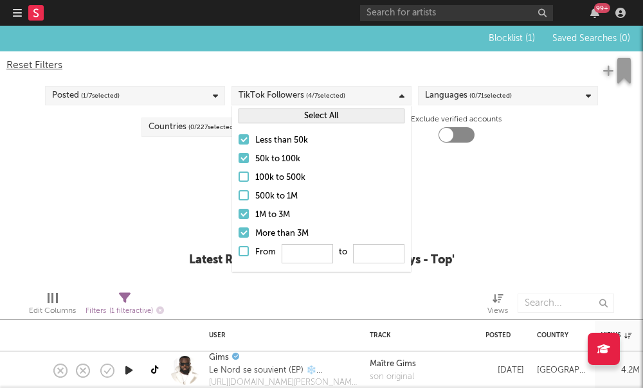
click at [238, 218] on input "1M to 3M" at bounding box center [238, 215] width 0 height 15
click at [246, 233] on div at bounding box center [243, 233] width 10 height 10
click at [238, 233] on input "More than 3M" at bounding box center [238, 233] width 0 height 15
click at [463, 184] on div "Non-music Tolerance: Level 2 / 7 2 Less videos More videos" at bounding box center [321, 175] width 630 height 33
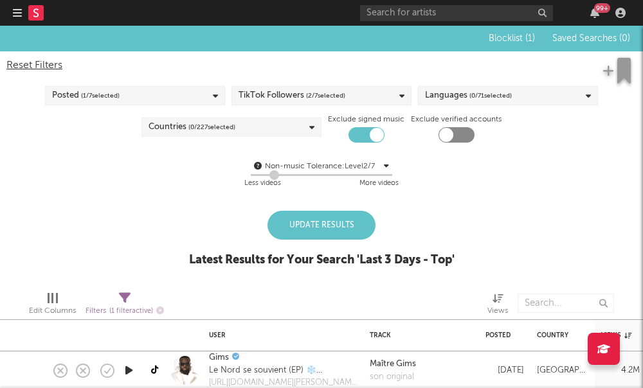
click at [467, 102] on div "Languages ( 0 / 71 selected)" at bounding box center [468, 95] width 87 height 15
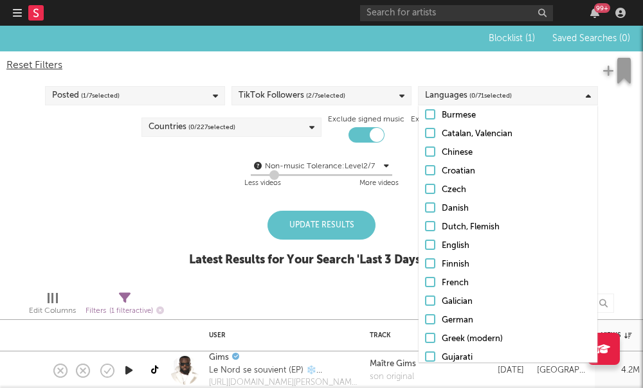
scroll to position [168, 0]
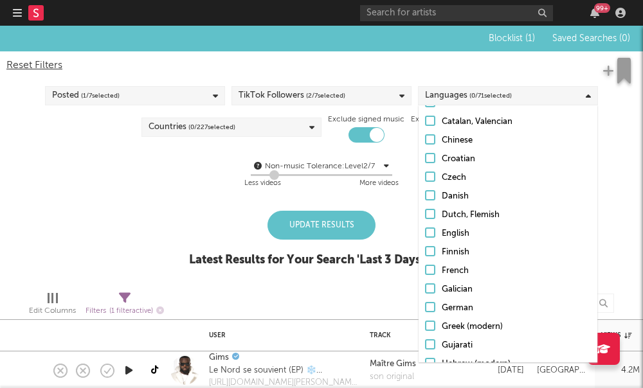
click at [428, 233] on div at bounding box center [430, 233] width 10 height 10
click at [425, 233] on input "English" at bounding box center [425, 233] width 0 height 15
click at [189, 204] on div "Blocklist ( 1 ) Saved Searches ( 0 ) Reset Filters Posted ( 1 / 7 selected) Tik…" at bounding box center [321, 153] width 643 height 255
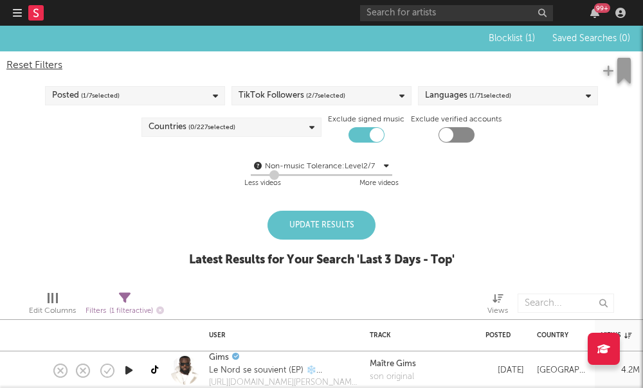
click at [265, 132] on div "Countries ( 0 / 227 selected)" at bounding box center [231, 127] width 180 height 19
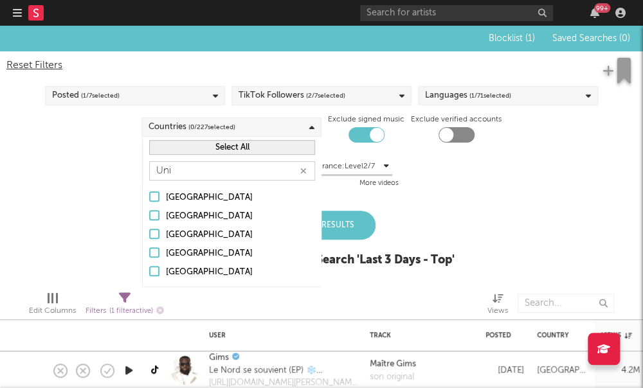
type input "Uni"
click at [162, 268] on label "United States" at bounding box center [232, 272] width 166 height 15
click at [149, 268] on input "United States" at bounding box center [149, 272] width 0 height 15
click at [101, 255] on div "Blocklist ( 1 ) Saved Searches ( 0 ) Reset Filters Posted ( 1 / 7 selected) Tik…" at bounding box center [321, 153] width 643 height 255
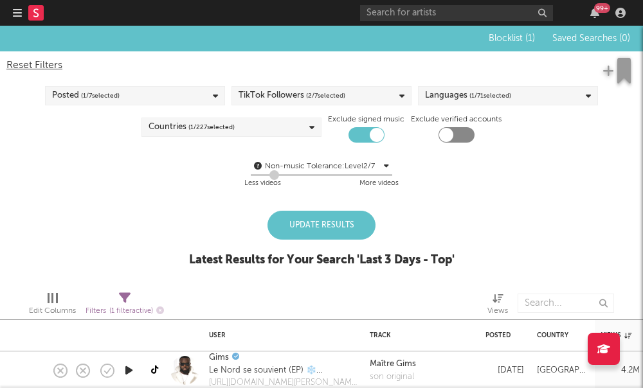
click at [318, 211] on div "Update Results" at bounding box center [321, 225] width 108 height 29
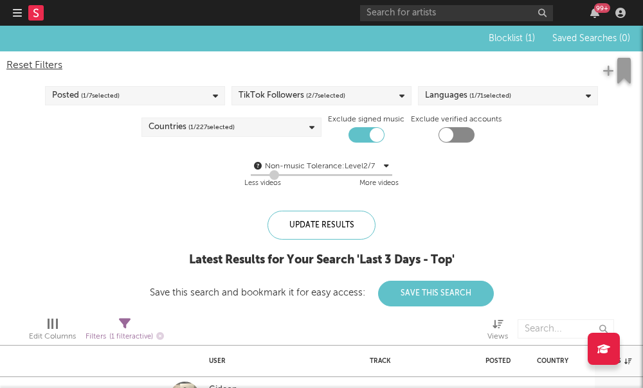
click at [292, 134] on div "Countries ( 1 / 227 selected)" at bounding box center [231, 127] width 180 height 19
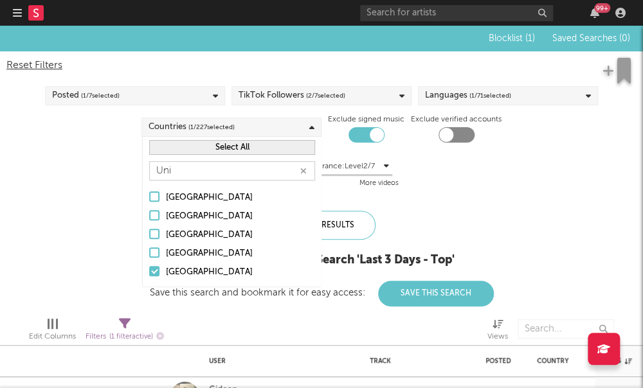
click at [115, 215] on div "Blocklist ( 1 ) Saved Searches ( 0 ) Reset Filters Posted ( 1 / 7 selected) Tik…" at bounding box center [321, 166] width 643 height 281
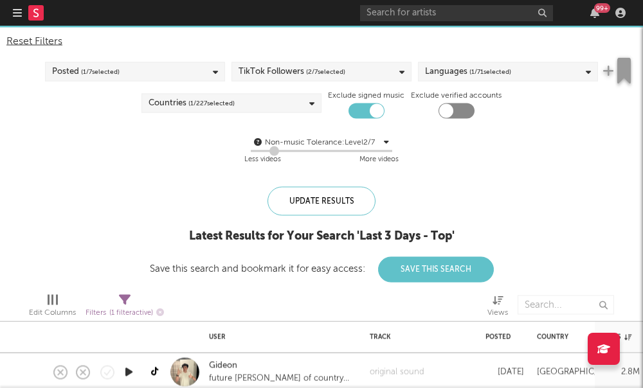
click at [453, 112] on div at bounding box center [456, 110] width 36 height 15
checkbox input "true"
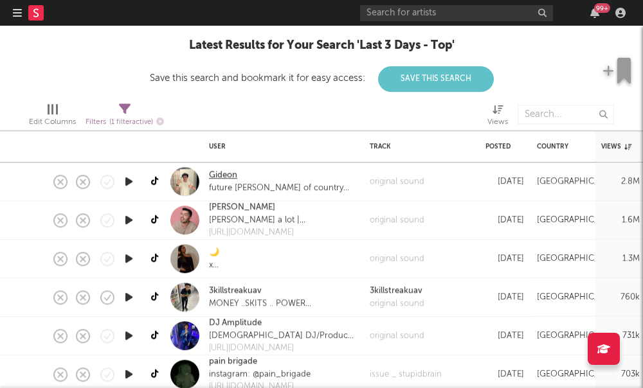
click at [217, 179] on link "Gideon" at bounding box center [223, 175] width 28 height 13
click at [219, 209] on link "[PERSON_NAME]" at bounding box center [242, 207] width 66 height 13
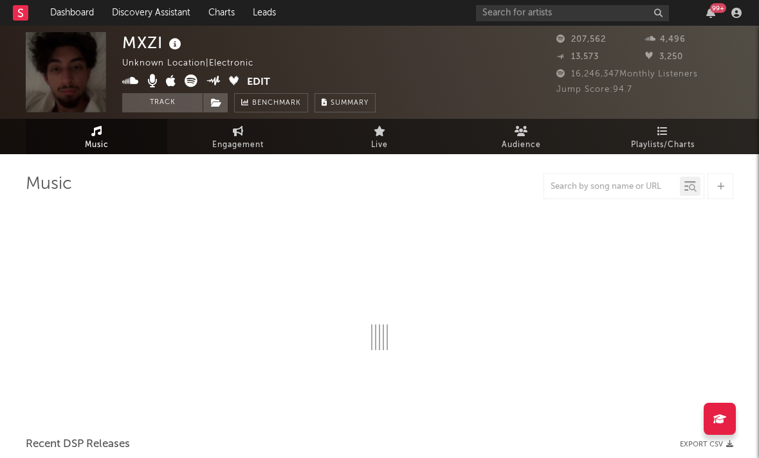
select select "1w"
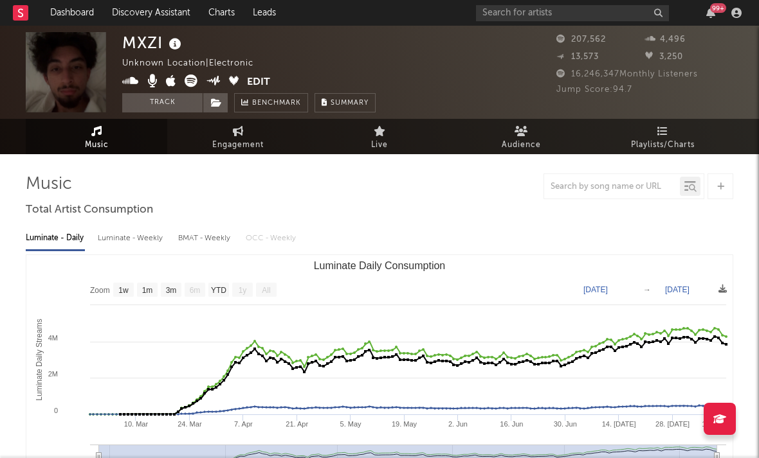
click at [175, 82] on icon at bounding box center [171, 81] width 10 height 13
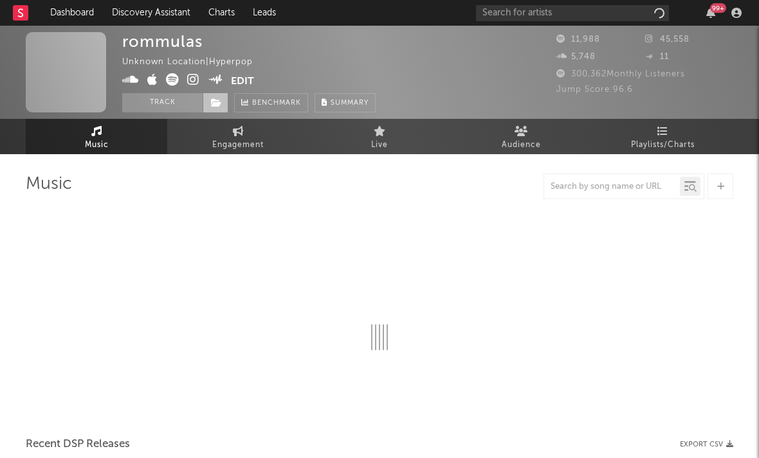
select select "1w"
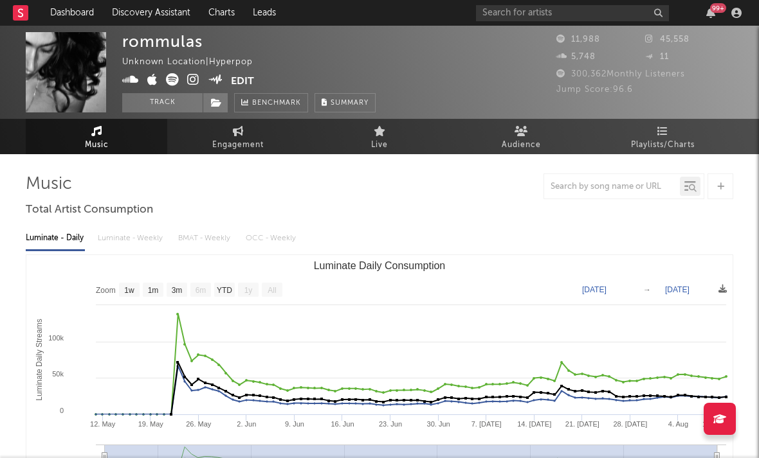
click at [196, 82] on icon at bounding box center [193, 79] width 12 height 13
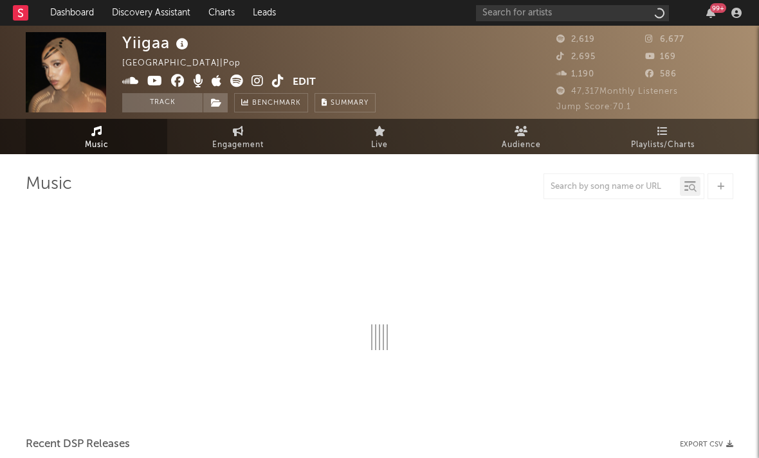
select select "6m"
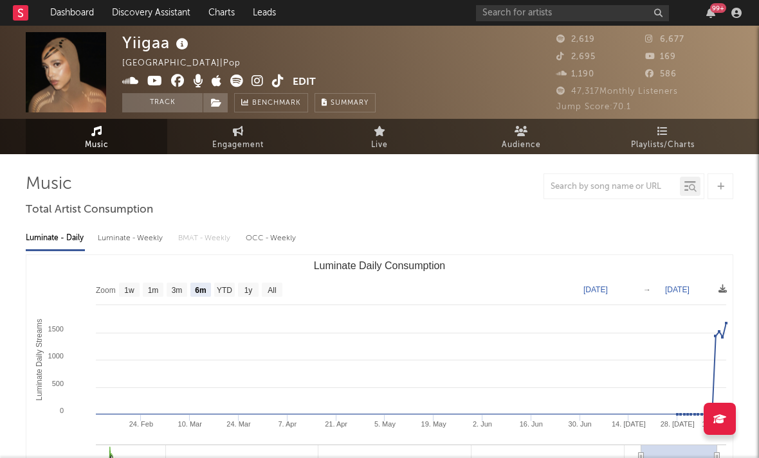
click at [267, 82] on span at bounding box center [207, 83] width 170 height 16
click at [258, 82] on icon at bounding box center [257, 81] width 12 height 13
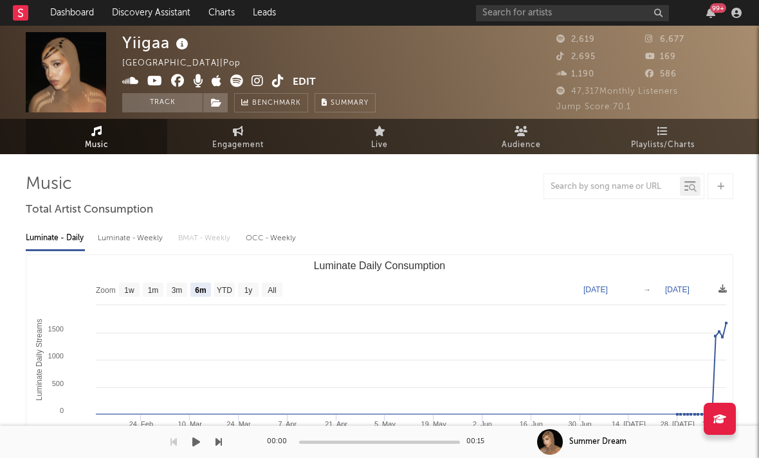
type input "2023-03-07"
type input "2023-09-04"
click at [384, 451] on g "Luminate Daily Consumption" at bounding box center [411, 462] width 630 height 35
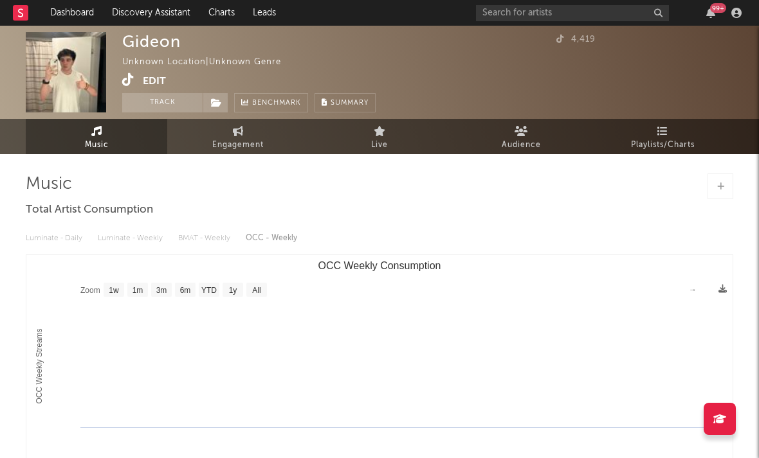
select select "1w"
click at [125, 82] on icon at bounding box center [128, 79] width 12 height 13
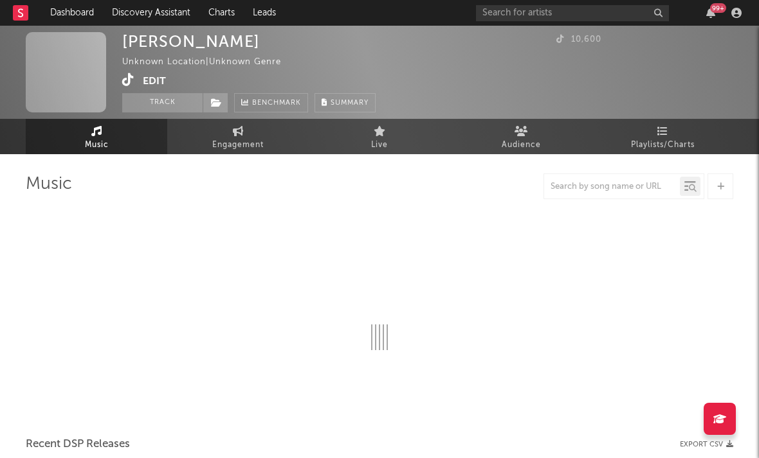
select select "1w"
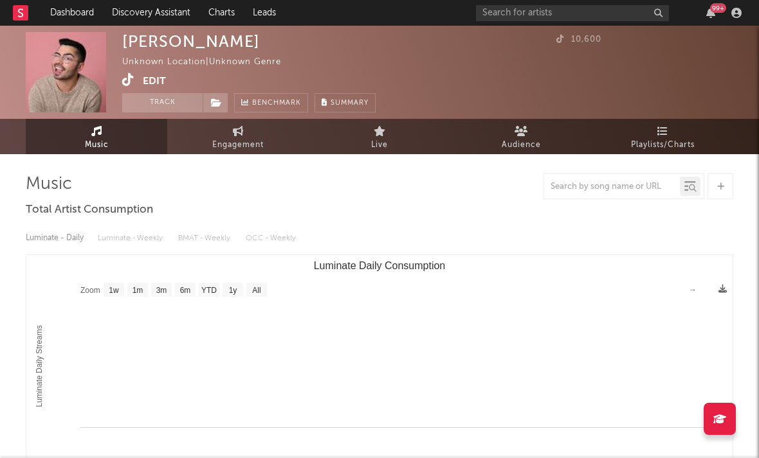
click at [127, 80] on icon at bounding box center [128, 79] width 12 height 13
